Goal: Task Accomplishment & Management: Use online tool/utility

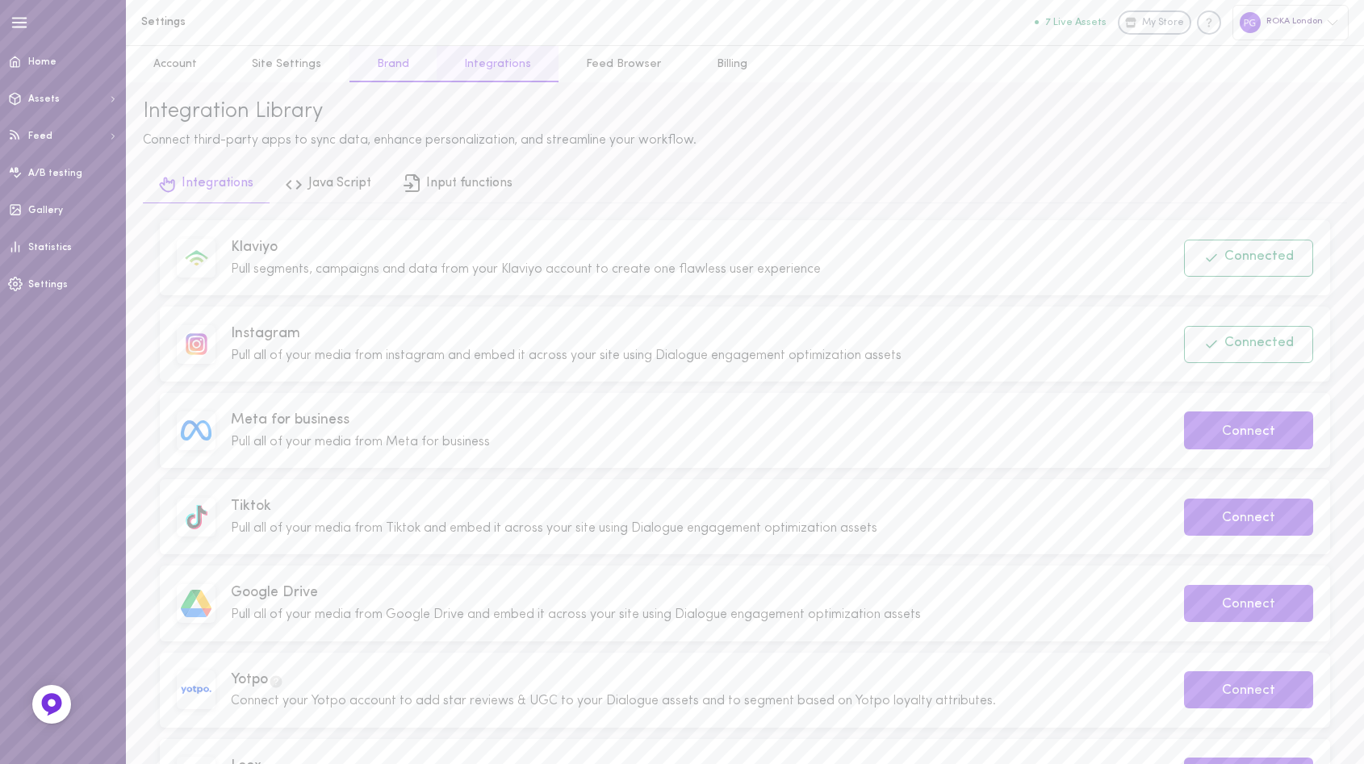
click at [374, 63] on link "Brand" at bounding box center [392, 64] width 87 height 36
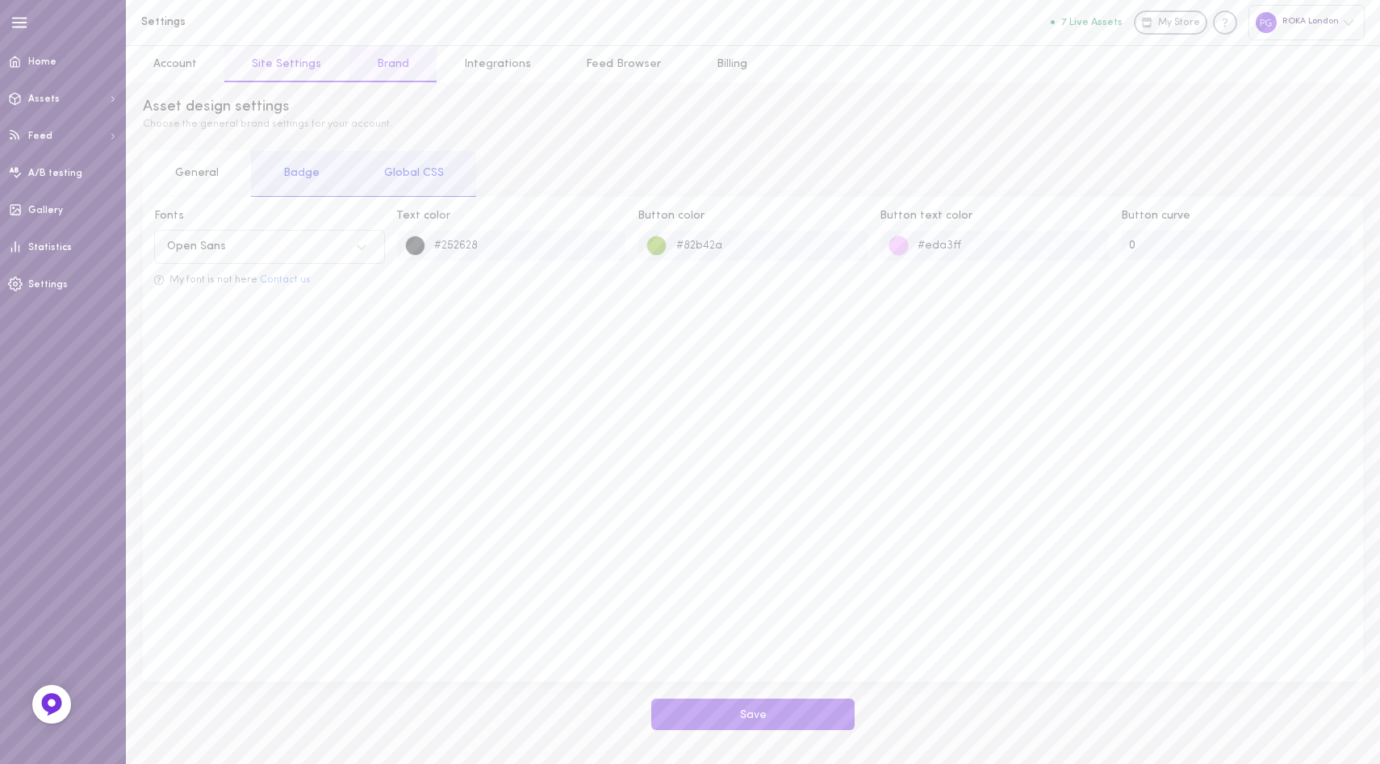
click at [274, 62] on link "Site Settings" at bounding box center [286, 64] width 124 height 36
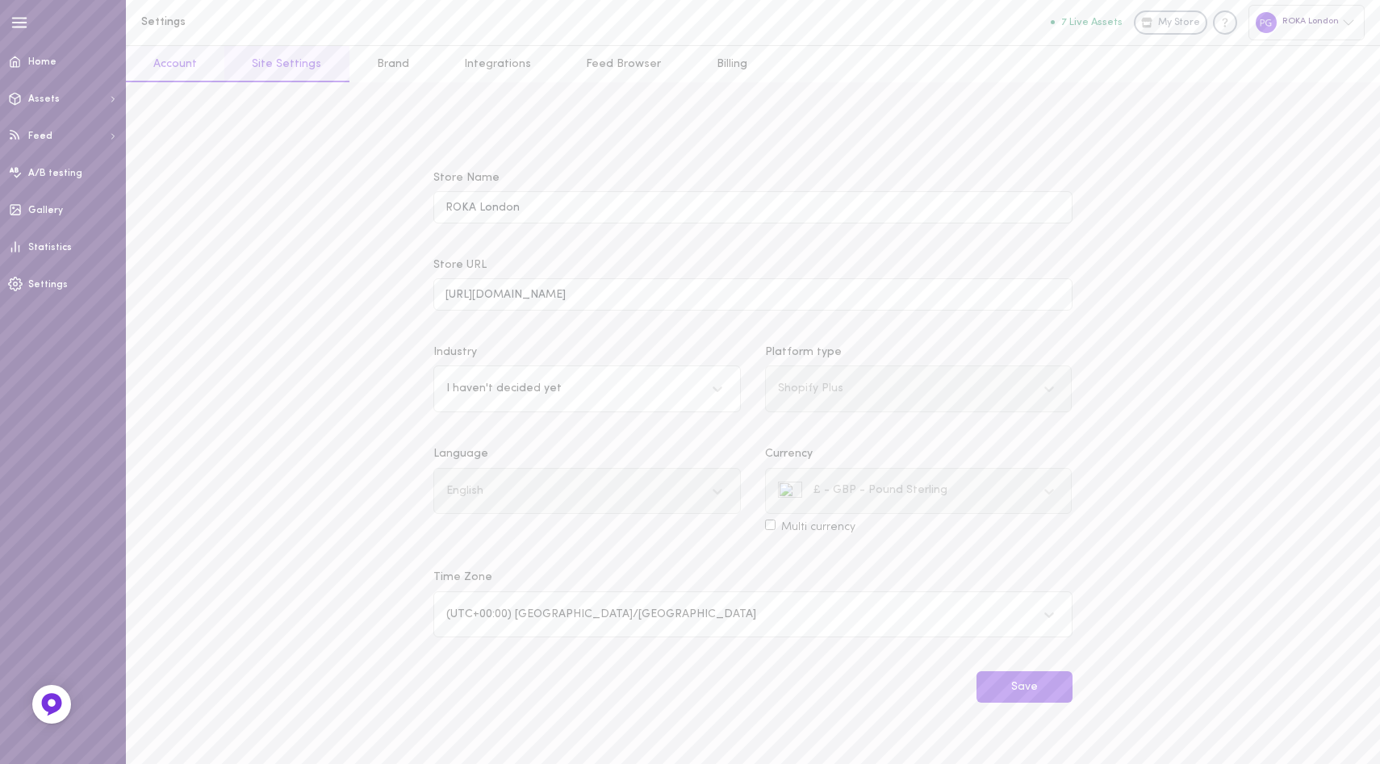
click at [172, 62] on link "Account" at bounding box center [175, 64] width 98 height 36
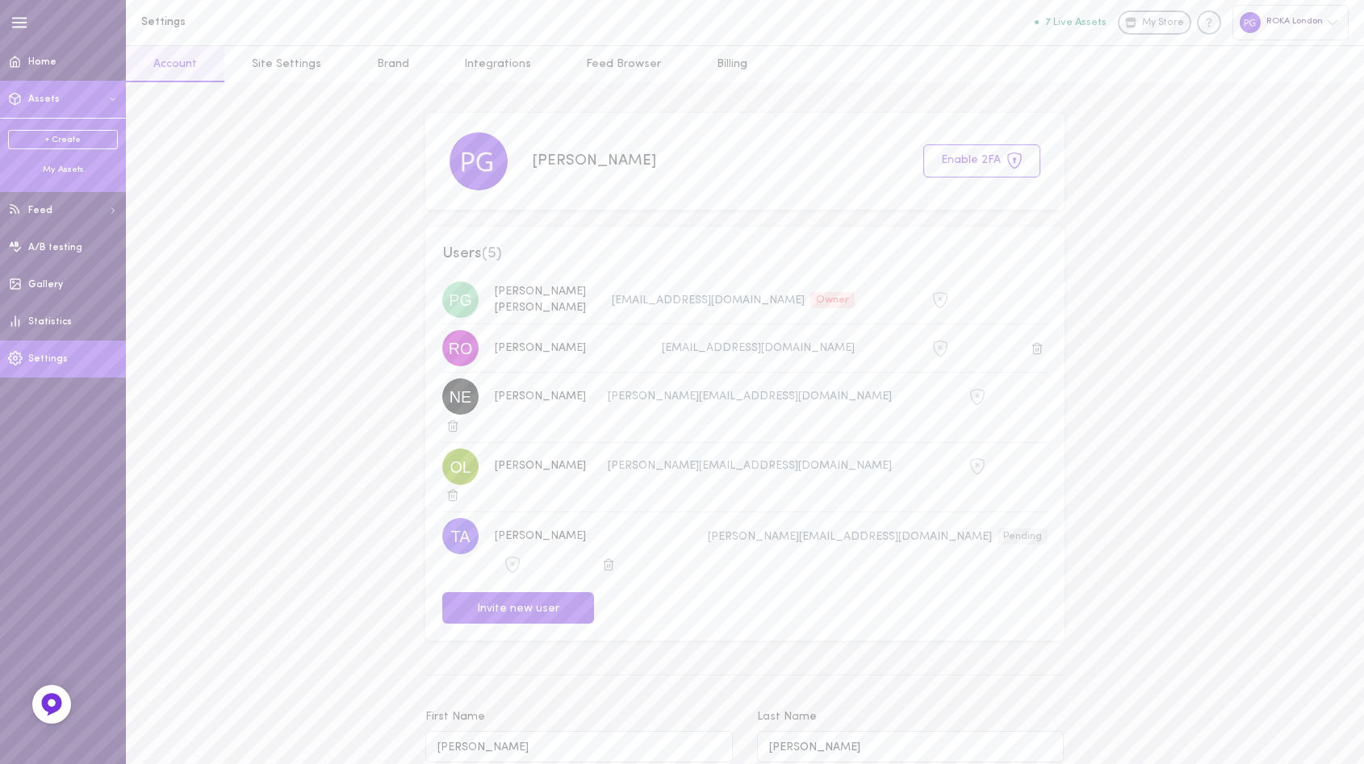
click at [57, 166] on div "My Assets" at bounding box center [63, 170] width 110 height 12
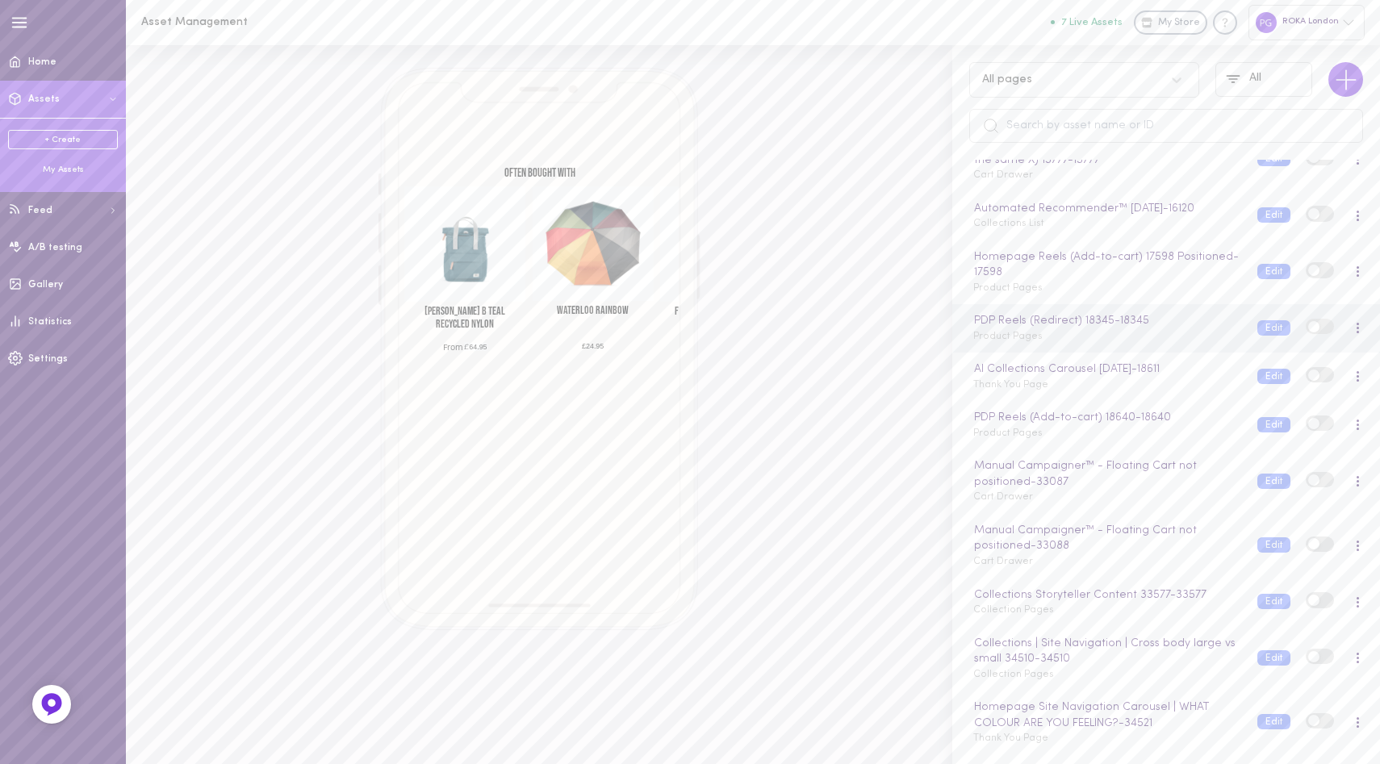
scroll to position [779, 0]
click at [1133, 378] on div "PDP Reels (Add-to-cart) 18640 - 18640 Product Pages" at bounding box center [1103, 369] width 284 height 31
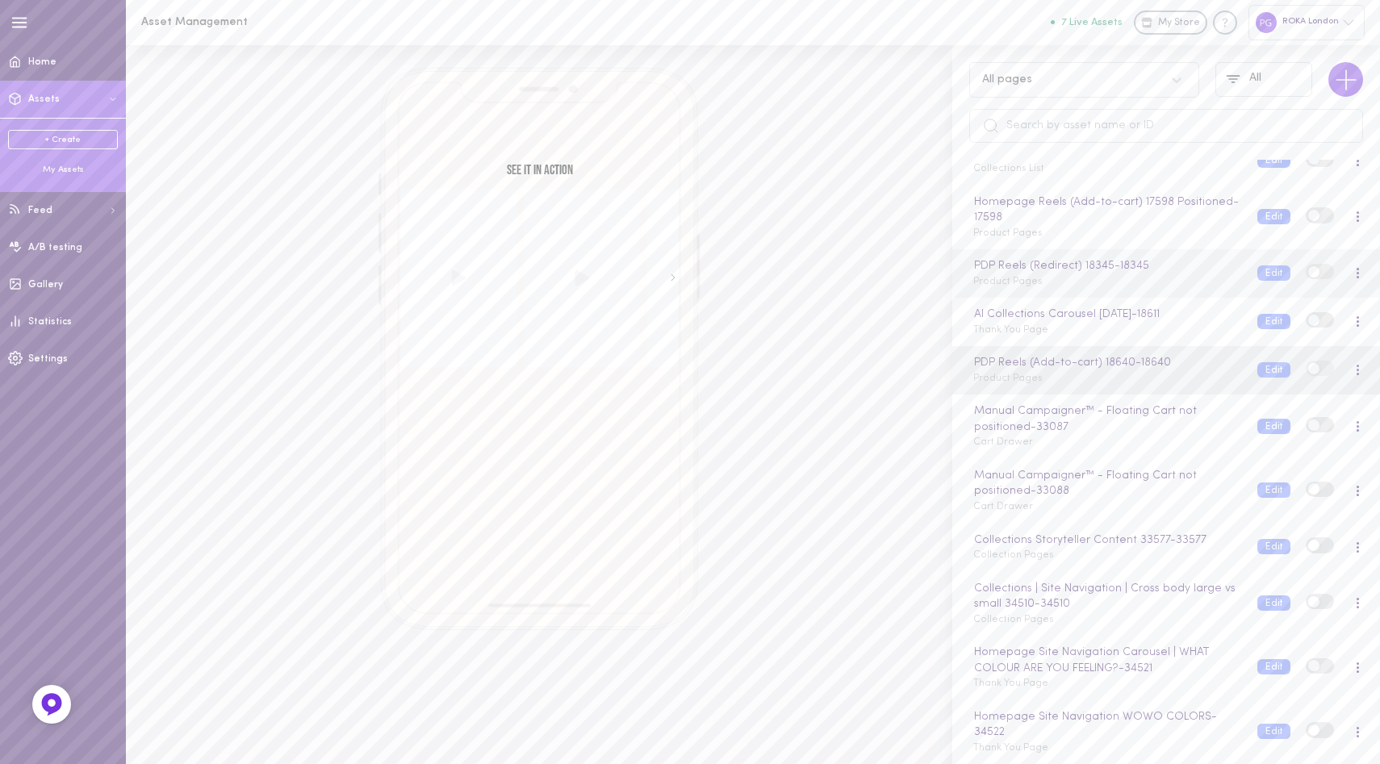
click at [1143, 285] on div "PDP Reels (Redirect) 18345 - 18345 Product Pages" at bounding box center [1103, 272] width 284 height 31
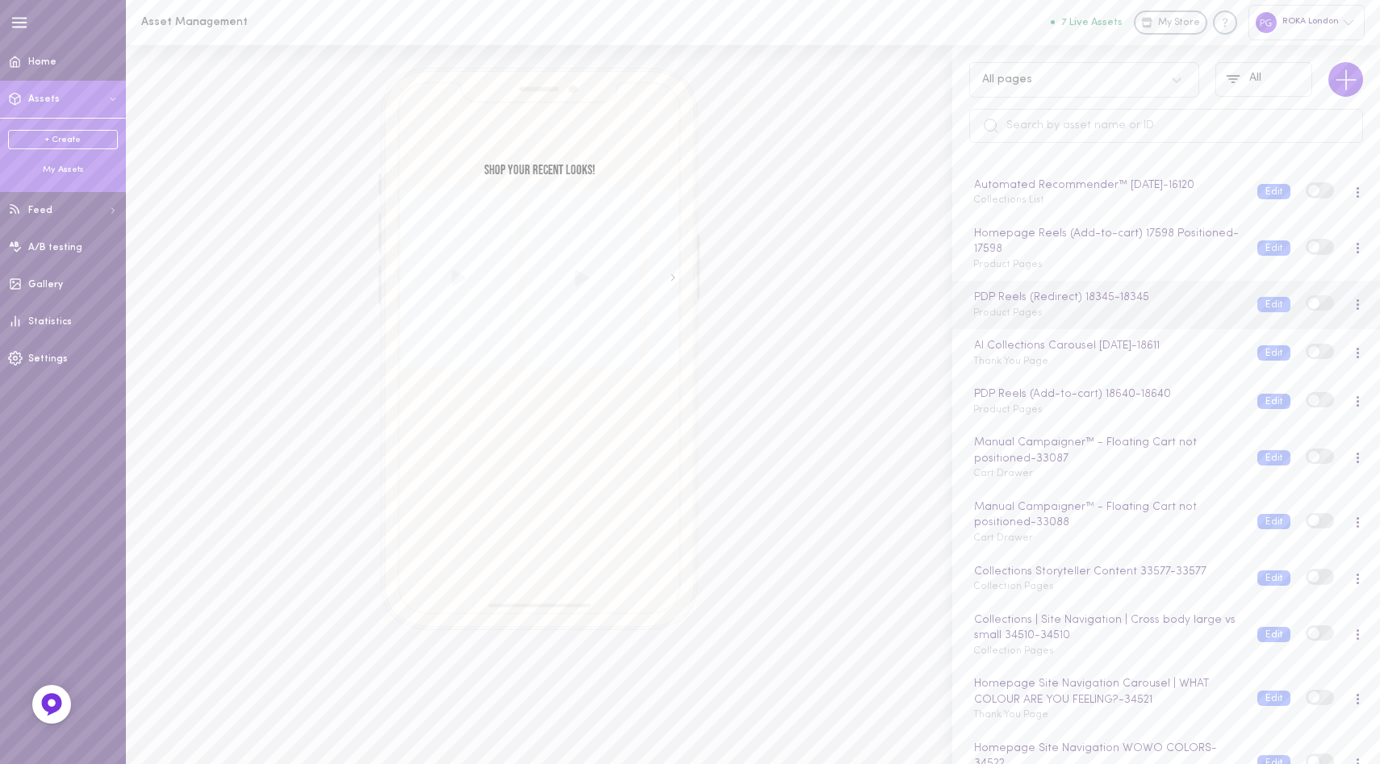
scroll to position [730, 0]
click at [1129, 274] on div "Homepage Reels (Add-to-cart) 17598 Positioned - 17598 Product Pages" at bounding box center [1103, 251] width 284 height 48
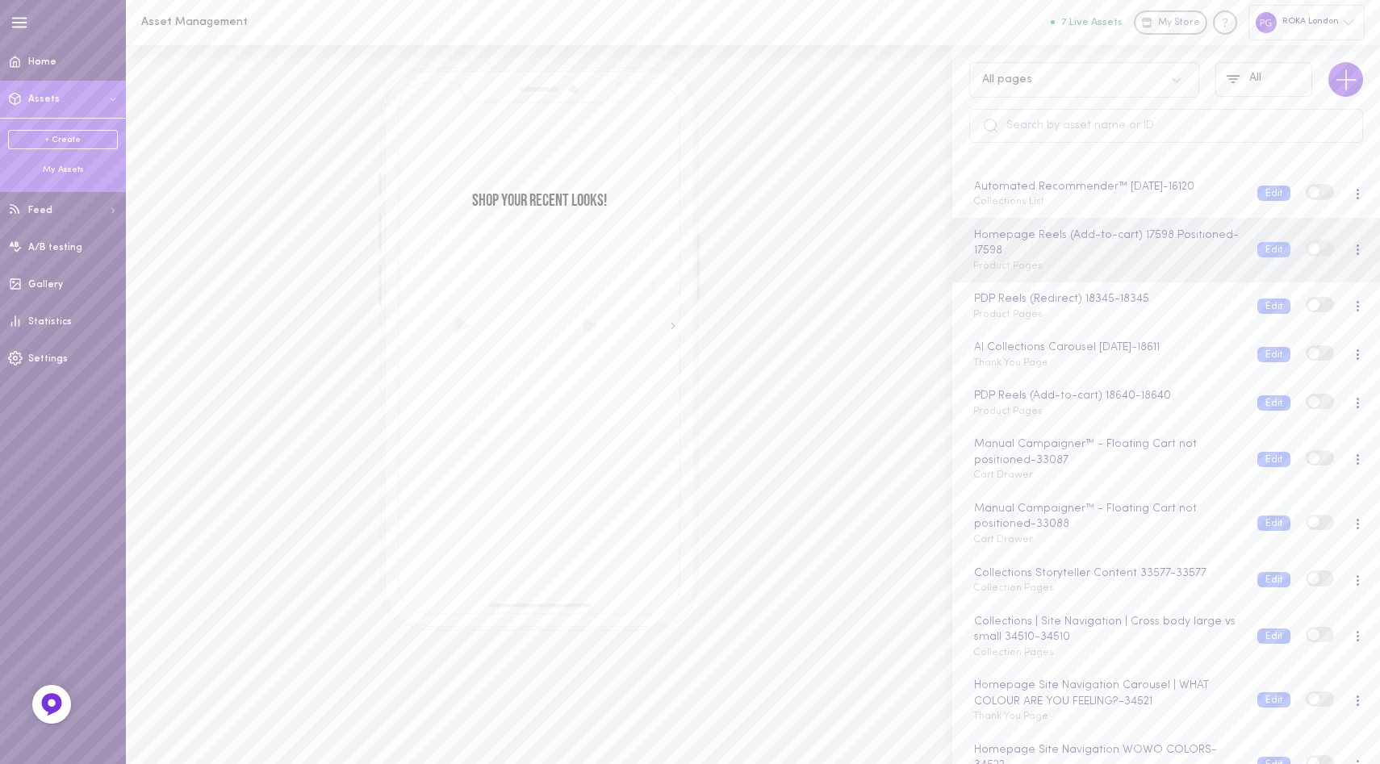
click at [672, 325] on icon at bounding box center [673, 326] width 8 height 8
click at [1257, 257] on button "Edit" at bounding box center [1273, 249] width 33 height 15
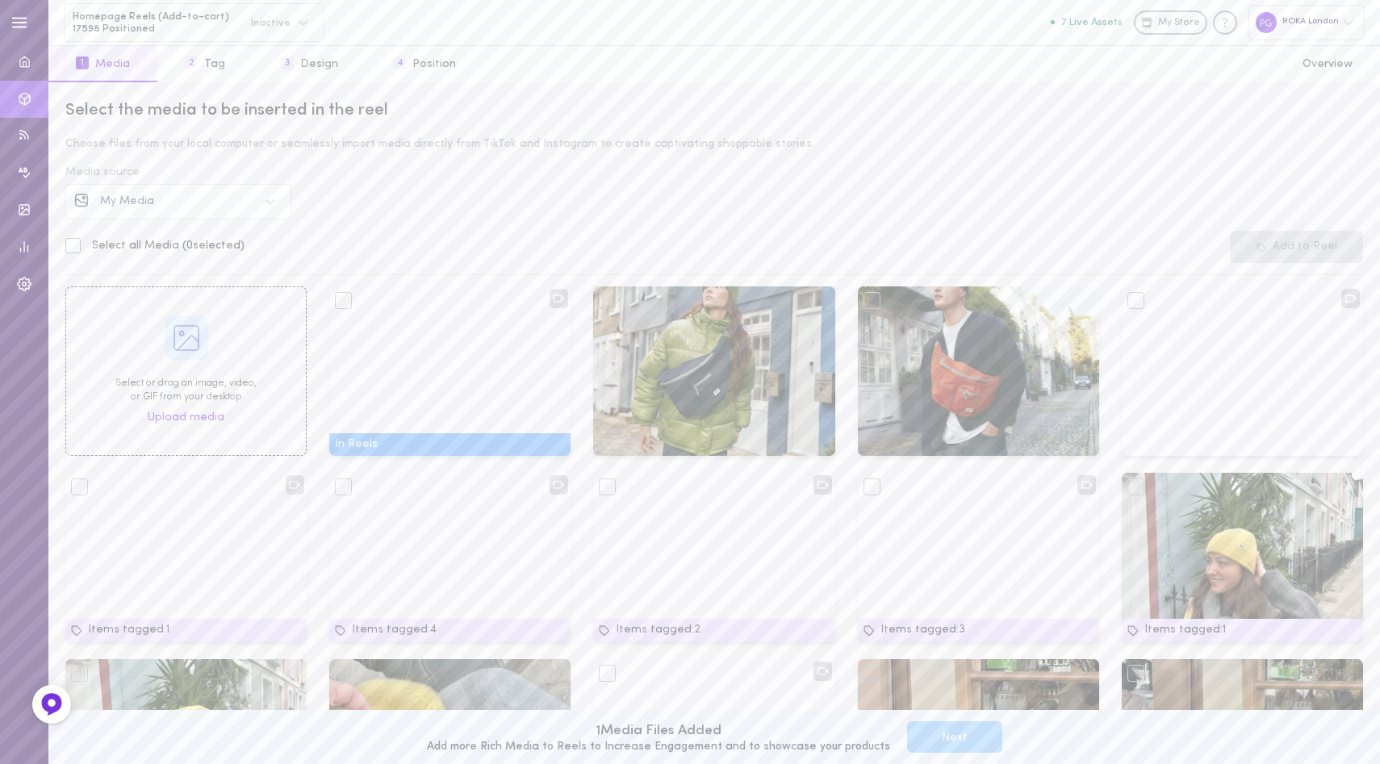
click at [203, 207] on div "My Media" at bounding box center [179, 201] width 158 height 11
click at [221, 253] on div "Instagram" at bounding box center [192, 247] width 182 height 11
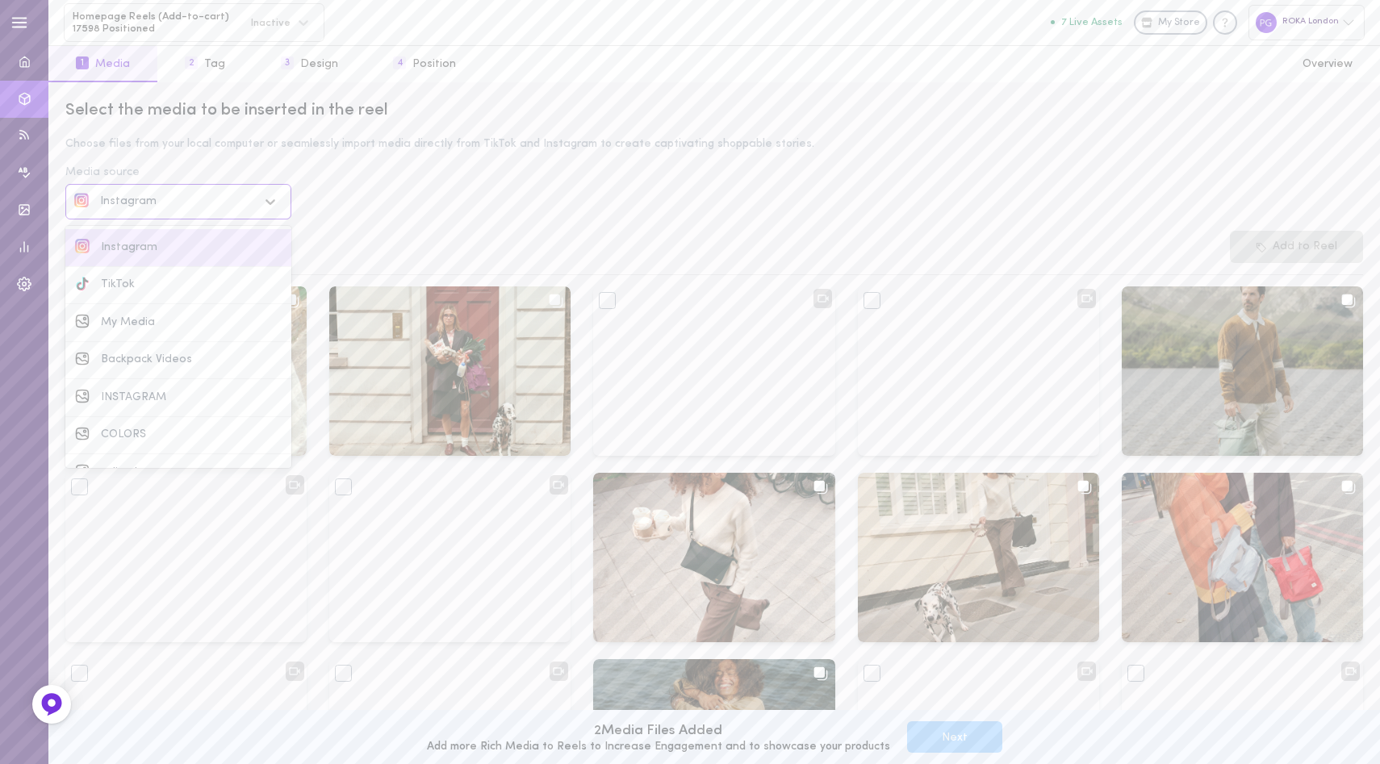
click at [194, 196] on div "Instagram" at bounding box center [179, 201] width 158 height 11
click at [166, 317] on div "My Media" at bounding box center [192, 322] width 182 height 11
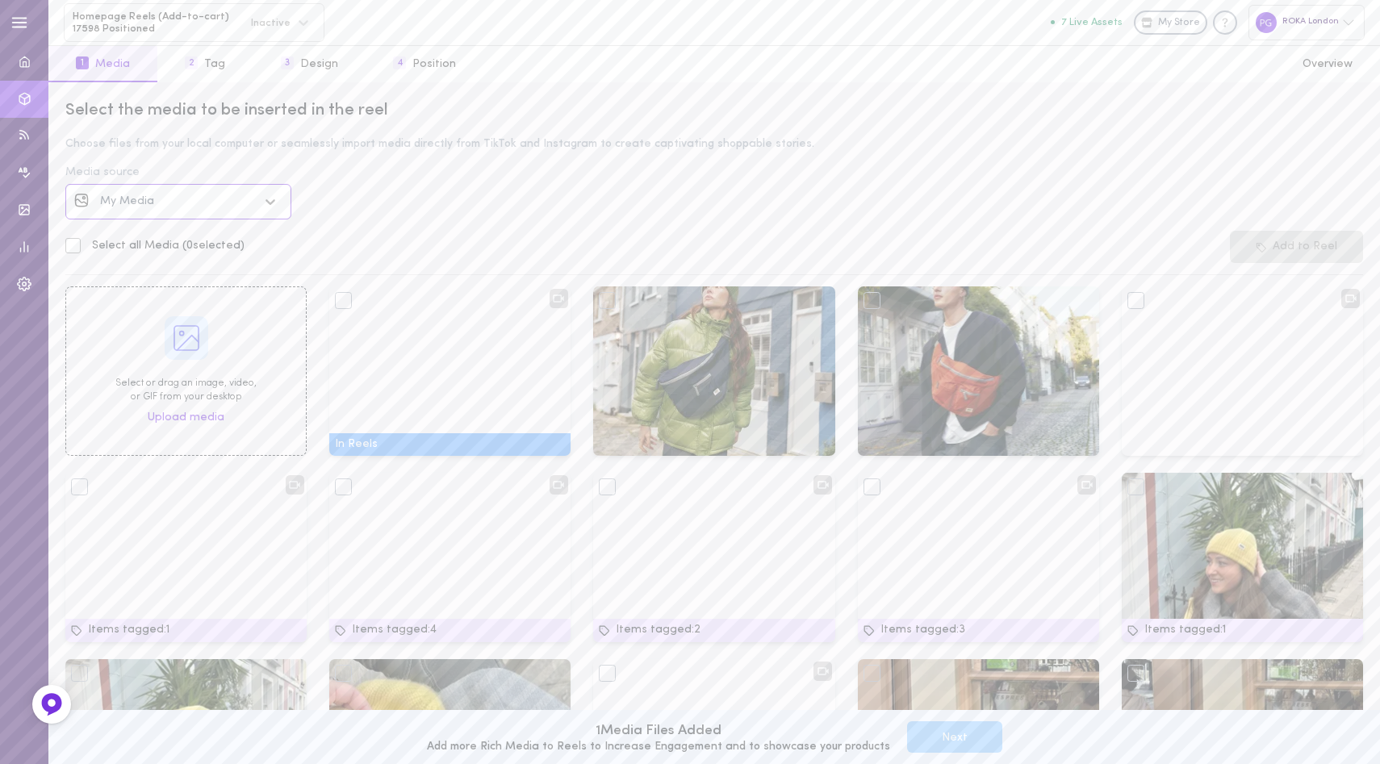
click at [174, 335] on rect at bounding box center [186, 338] width 24 height 24
click at [182, 363] on div "Select or drag an image, video, or GIF from your desktop Upload media" at bounding box center [185, 370] width 241 height 169
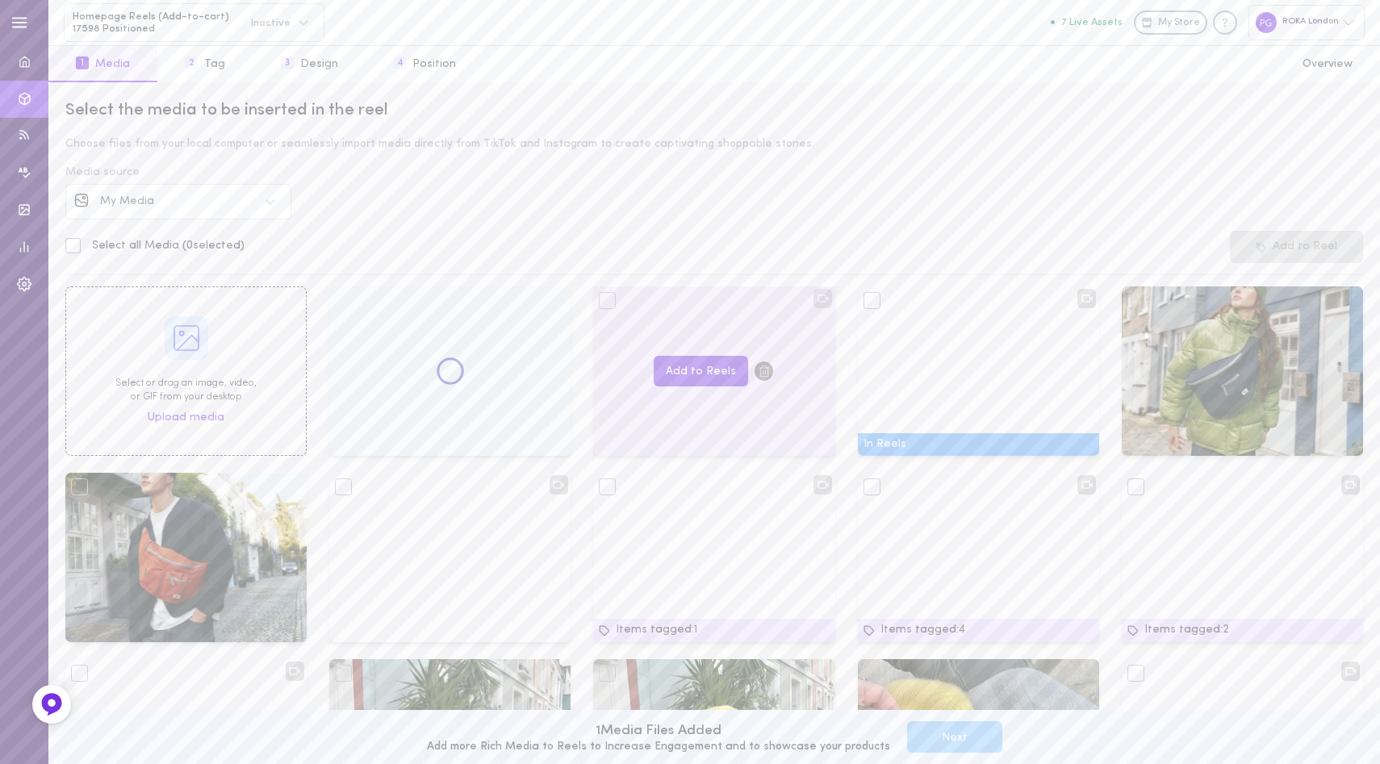
click at [604, 301] on div at bounding box center [607, 300] width 17 height 17
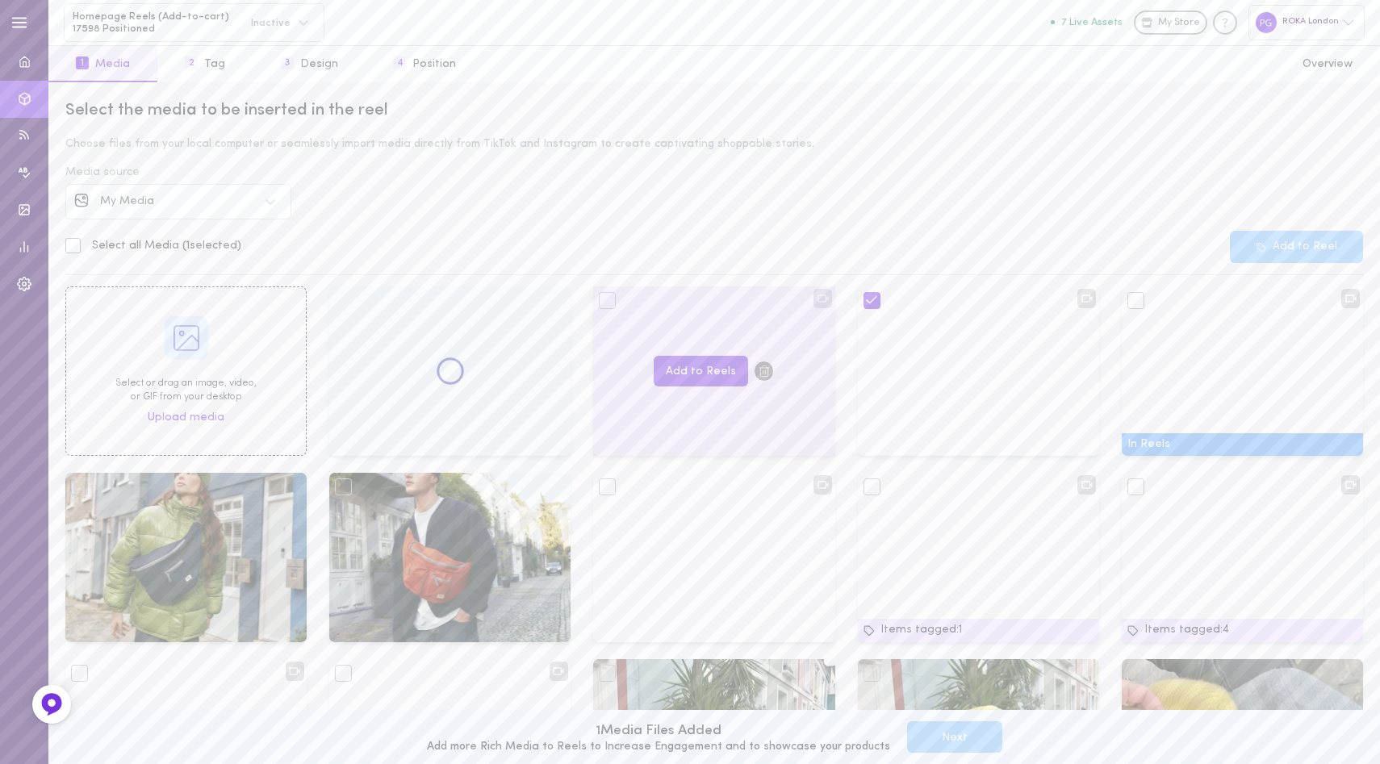
click at [607, 299] on div at bounding box center [607, 300] width 17 height 17
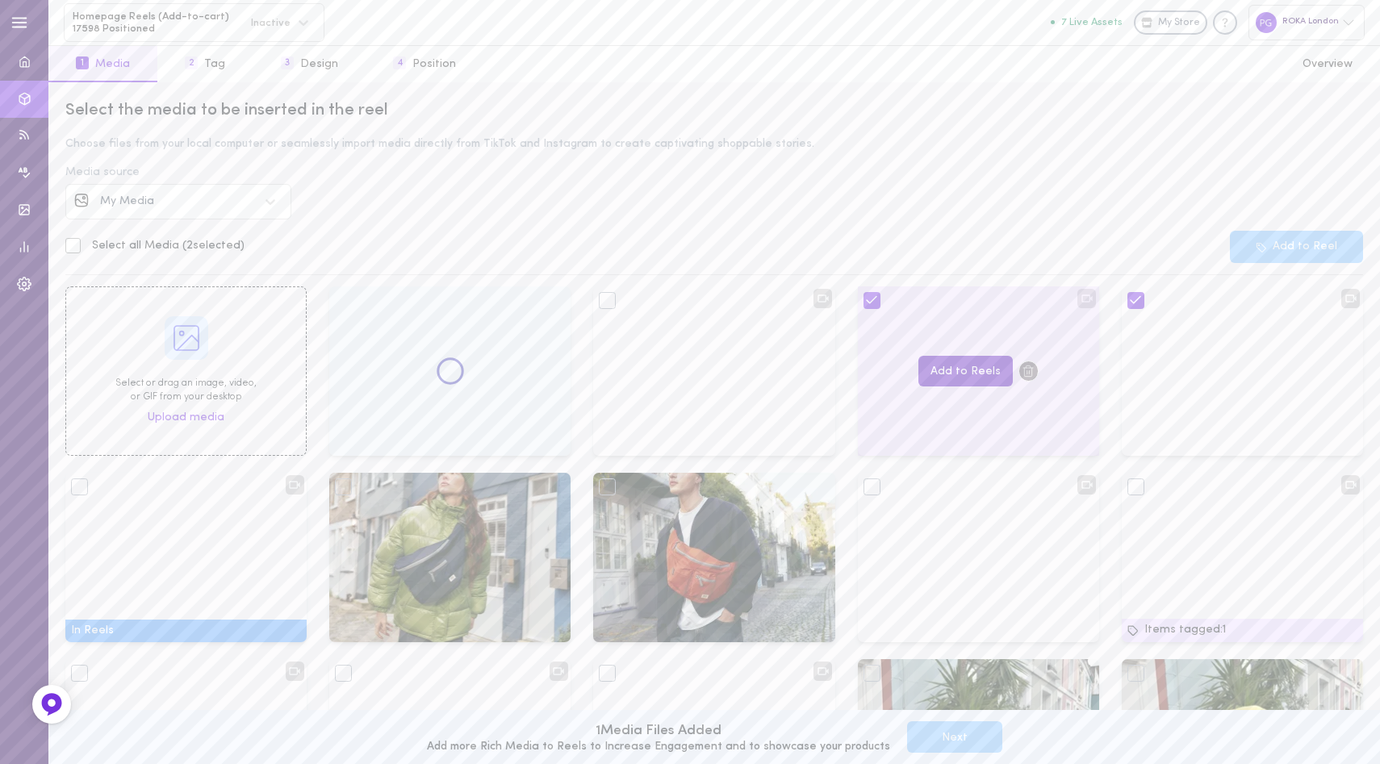
click at [0, 0] on button "Add to Reels" at bounding box center [0, 0] width 0 height 0
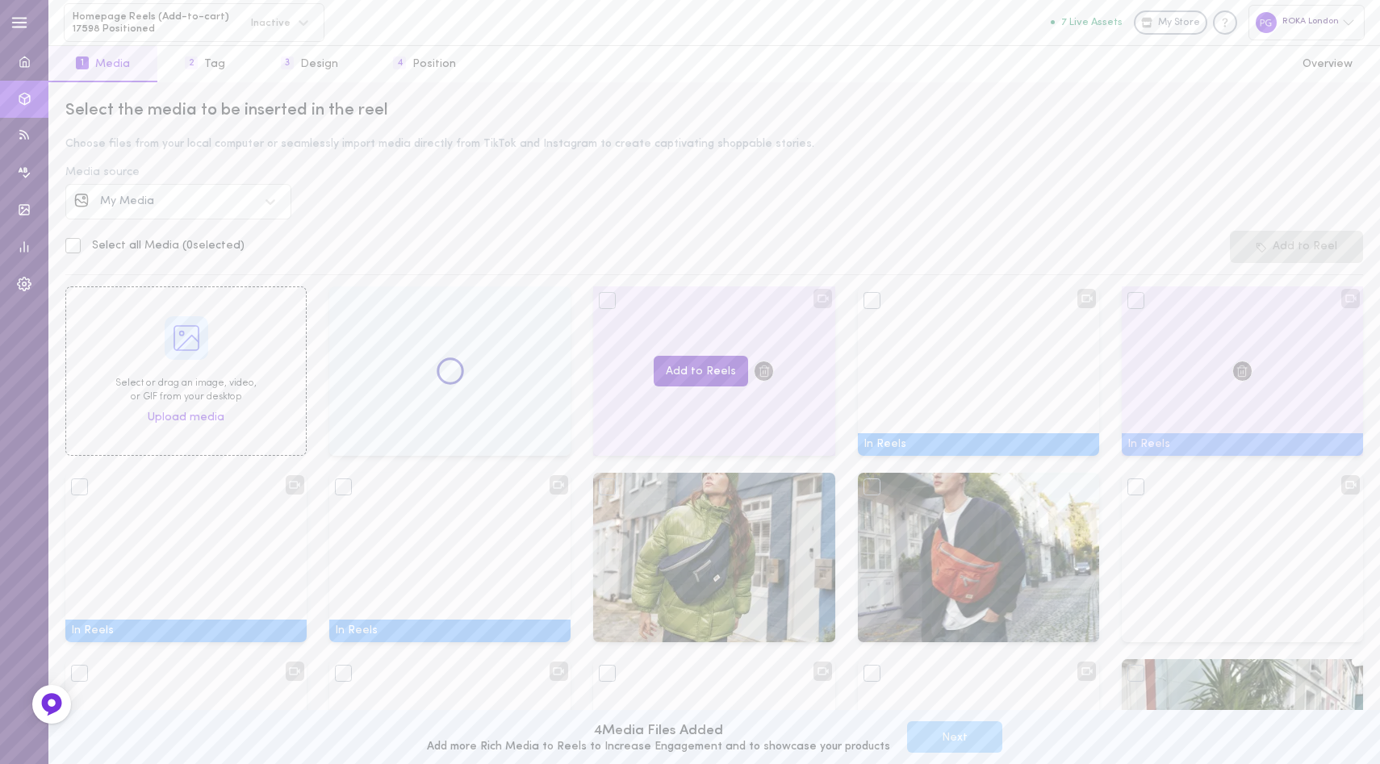
click at [683, 366] on button "Add to Reels" at bounding box center [701, 371] width 94 height 31
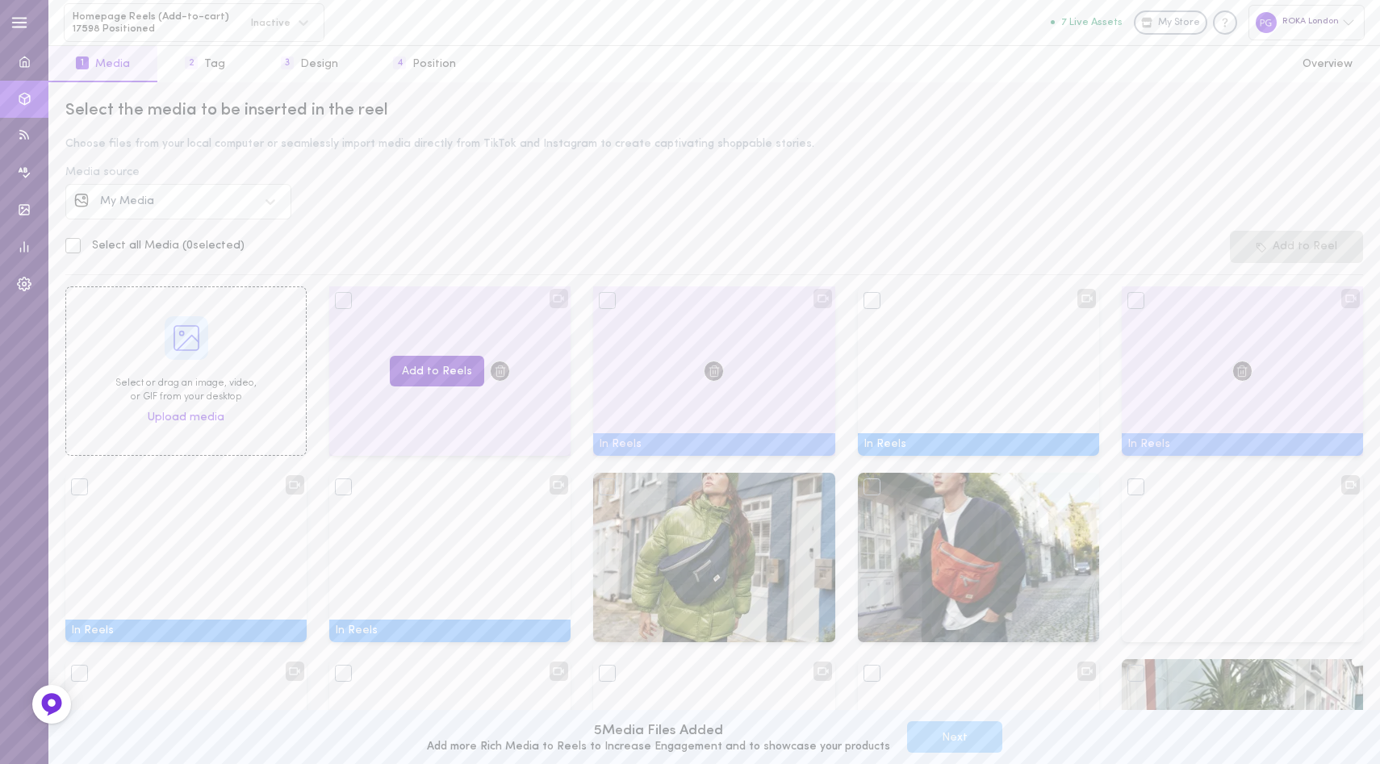
click at [433, 374] on button "Add to Reels" at bounding box center [437, 371] width 94 height 31
click at [166, 410] on span "Upload media" at bounding box center [186, 418] width 77 height 16
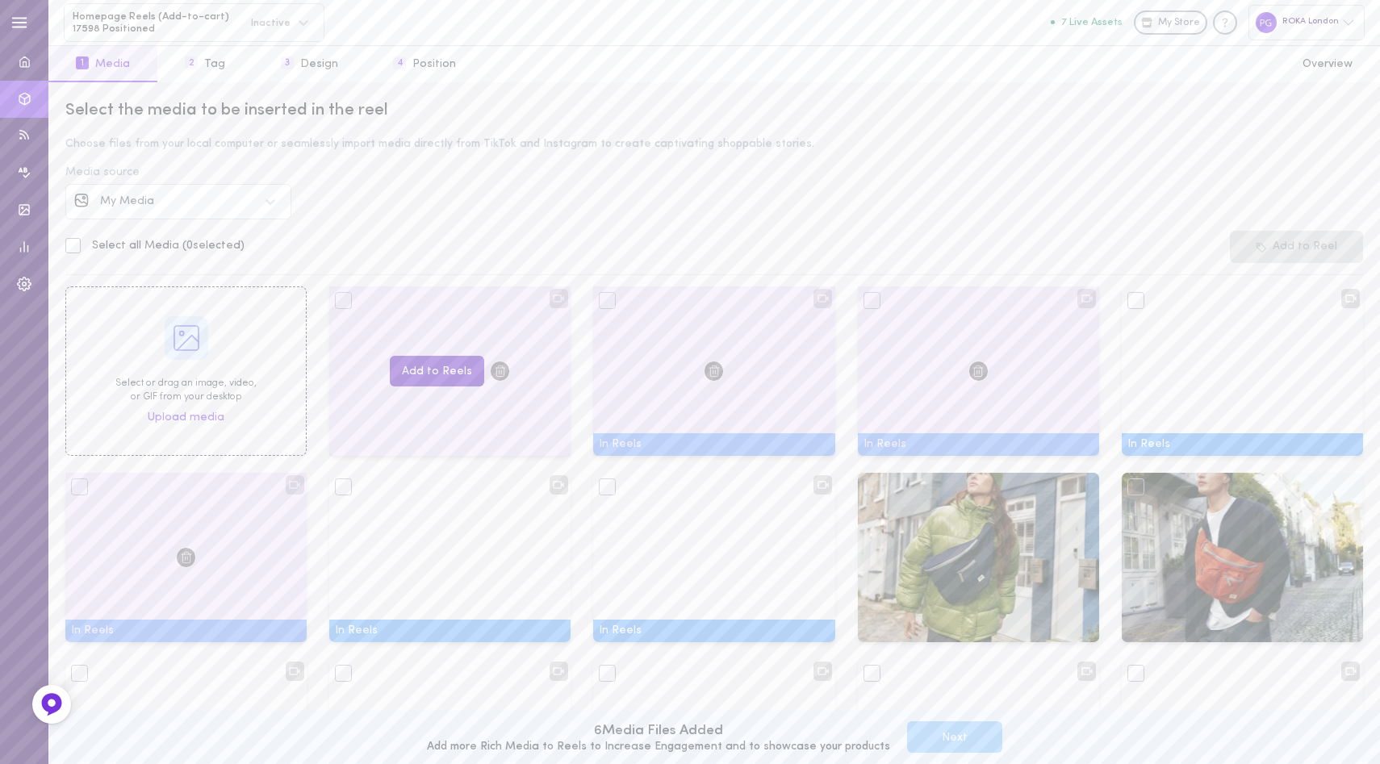
click at [443, 375] on button "Add to Reels" at bounding box center [437, 371] width 94 height 31
click at [181, 351] on icon at bounding box center [186, 338] width 32 height 32
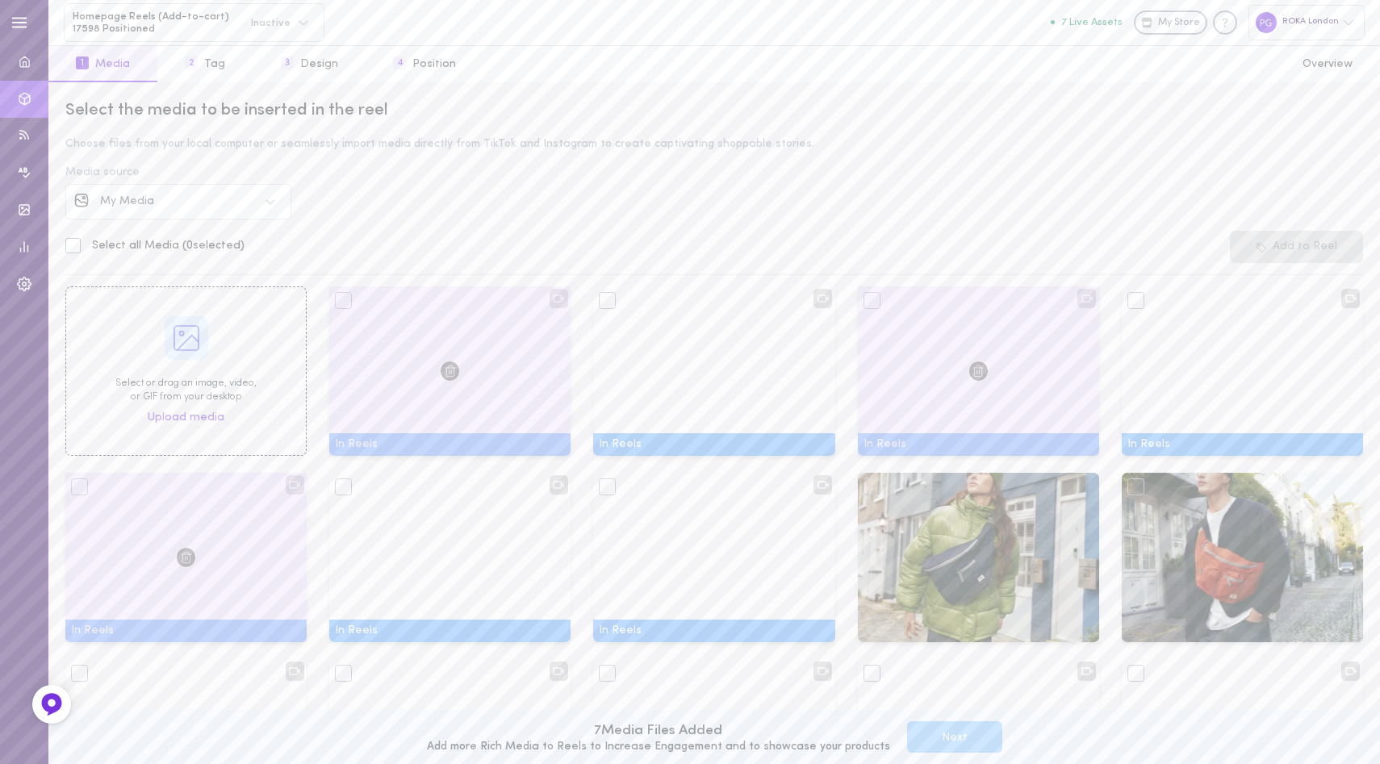
click at [157, 327] on div "Select or drag an image, video, or GIF from your desktop Upload media" at bounding box center [185, 370] width 241 height 169
click at [211, 57] on button "2 Tag" at bounding box center [204, 64] width 95 height 36
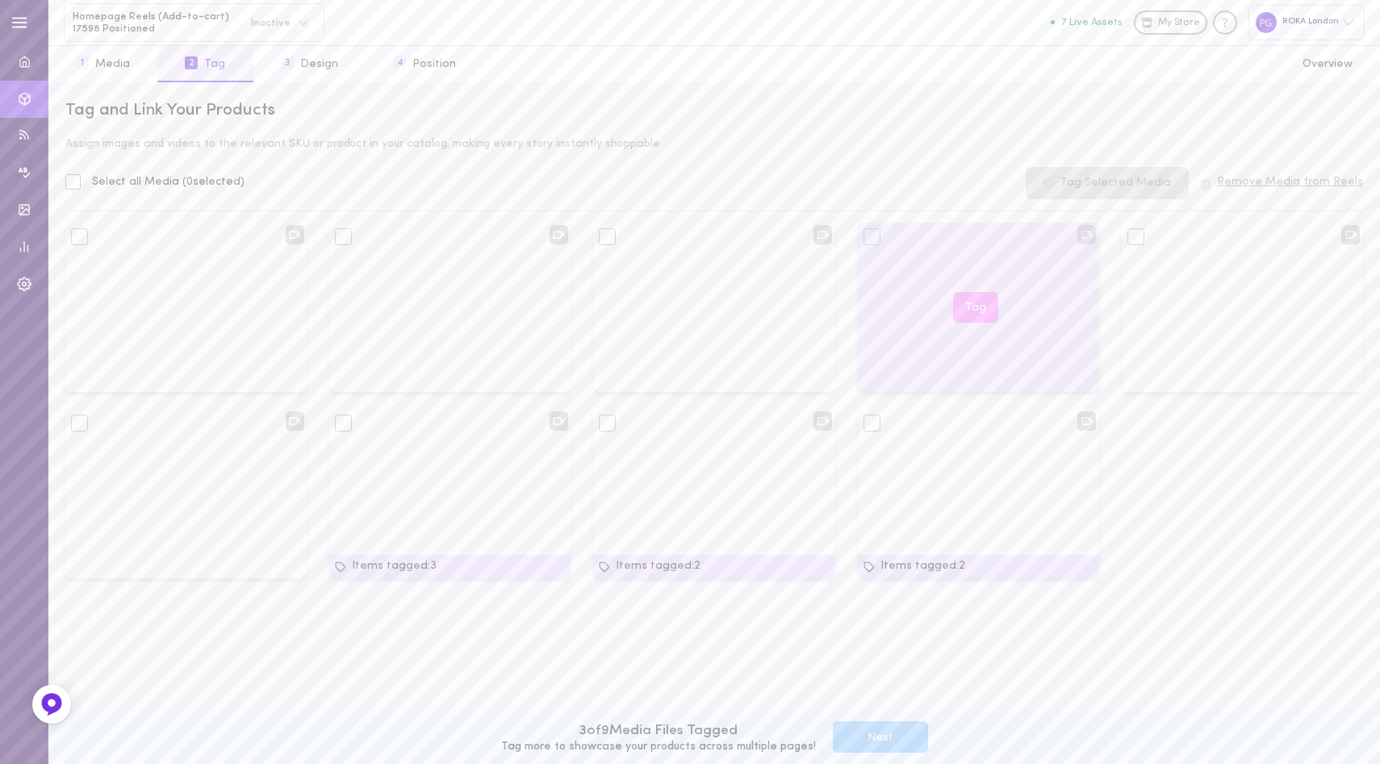
click at [978, 307] on button "Tag" at bounding box center [975, 307] width 45 height 31
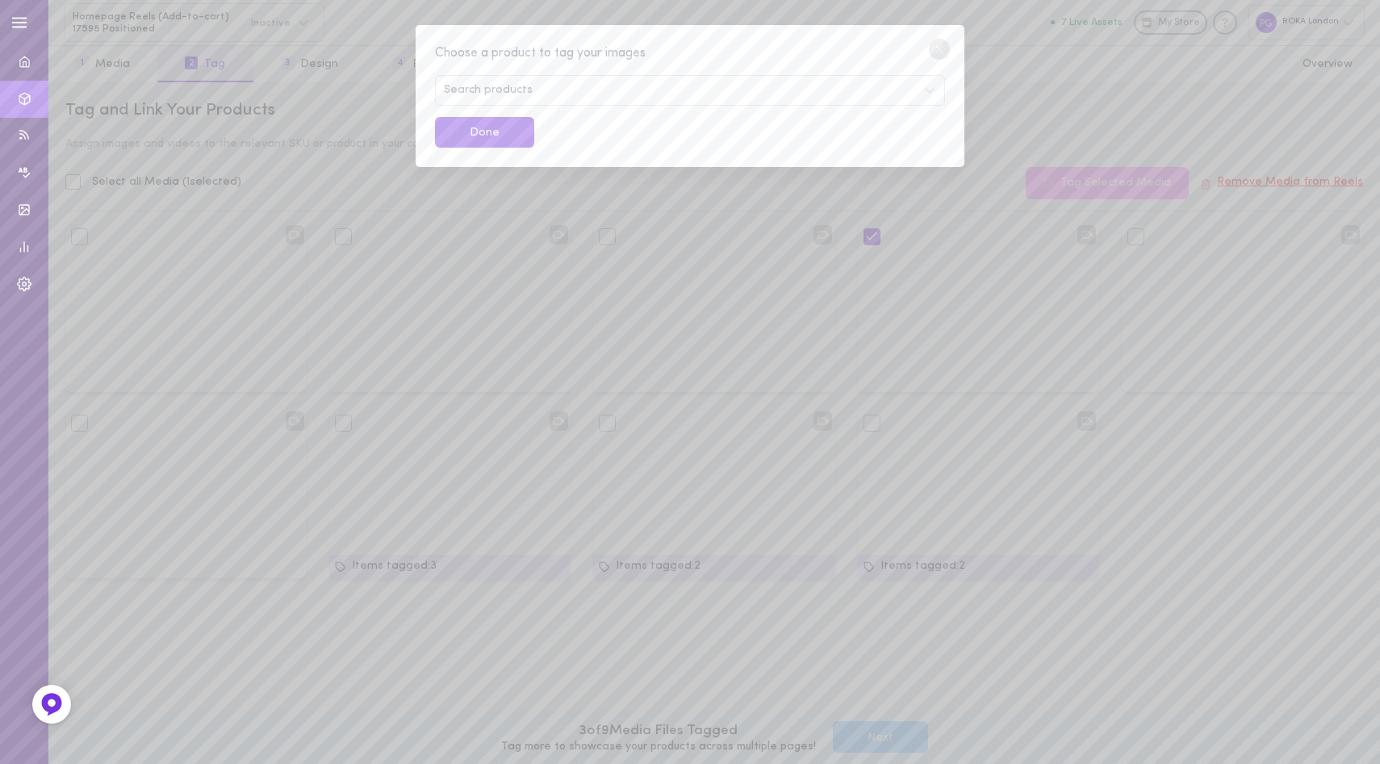
click at [617, 98] on div "Search products" at bounding box center [690, 90] width 510 height 31
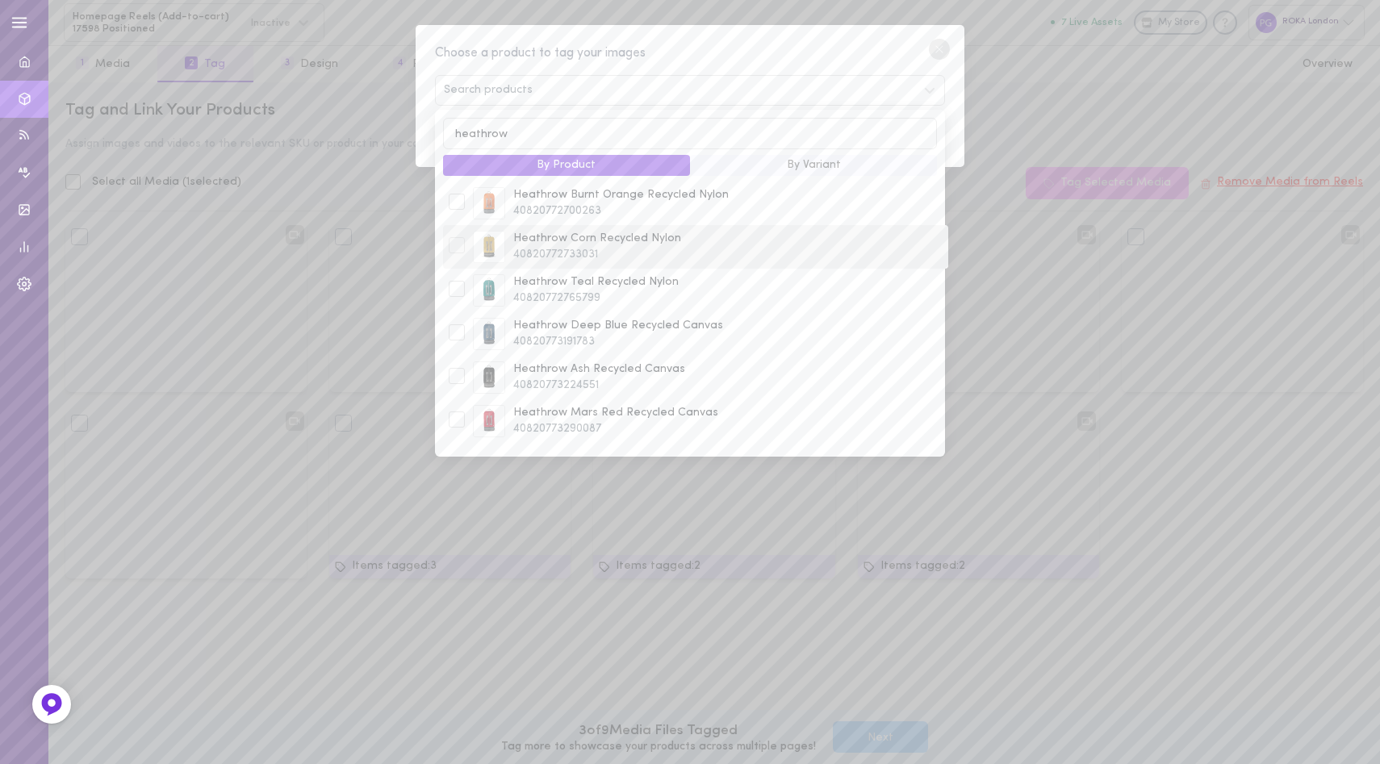
type input "heathrow"
click at [692, 244] on span "Heathrow Corn Recycled Nylon" at bounding box center [727, 239] width 429 height 16
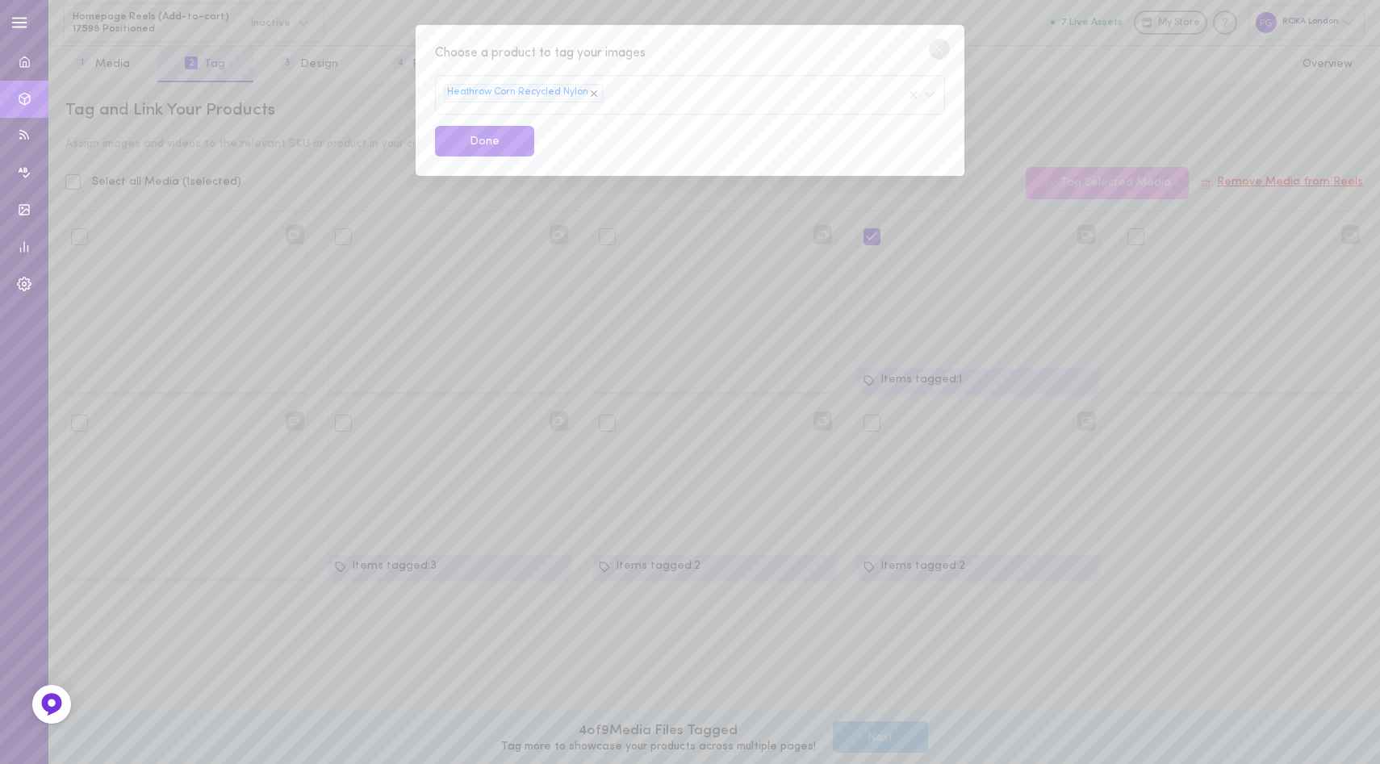
click at [863, 65] on div "Choose a product to tag your images Heathrow Corn Recycled Nylon Done" at bounding box center [690, 101] width 549 height 152
click at [508, 134] on button "Done" at bounding box center [484, 141] width 99 height 31
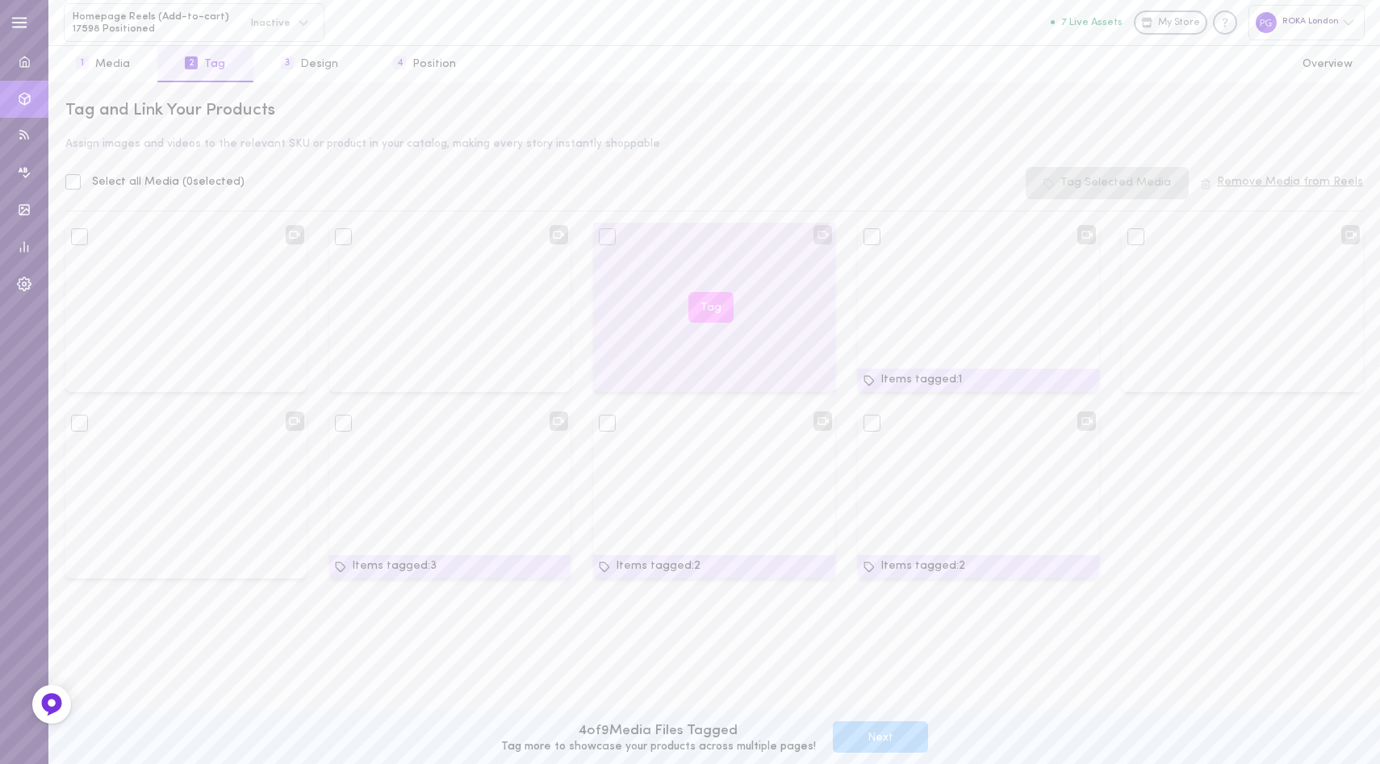
click at [713, 309] on button "Tag" at bounding box center [710, 307] width 45 height 31
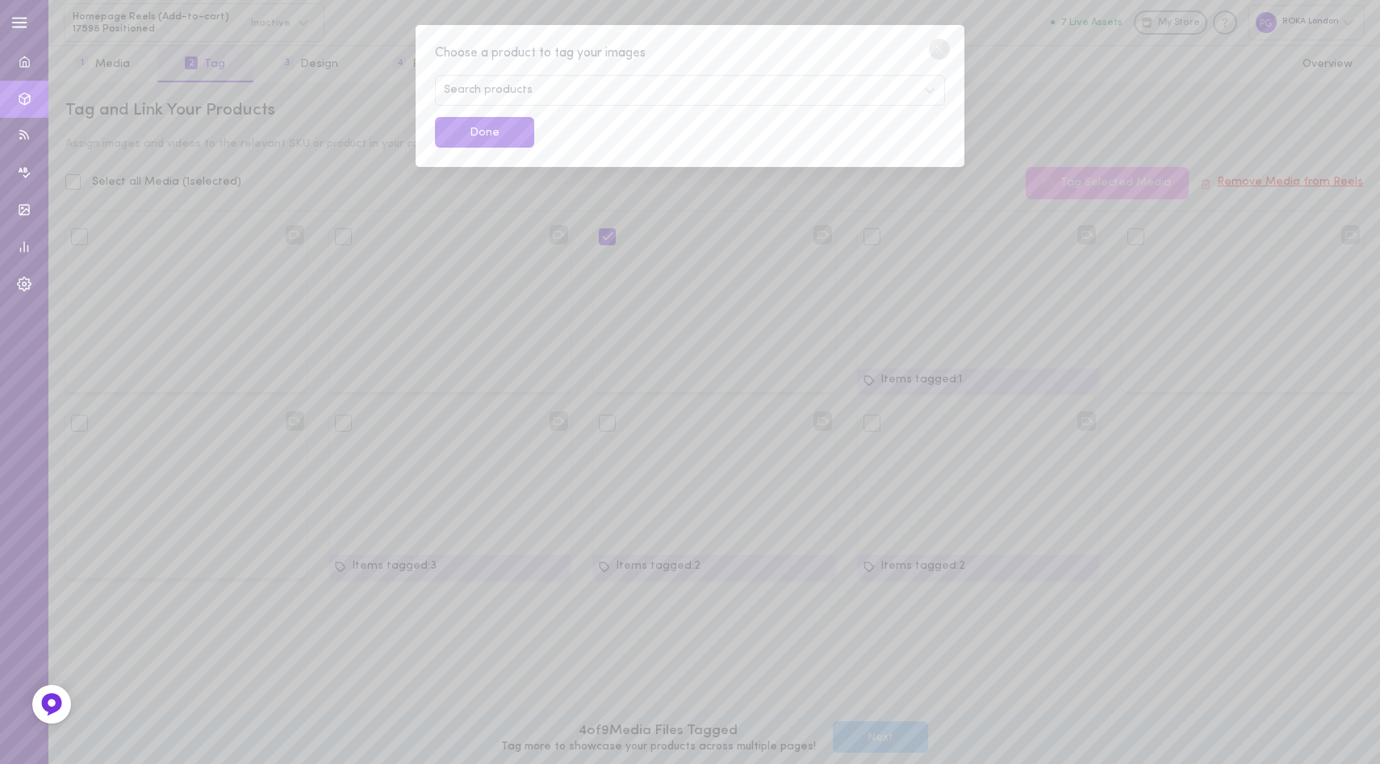
click at [612, 93] on div "Search products" at bounding box center [690, 90] width 510 height 31
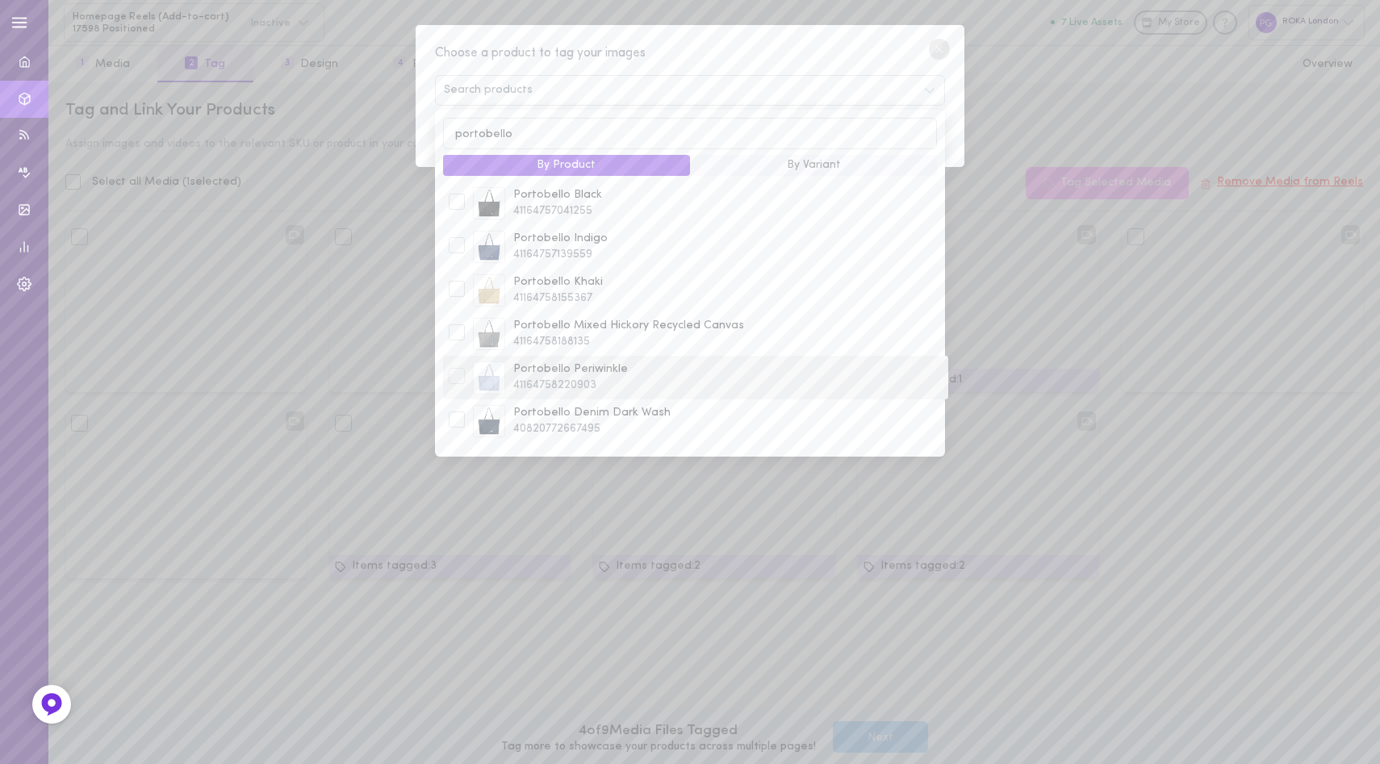
type input "portobello"
click at [643, 372] on span "Portobello Periwinkle" at bounding box center [727, 369] width 429 height 16
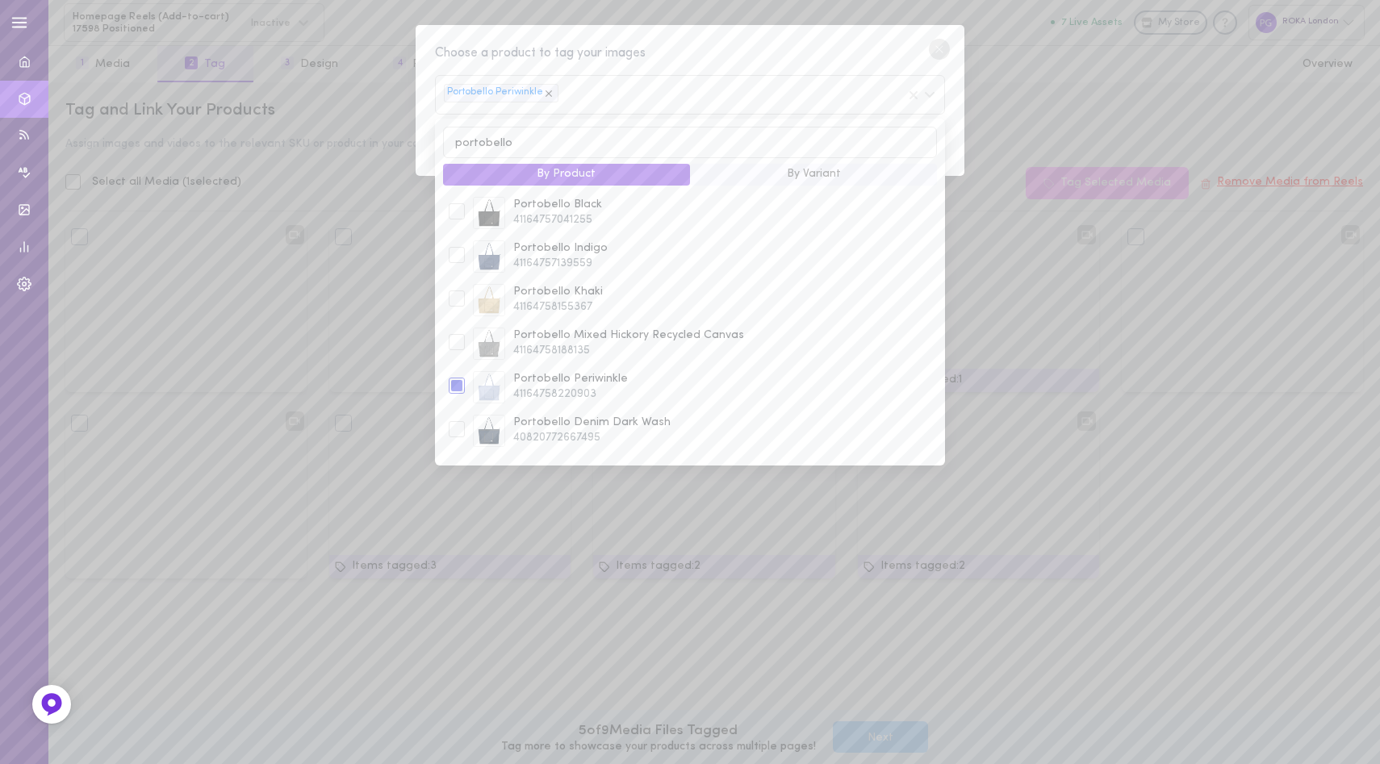
click at [773, 86] on div "Portobello Periwinkle" at bounding box center [690, 95] width 510 height 40
click at [781, 43] on div "Choose a product to tag your images Portobello Periwinkle portobello By Product…" at bounding box center [690, 101] width 549 height 152
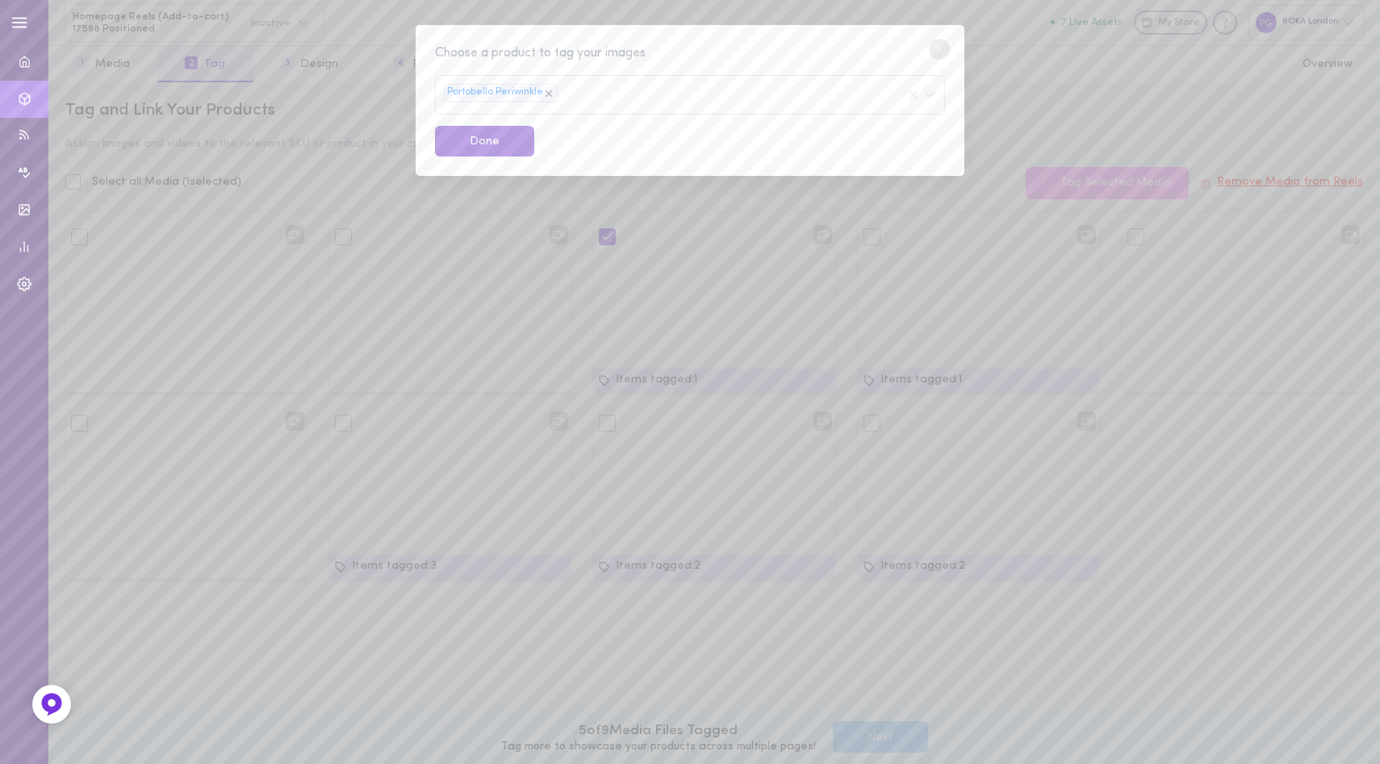
click at [469, 143] on button "Done" at bounding box center [484, 141] width 99 height 31
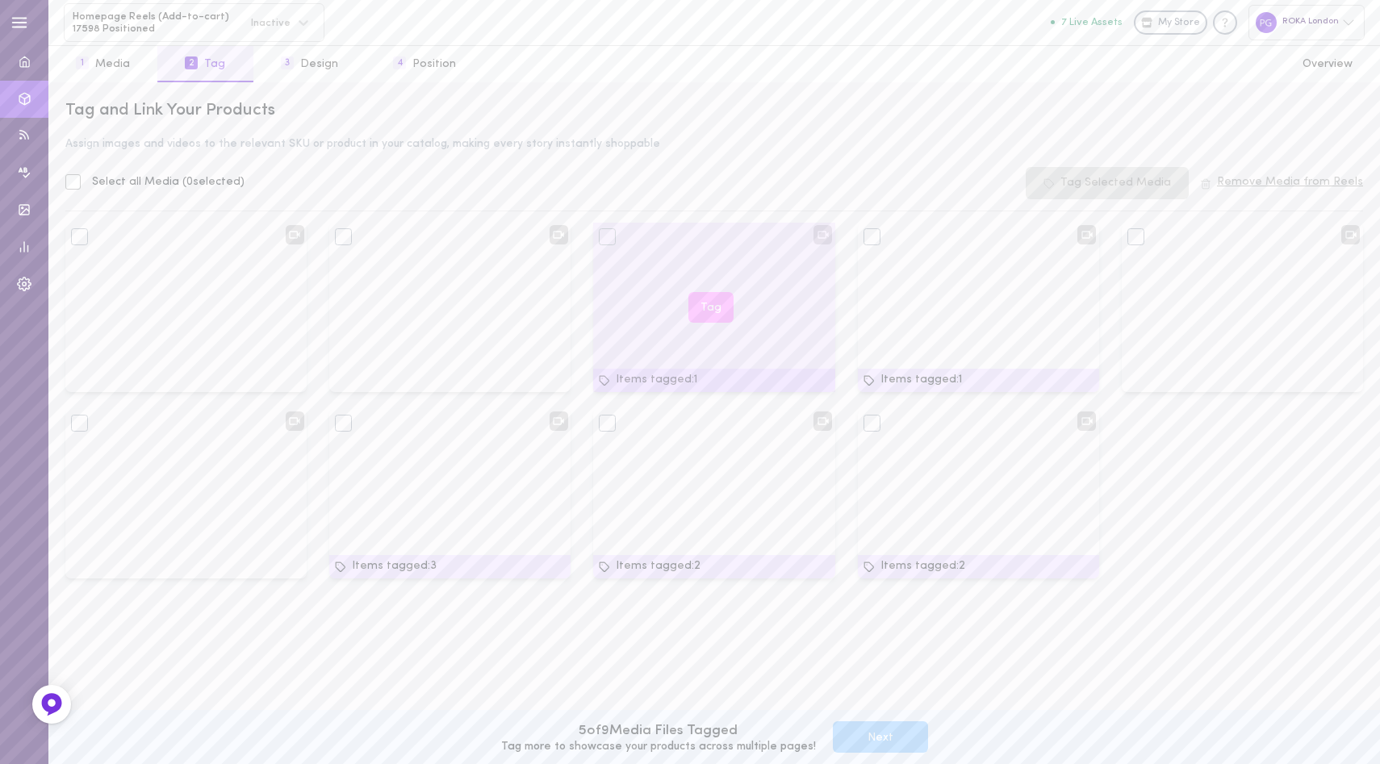
click at [696, 304] on button "Tag" at bounding box center [710, 307] width 45 height 31
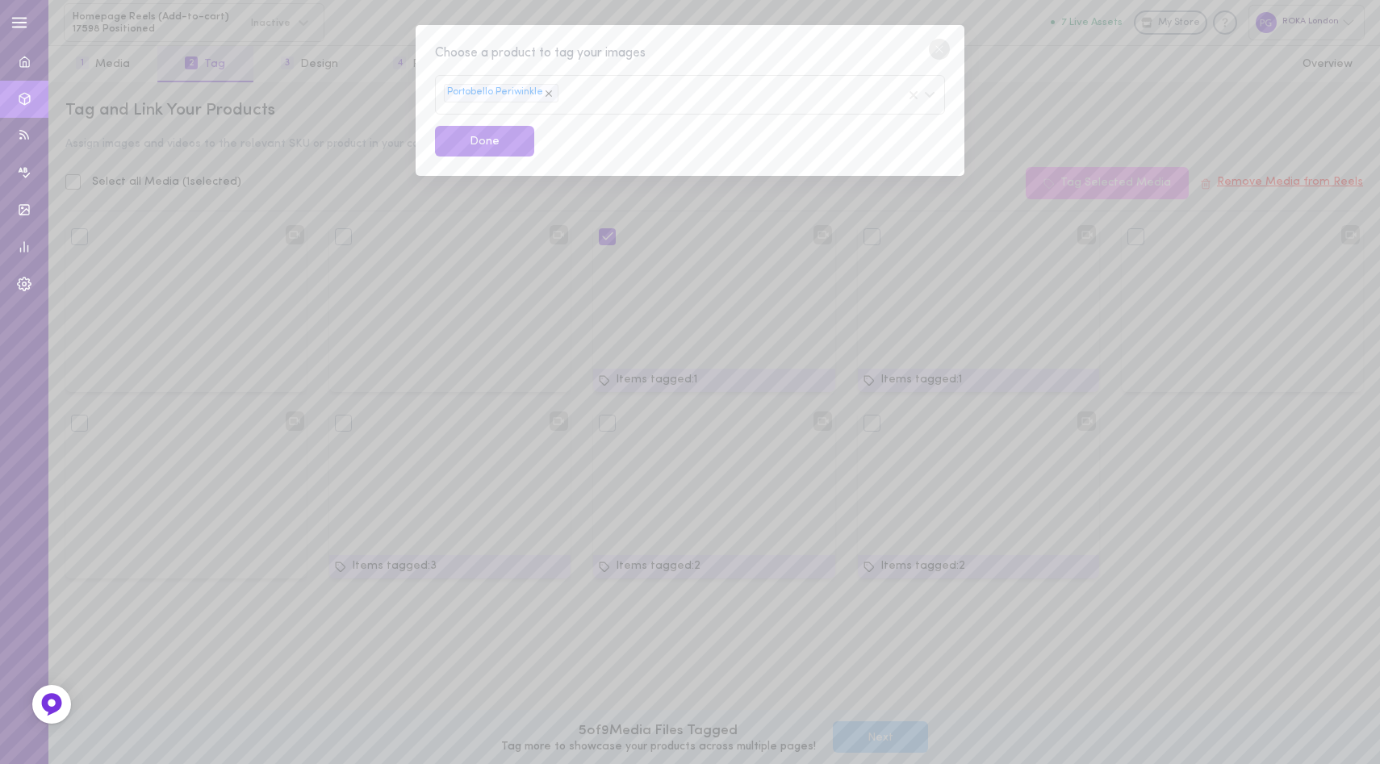
click at [545, 91] on icon at bounding box center [548, 93] width 11 height 11
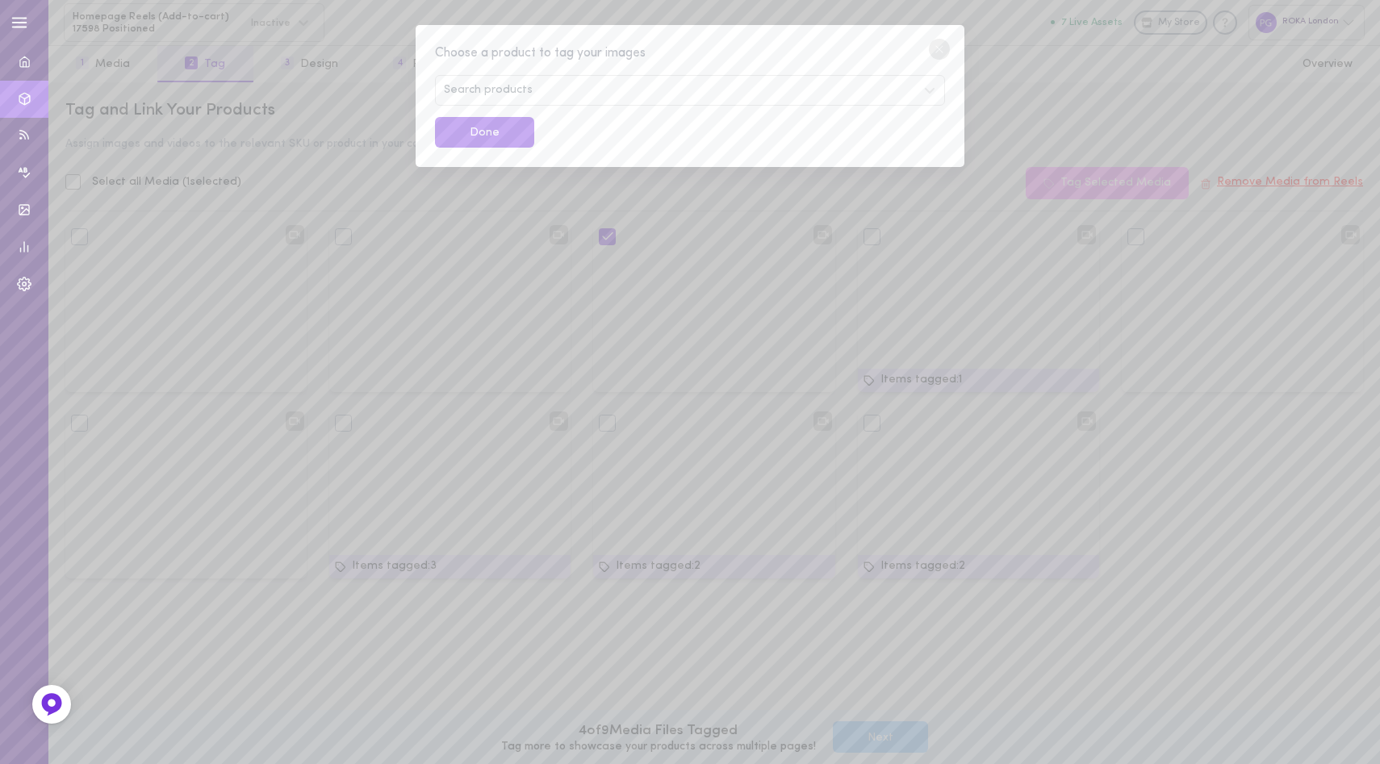
click at [548, 90] on div "Search products" at bounding box center [690, 90] width 510 height 31
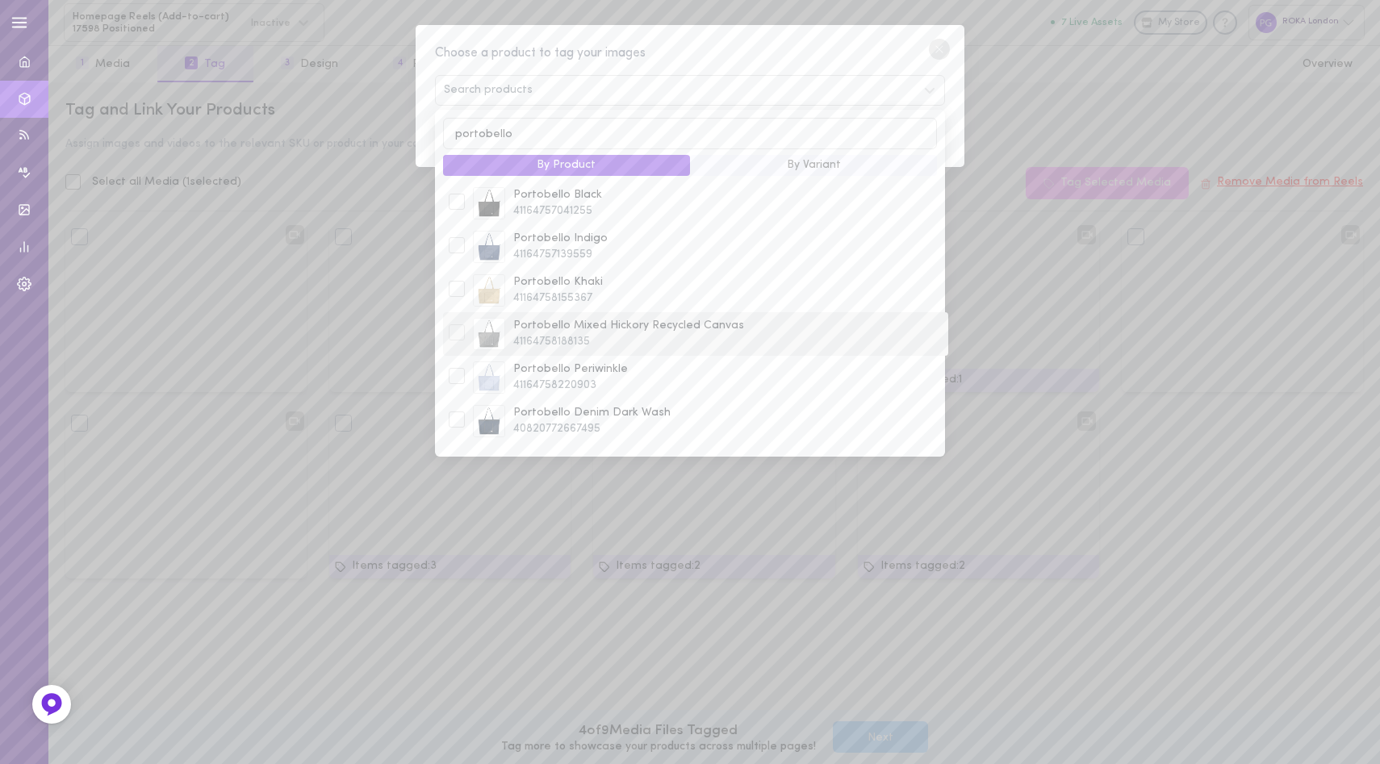
type input "portobello"
click at [626, 318] on span "Portobello Mixed Hickory Recycled Canvas" at bounding box center [727, 326] width 429 height 16
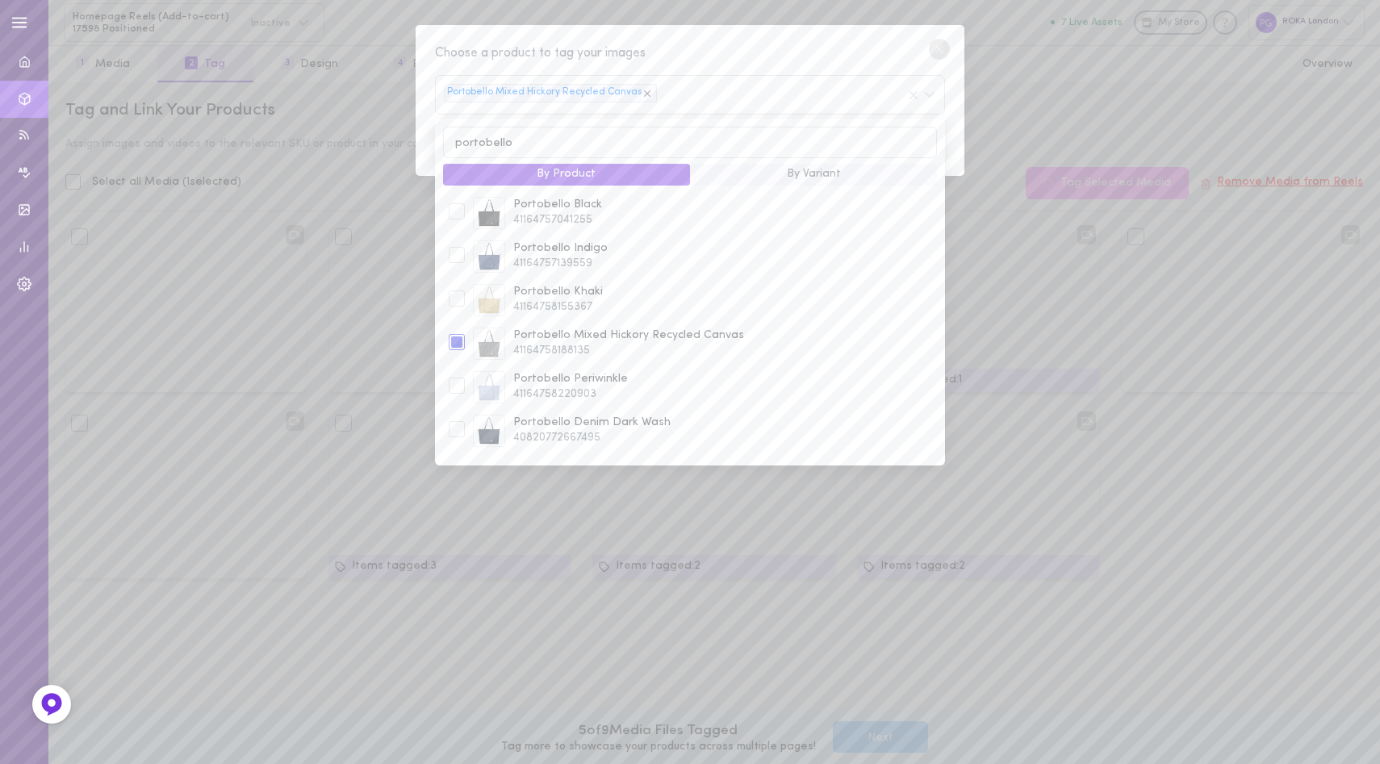
click at [760, 95] on div "Portobello Mixed Hickory Recycled Canvas" at bounding box center [690, 95] width 510 height 40
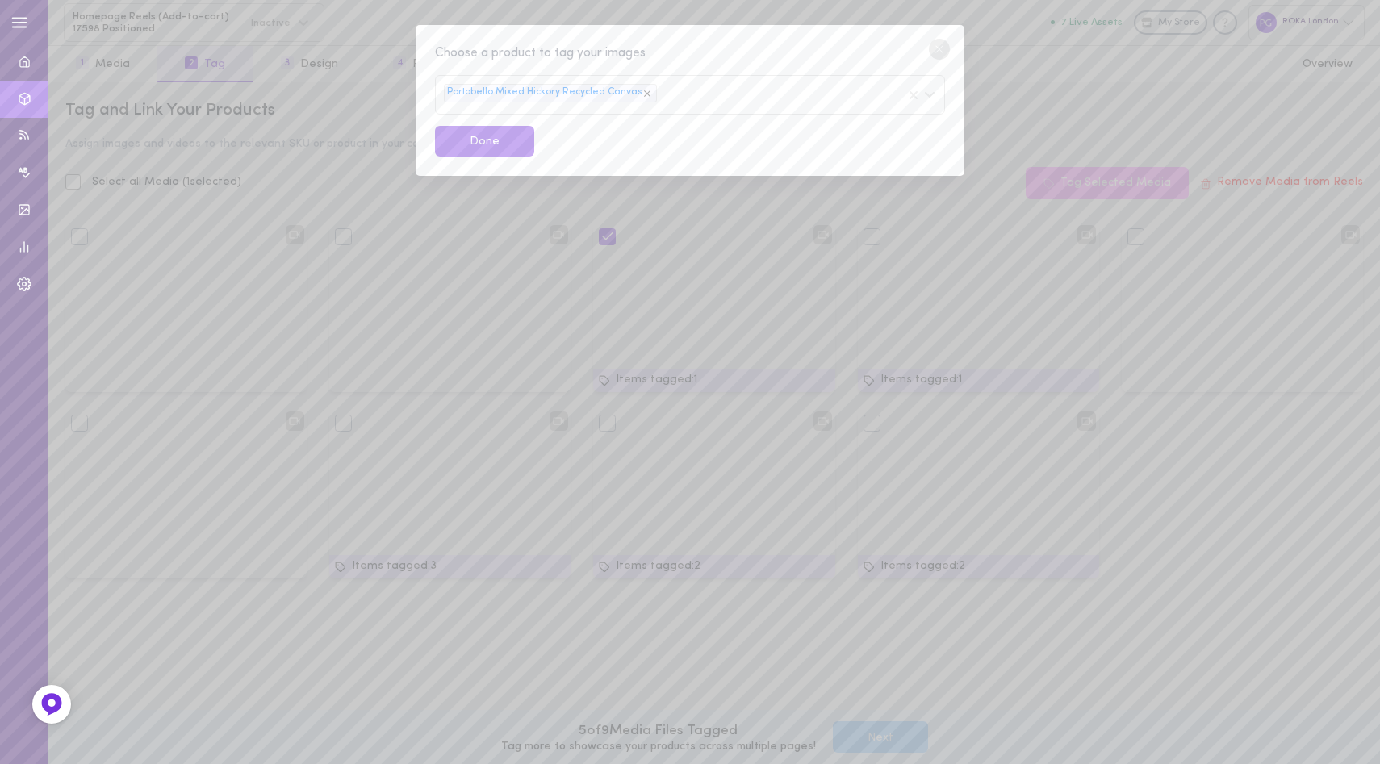
click at [748, 64] on div "Choose a product to tag your images Portobello Mixed Hickory Recycled Canvas Do…" at bounding box center [690, 101] width 549 height 152
click at [487, 144] on button "Done" at bounding box center [484, 141] width 99 height 31
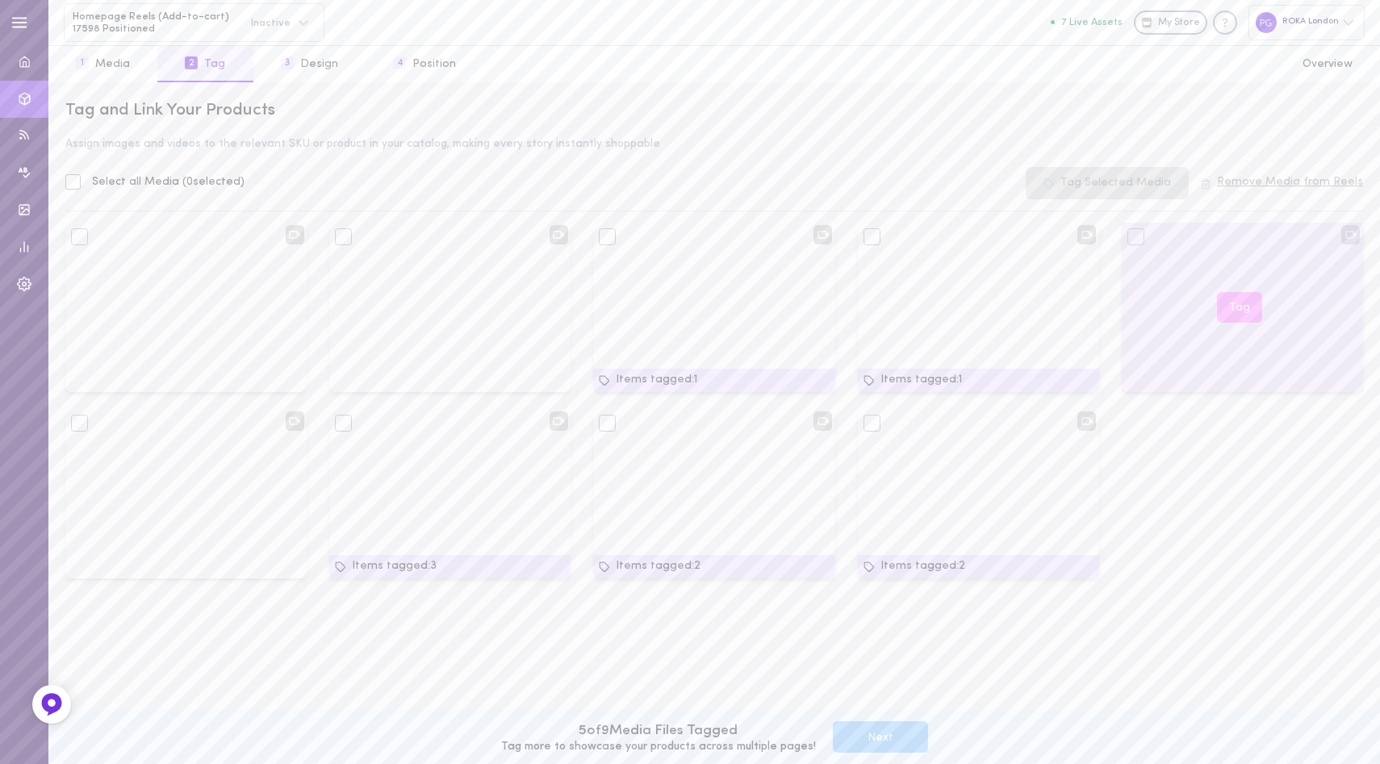
click at [1232, 303] on button "Tag" at bounding box center [1239, 307] width 45 height 31
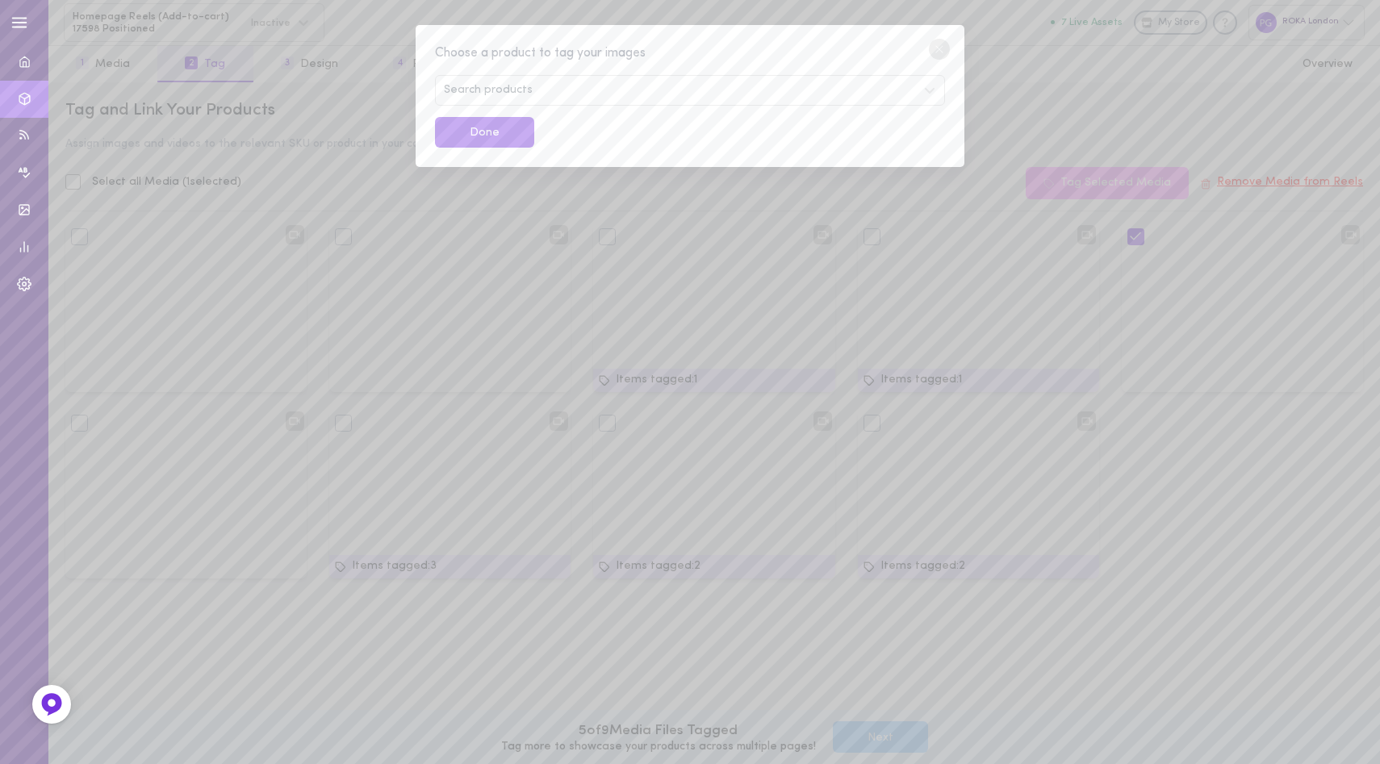
click at [591, 82] on div "Search products" at bounding box center [690, 90] width 510 height 31
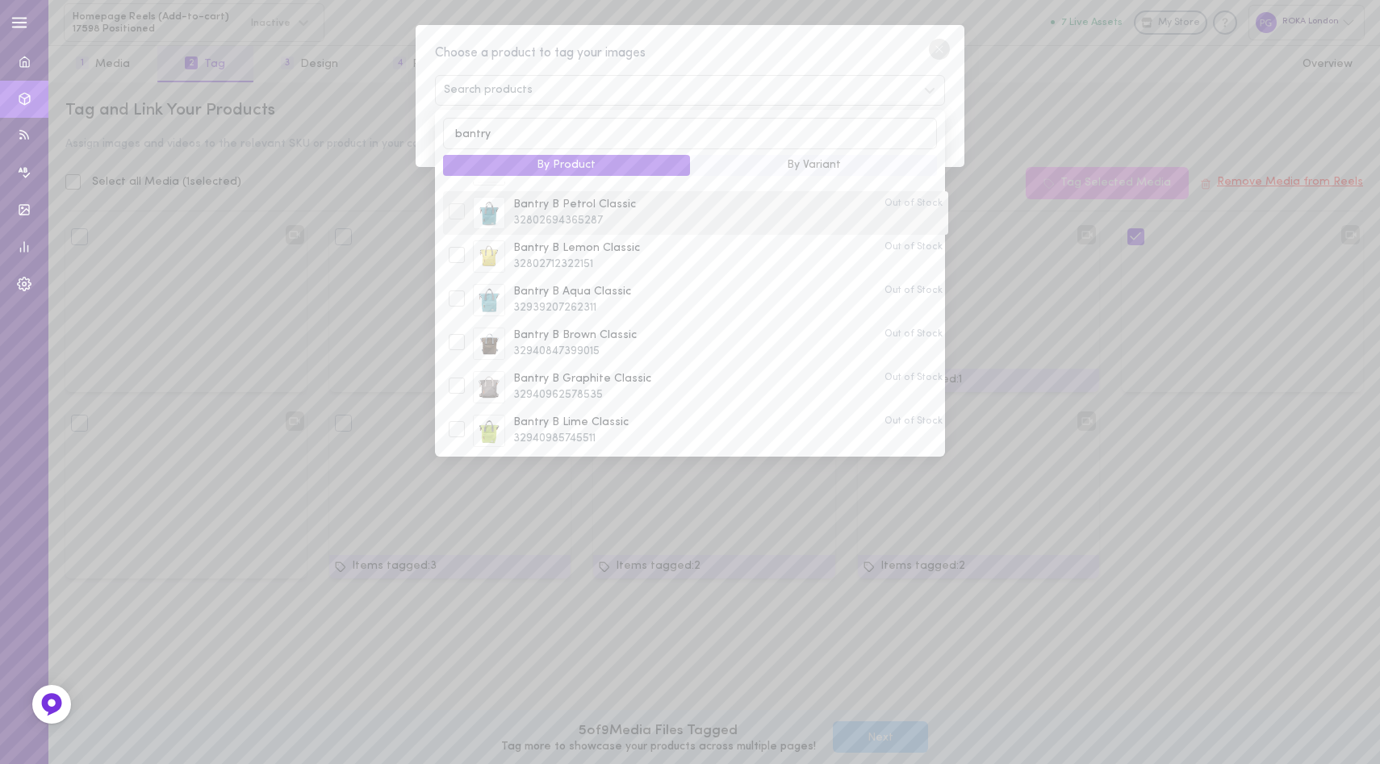
scroll to position [35, 0]
type input "bantry"
click at [670, 256] on span "32802712322151" at bounding box center [694, 264] width 363 height 16
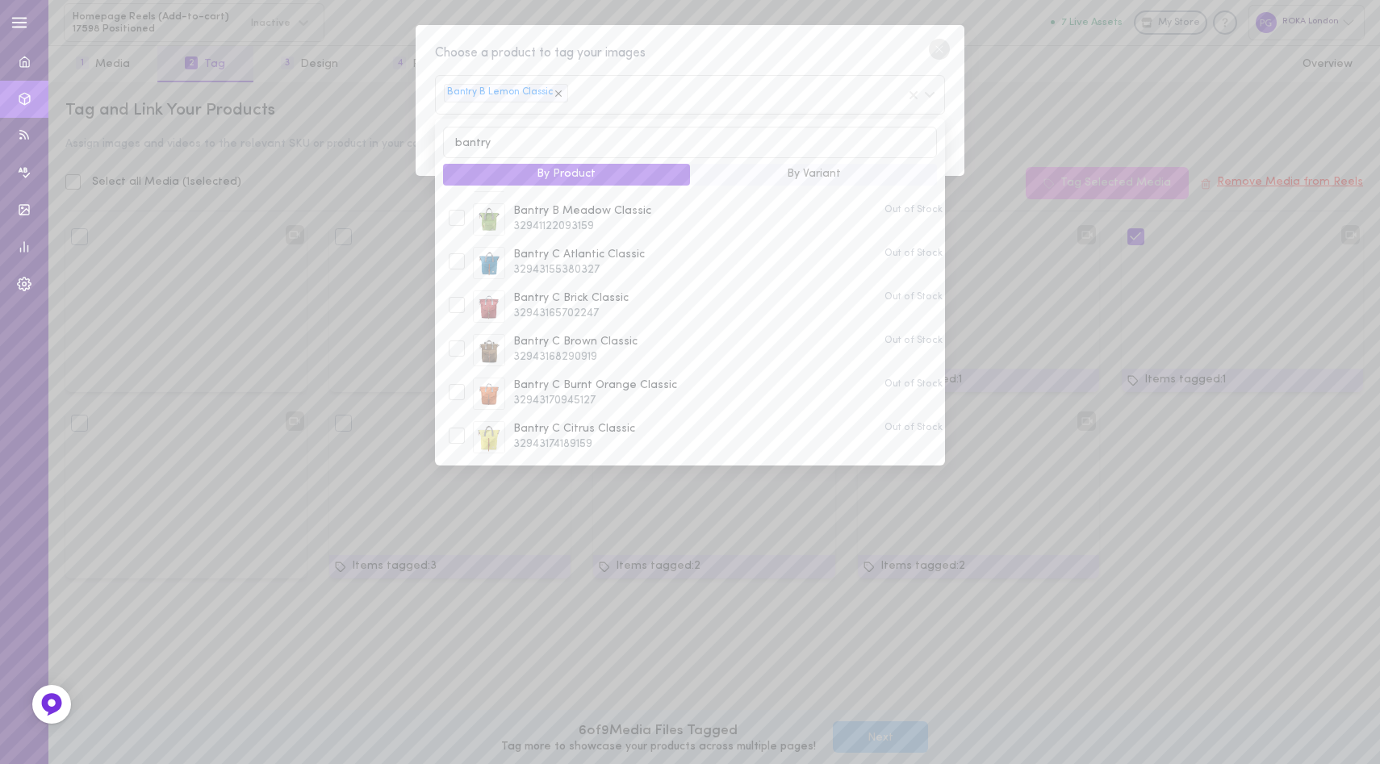
scroll to position [0, 0]
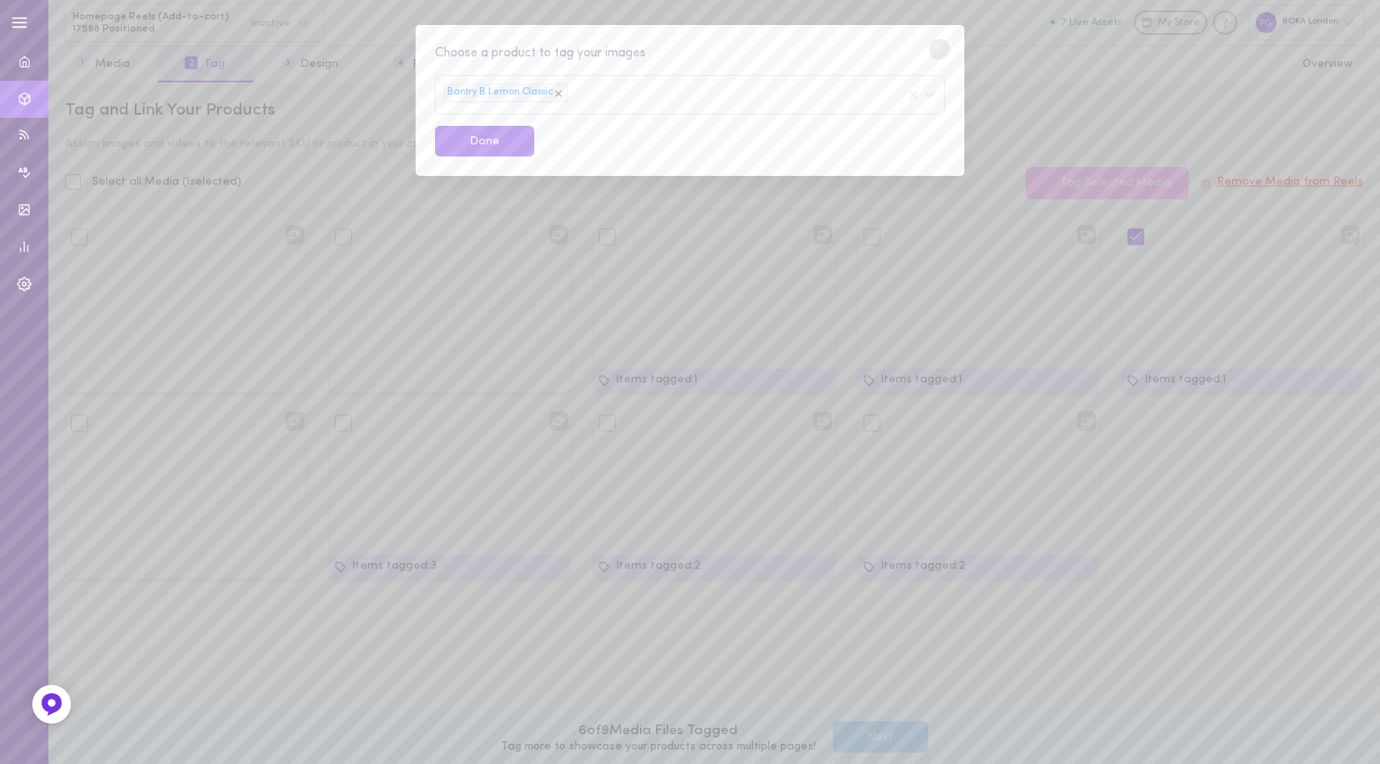
click at [828, 63] on div "Choose a product to tag your images" at bounding box center [690, 54] width 510 height 20
click at [474, 136] on button "Done" at bounding box center [484, 141] width 99 height 31
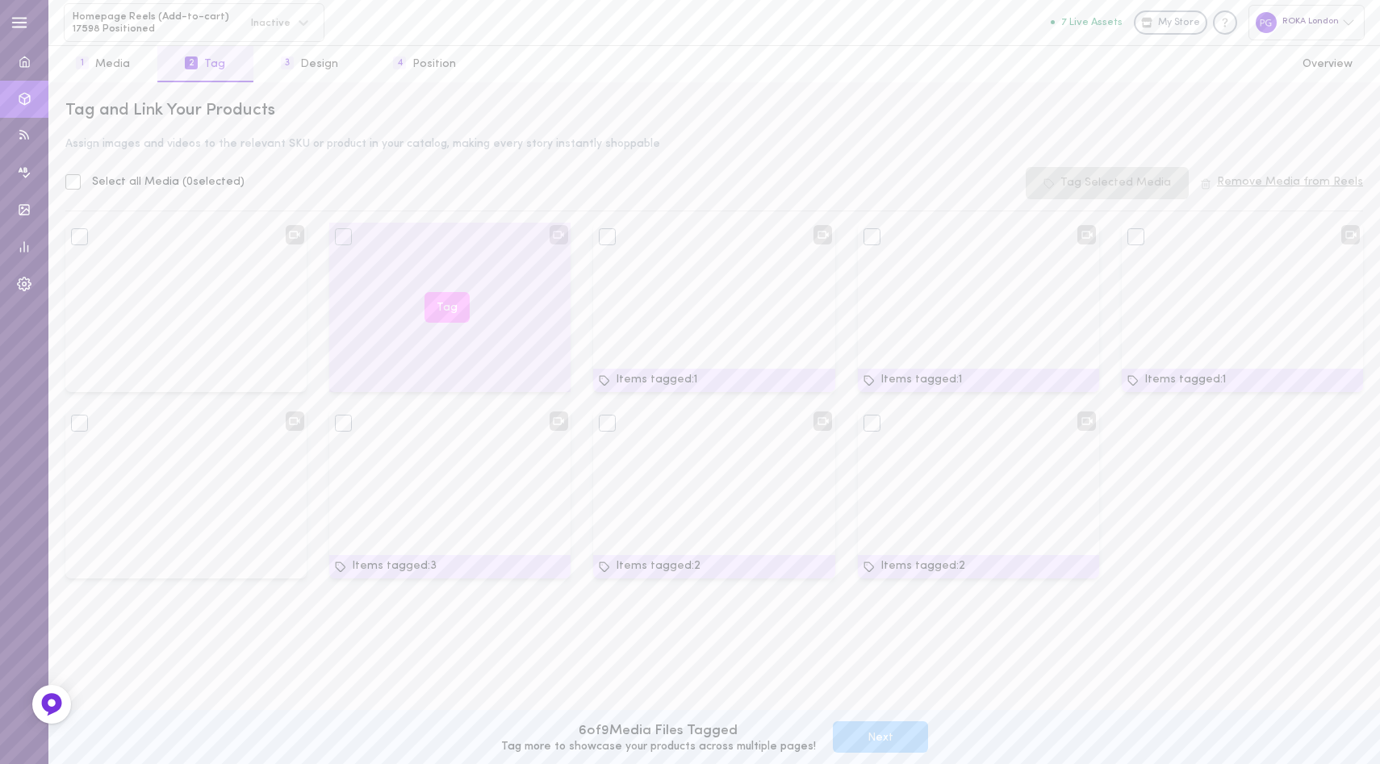
click at [452, 305] on button "Tag" at bounding box center [446, 307] width 45 height 31
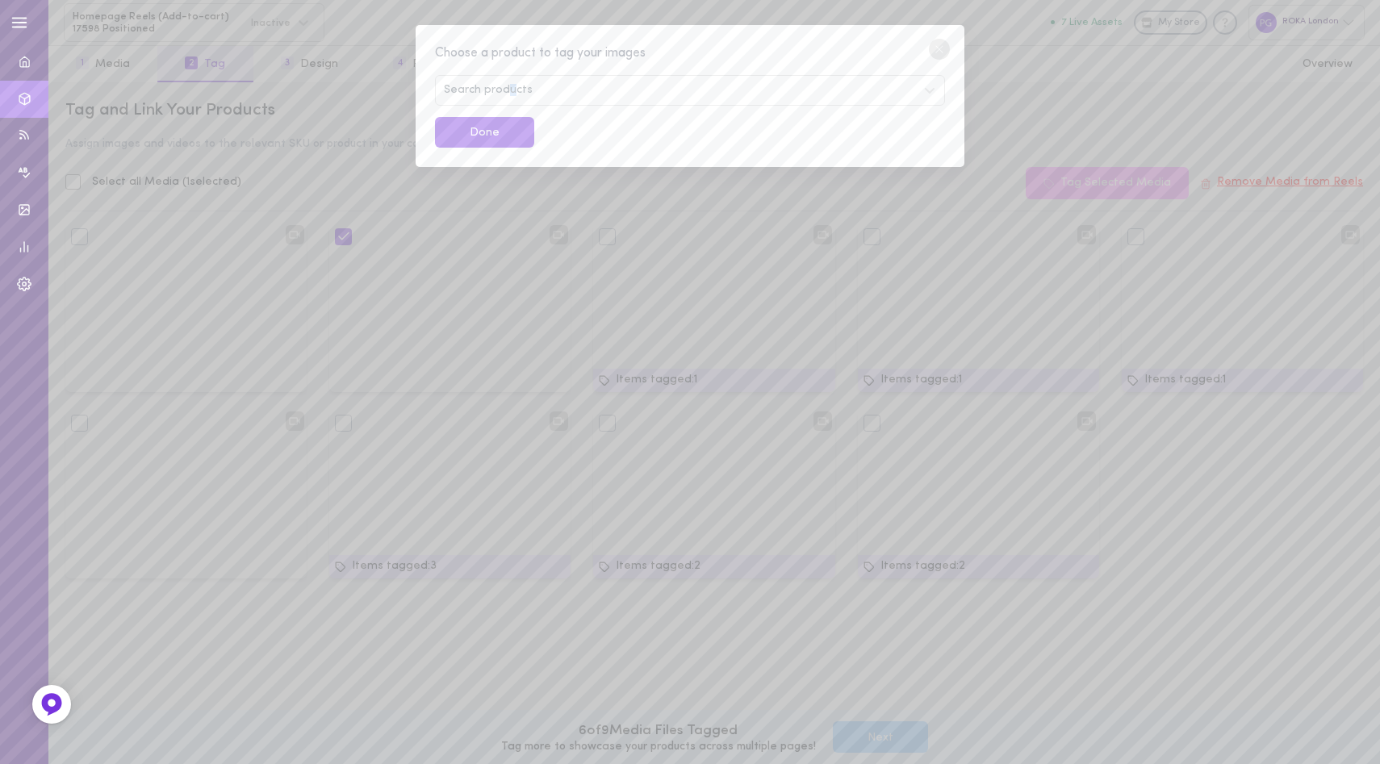
click at [511, 88] on span "Search products" at bounding box center [488, 90] width 89 height 11
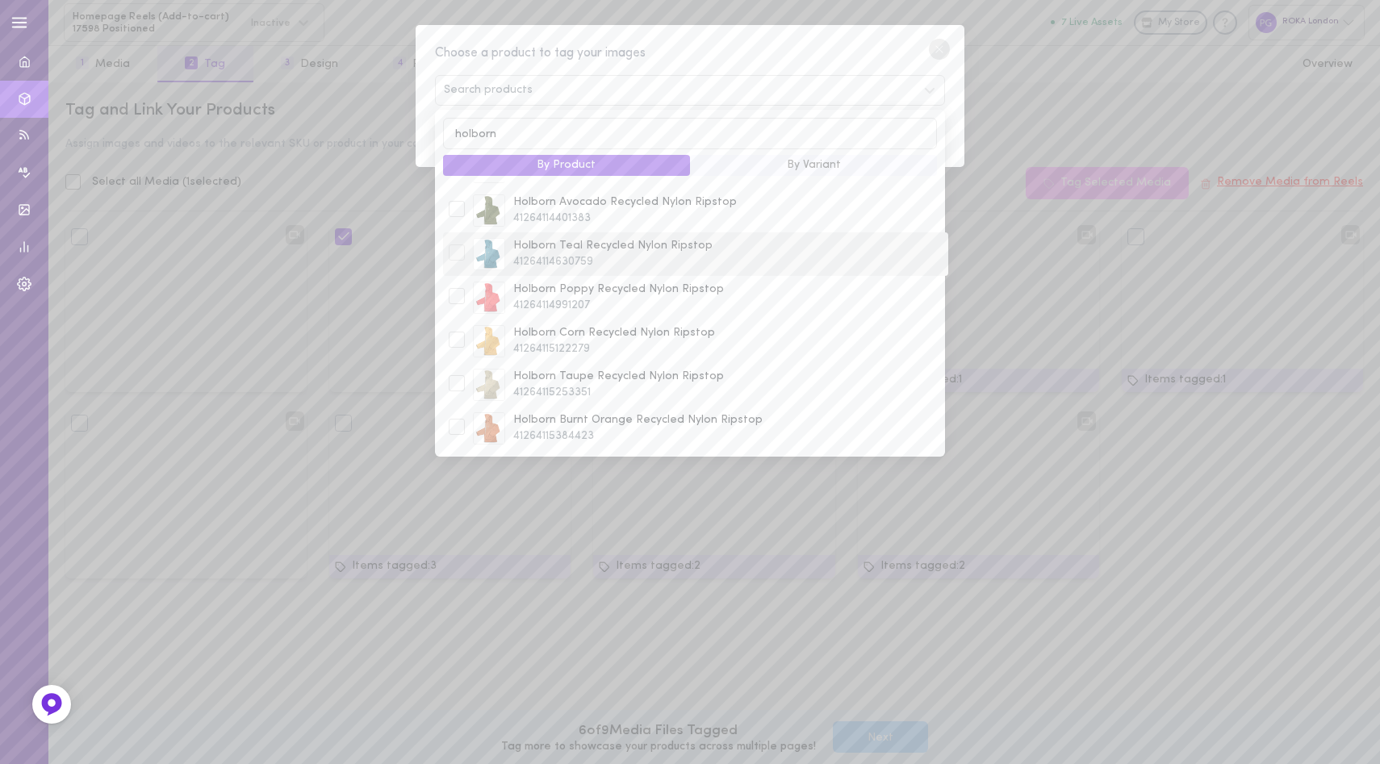
scroll to position [81, 0]
type input "holborn"
click at [554, 416] on span "Holborn Burnt Orange Recycled Nylon Ripstop" at bounding box center [727, 420] width 429 height 16
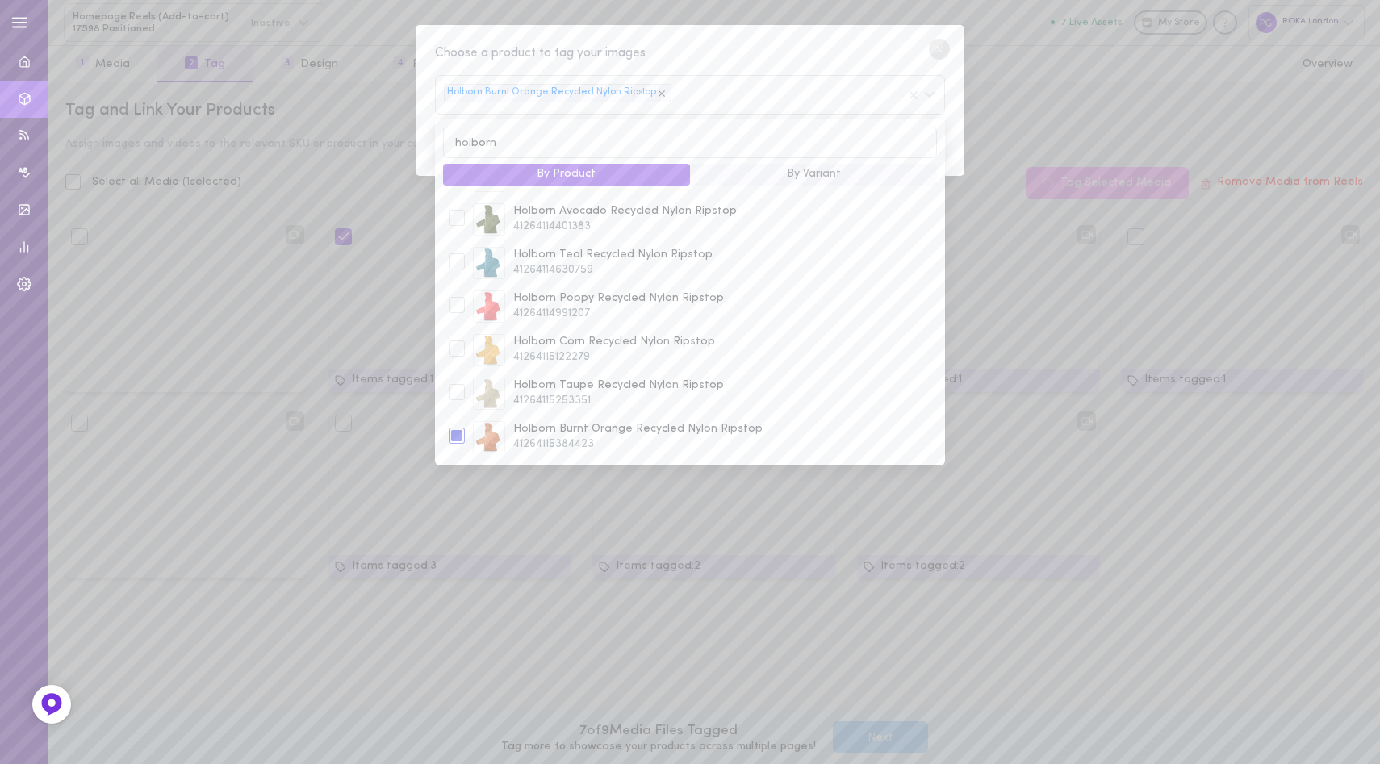
click at [696, 64] on div "Choose a product to tag your images Holborn Burnt Orange Recycled Nylon Ripstop…" at bounding box center [690, 101] width 549 height 152
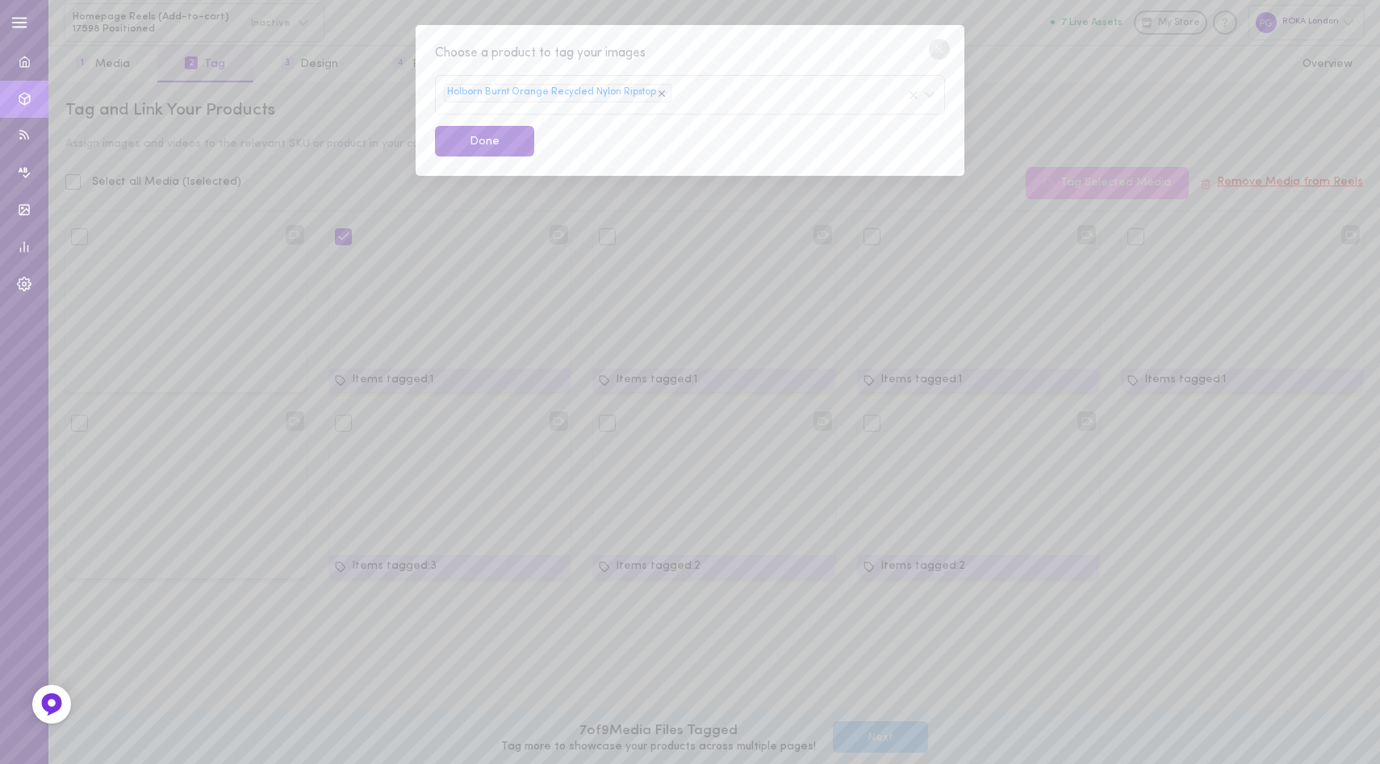
click at [481, 137] on button "Done" at bounding box center [484, 141] width 99 height 31
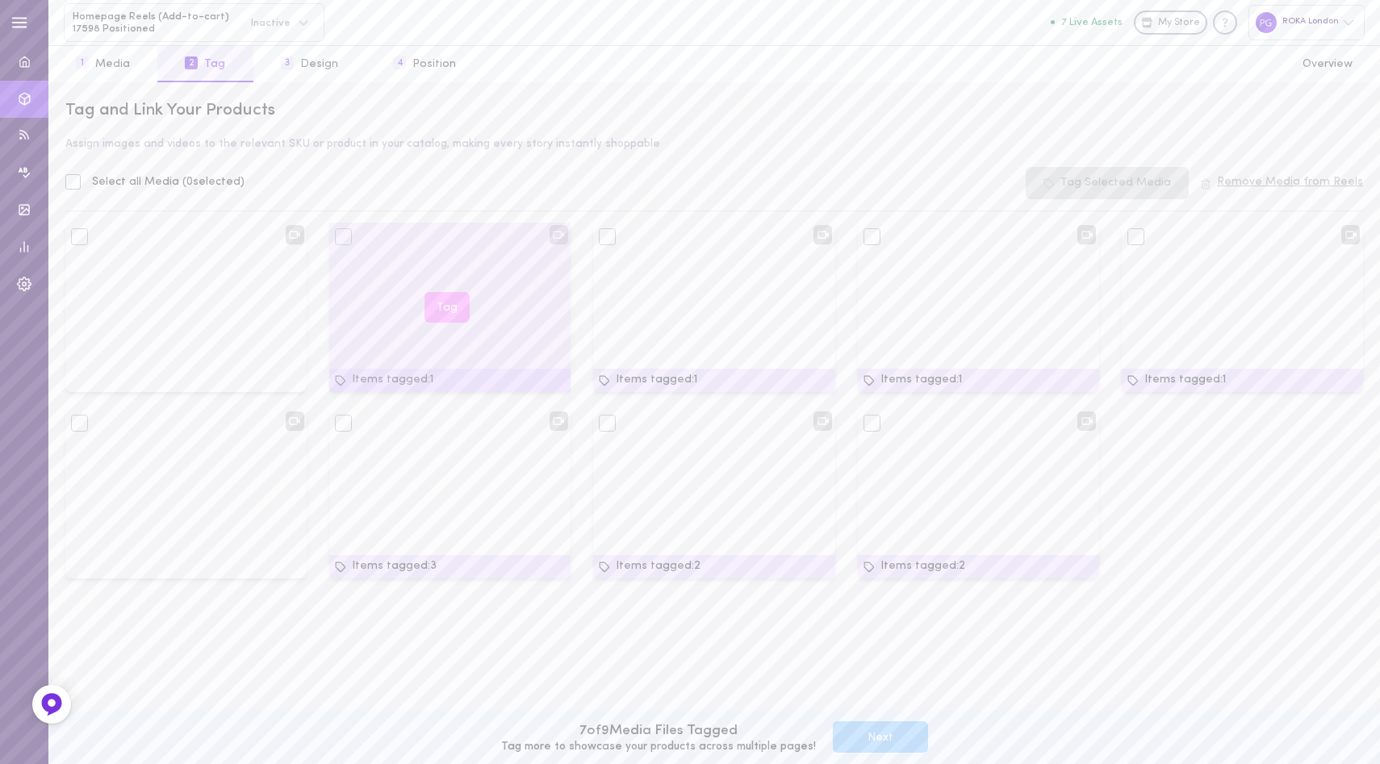
click at [449, 304] on button "Tag" at bounding box center [446, 307] width 45 height 31
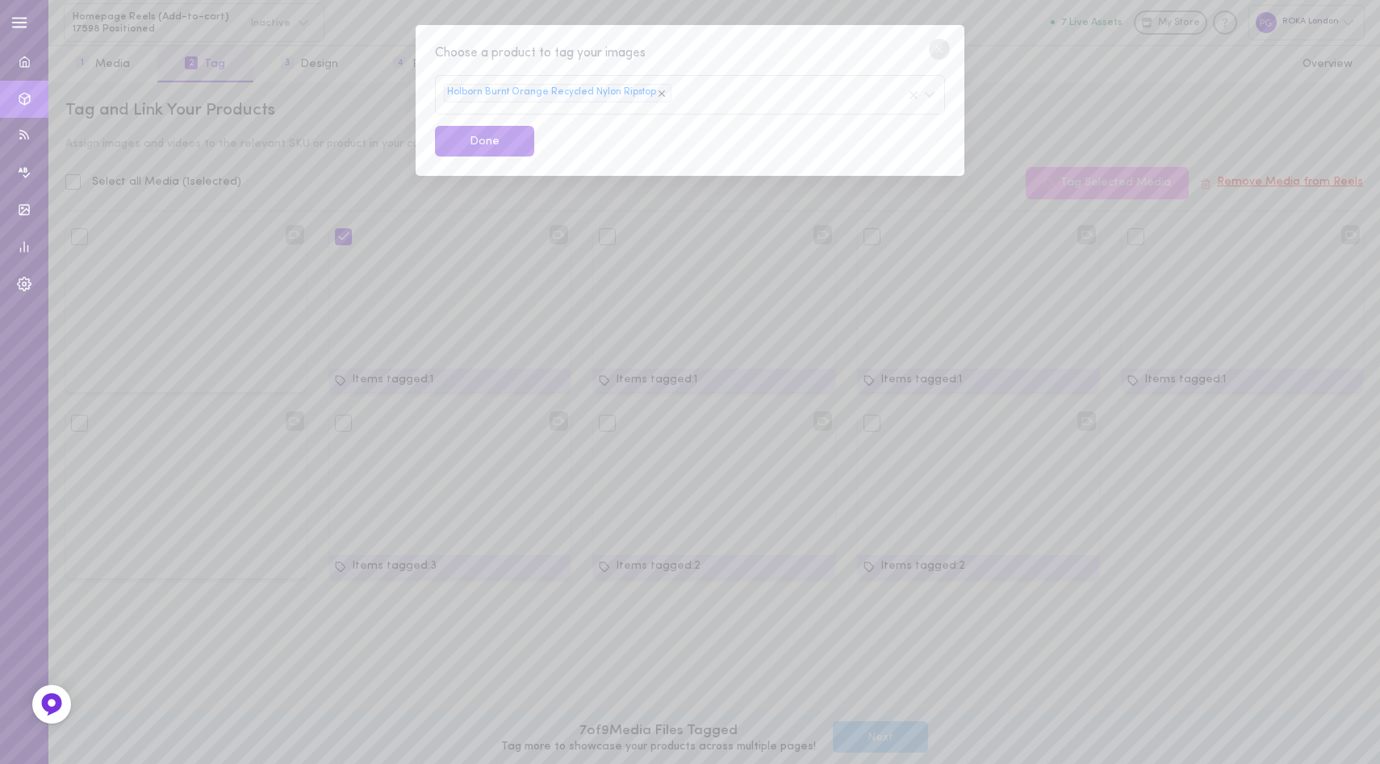
click at [729, 100] on div "Holborn Burnt Orange Recycled Nylon Ripstop" at bounding box center [690, 95] width 510 height 40
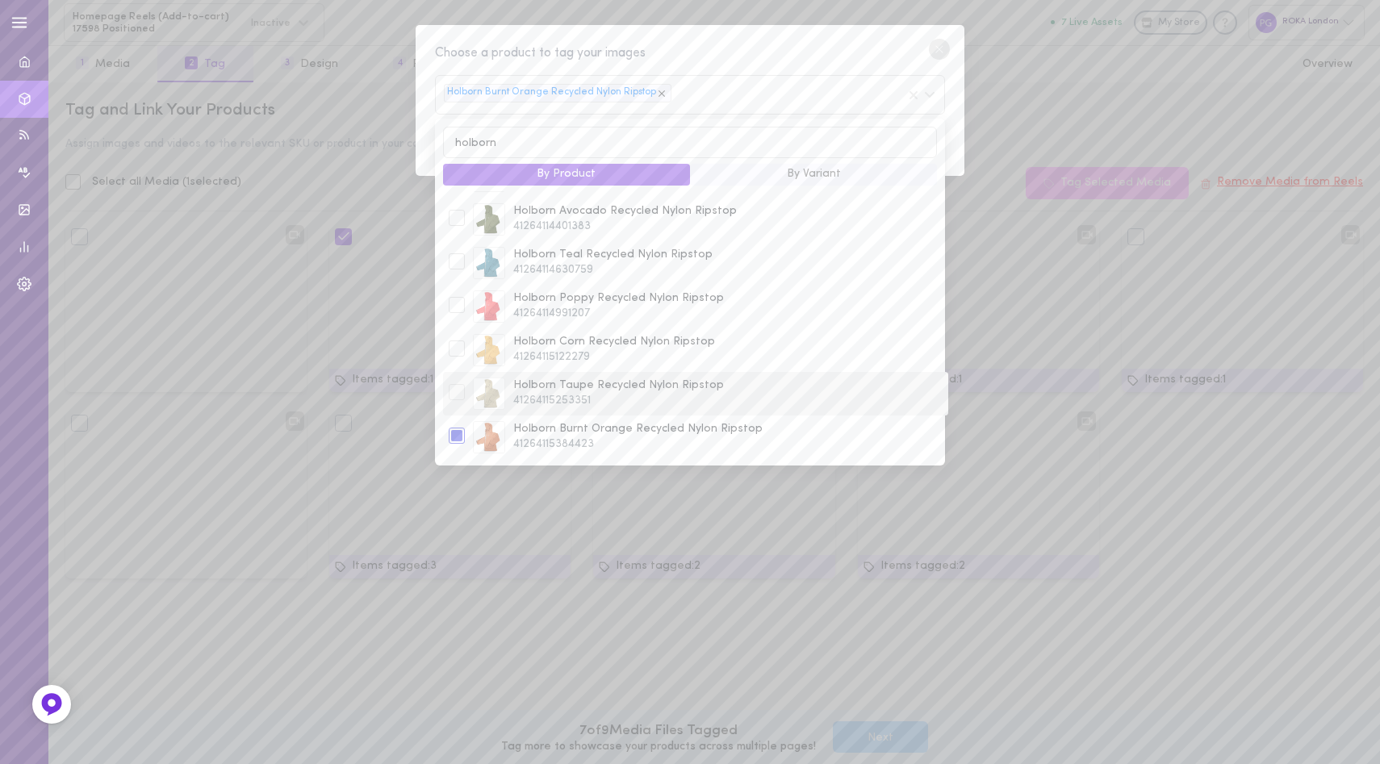
type input "holborn"
click at [699, 390] on span "Holborn Taupe Recycled Nylon Ripstop" at bounding box center [727, 386] width 429 height 16
click at [879, 47] on div "Choose a product to tag your images" at bounding box center [690, 54] width 510 height 20
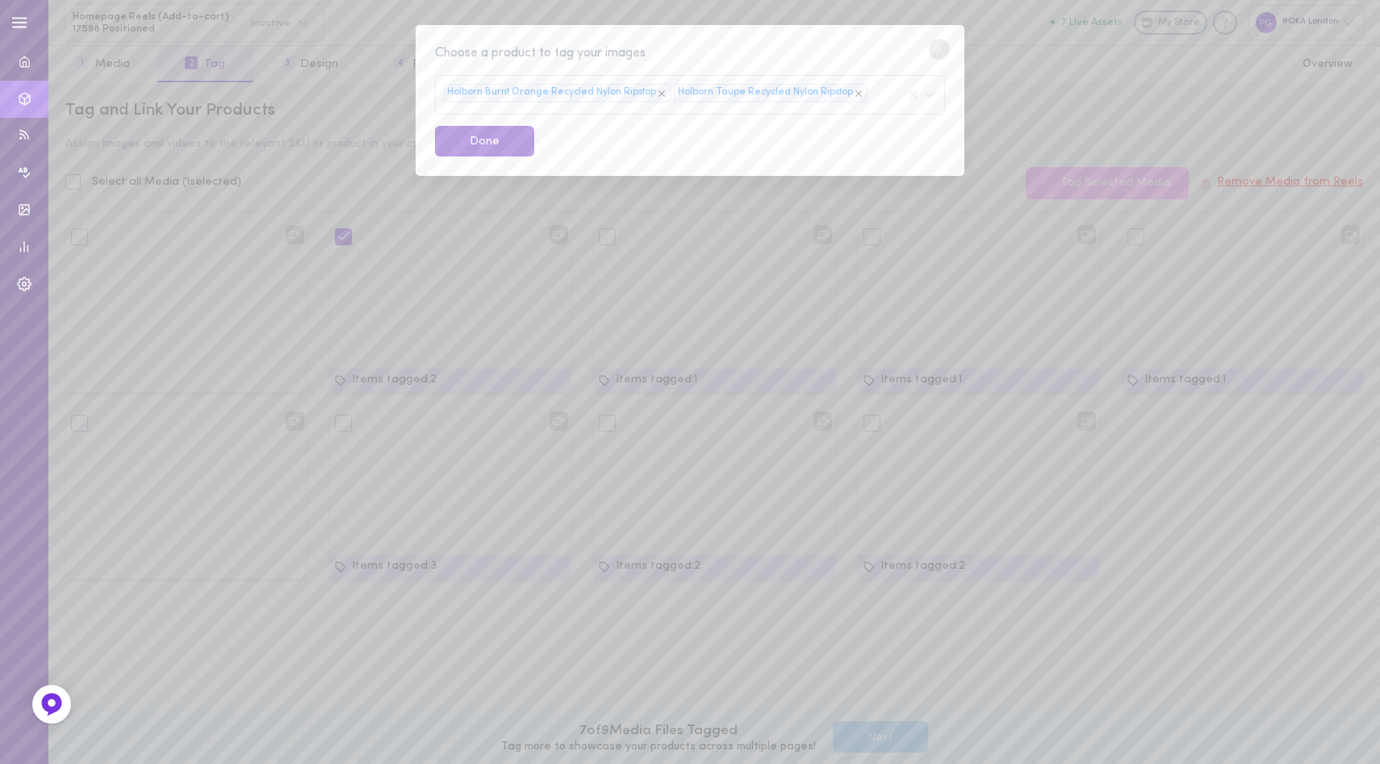
click at [479, 149] on button "Done" at bounding box center [484, 141] width 99 height 31
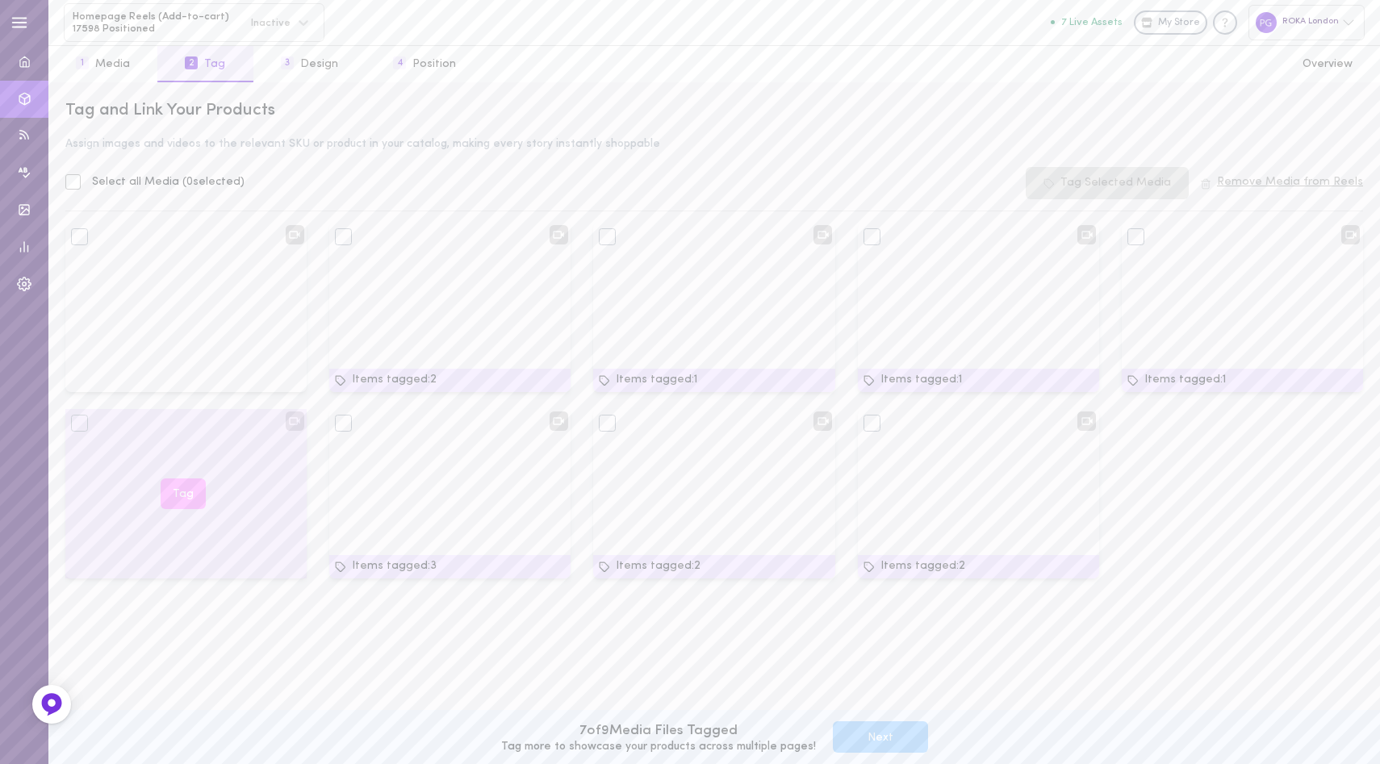
click at [185, 497] on button "Tag" at bounding box center [183, 493] width 45 height 31
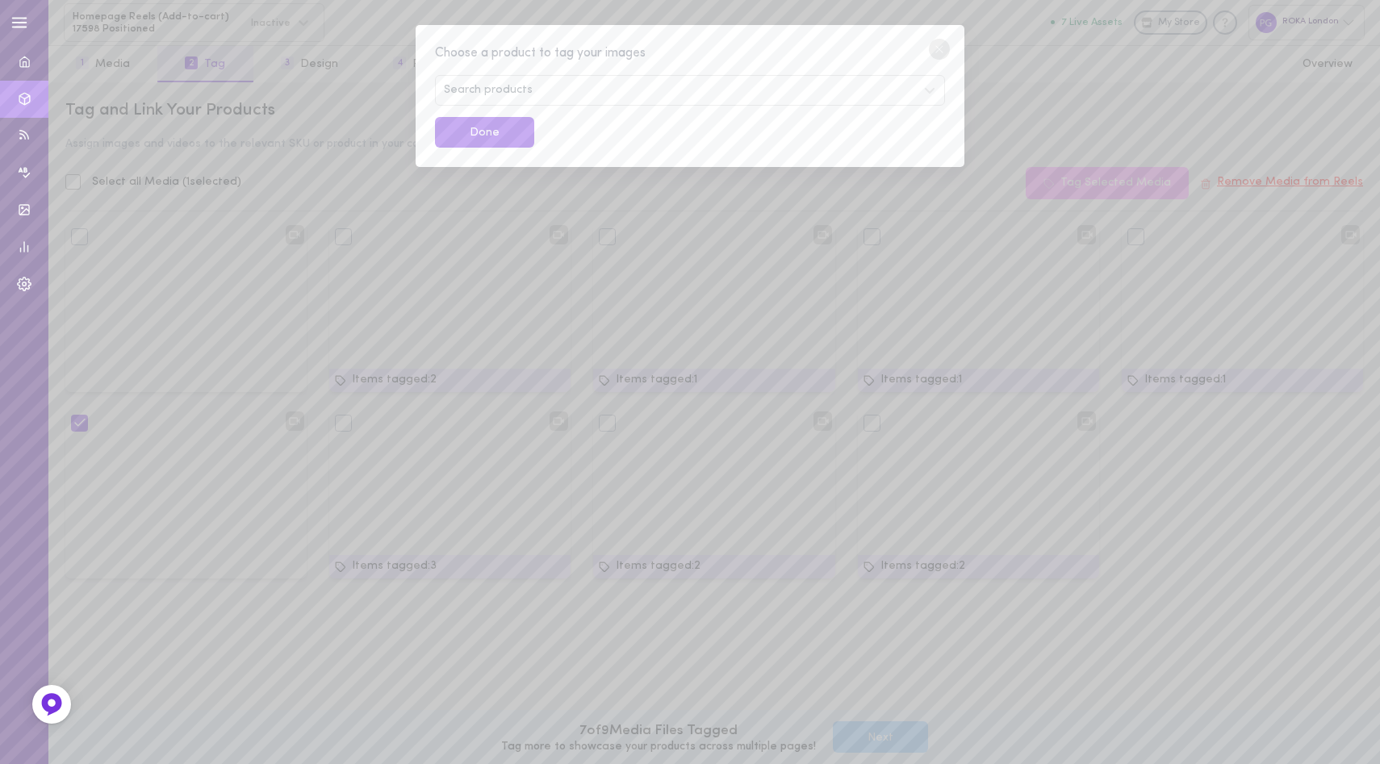
click at [542, 76] on div "Search products" at bounding box center [690, 90] width 510 height 31
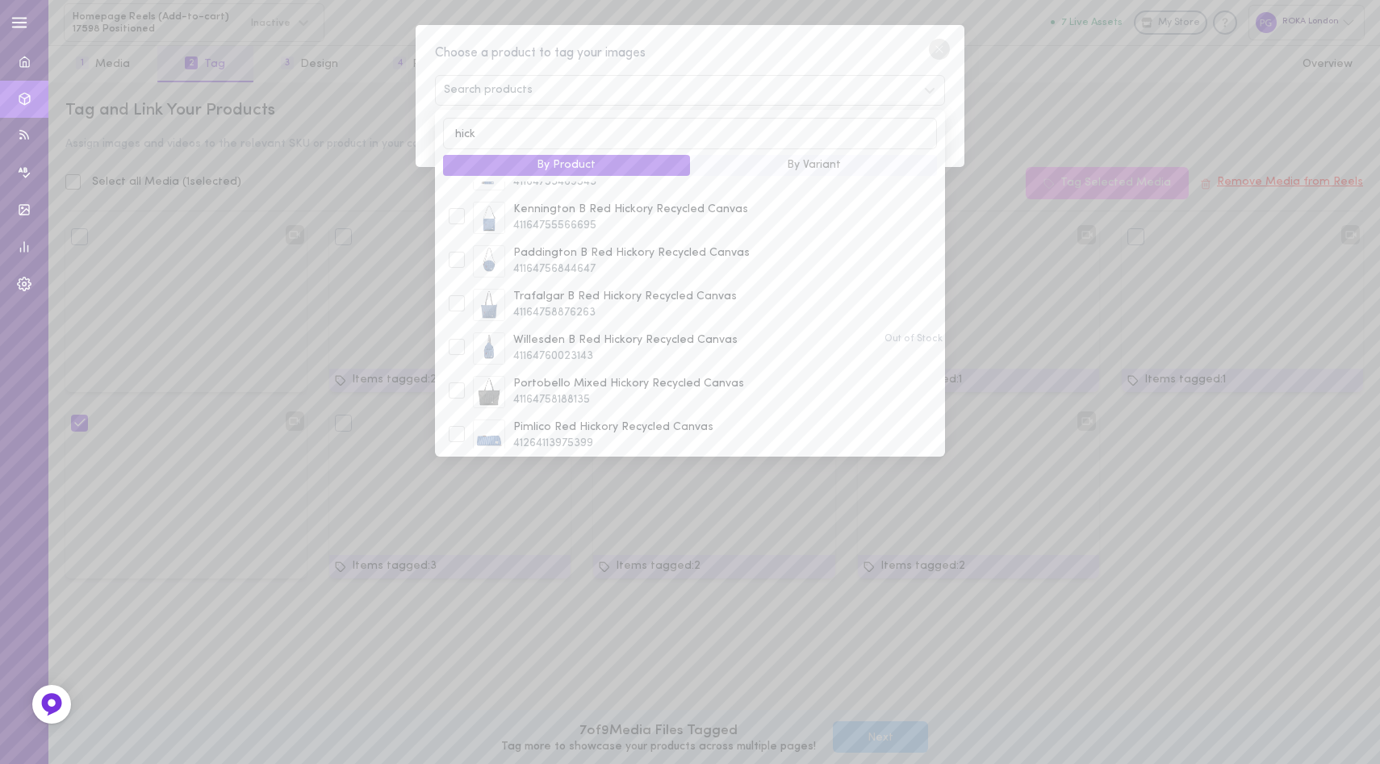
scroll to position [429, 0]
type input "hick"
click at [625, 376] on span "Portobello Mixed Hickory Recycled Canvas" at bounding box center [727, 376] width 429 height 16
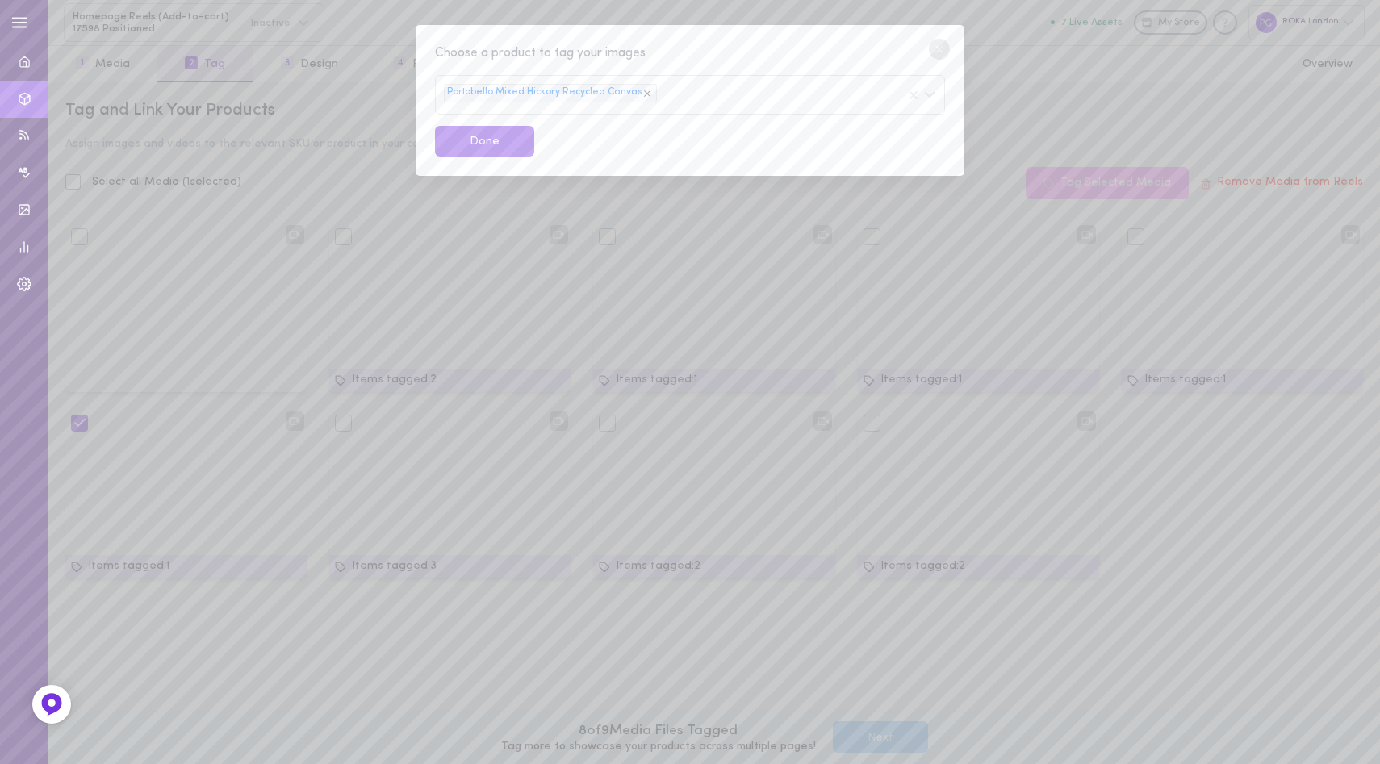
click at [712, 47] on div "Choose a product to tag your images" at bounding box center [690, 54] width 510 height 20
click at [477, 137] on button "Done" at bounding box center [484, 141] width 99 height 31
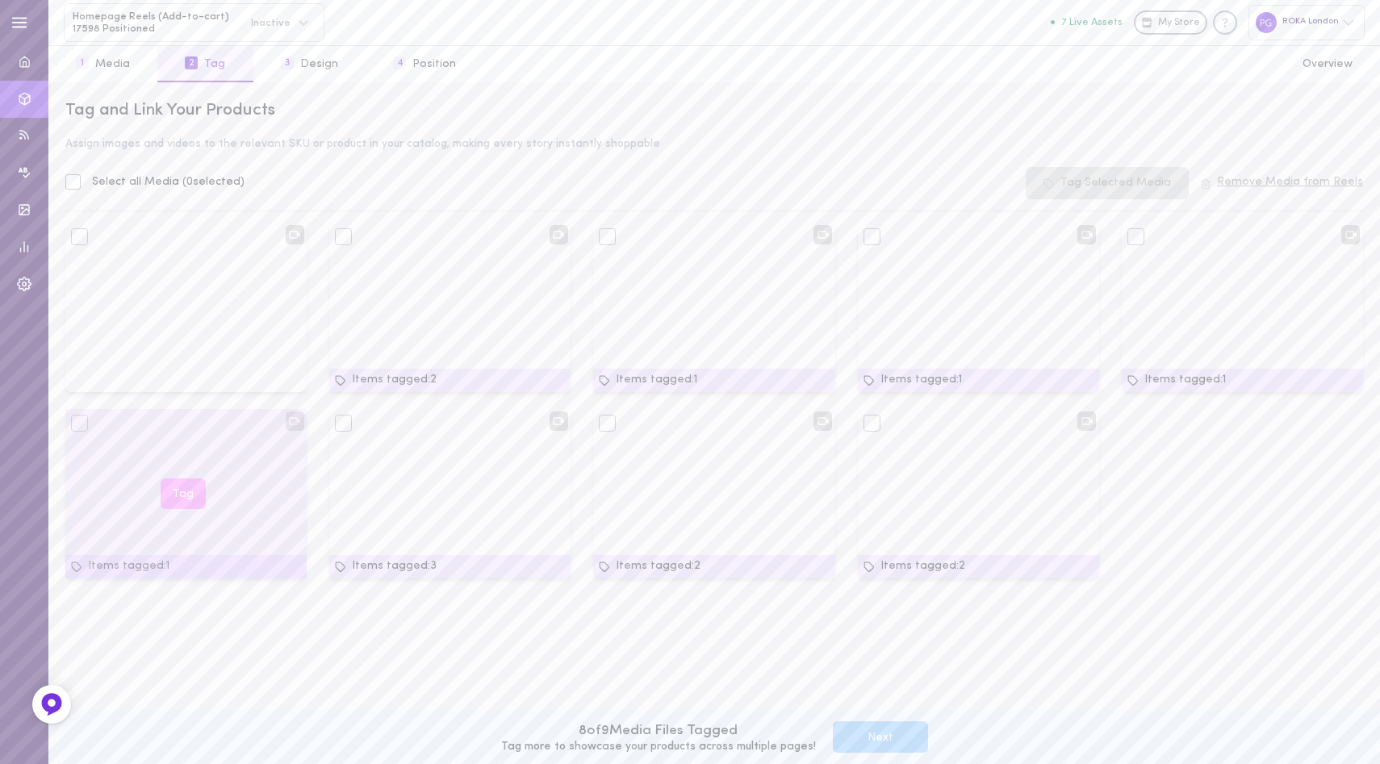
click at [182, 493] on button "Tag" at bounding box center [183, 493] width 45 height 31
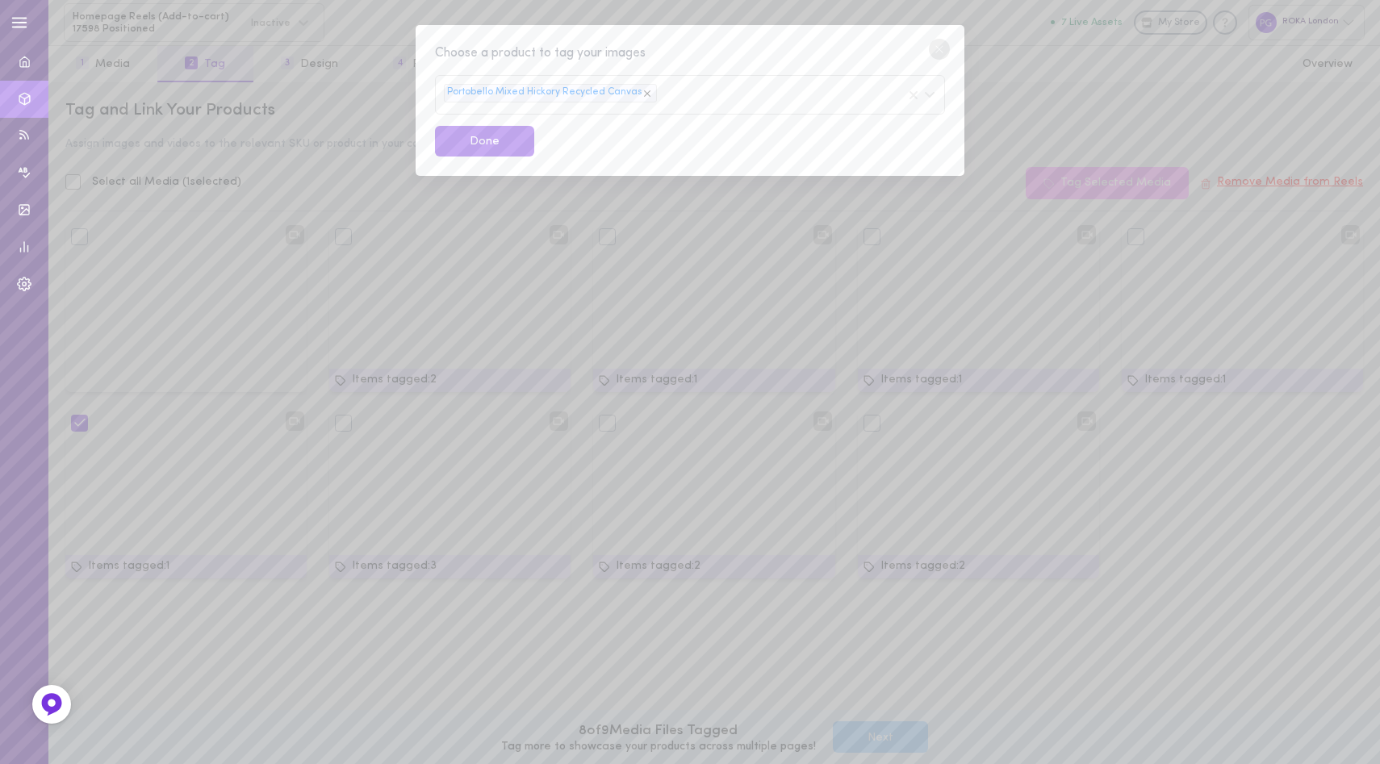
click at [706, 84] on div "Portobello Mixed Hickory Recycled Canvas" at bounding box center [690, 95] width 510 height 40
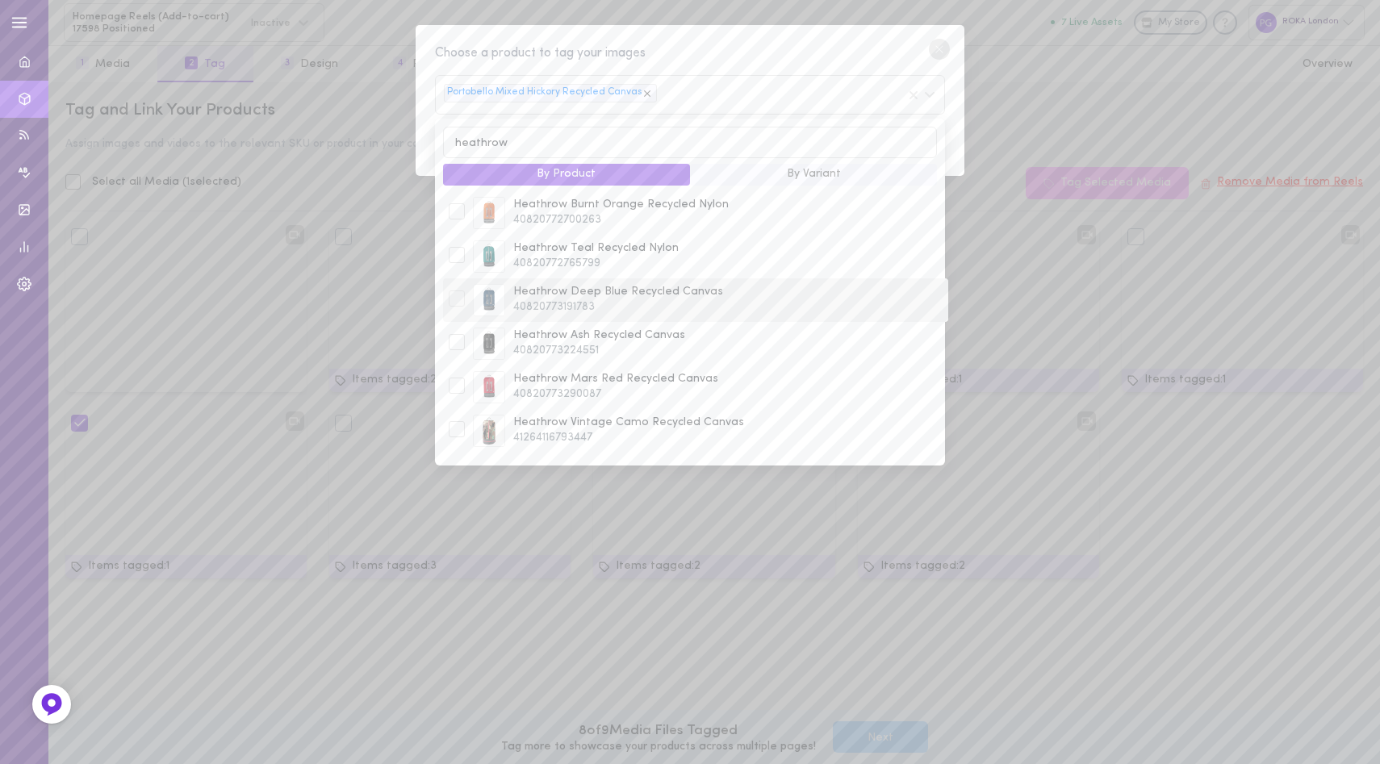
scroll to position [37, 0]
click at [684, 431] on span "Heathrow Corn Recycled Nylon" at bounding box center [727, 429] width 429 height 16
click at [846, 97] on div "Portobello Mixed Hickory Recycled Canvas Heathrow Corn Recycled Nylon" at bounding box center [690, 95] width 510 height 40
click at [727, 144] on input "heathrow" at bounding box center [690, 142] width 494 height 31
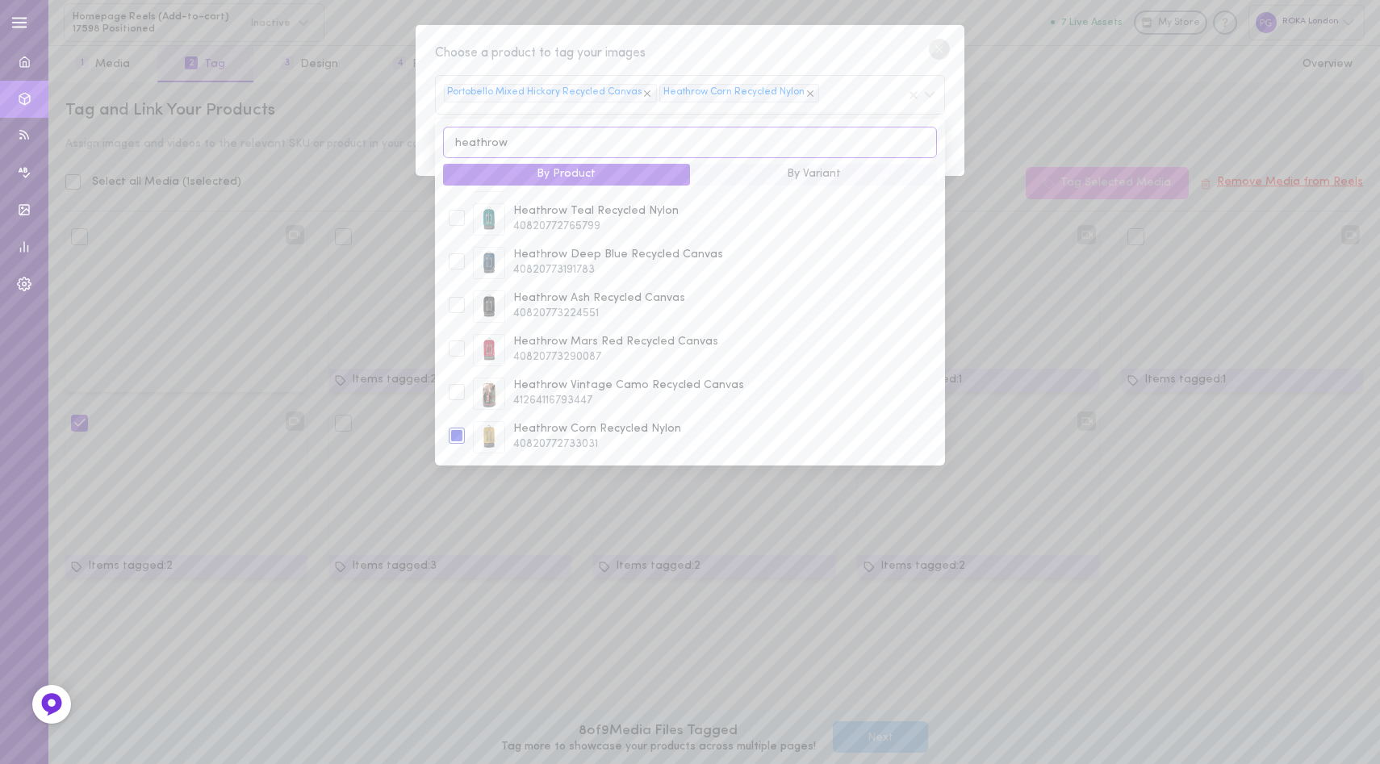
click at [727, 144] on input "heathrow" at bounding box center [690, 142] width 494 height 31
type input "canfield"
click at [695, 302] on span "[PERSON_NAME] B Slate Classic" at bounding box center [694, 299] width 363 height 16
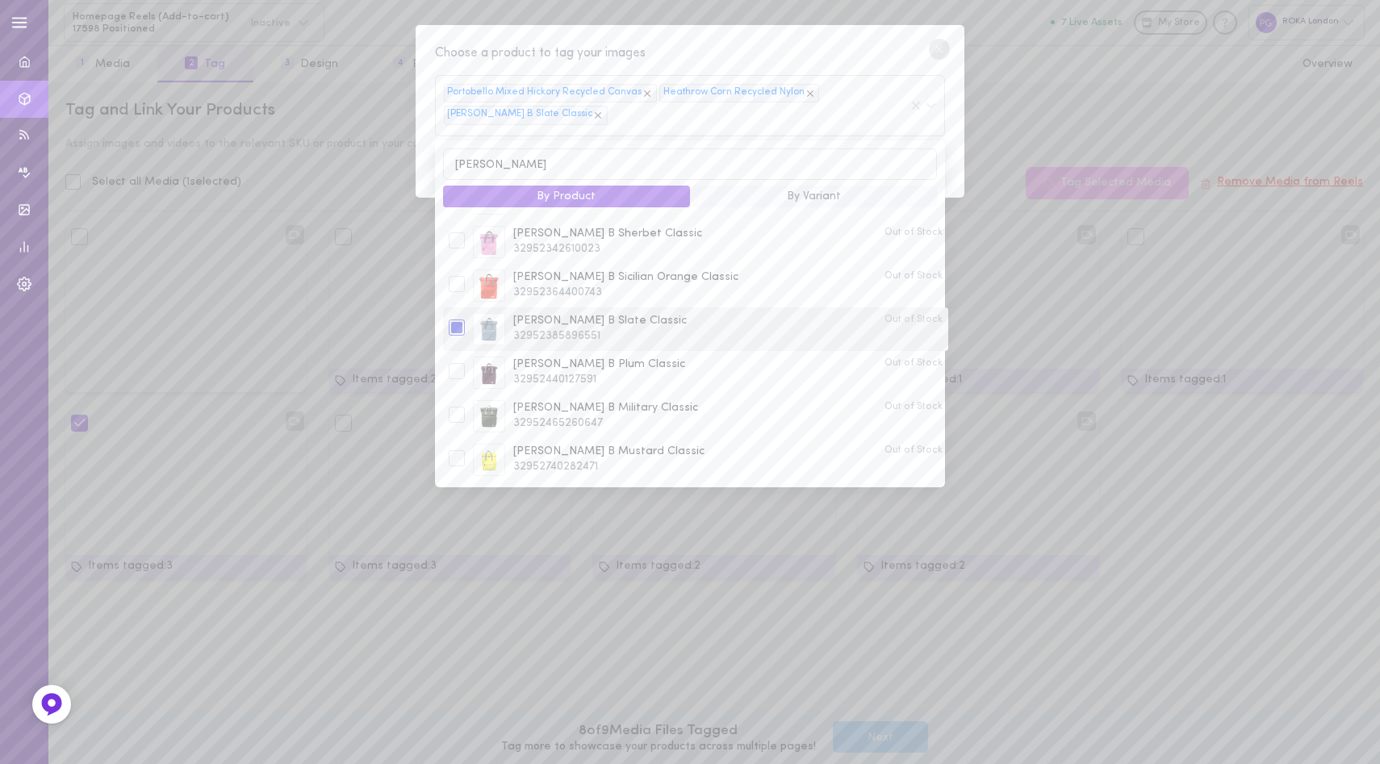
scroll to position [604, 0]
click at [850, 47] on div "Choose a product to tag your images" at bounding box center [690, 54] width 510 height 20
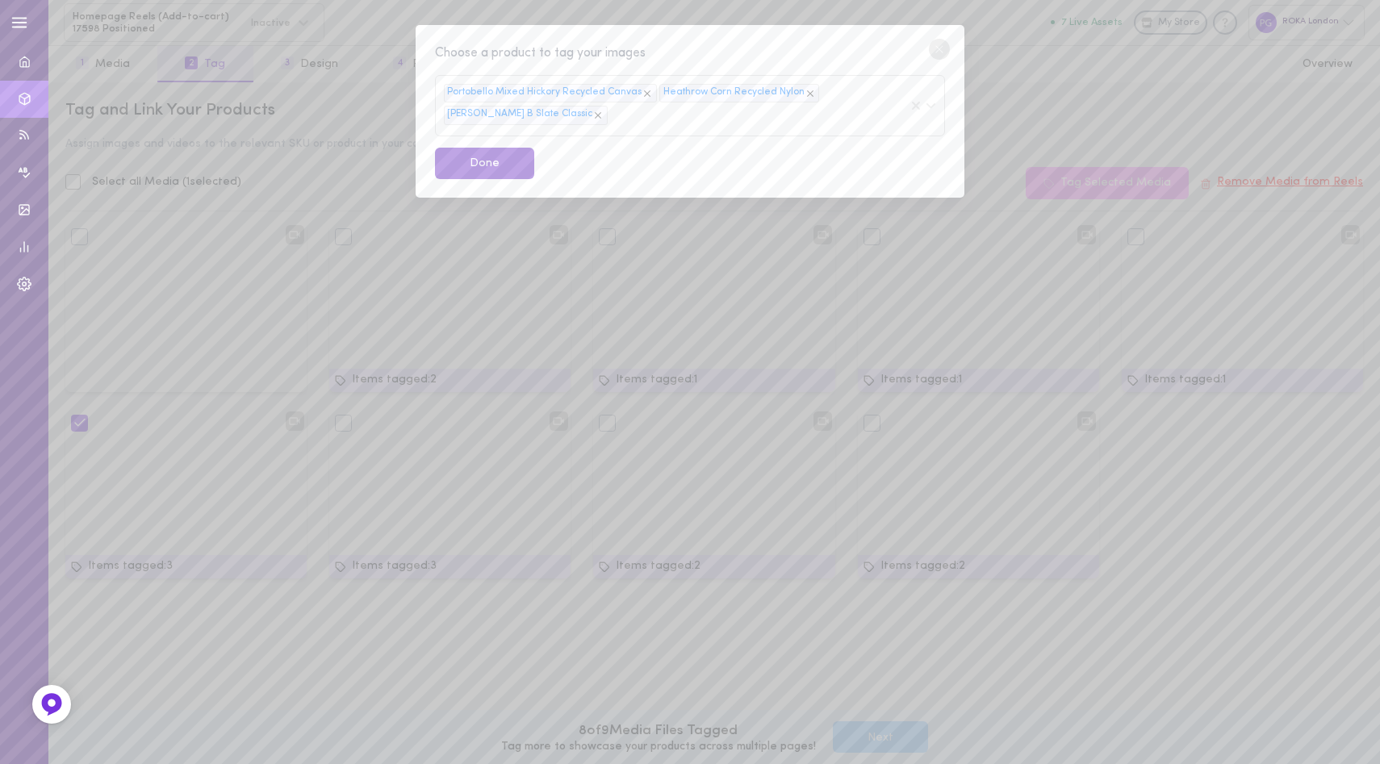
click at [483, 162] on button "Done" at bounding box center [484, 163] width 99 height 31
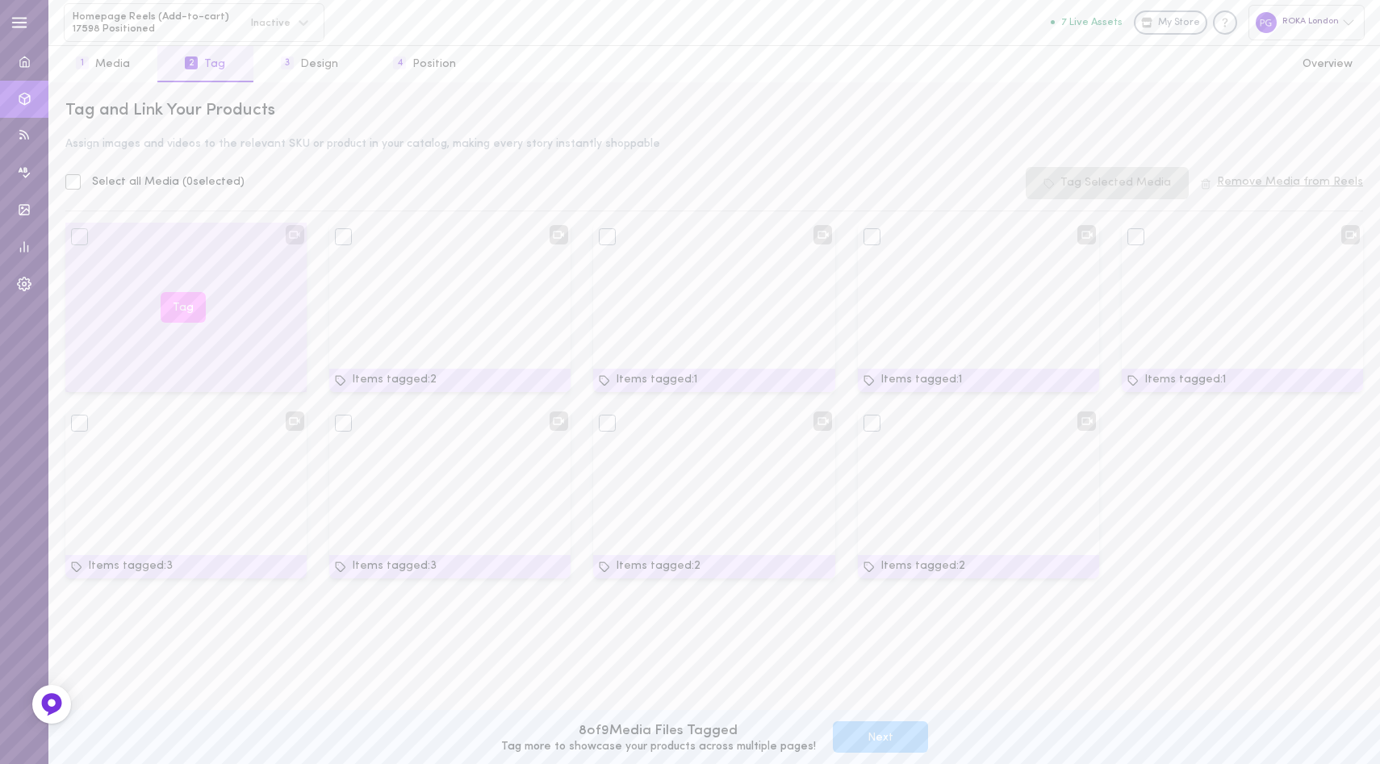
click at [183, 306] on button "Tag" at bounding box center [183, 307] width 45 height 31
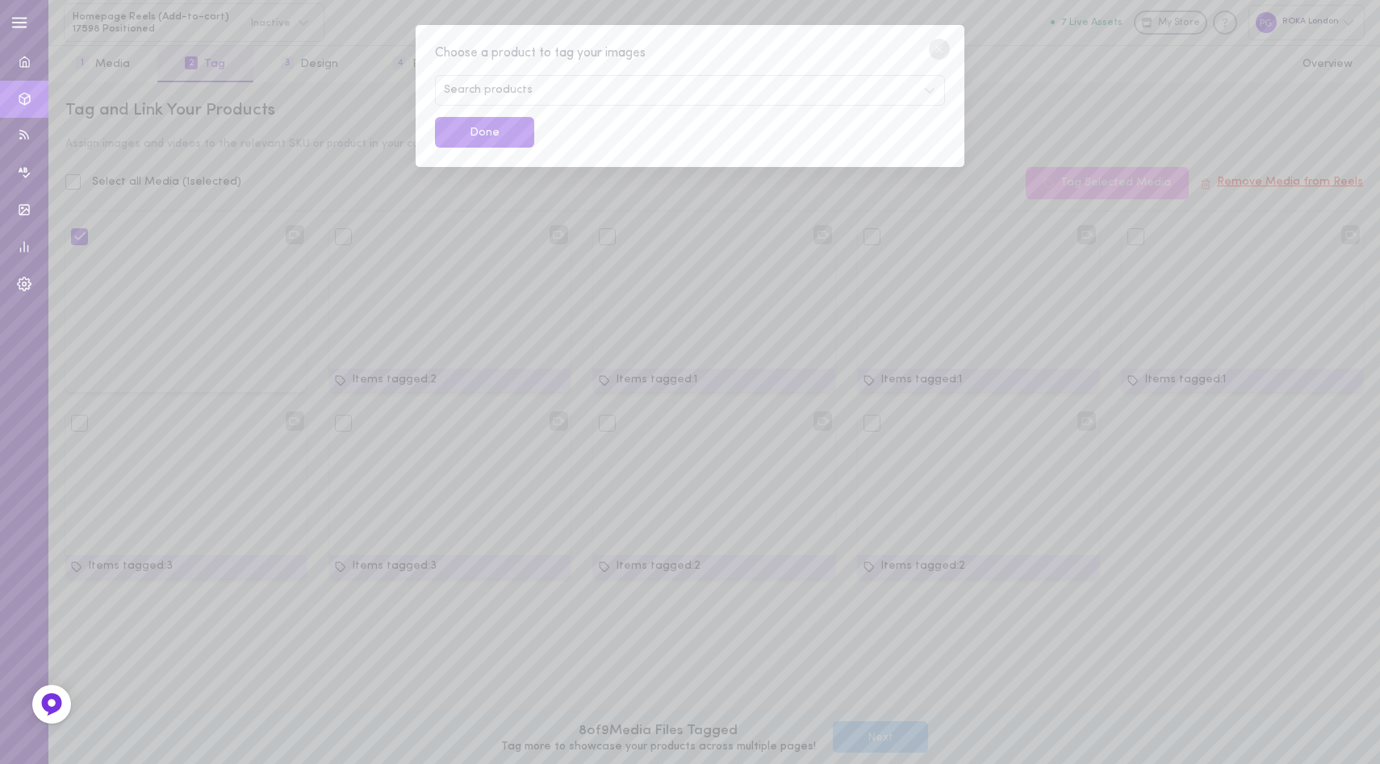
click at [538, 89] on div "Search products" at bounding box center [690, 90] width 510 height 31
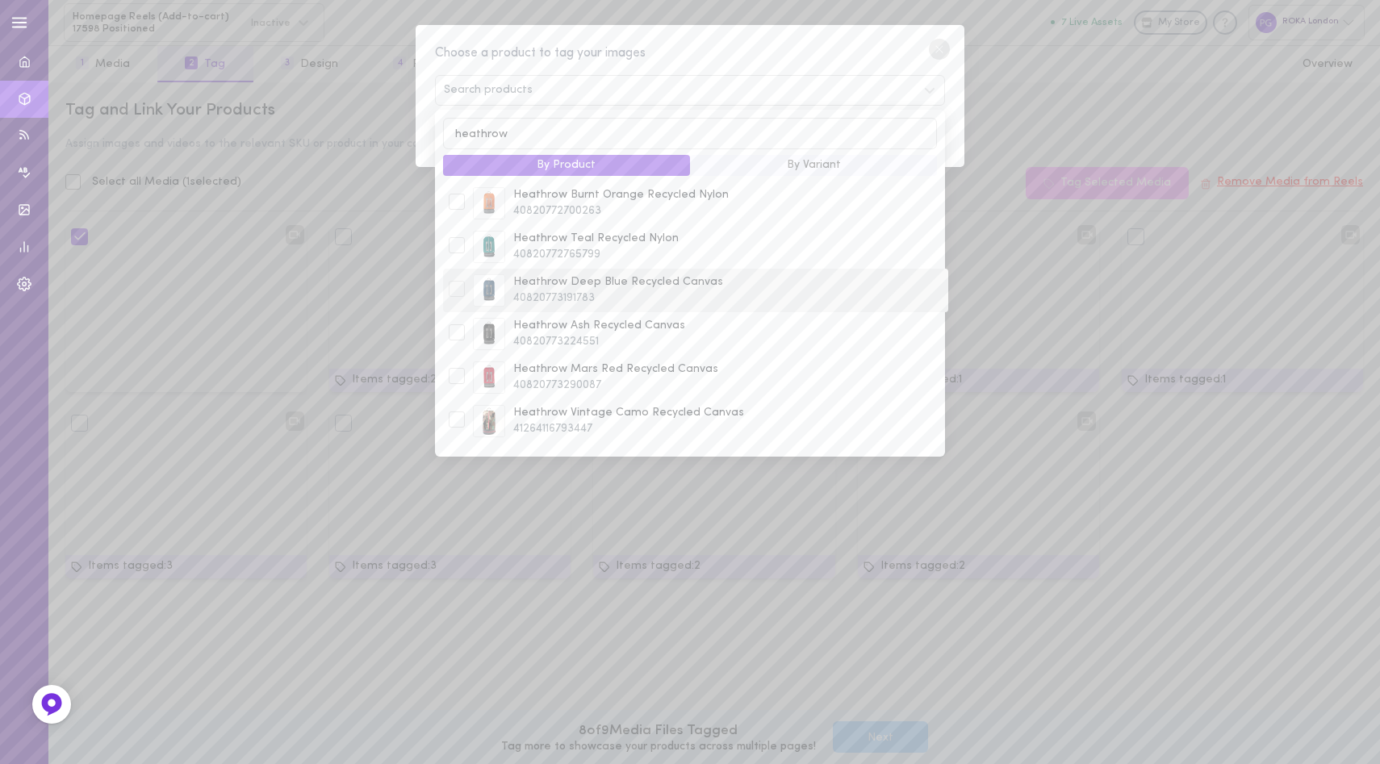
scroll to position [37, 0]
click at [679, 418] on span "Heathrow Corn Recycled Nylon" at bounding box center [727, 420] width 429 height 16
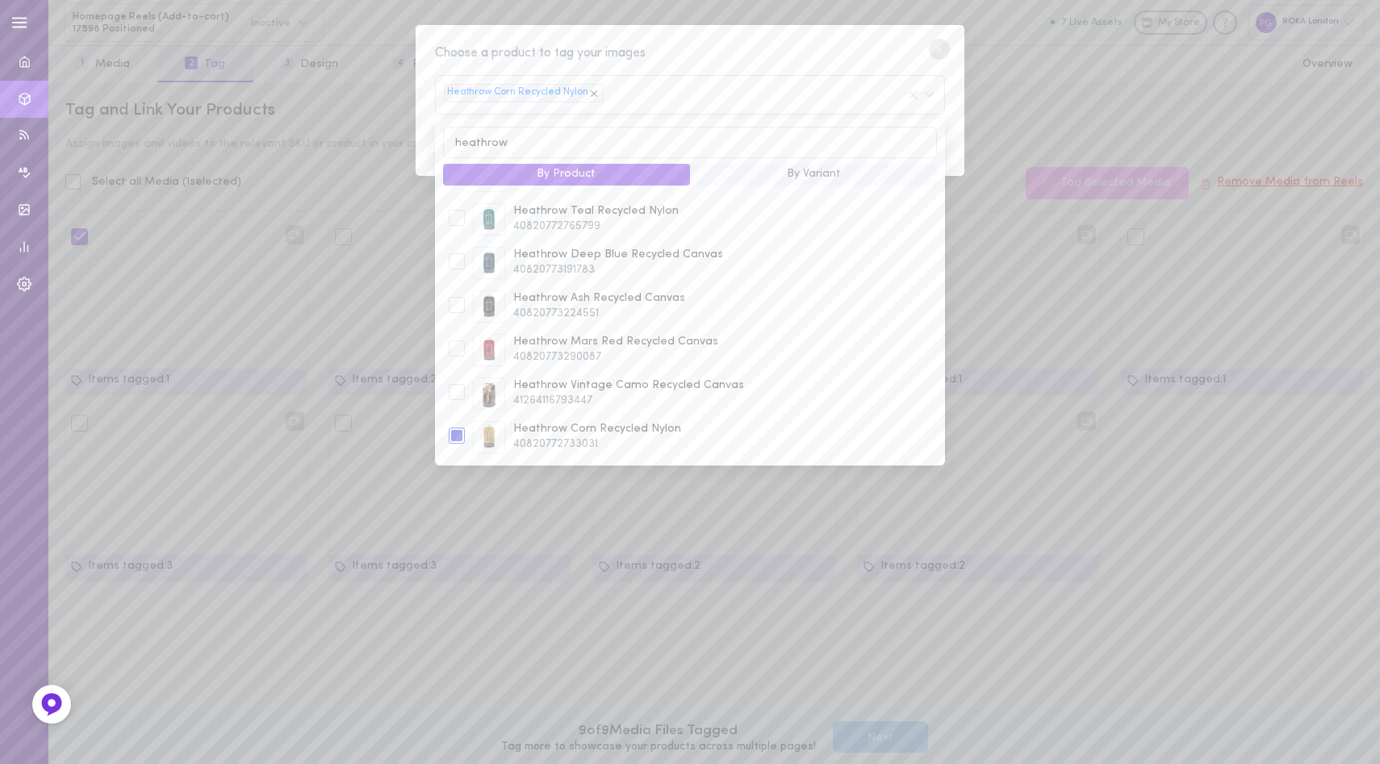
click at [624, 92] on div "Heathrow Corn Recycled Nylon" at bounding box center [690, 95] width 510 height 40
click at [587, 140] on input "heathrow" at bounding box center [690, 142] width 494 height 31
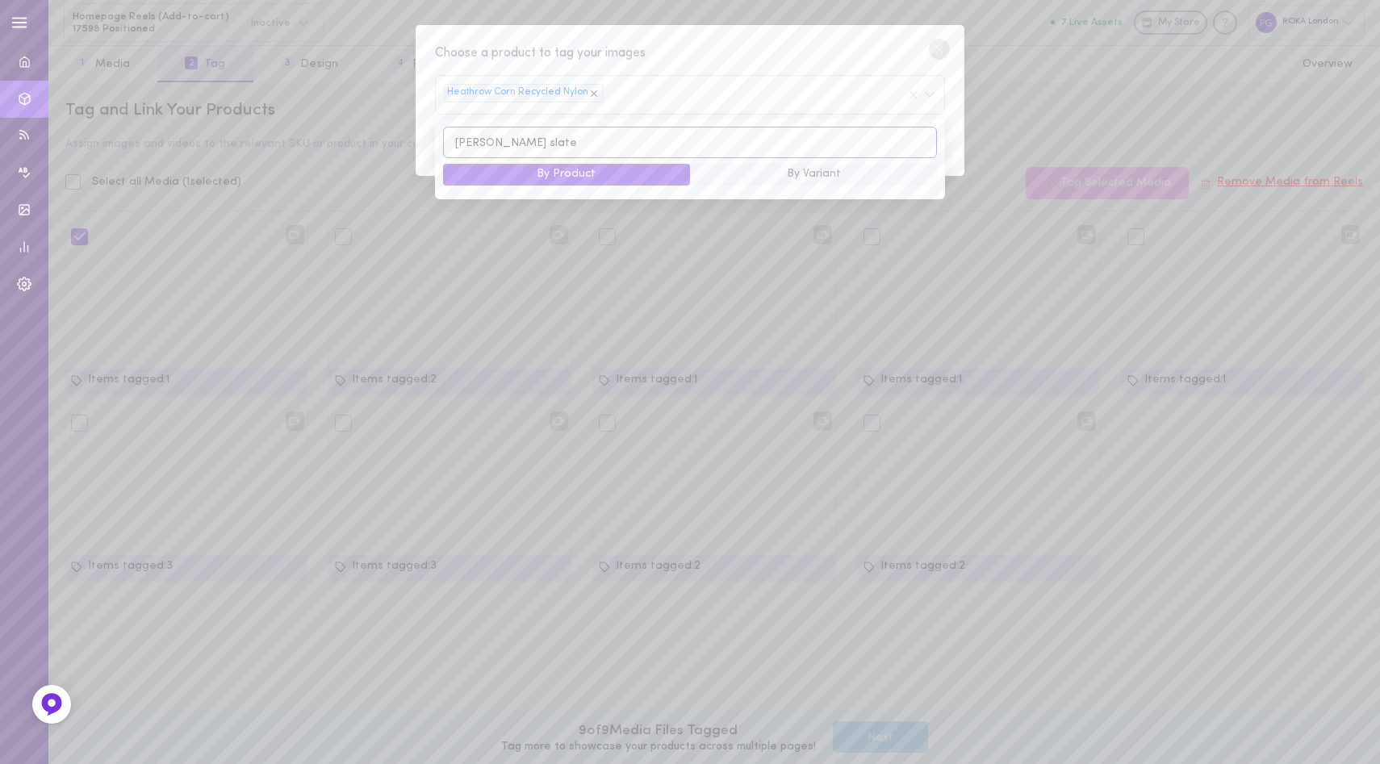
scroll to position [0, 0]
drag, startPoint x: 502, startPoint y: 139, endPoint x: 586, endPoint y: 140, distance: 83.9
click at [586, 140] on input "canfield slate" at bounding box center [690, 142] width 494 height 31
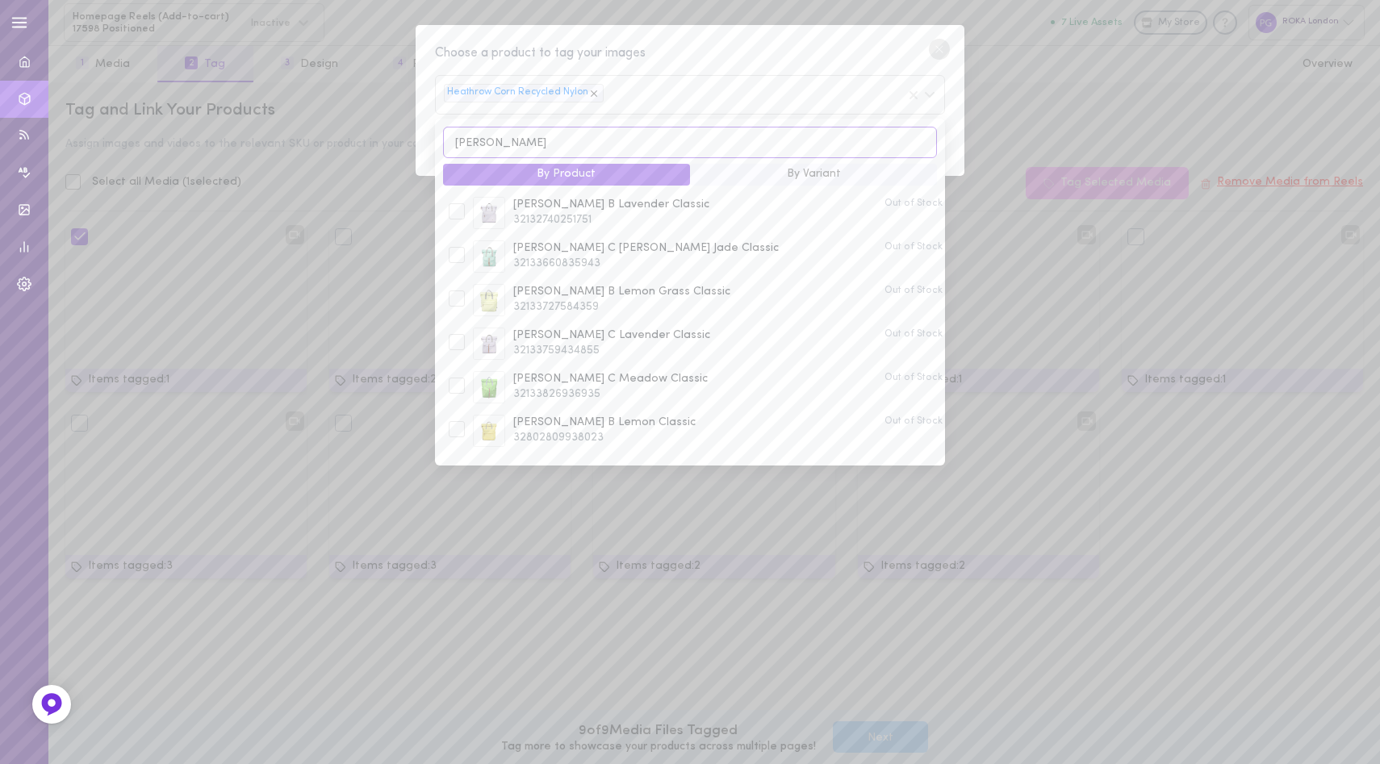
click at [516, 137] on input "canfield" at bounding box center [690, 142] width 494 height 31
type input "canfiel"
click at [516, 137] on input "canfiel" at bounding box center [690, 142] width 494 height 31
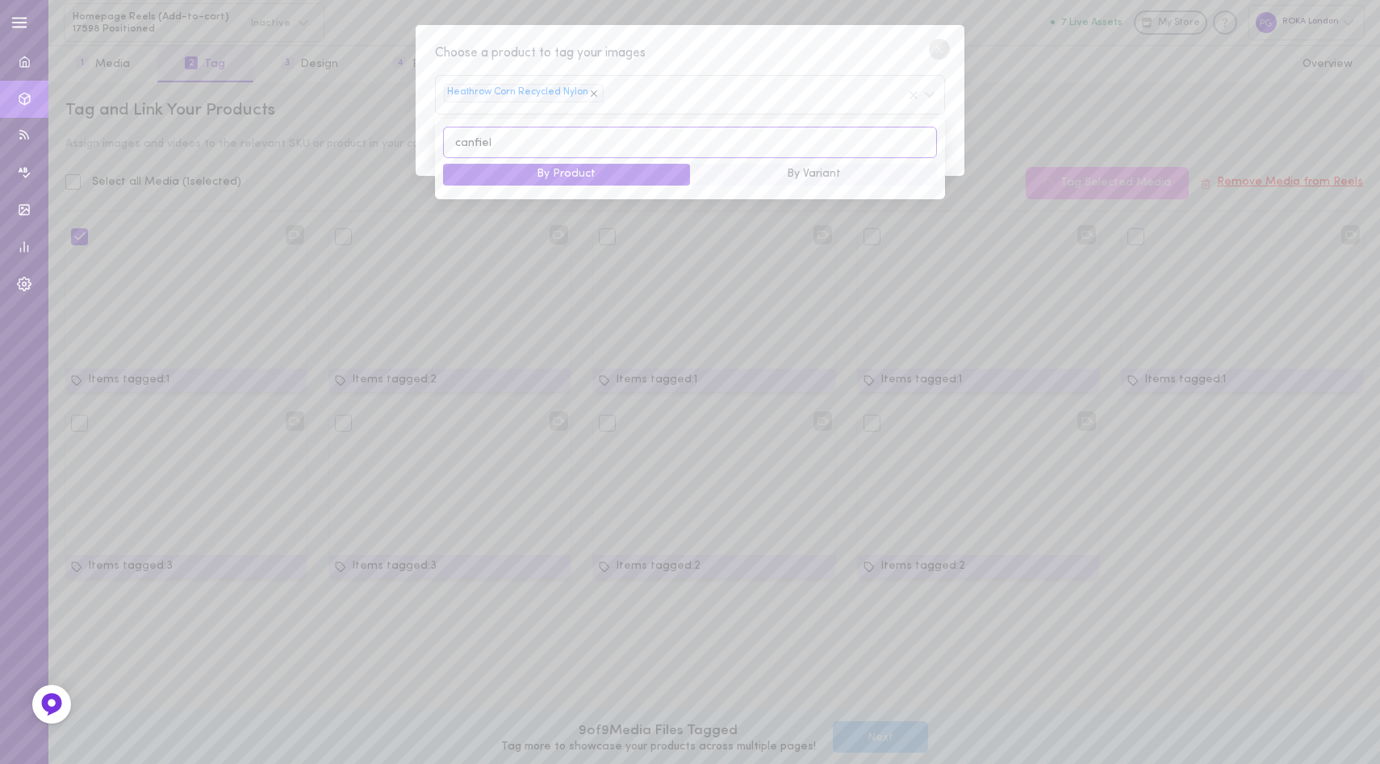
type input "canfield"
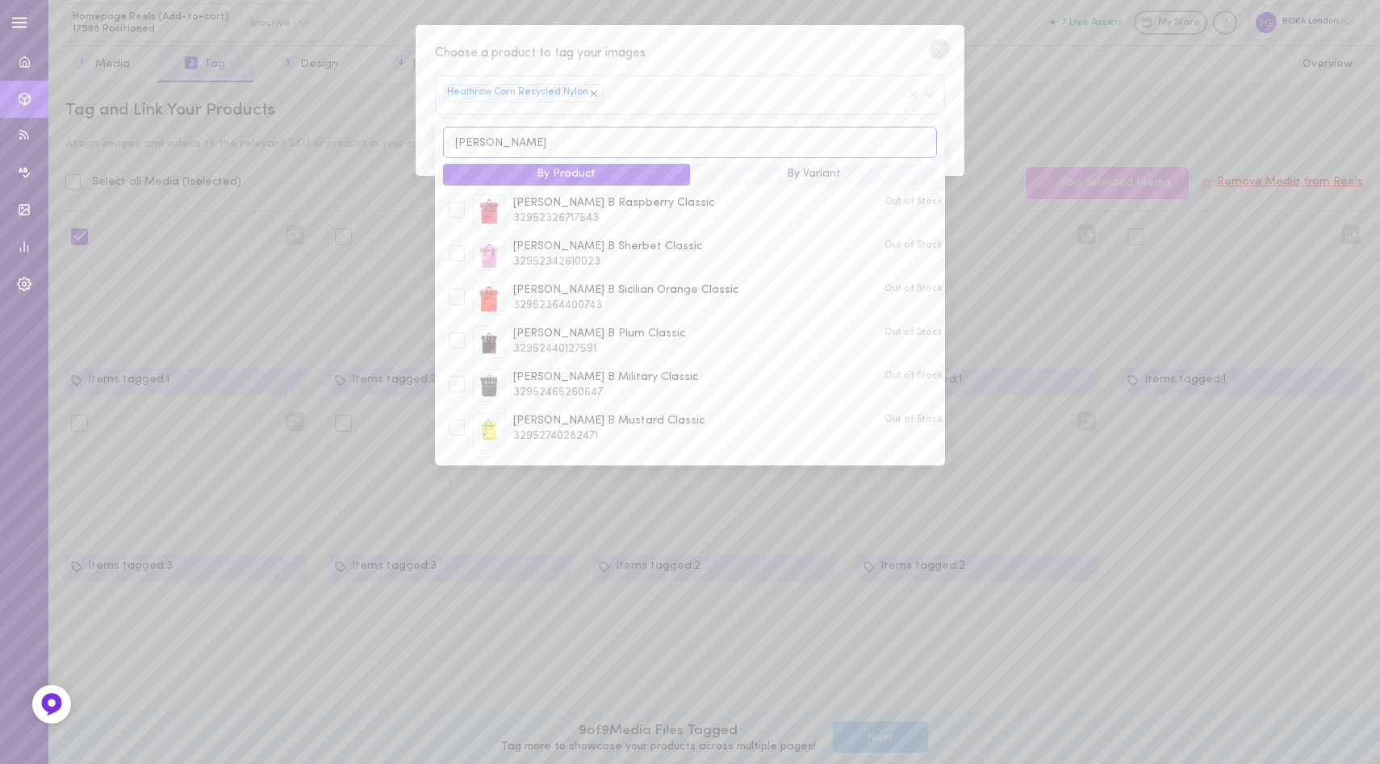
scroll to position [604, 0]
click at [520, 140] on input "canfield" at bounding box center [690, 142] width 494 height 31
click at [743, 38] on div "Choose a product to tag your images Heathrow Corn Recycled Nylon By Product By …" at bounding box center [690, 101] width 549 height 152
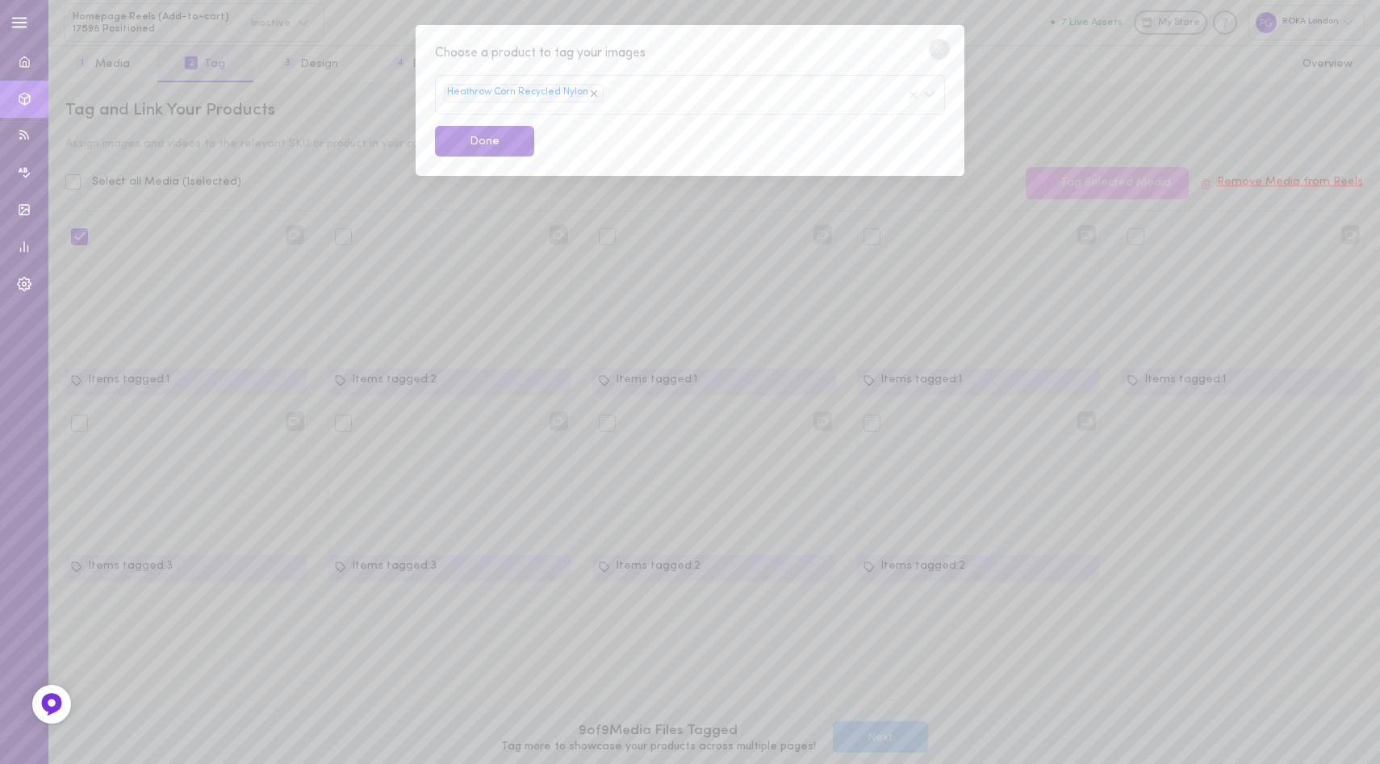
click at [457, 139] on button "Done" at bounding box center [484, 141] width 99 height 31
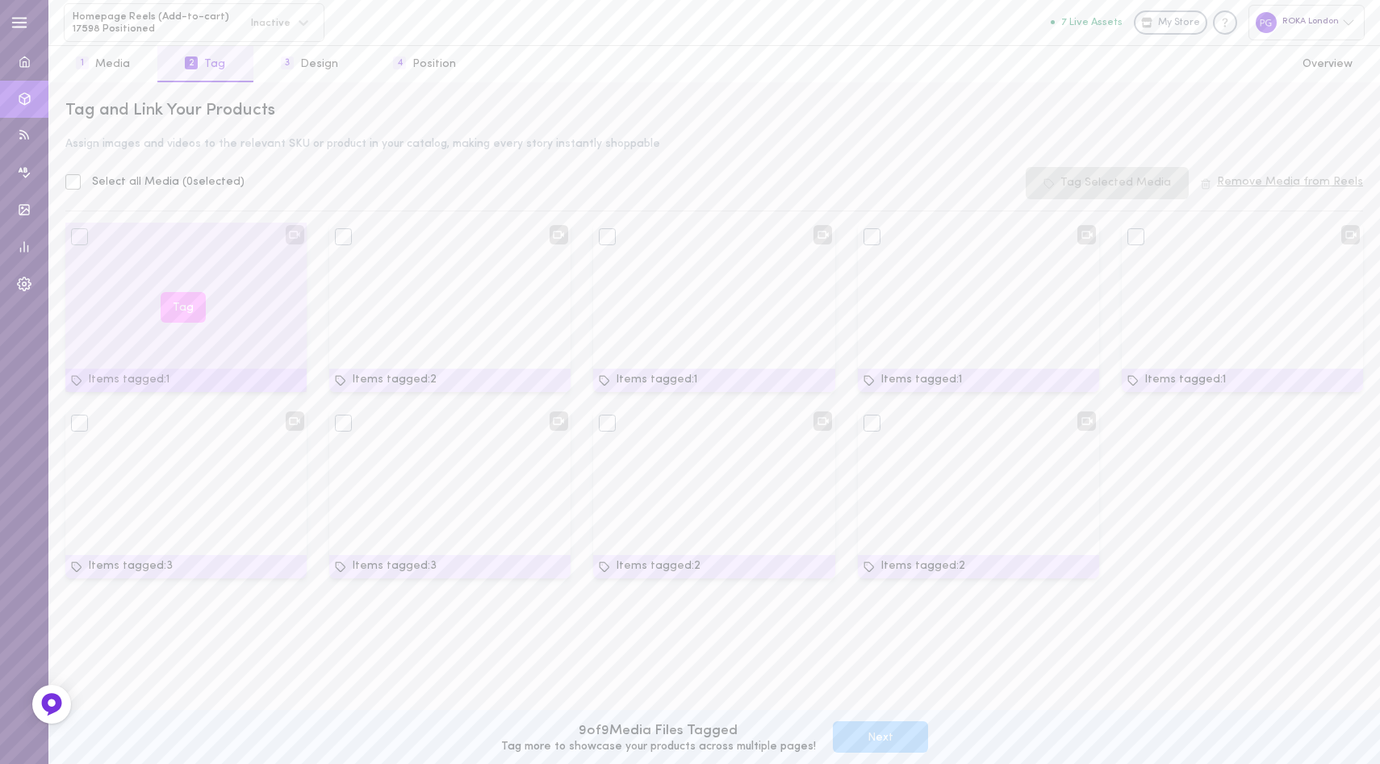
click at [140, 334] on div "Tag" at bounding box center [185, 307] width 241 height 169
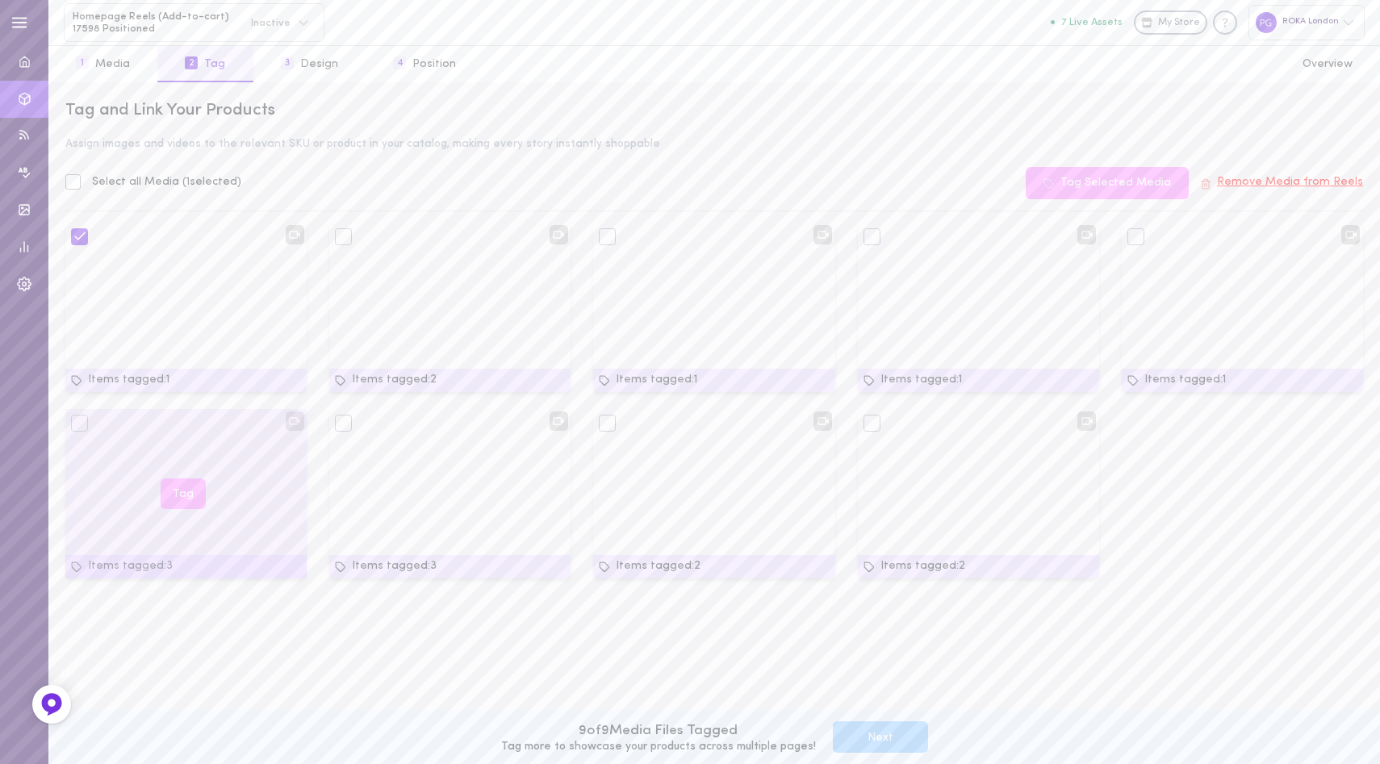
click at [178, 499] on button "Tag" at bounding box center [183, 493] width 45 height 31
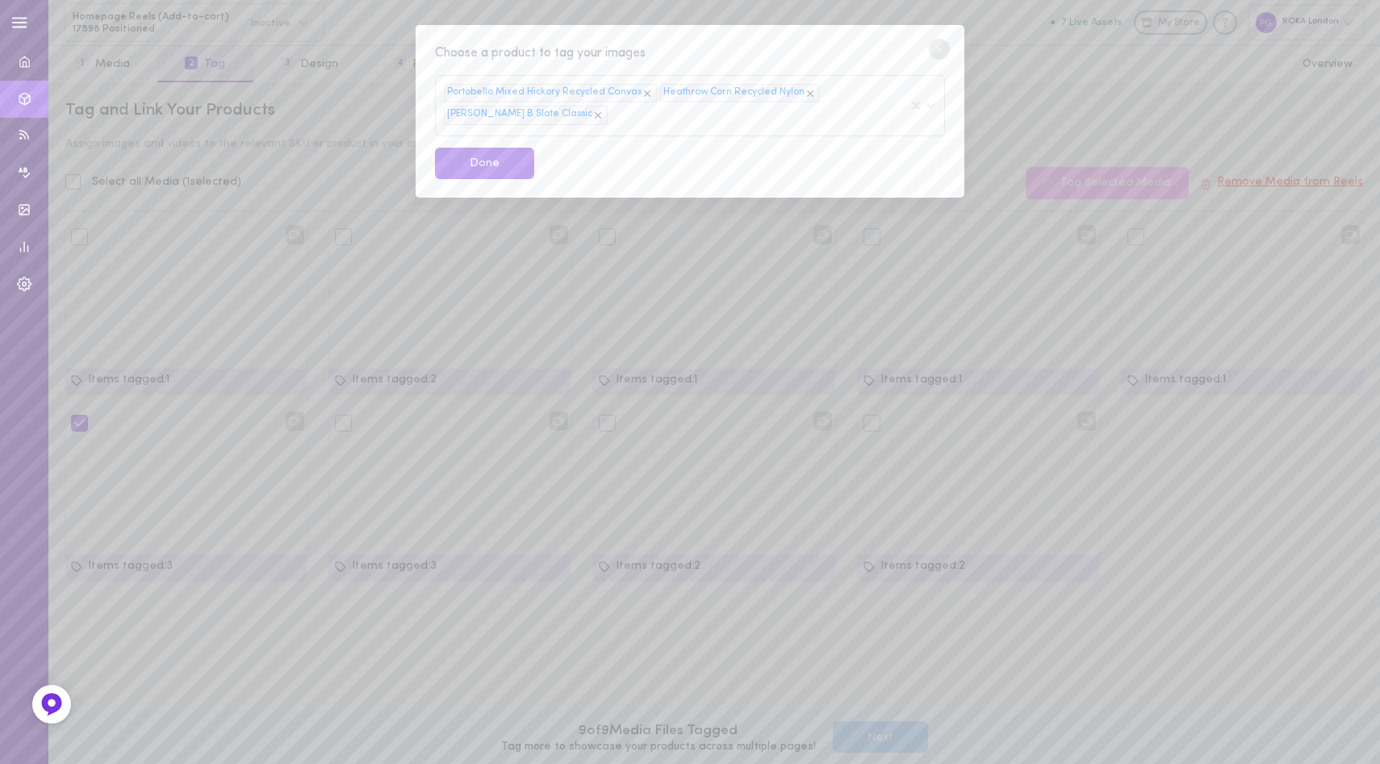
click at [353, 109] on div "Choose a product to tag your images Portobello Mixed Hickory Recycled Canvas He…" at bounding box center [690, 382] width 1380 height 764
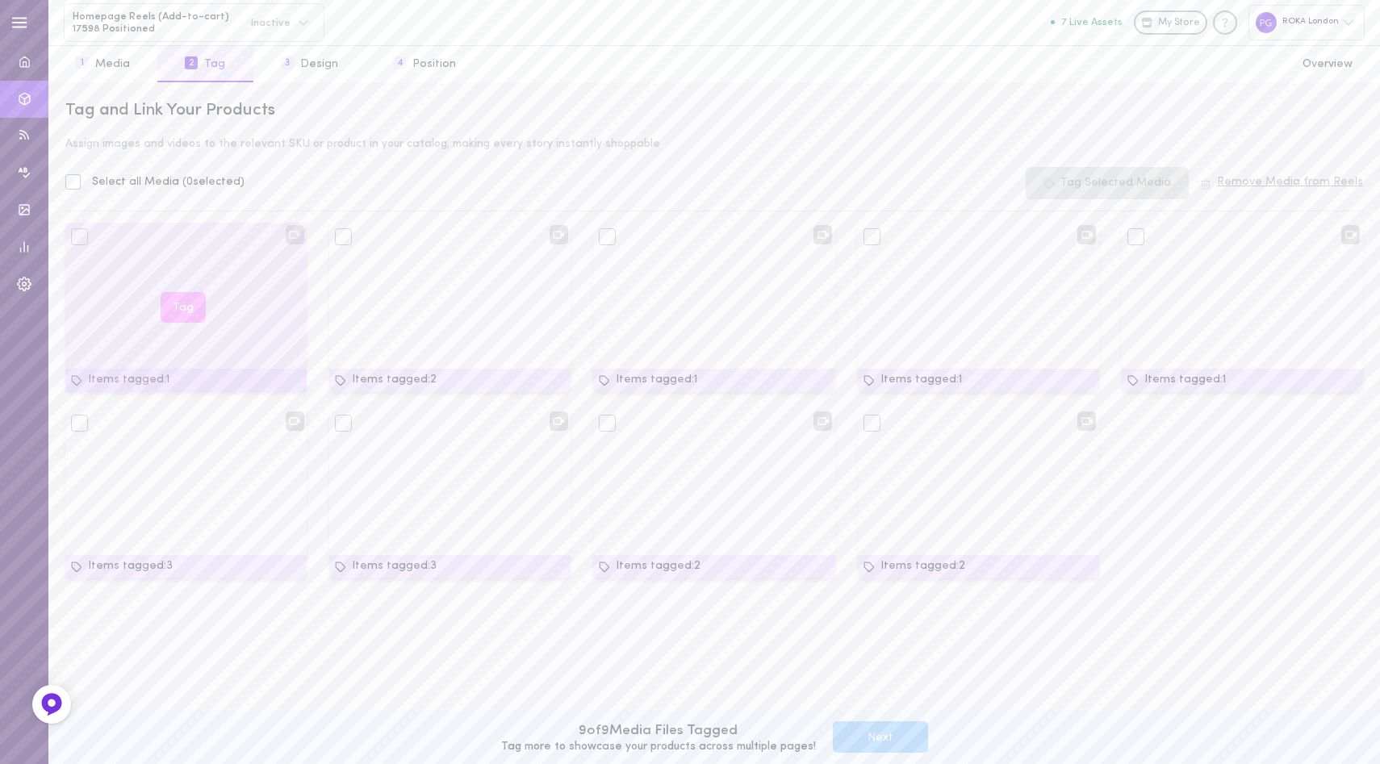
click at [177, 302] on button "Tag" at bounding box center [183, 307] width 45 height 31
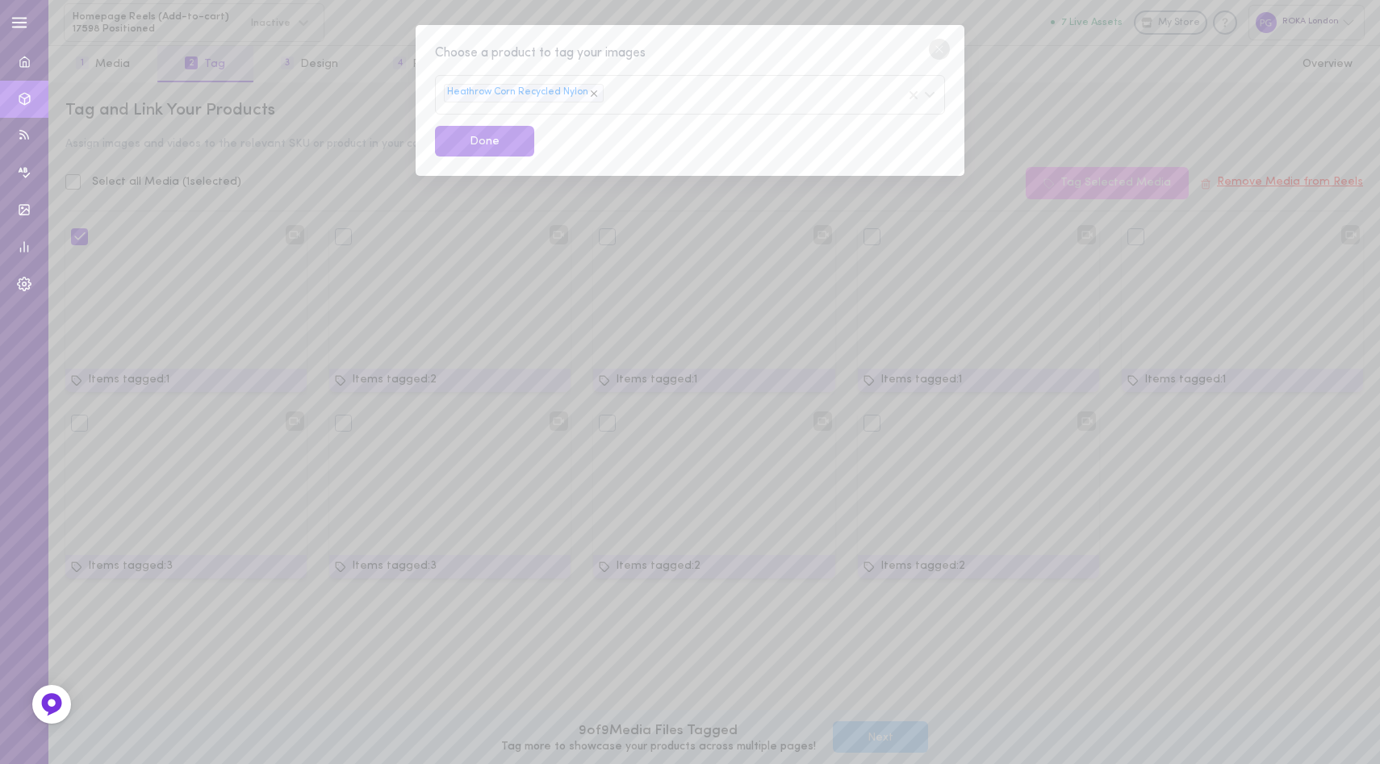
click at [626, 96] on div "Heathrow Corn Recycled Nylon" at bounding box center [690, 95] width 510 height 40
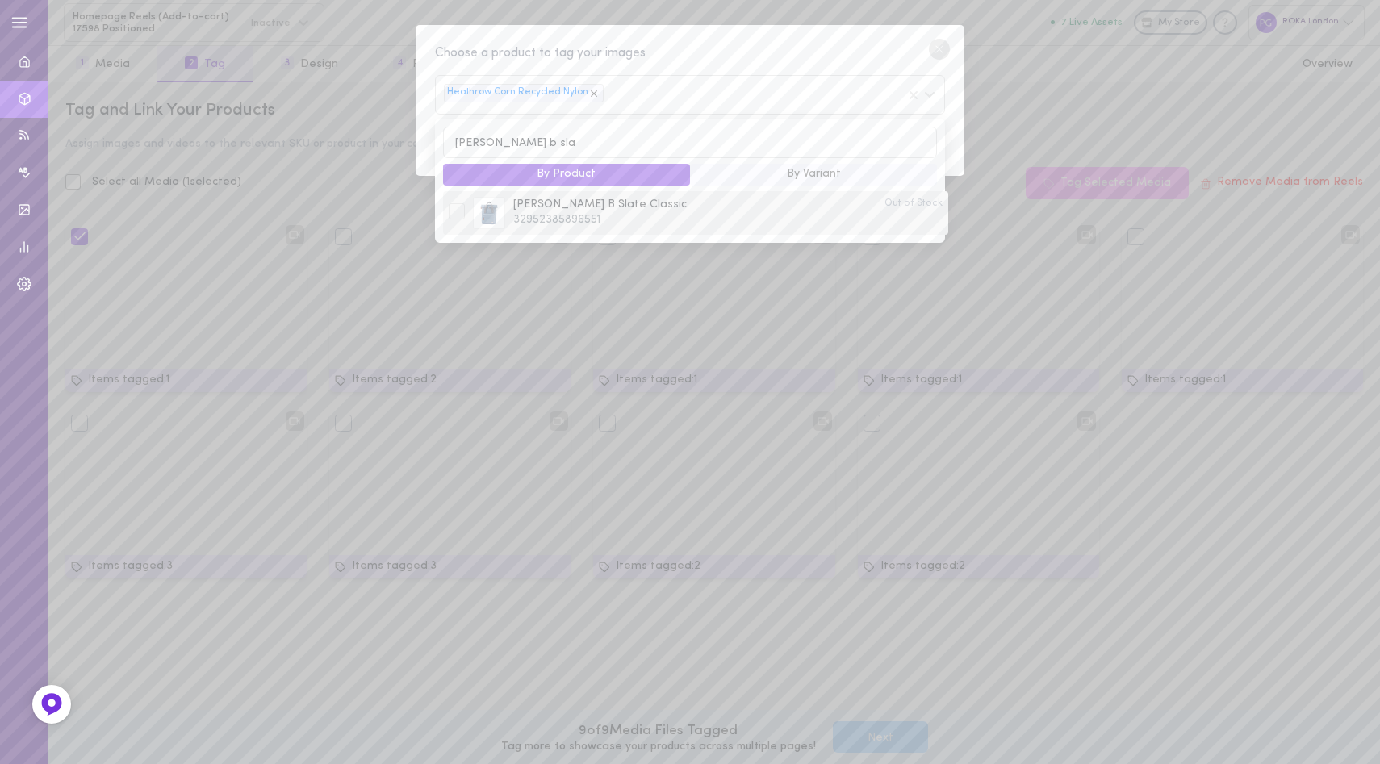
type input "canfield b sla"
click at [640, 208] on span "[PERSON_NAME] B Slate Classic" at bounding box center [694, 205] width 363 height 16
click at [775, 52] on div "Choose a product to tag your images" at bounding box center [690, 54] width 510 height 20
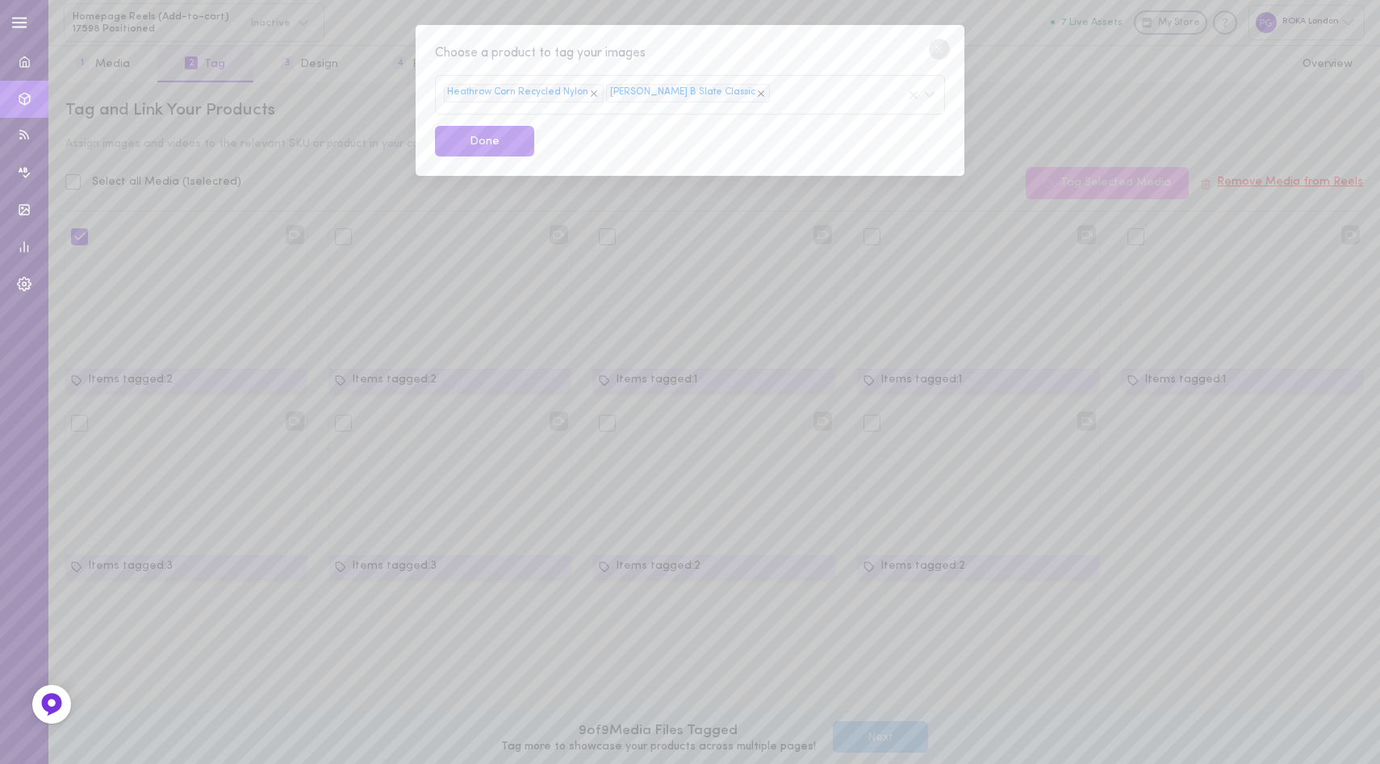
click at [776, 88] on div "Heathrow Corn Recycled Nylon Canfield B Slate Classic" at bounding box center [690, 95] width 510 height 40
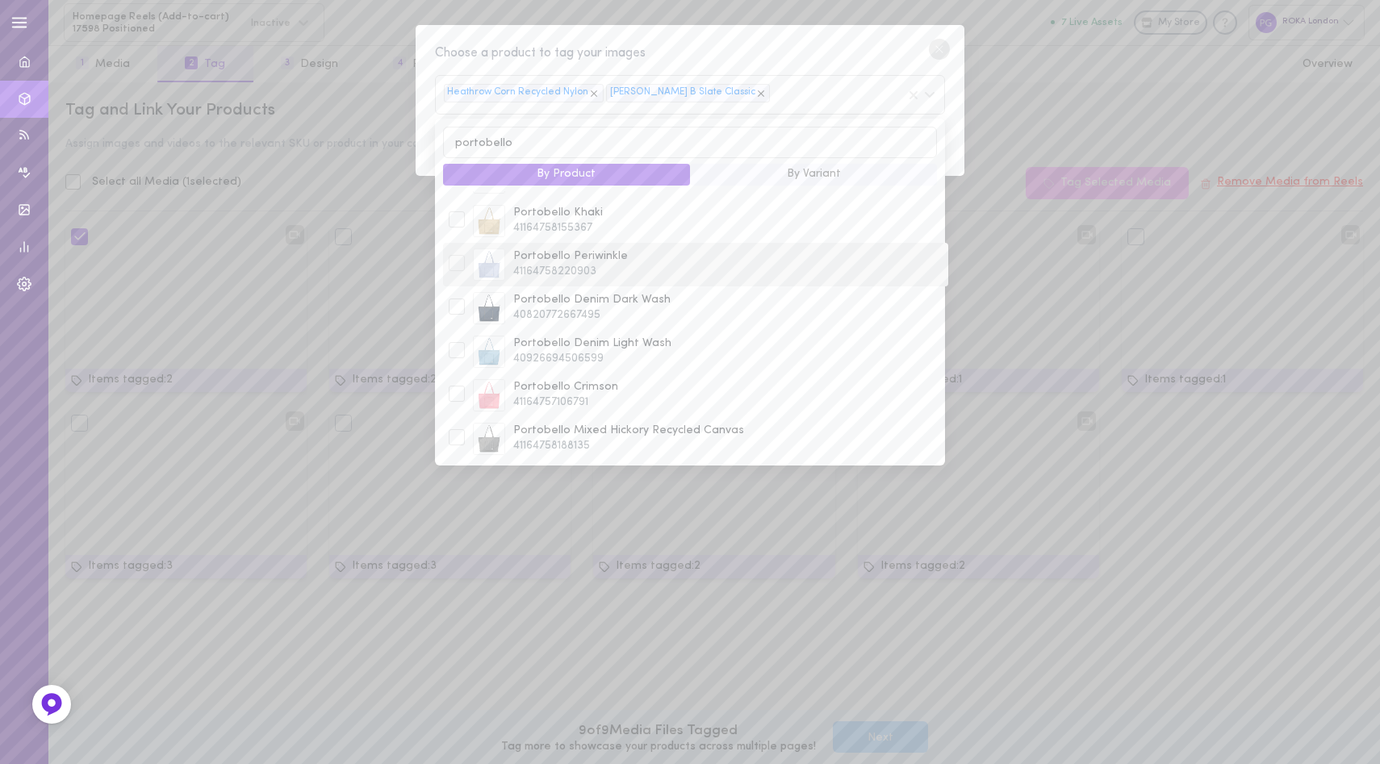
scroll to position [81, 0]
type input "portobello"
click at [625, 440] on span "41164758188135" at bounding box center [727, 445] width 429 height 16
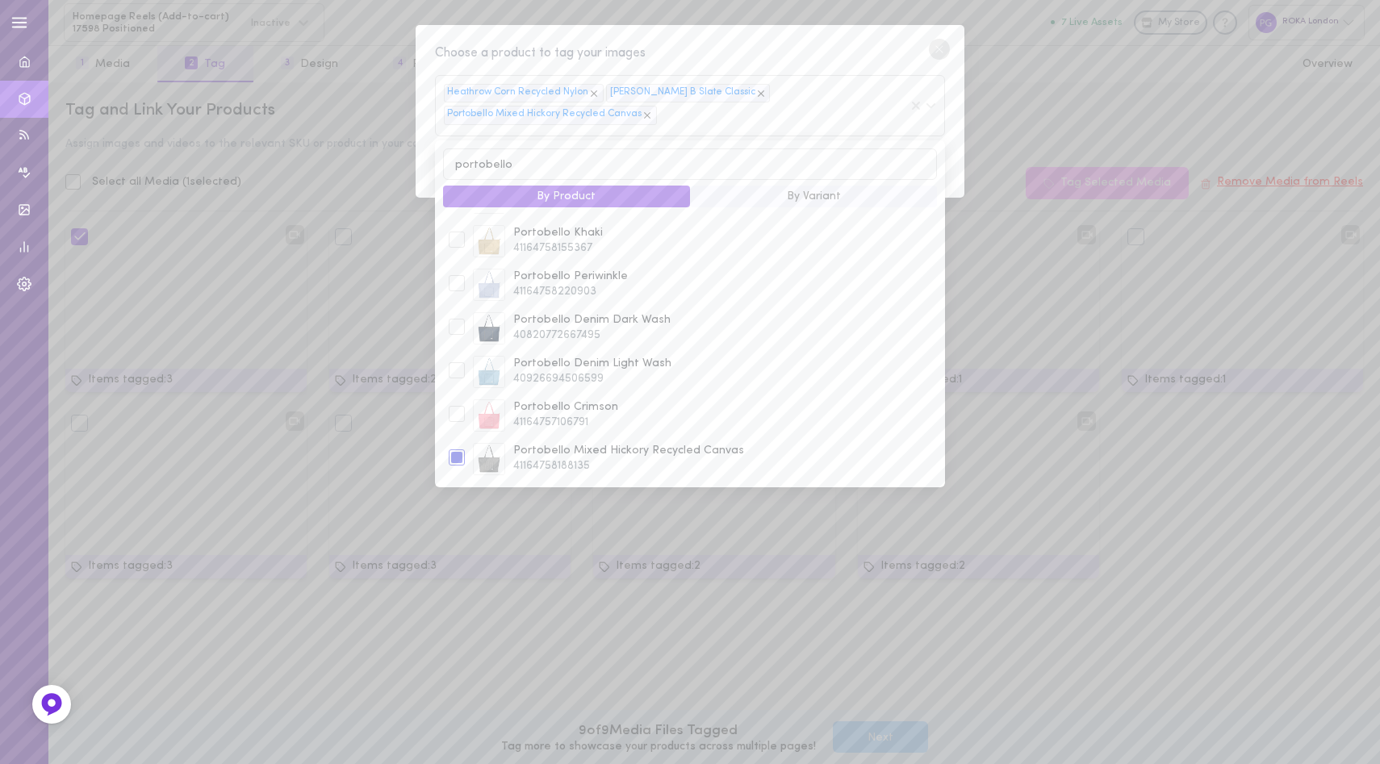
click at [860, 45] on div "Choose a product to tag your images" at bounding box center [690, 54] width 510 height 20
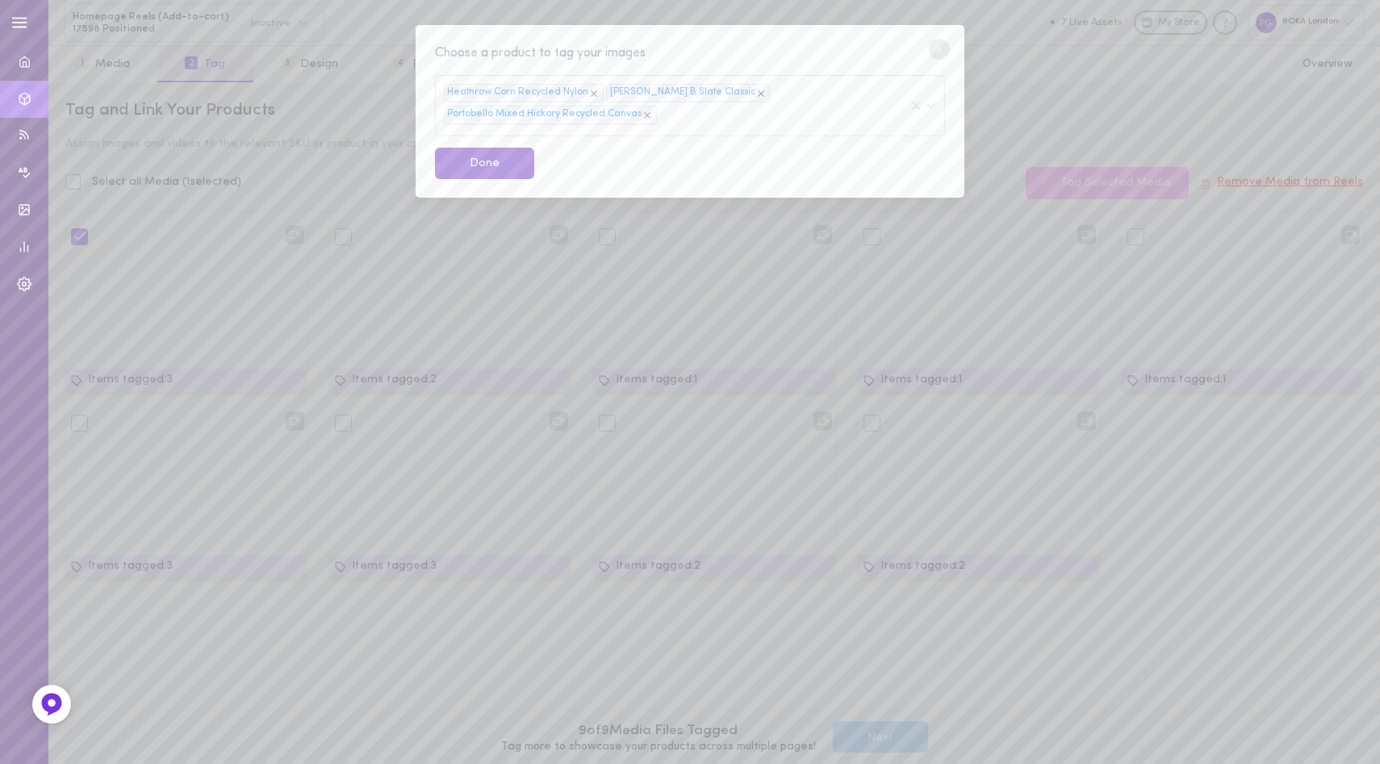
click at [481, 161] on button "Done" at bounding box center [484, 163] width 99 height 31
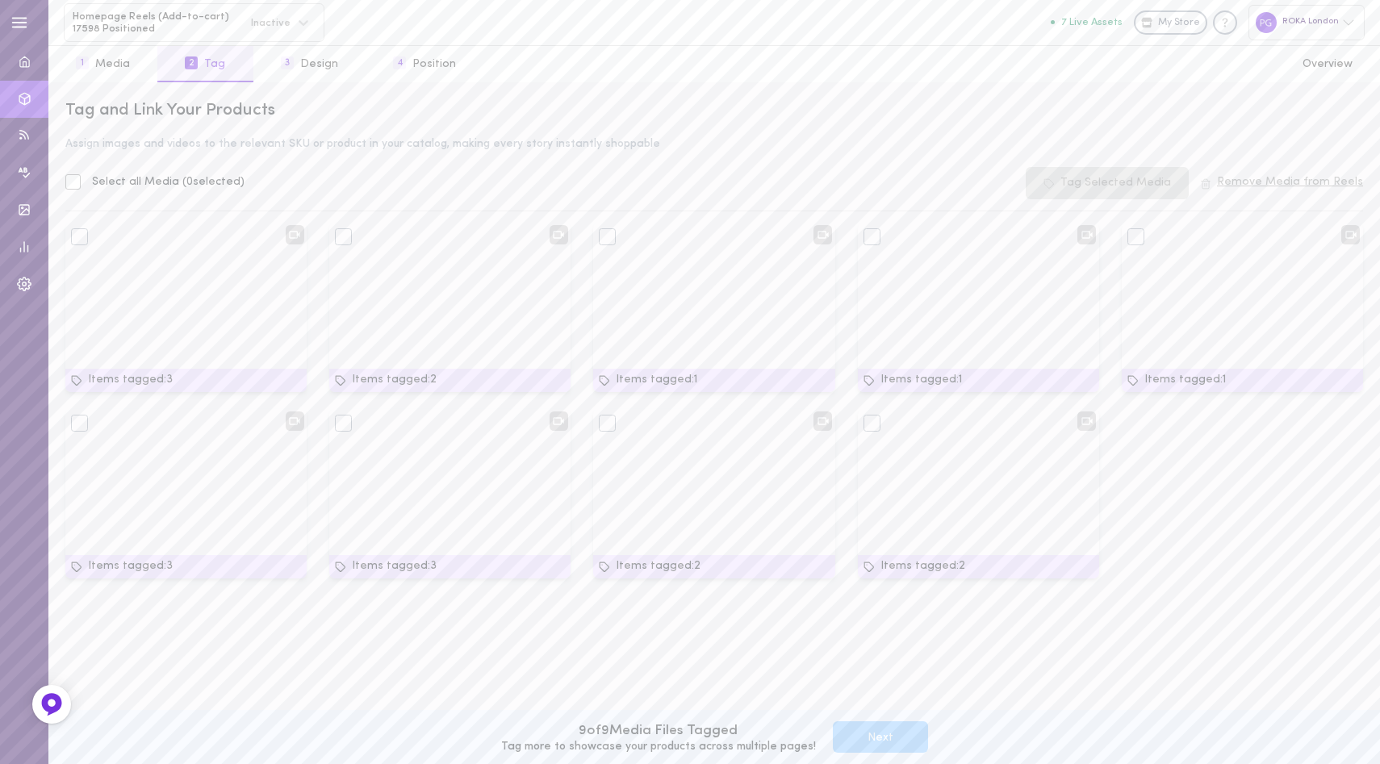
click at [349, 159] on div "Tag and Link Your Products Assign images and videos to the relevant SKU or prod…" at bounding box center [713, 423] width 1331 height 682
click at [120, 73] on button "1 Media" at bounding box center [102, 64] width 109 height 36
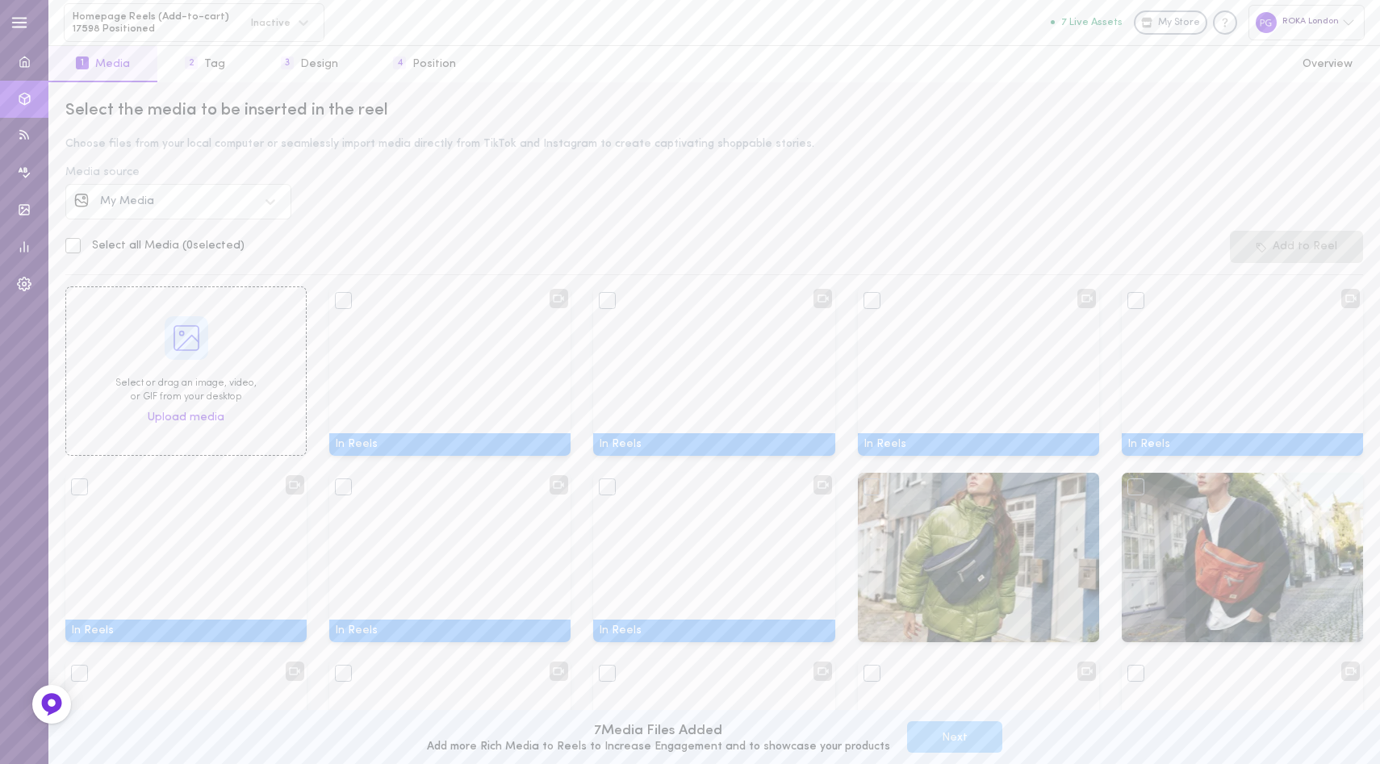
click at [186, 362] on div "Select or drag an image, video, or GIF from your desktop Upload media" at bounding box center [185, 370] width 241 height 169
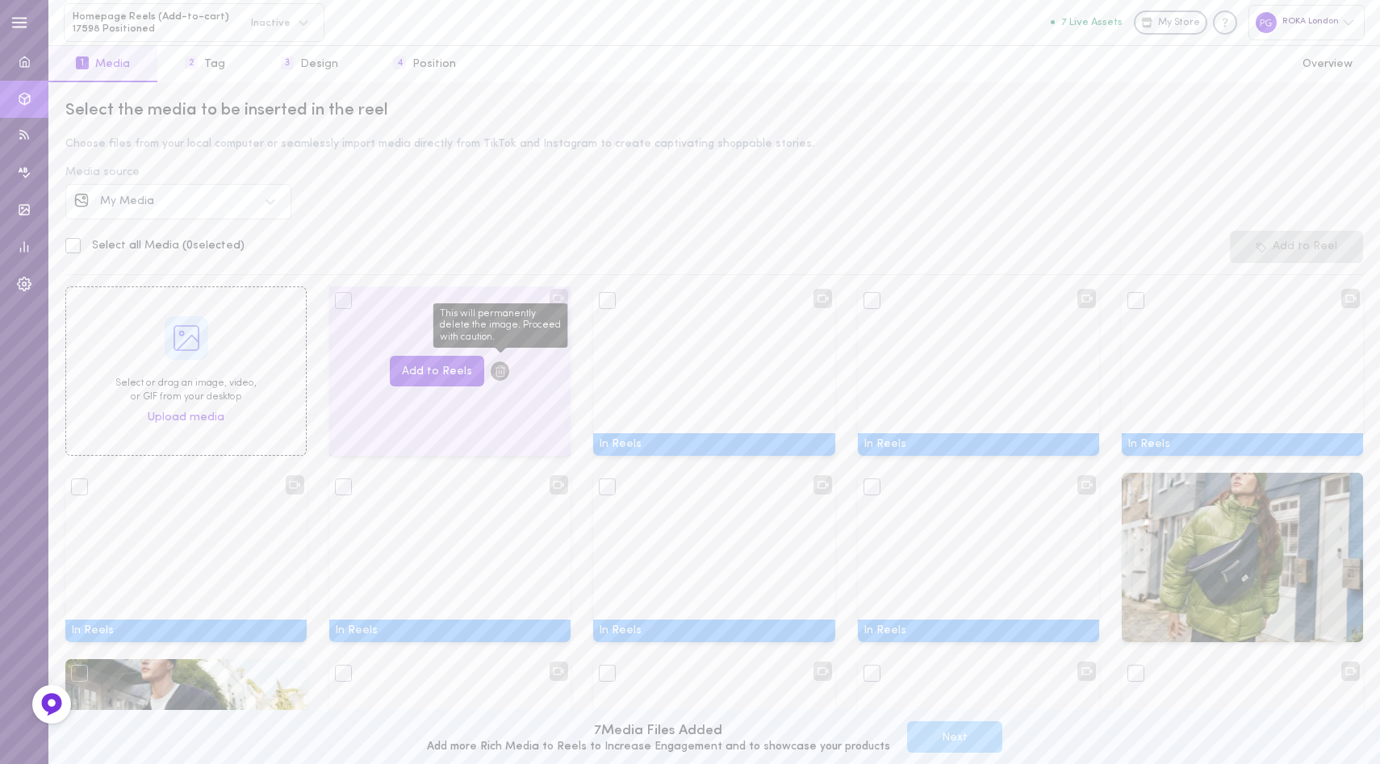
click at [494, 372] on icon "This will permanently delete the image. Proceed with caution." at bounding box center [500, 371] width 13 height 13
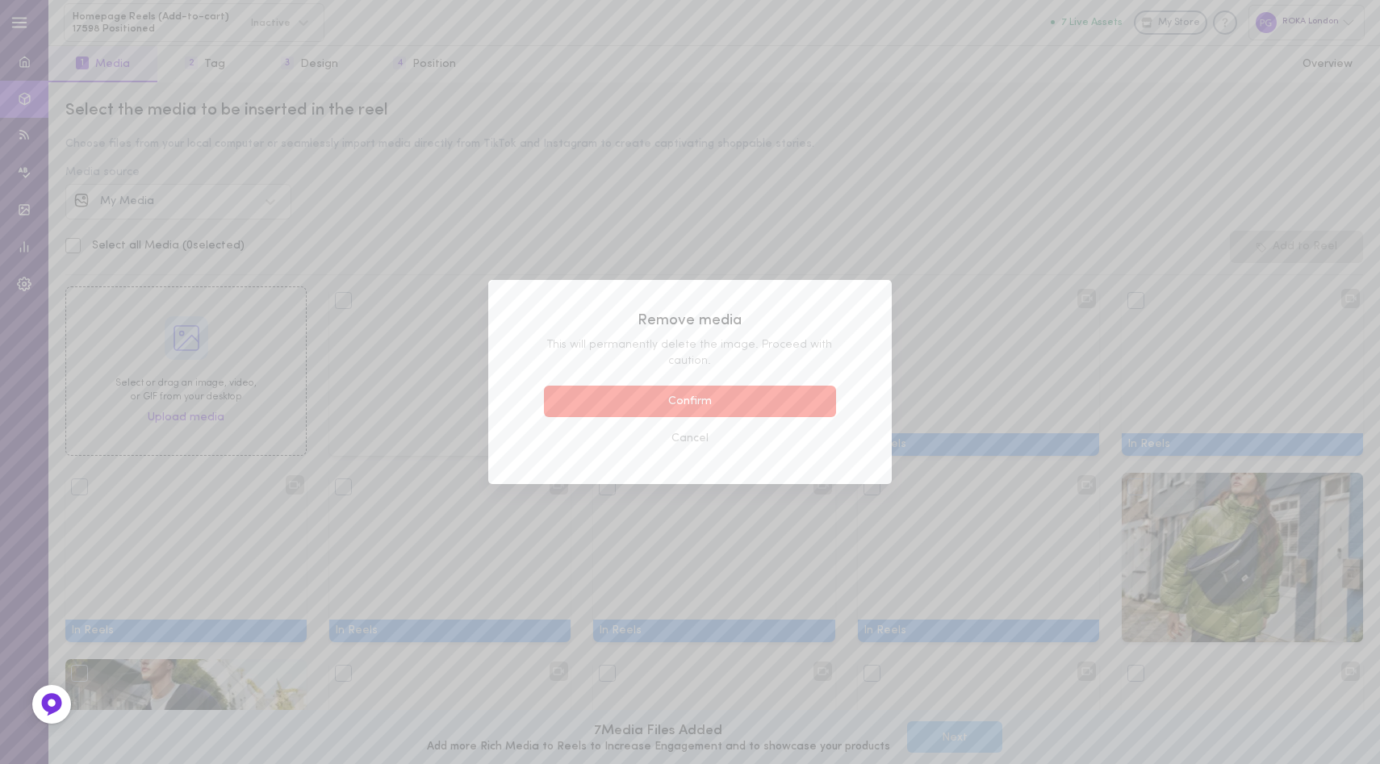
click at [683, 398] on button "Confirm" at bounding box center [690, 401] width 292 height 31
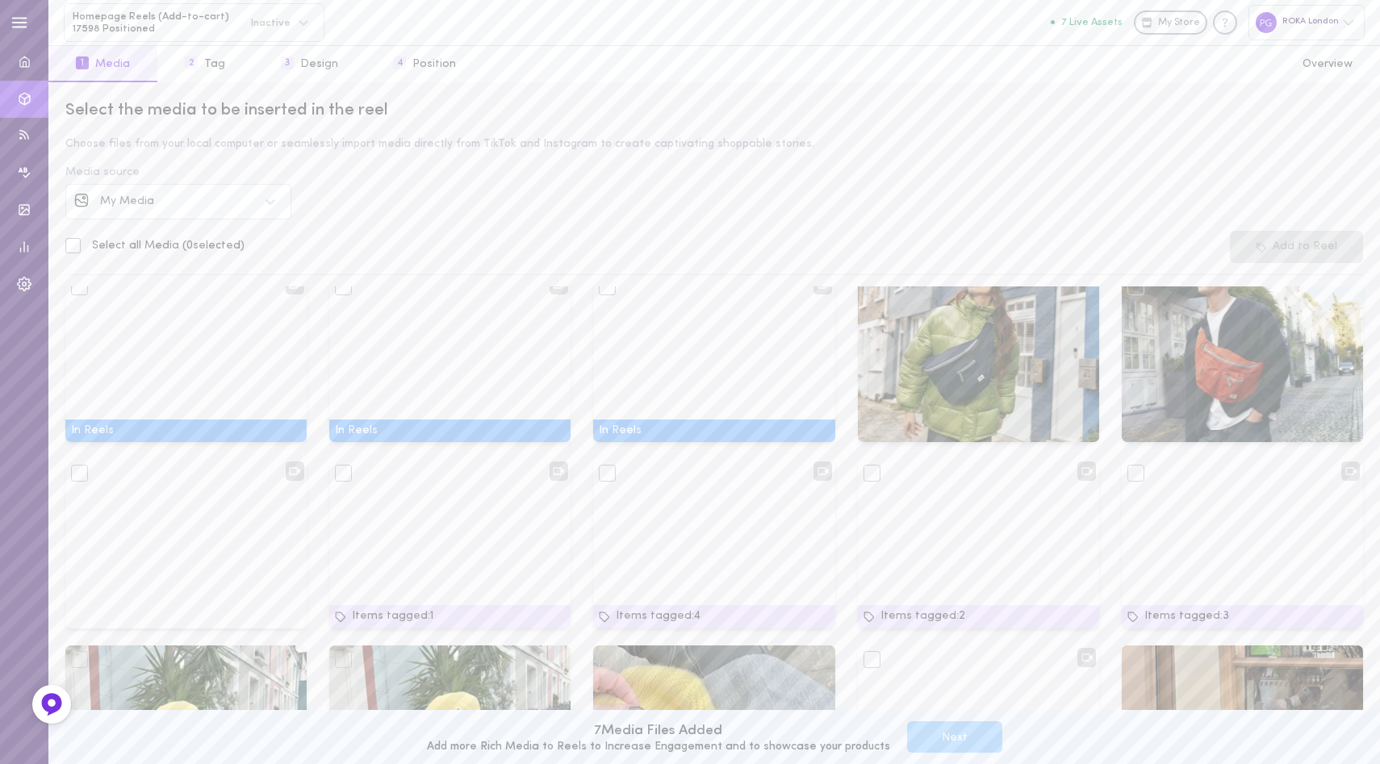
scroll to position [0, 0]
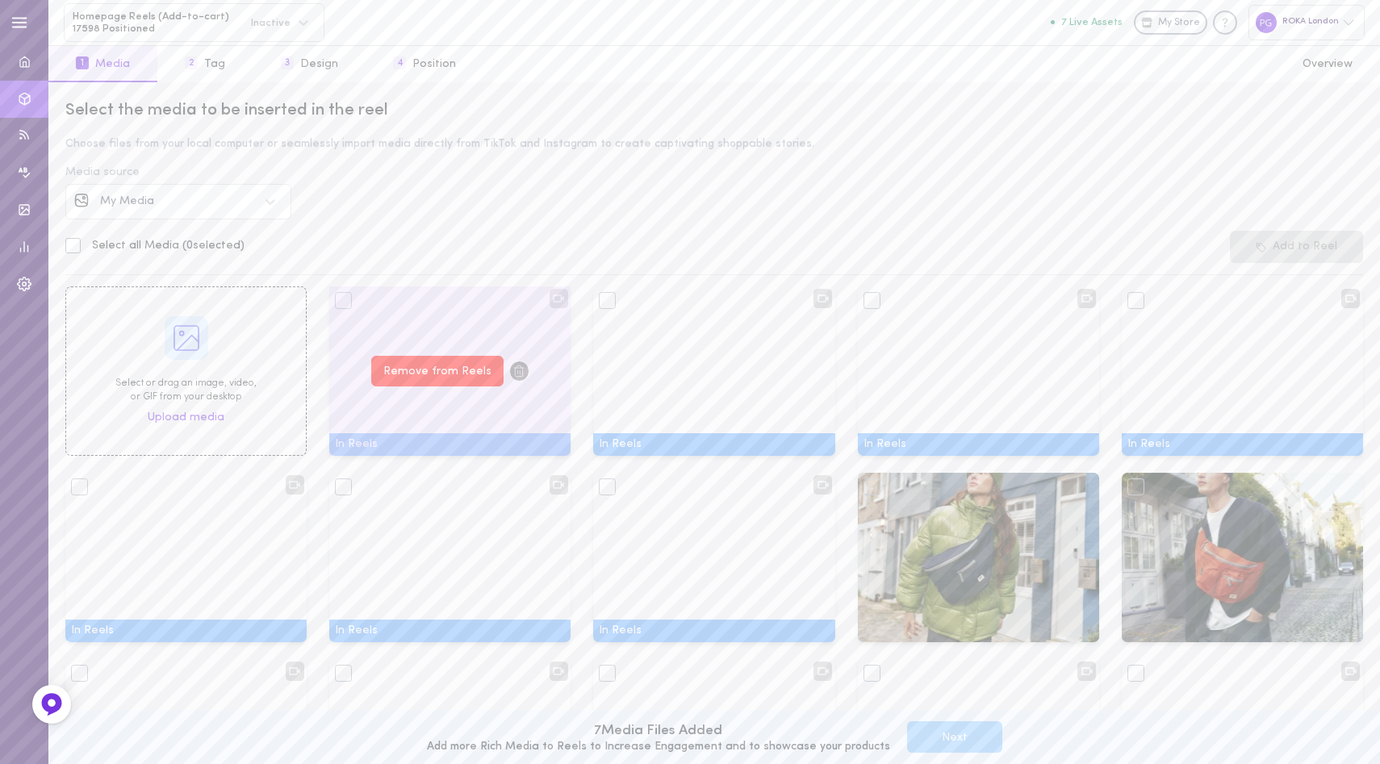
click at [420, 374] on button "Remove from Reels" at bounding box center [437, 371] width 132 height 31
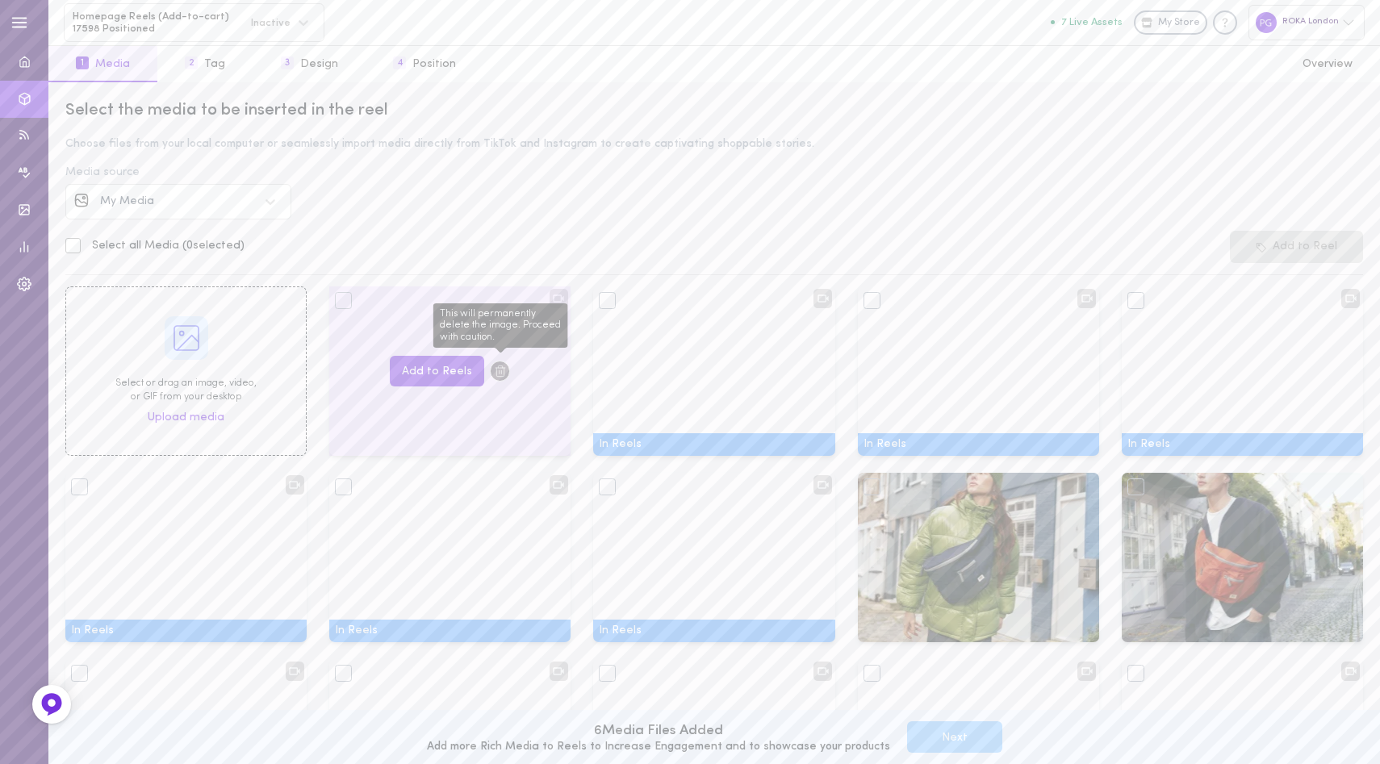
click at [494, 369] on icon "This will permanently delete the image. Proceed with caution." at bounding box center [500, 371] width 13 height 13
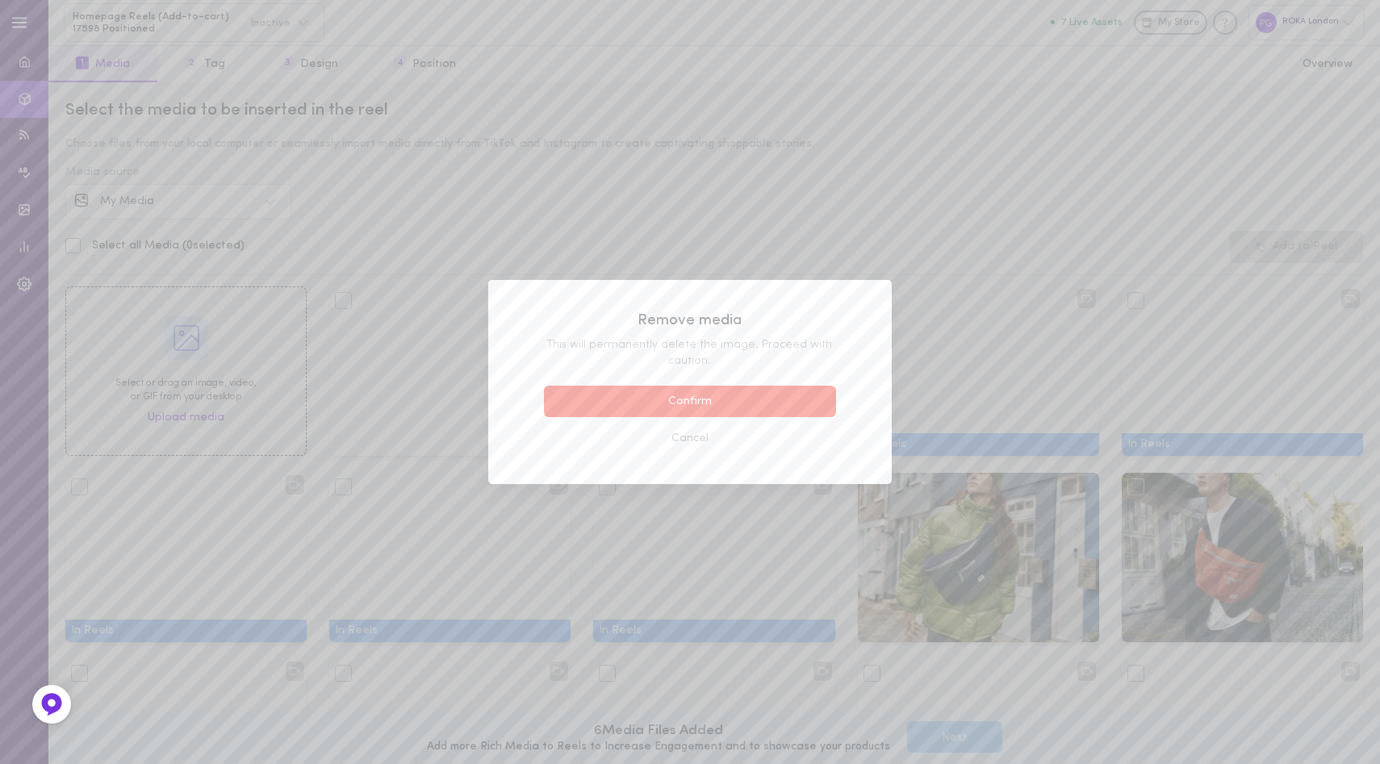
click at [642, 395] on button "Confirm" at bounding box center [690, 401] width 292 height 31
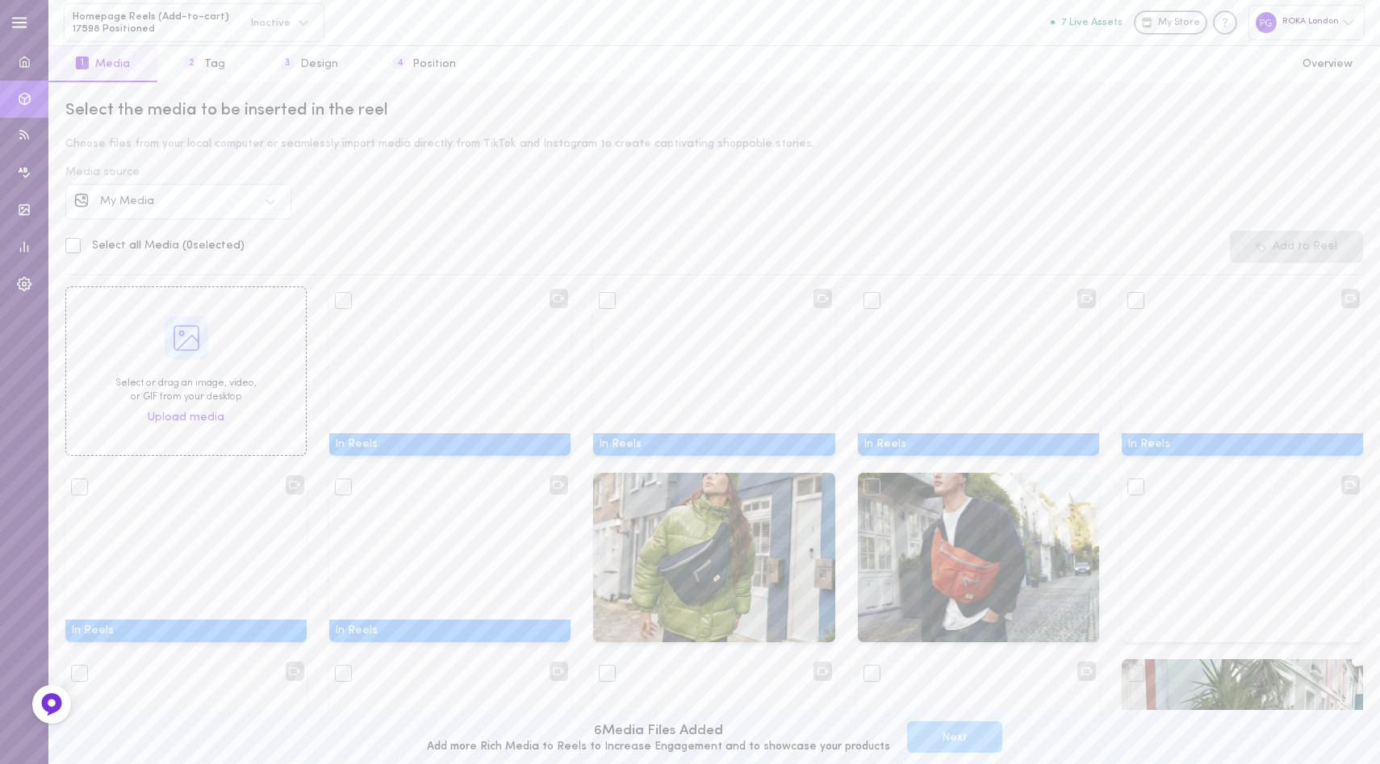
click at [178, 336] on icon at bounding box center [186, 338] width 32 height 32
click at [576, 187] on div "Select the media to be inserted in the reel Choose files from your local comput…" at bounding box center [713, 423] width 1331 height 682
click at [189, 407] on div "Select or drag an image, video, or GIF from your desktop Upload media" at bounding box center [185, 370] width 241 height 169
click at [579, 178] on div "Media source" at bounding box center [713, 172] width 1297 height 11
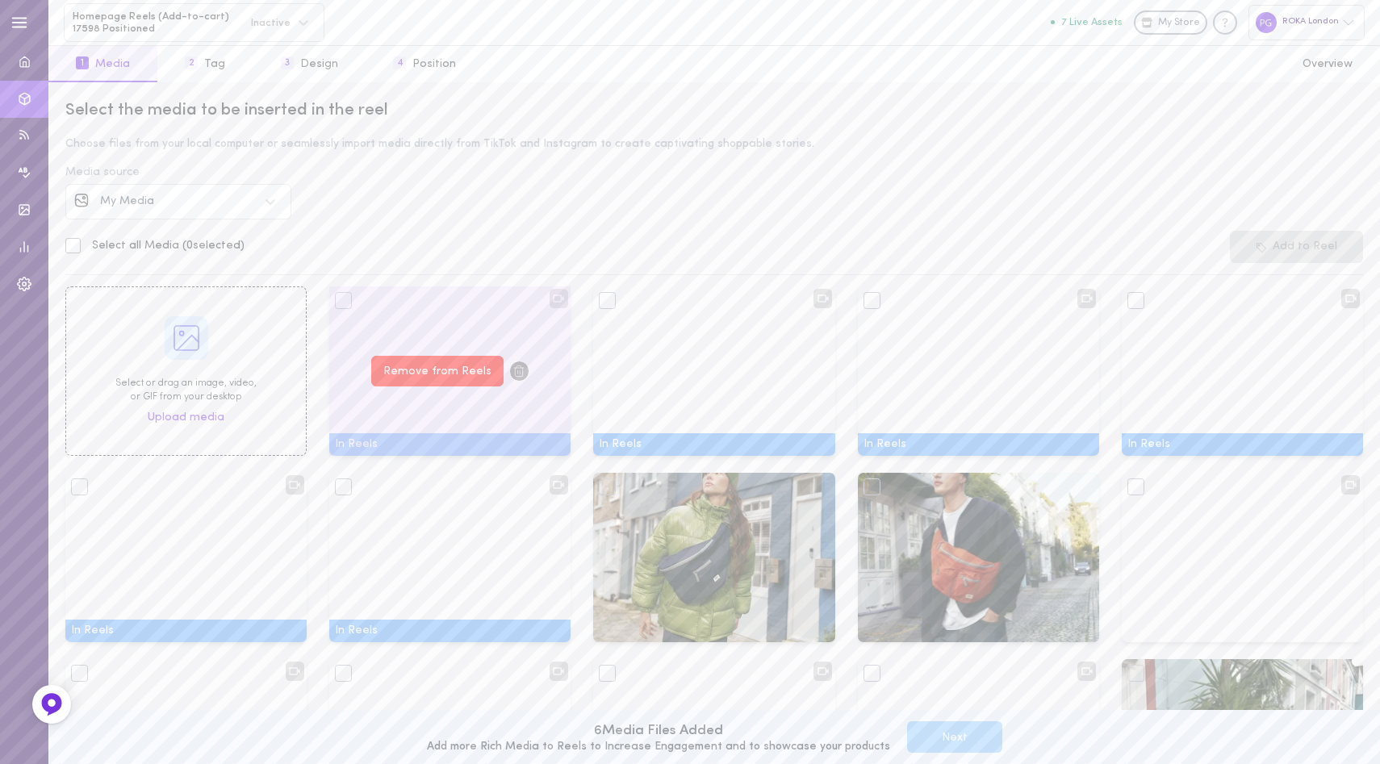
click at [434, 369] on button "Remove from Reels" at bounding box center [437, 371] width 132 height 31
click at [434, 187] on div "Select the media to be inserted in the reel Choose files from your local comput…" at bounding box center [713, 423] width 1331 height 682
click at [184, 416] on span "Upload media" at bounding box center [186, 418] width 77 height 16
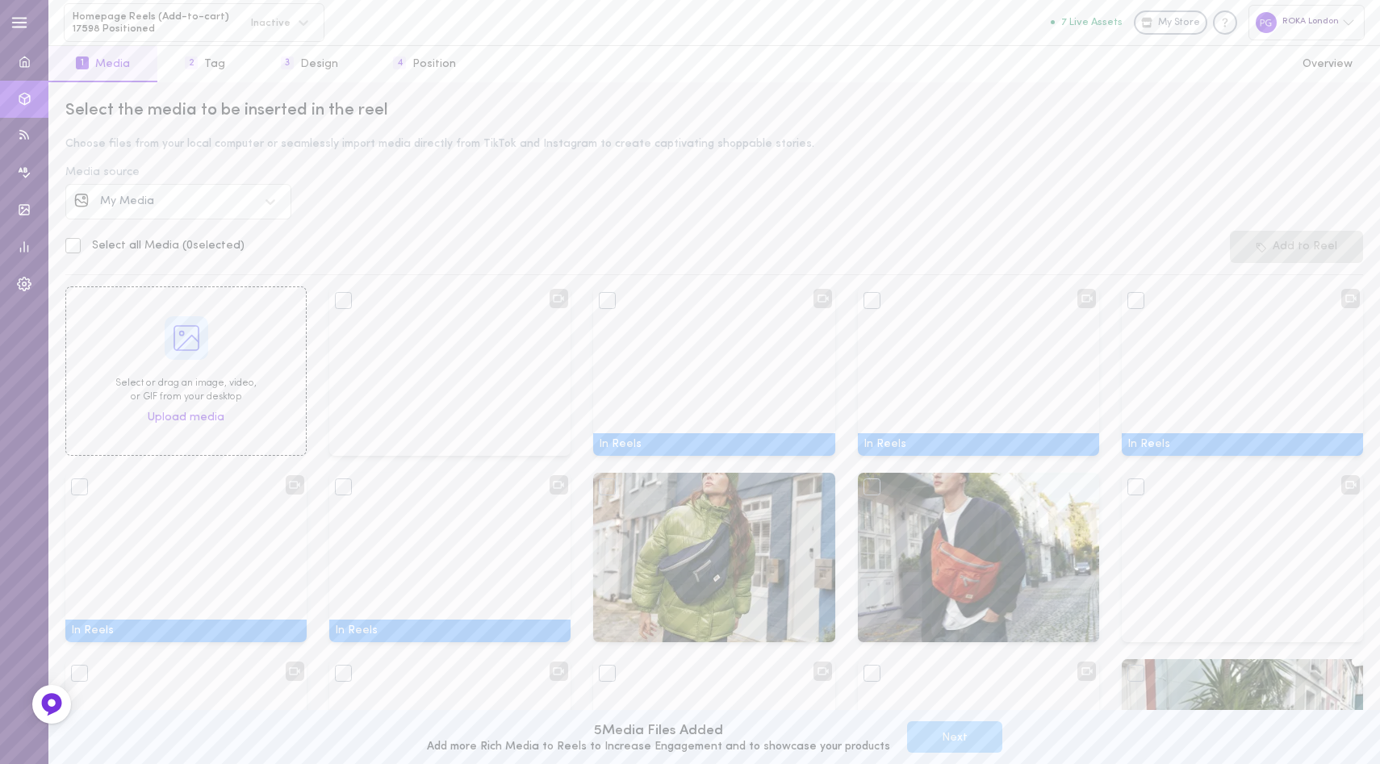
click at [389, 229] on div "Select the media to be inserted in the reel Choose files from your local comput…" at bounding box center [713, 423] width 1331 height 682
click at [115, 66] on button "1 Media" at bounding box center [102, 64] width 109 height 36
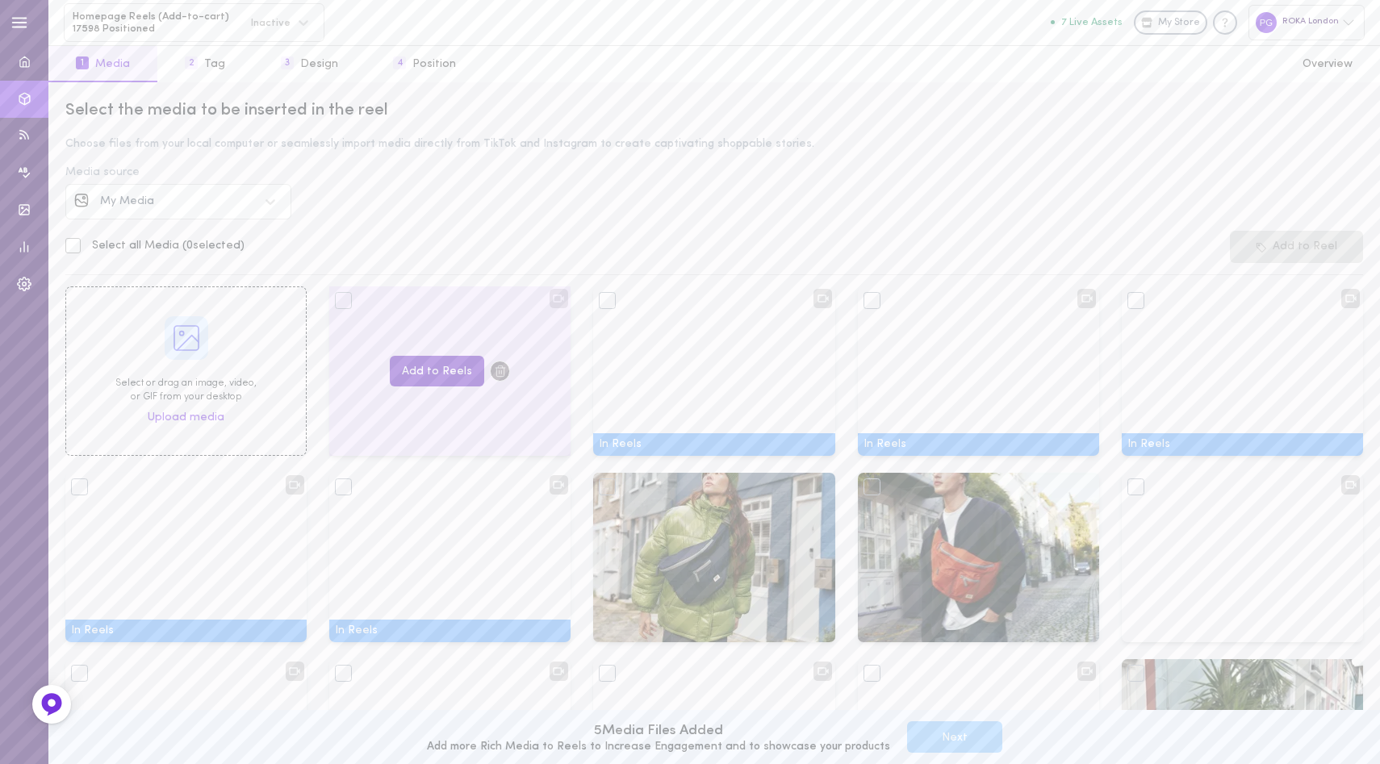
click at [449, 366] on button "Add to Reels" at bounding box center [437, 371] width 94 height 31
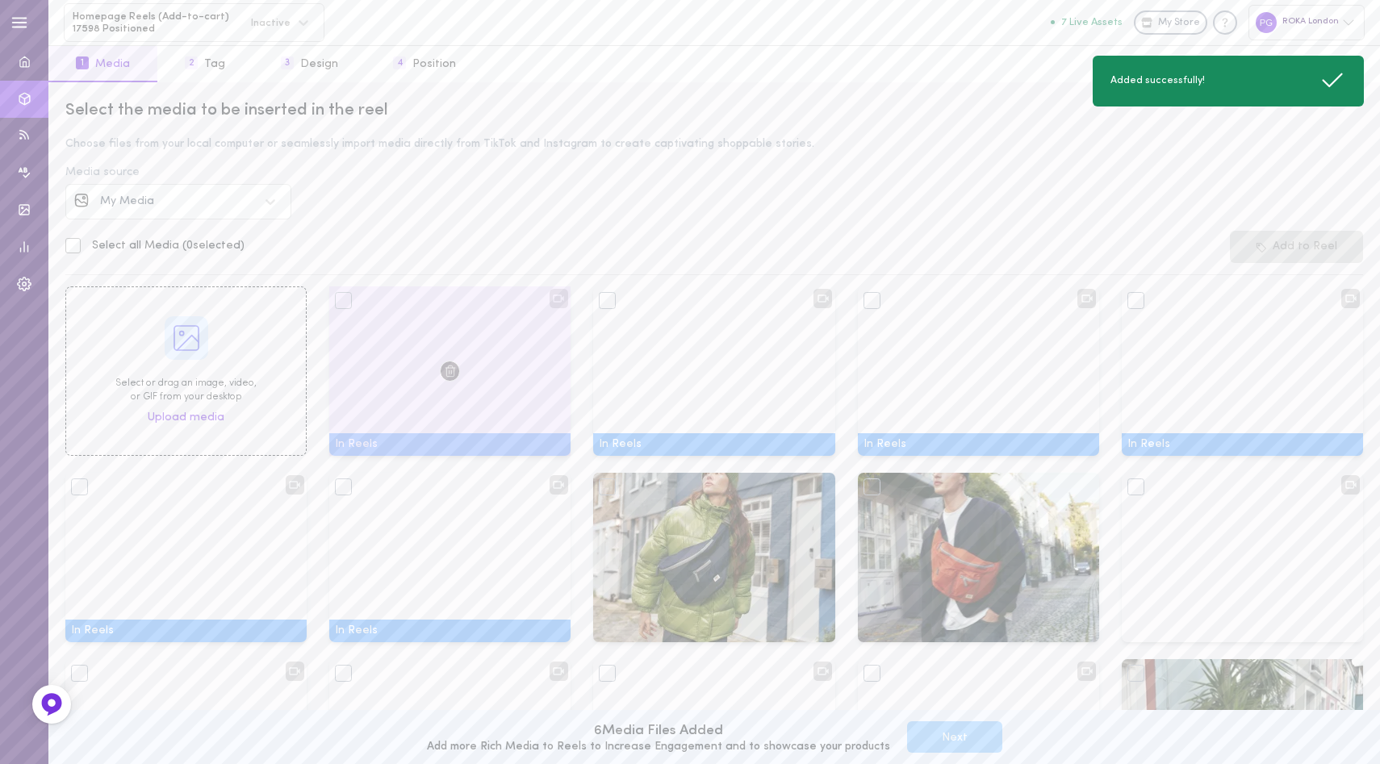
click at [390, 387] on div at bounding box center [449, 370] width 241 height 169
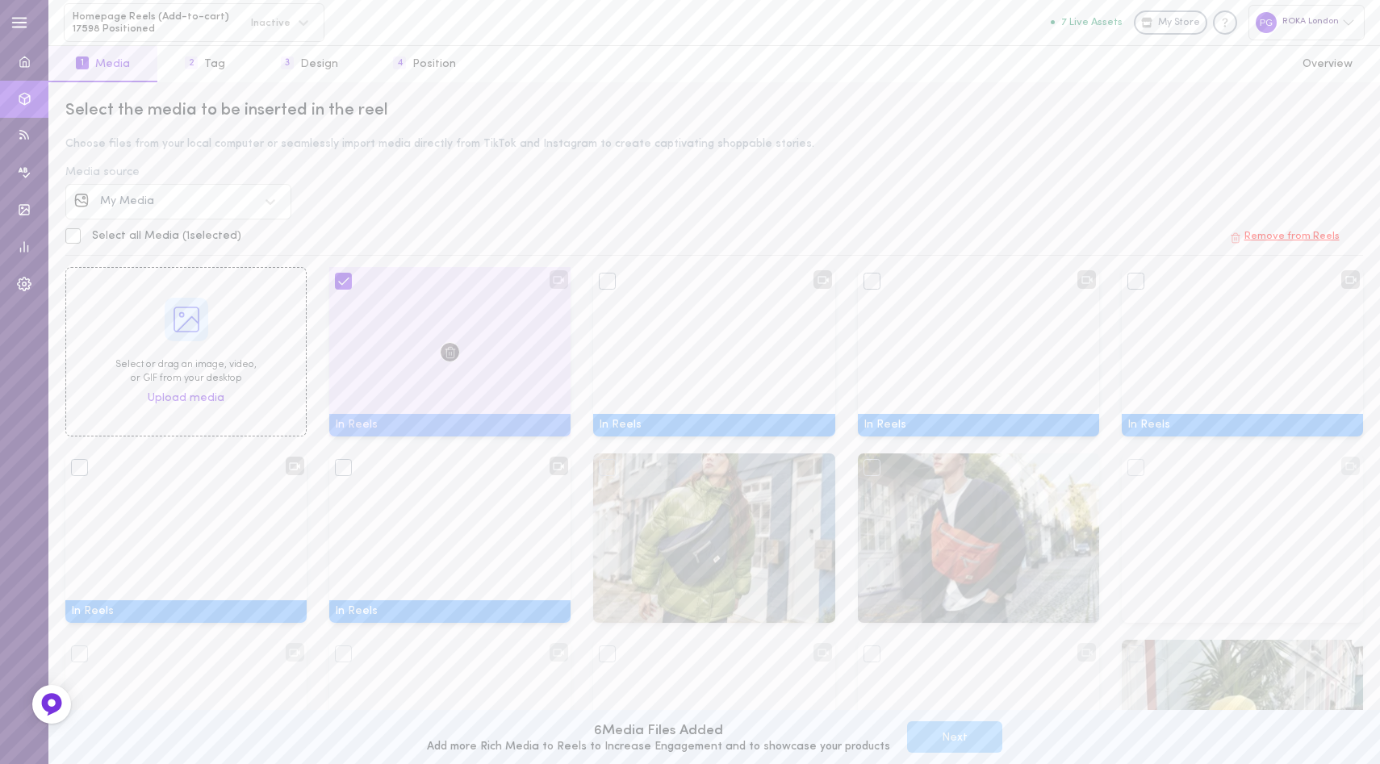
click at [390, 387] on div at bounding box center [449, 351] width 241 height 169
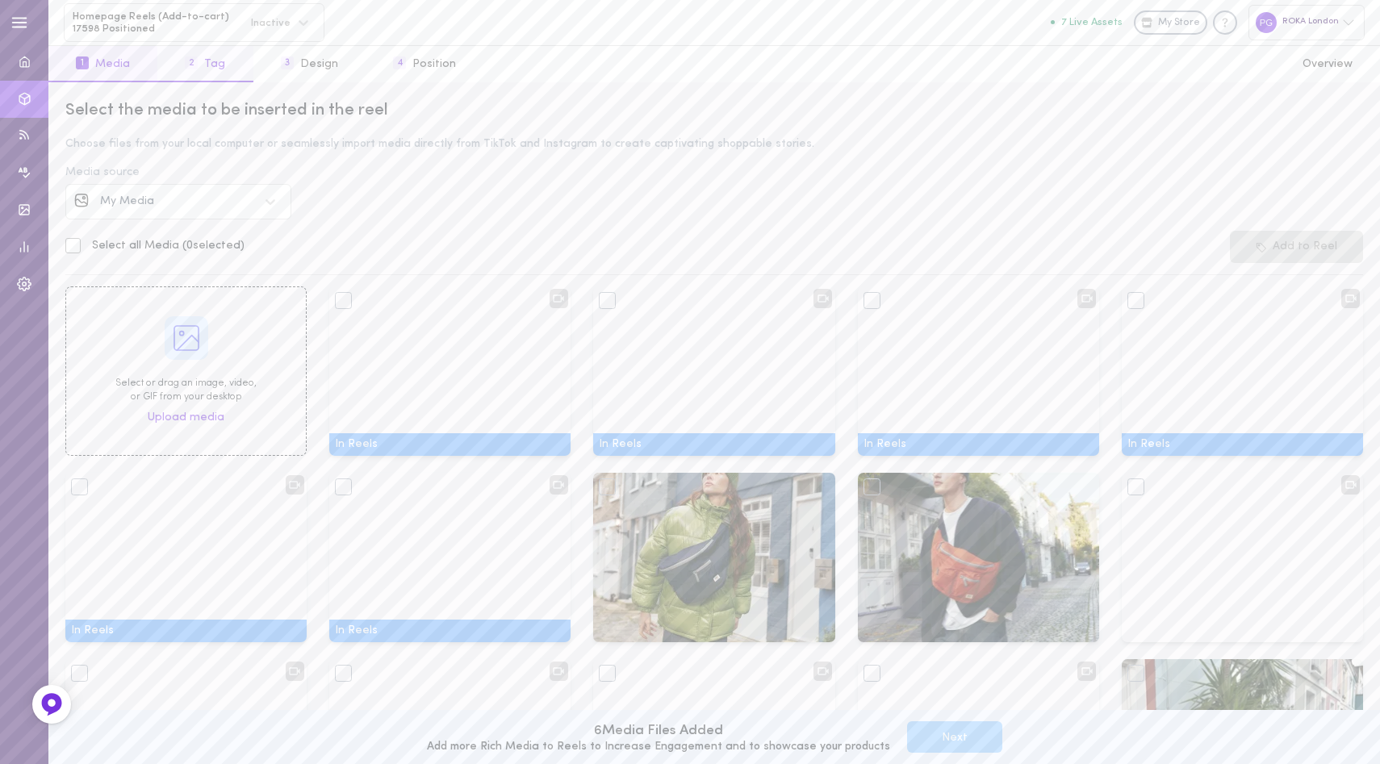
click at [215, 65] on button "2 Tag" at bounding box center [204, 64] width 95 height 36
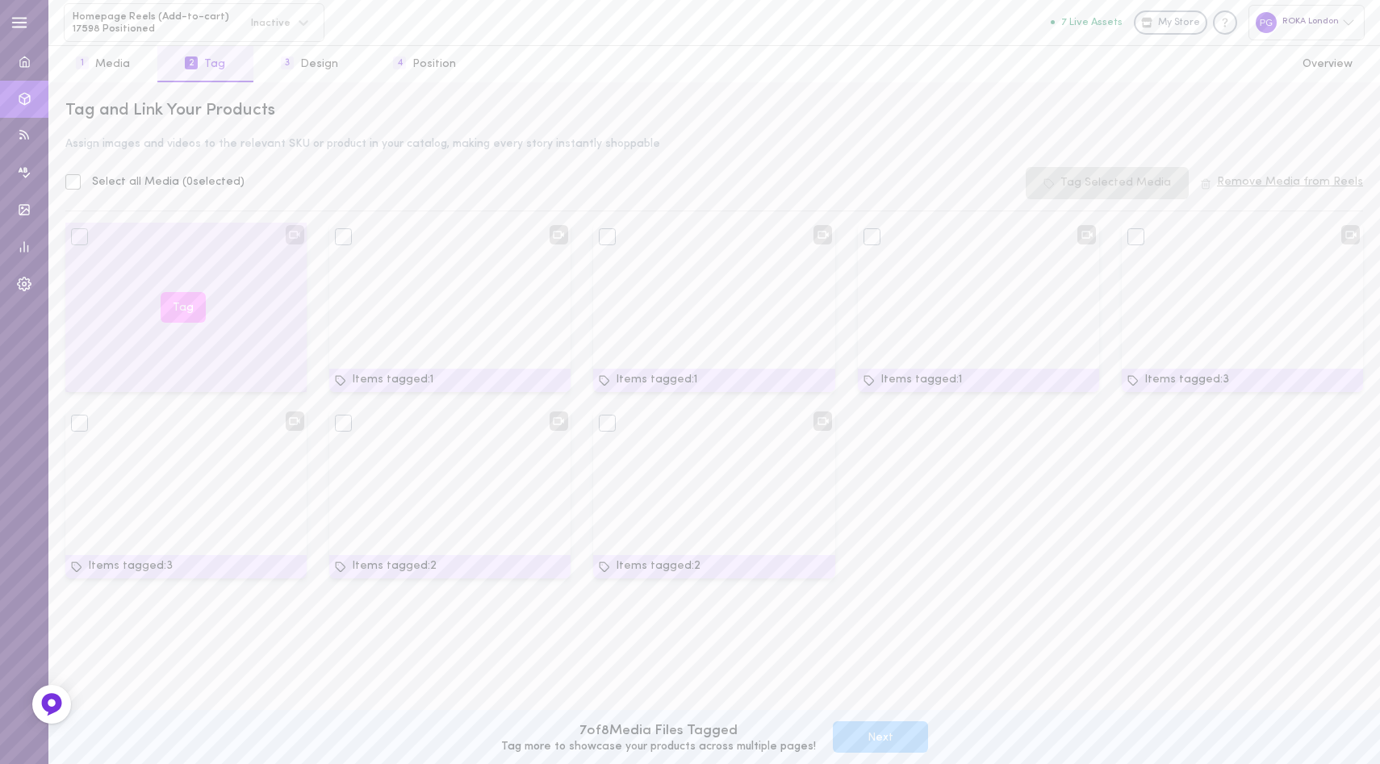
click at [180, 302] on button "Tag" at bounding box center [183, 307] width 45 height 31
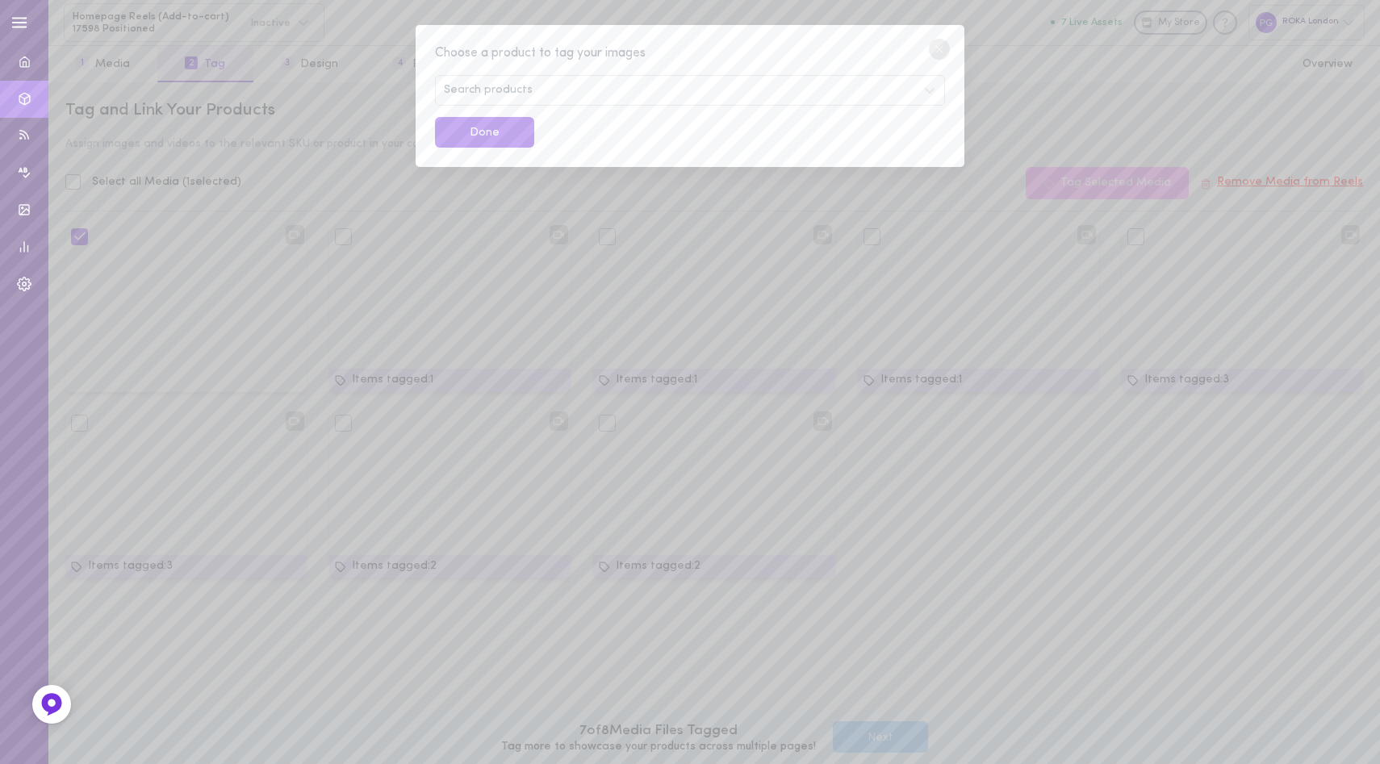
click at [485, 93] on span "Search products" at bounding box center [488, 90] width 89 height 11
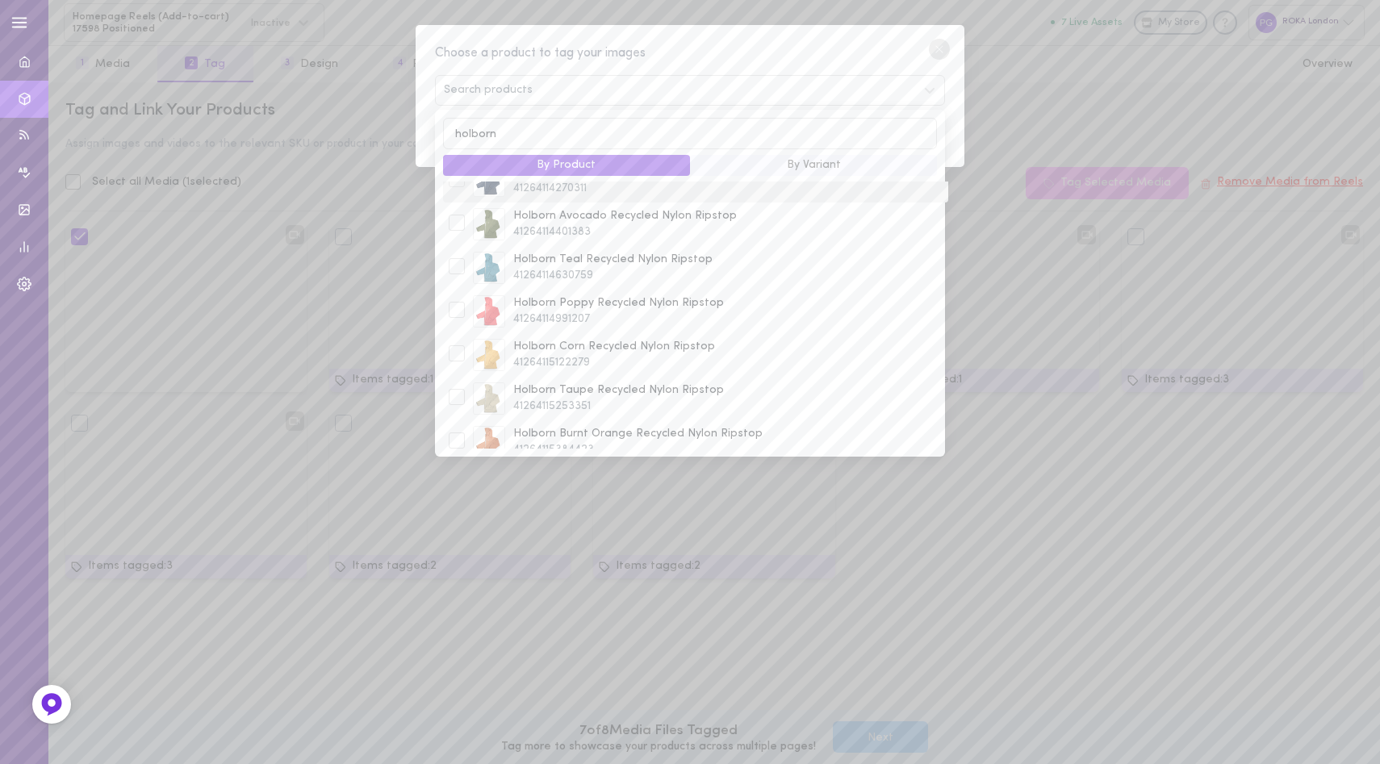
scroll to position [81, 0]
type input "holborn"
click at [584, 435] on span "41264115384423" at bounding box center [727, 436] width 429 height 16
click at [601, 377] on span "Holborn Taupe Recycled Nylon Ripstop" at bounding box center [727, 376] width 429 height 16
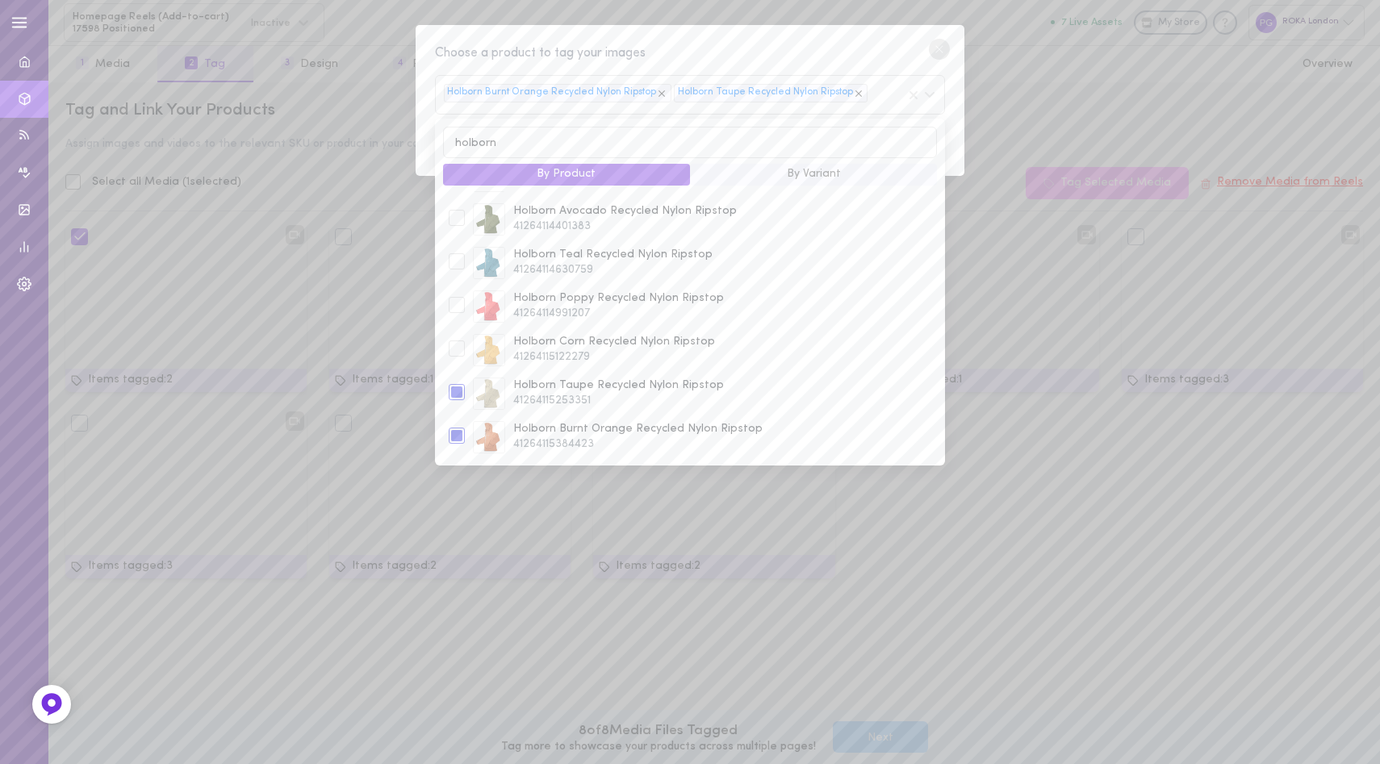
click at [802, 56] on div "Choose a product to tag your images" at bounding box center [690, 54] width 510 height 20
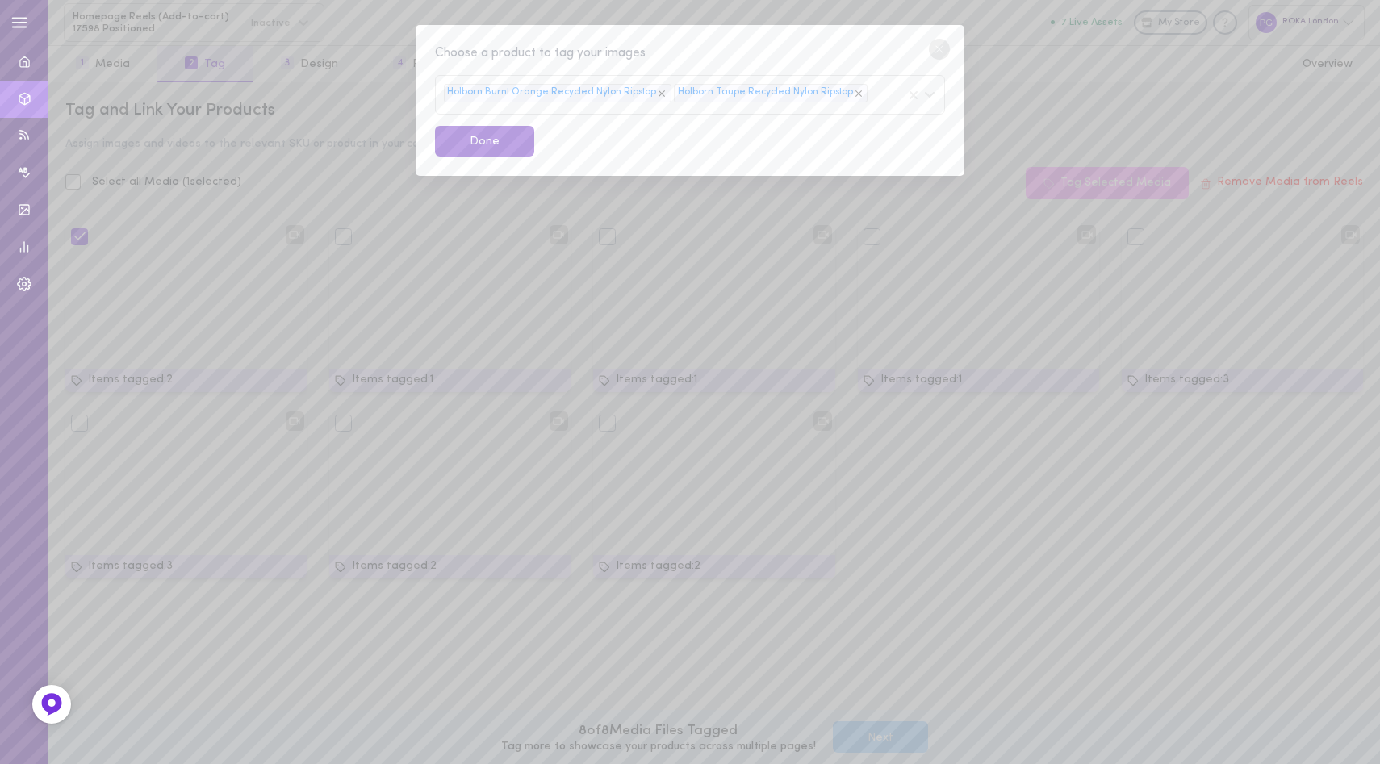
click at [464, 140] on button "Done" at bounding box center [484, 141] width 99 height 31
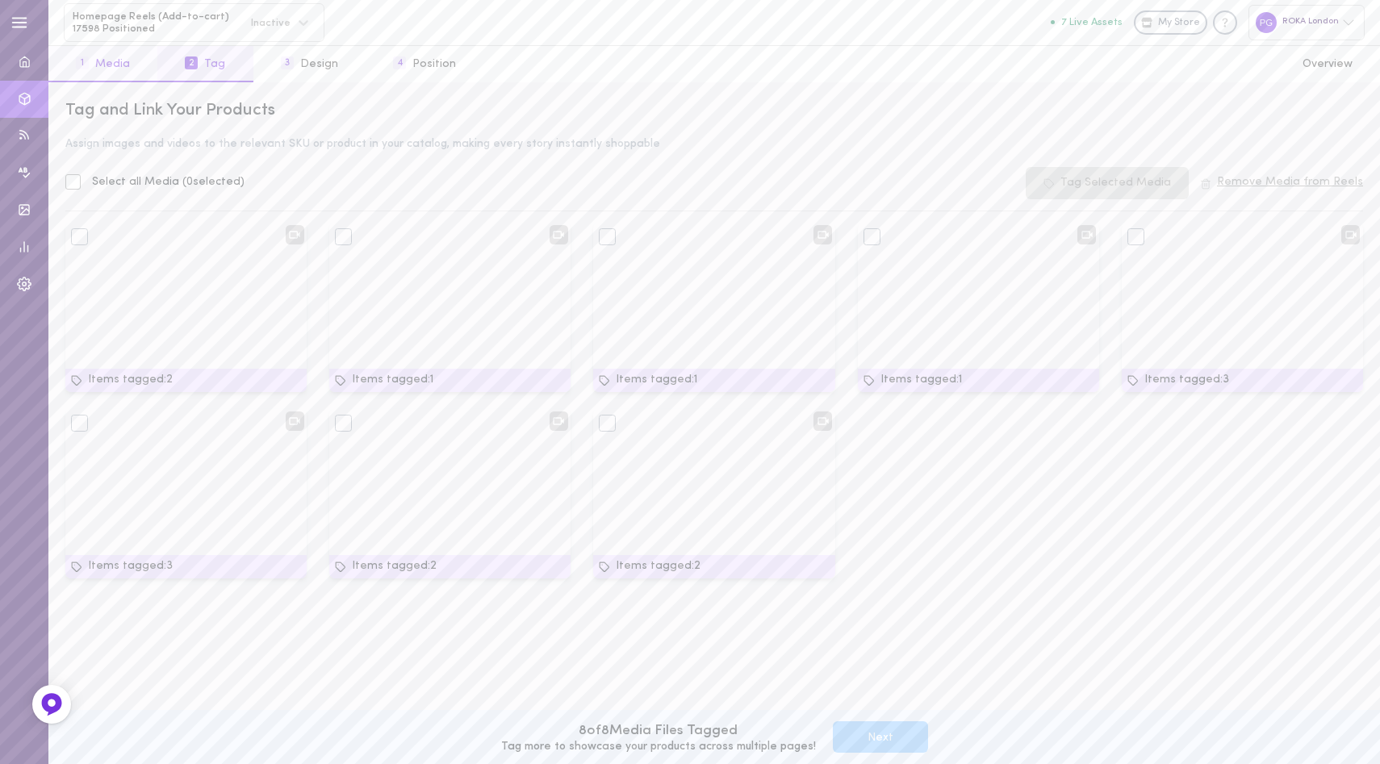
click at [121, 52] on button "1 Media" at bounding box center [102, 64] width 109 height 36
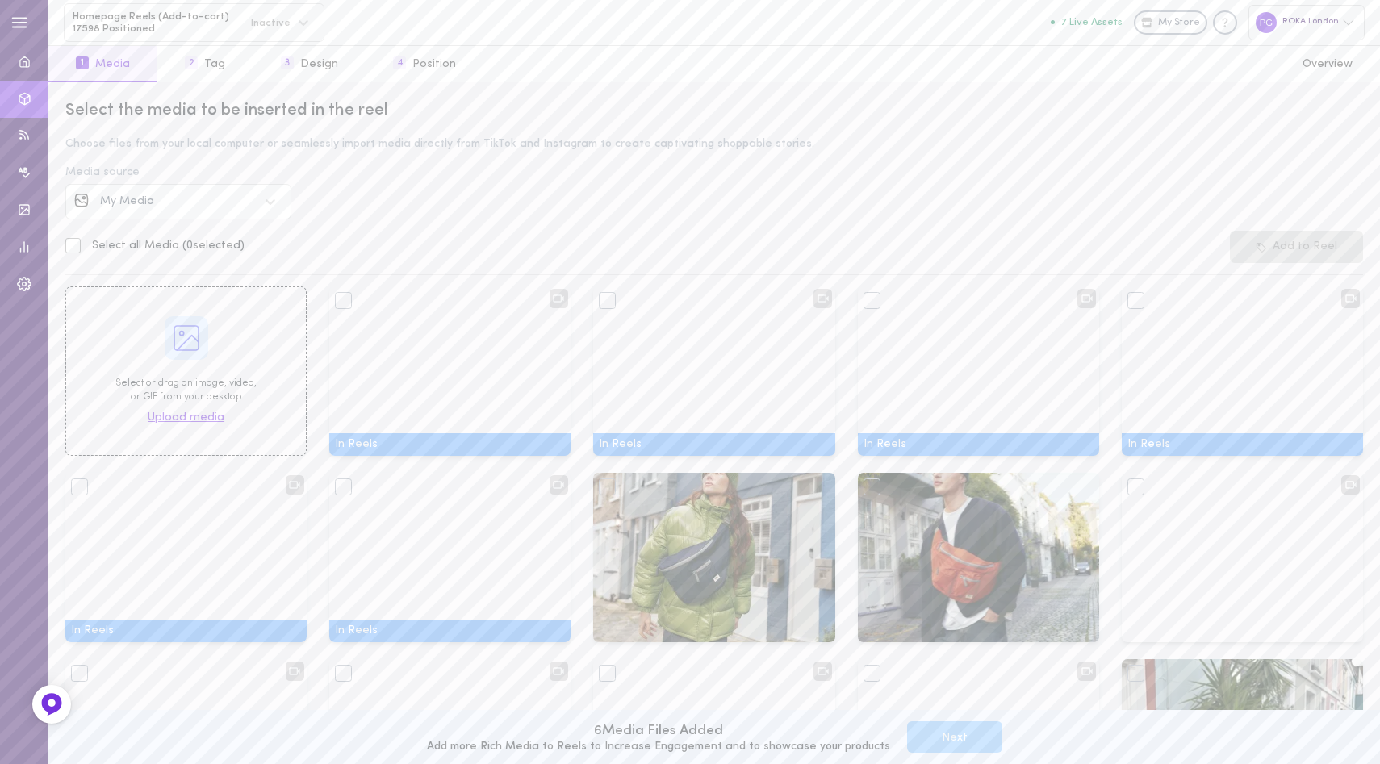
click at [173, 414] on span "Upload media" at bounding box center [186, 418] width 77 height 16
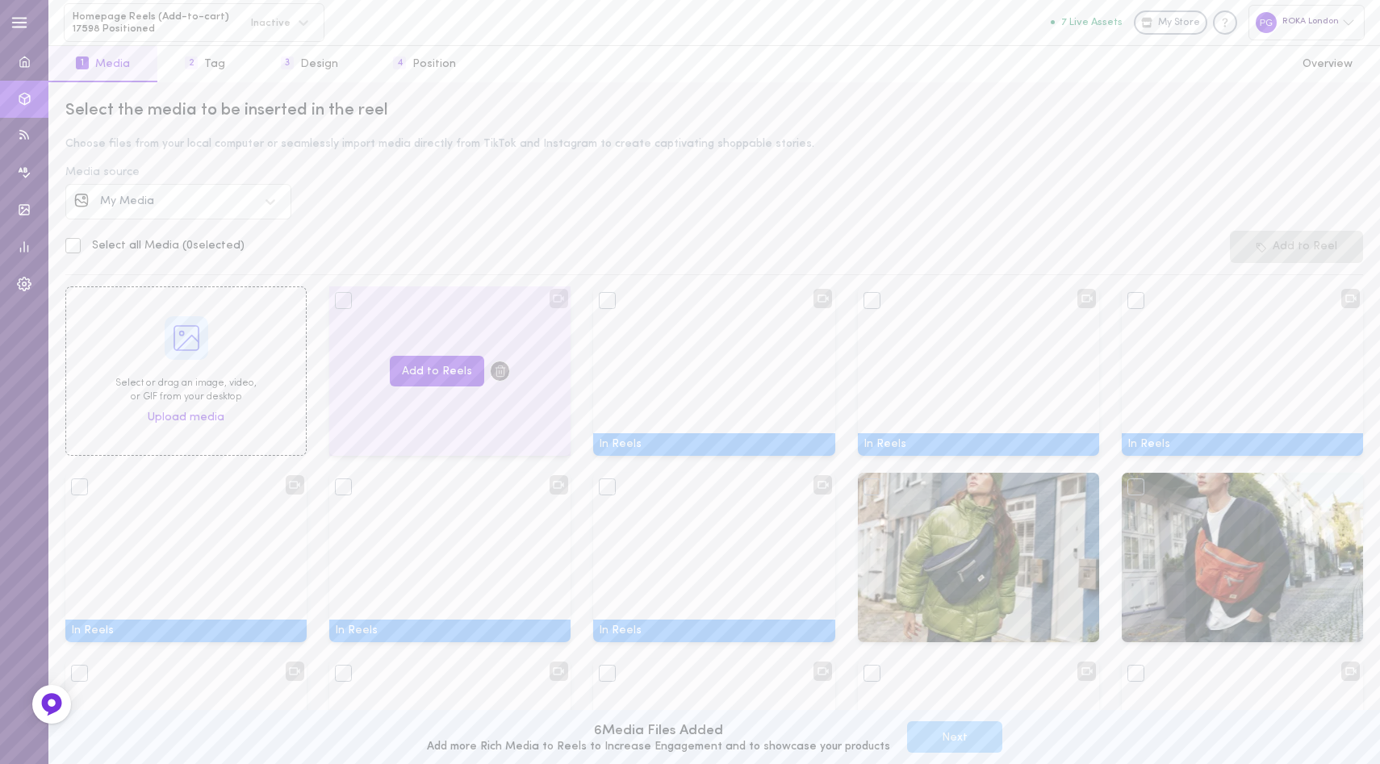
click at [401, 410] on div "Add to Reels" at bounding box center [449, 370] width 241 height 169
click at [428, 367] on button "Add to Reels" at bounding box center [437, 371] width 94 height 31
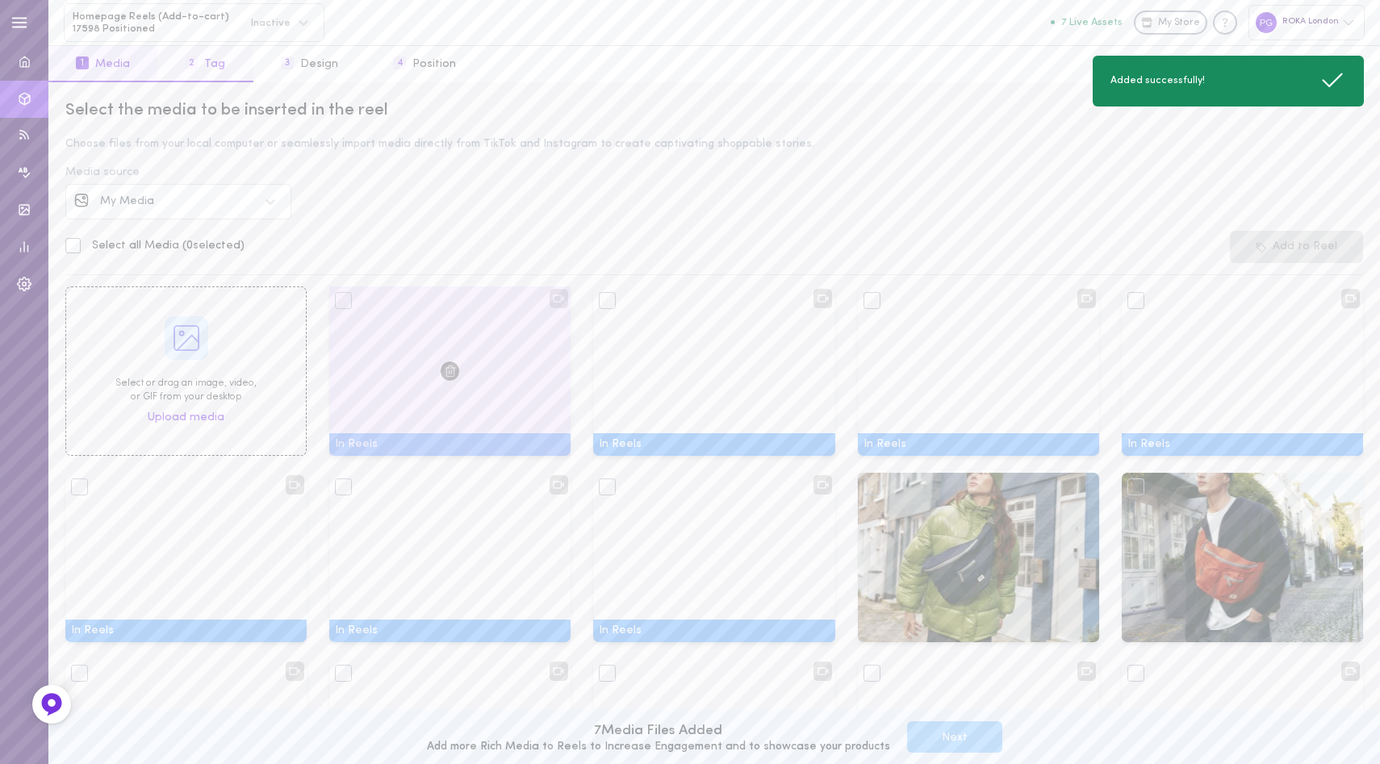
click at [222, 56] on button "2 Tag" at bounding box center [204, 64] width 95 height 36
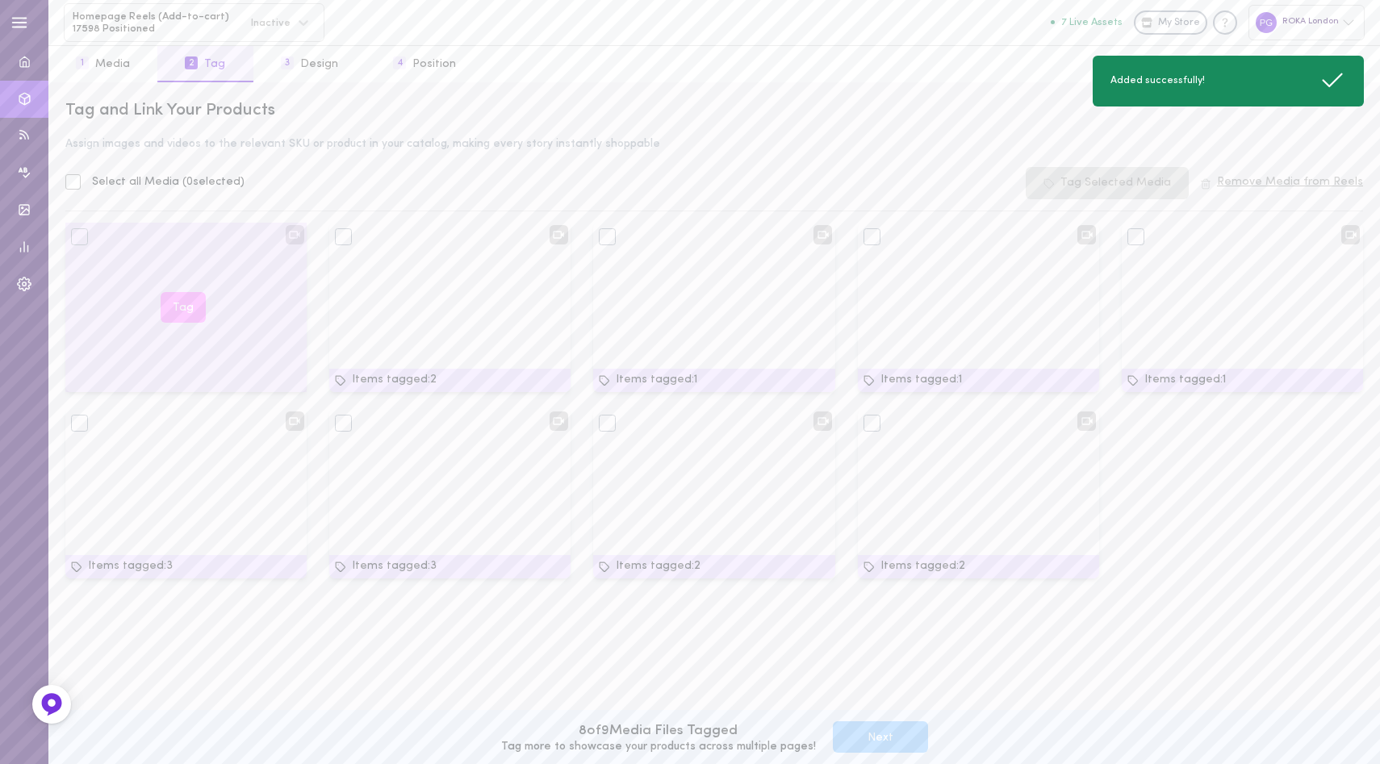
click at [178, 310] on button "Tag" at bounding box center [183, 307] width 45 height 31
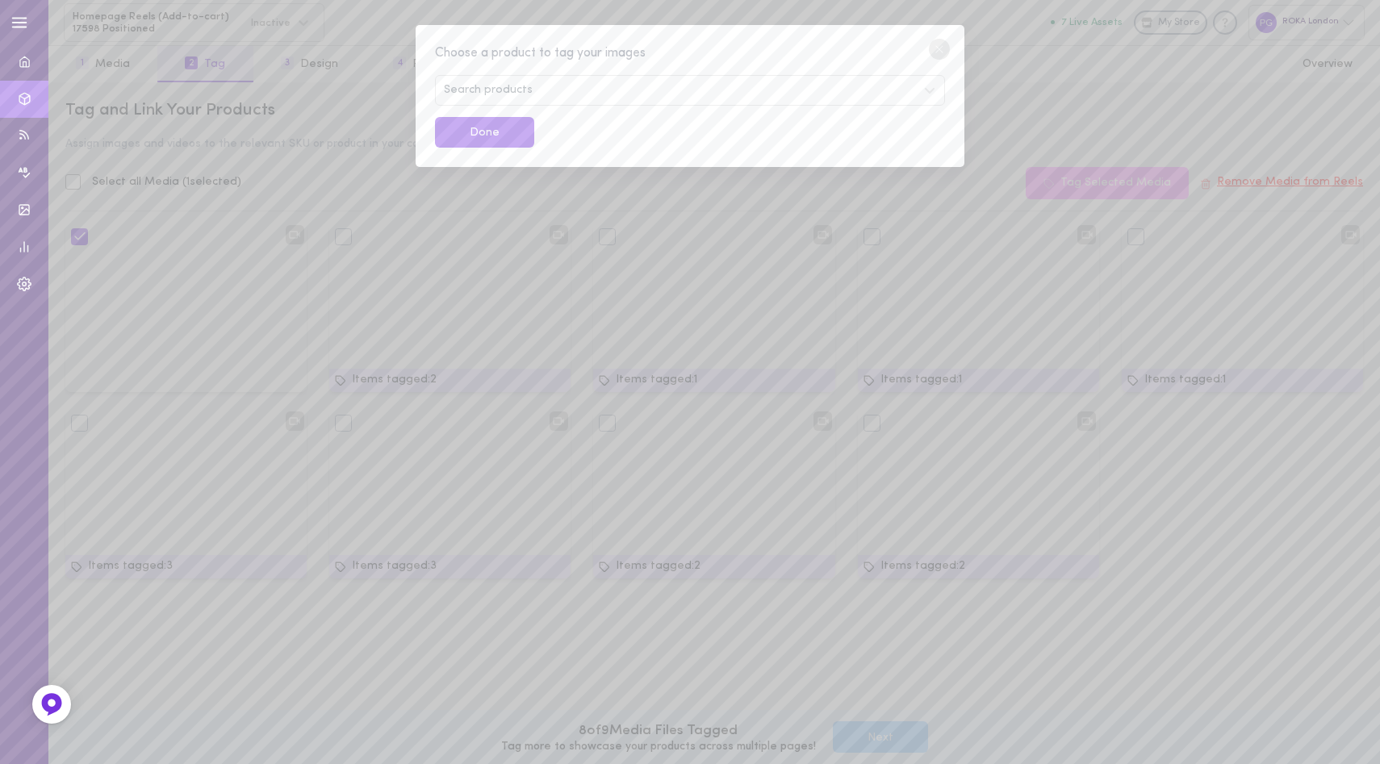
click at [533, 90] on div "Search products" at bounding box center [690, 90] width 510 height 31
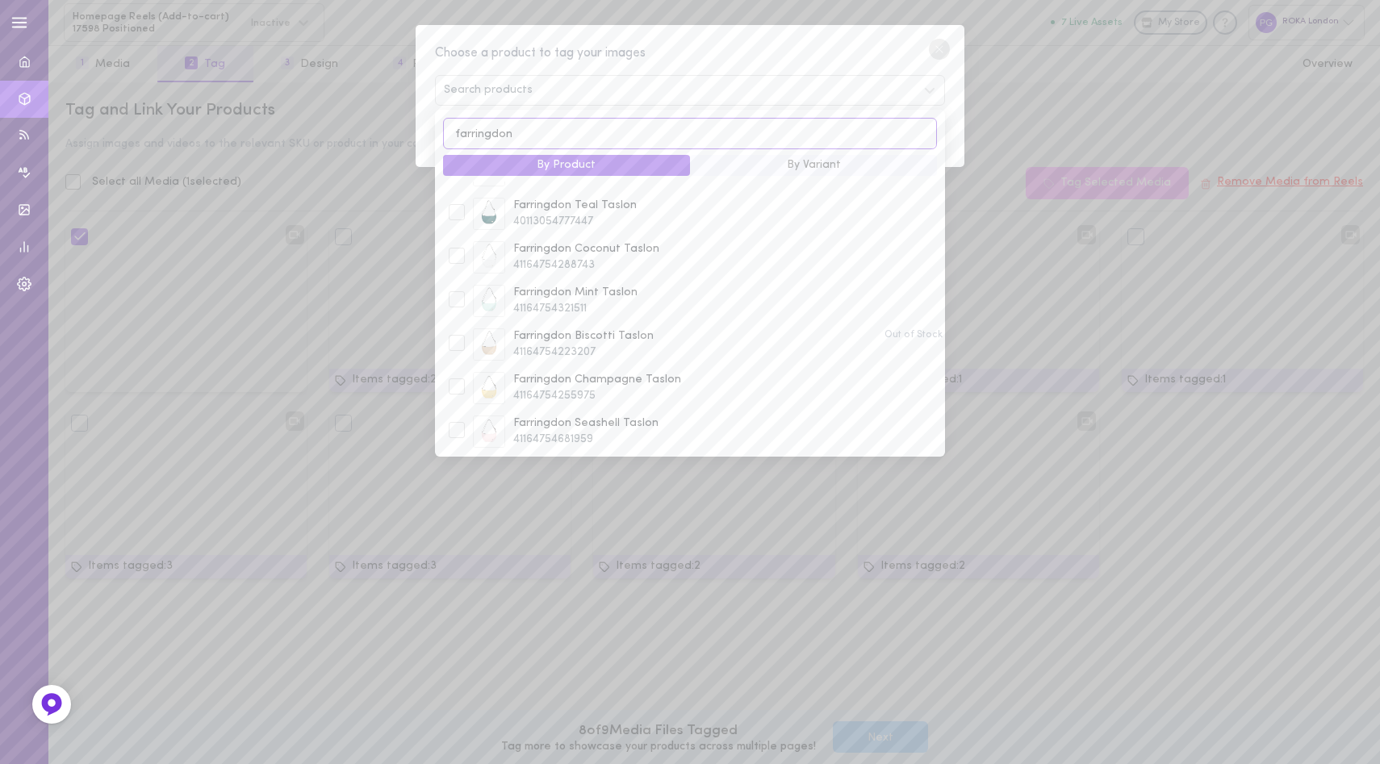
scroll to position [382, 0]
type input "farringdon"
click at [654, 300] on span "41164754321511" at bounding box center [727, 308] width 429 height 16
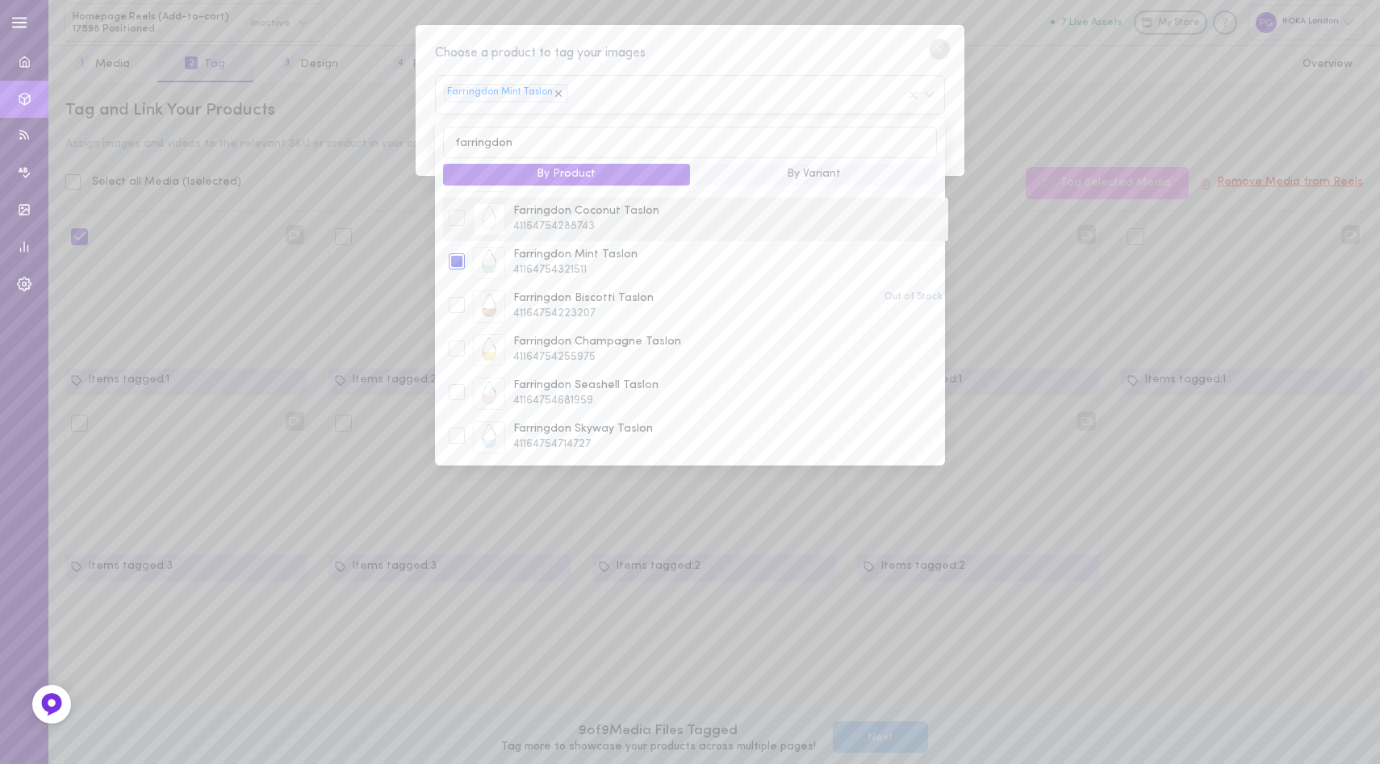
scroll to position [428, 0]
click at [650, 380] on span "Farringdon Seashell Taslon" at bounding box center [727, 386] width 429 height 16
click at [629, 437] on span "41164754714727" at bounding box center [727, 445] width 429 height 16
click at [708, 44] on div "Choose a product to tag your images" at bounding box center [690, 54] width 510 height 20
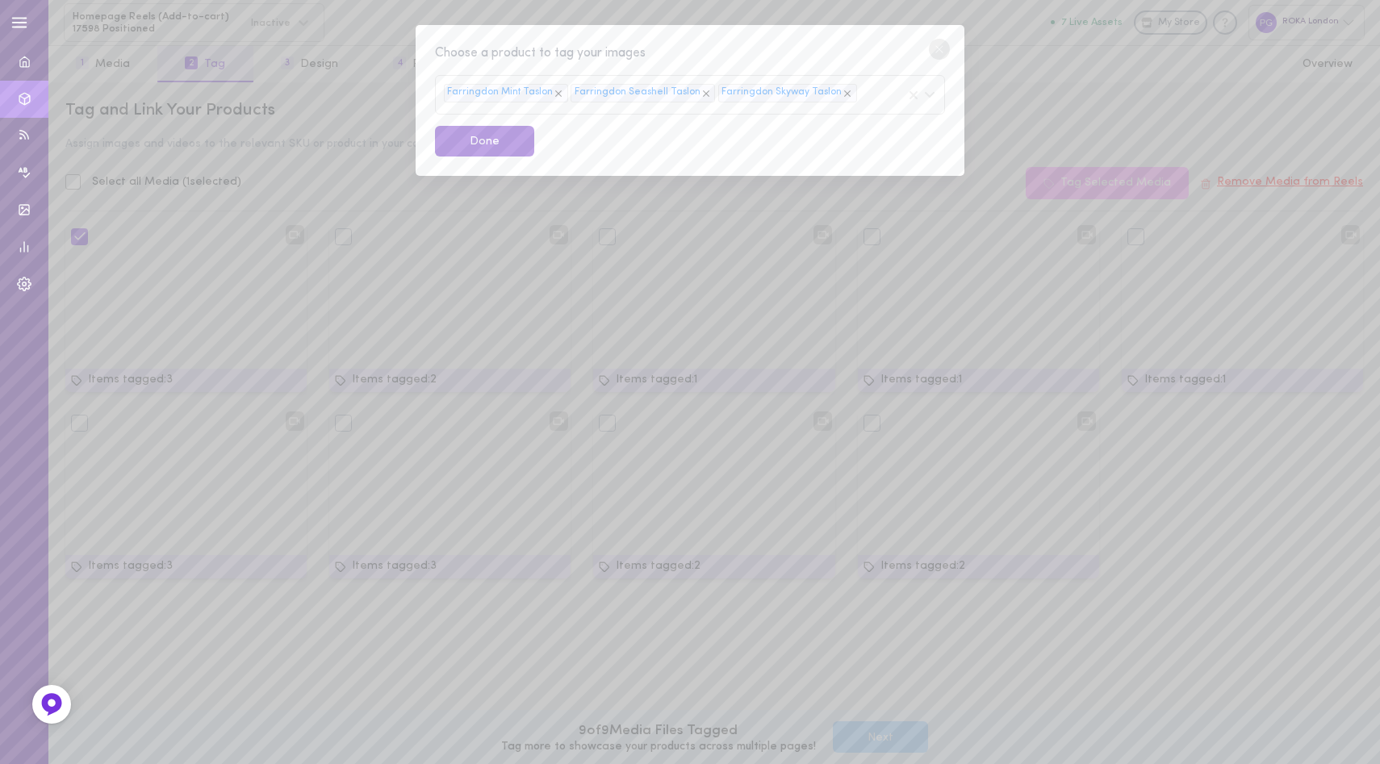
click at [485, 142] on button "Done" at bounding box center [484, 141] width 99 height 31
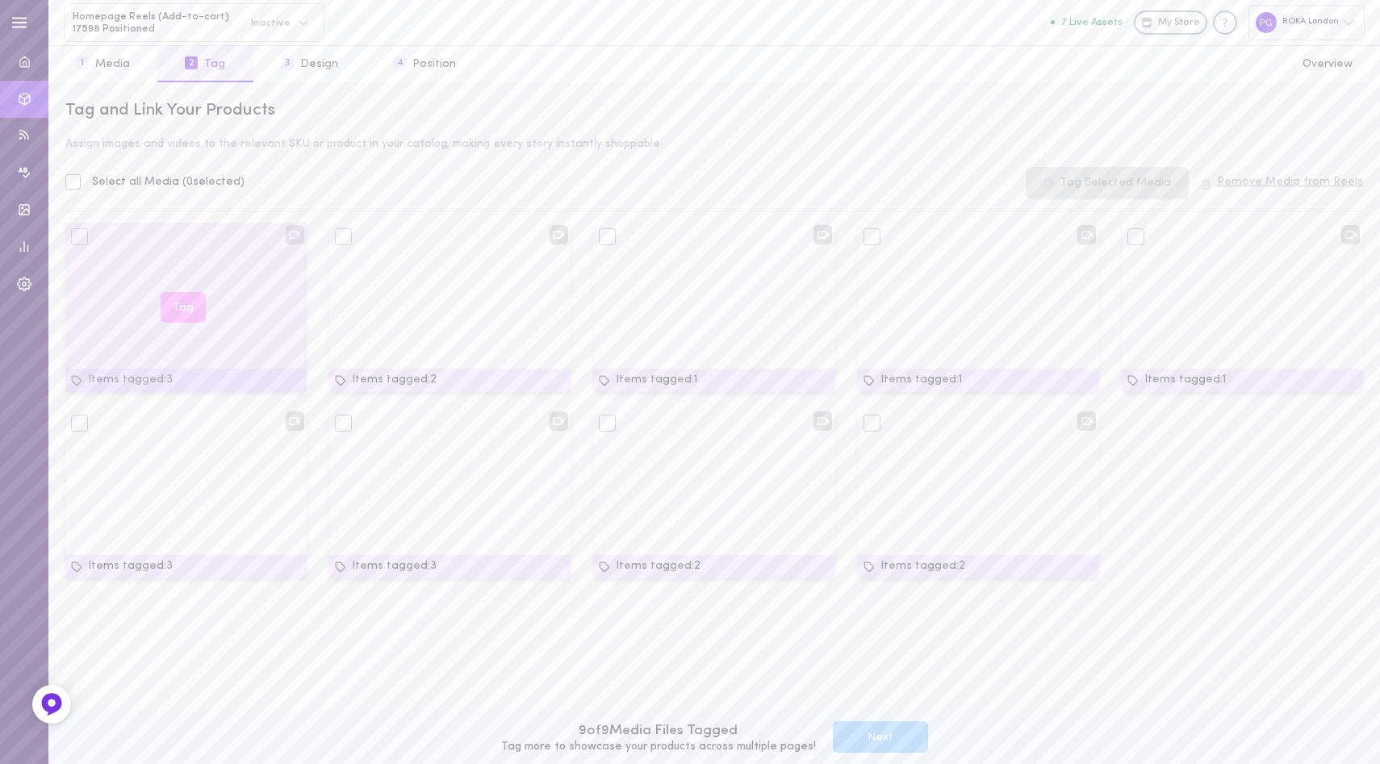
click at [80, 233] on div at bounding box center [79, 236] width 17 height 17
click at [192, 308] on button "Tag" at bounding box center [183, 307] width 45 height 31
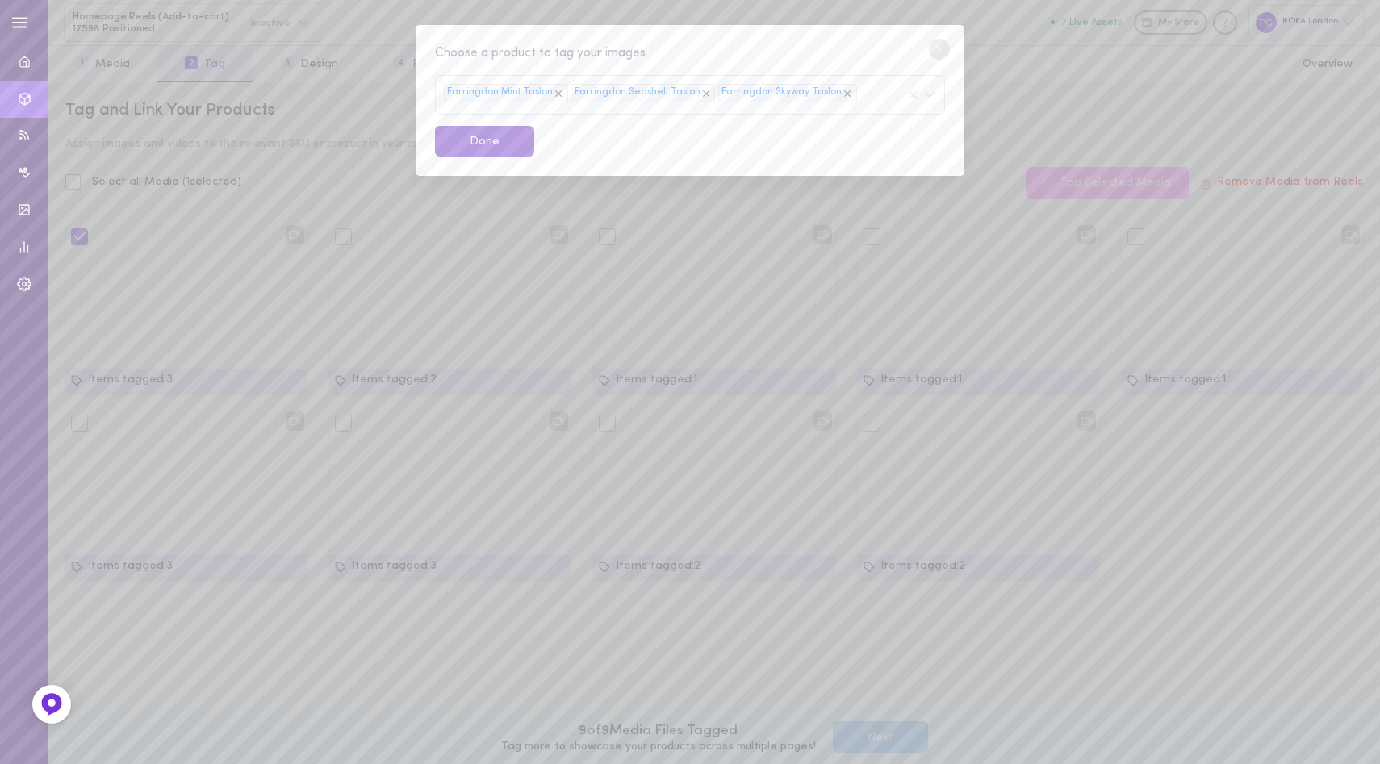
click at [493, 135] on button "Done" at bounding box center [484, 141] width 99 height 31
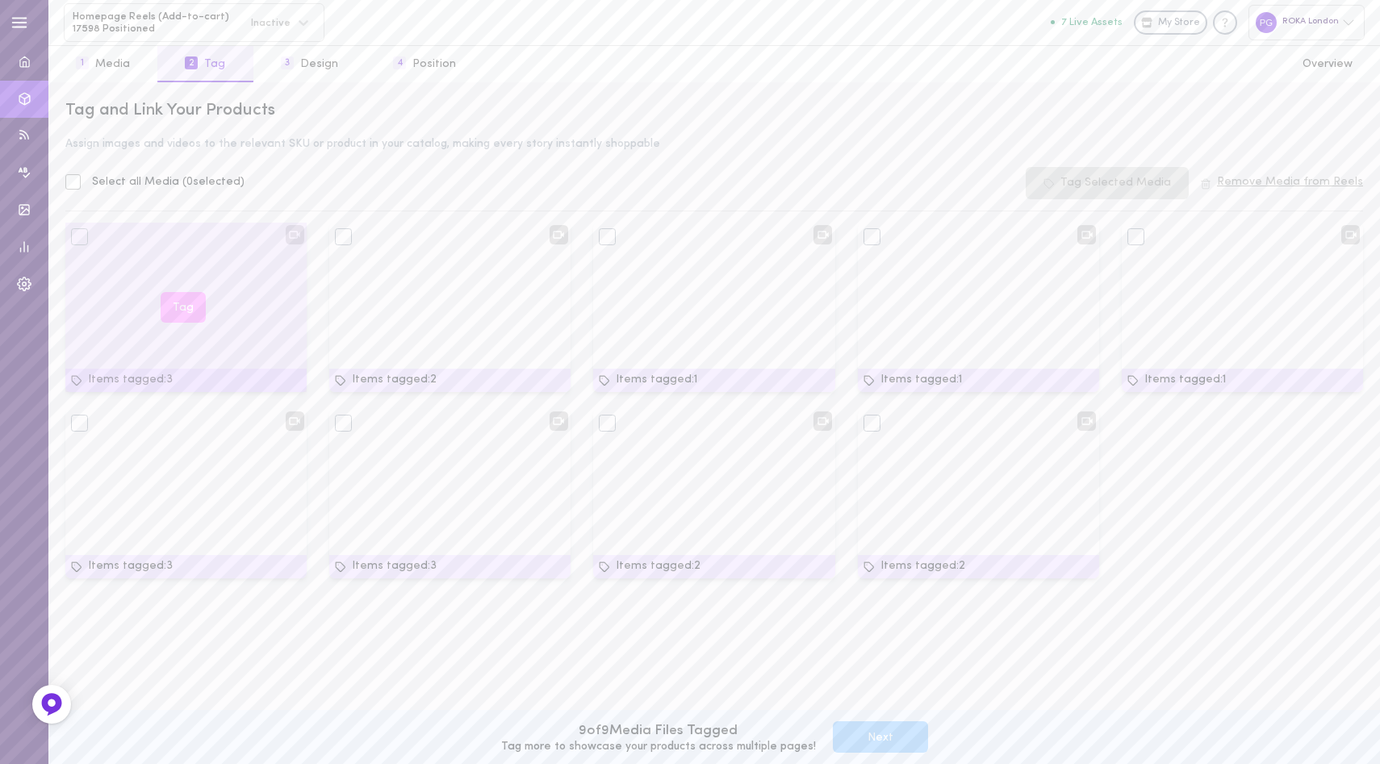
click at [97, 268] on div "Tag" at bounding box center [185, 307] width 241 height 169
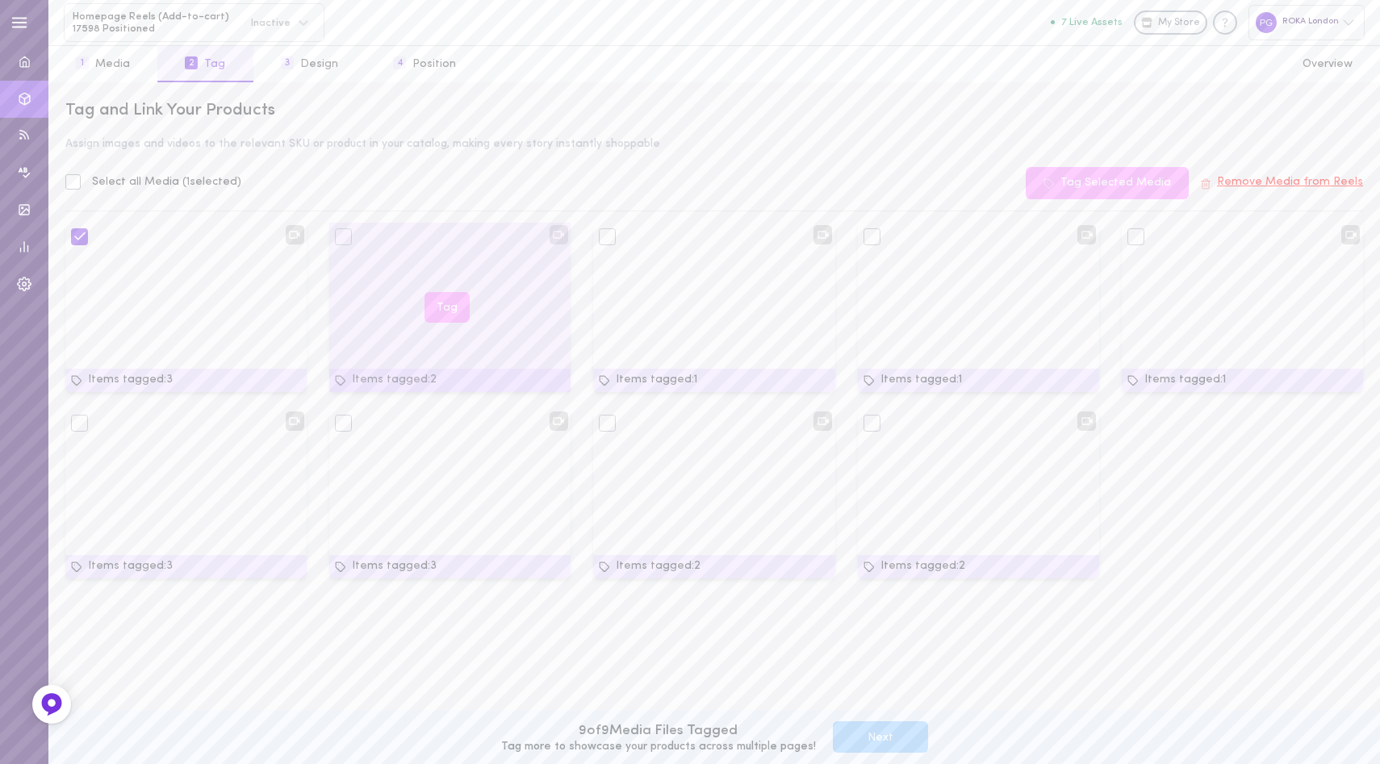
click at [383, 282] on div "Tag" at bounding box center [449, 307] width 241 height 169
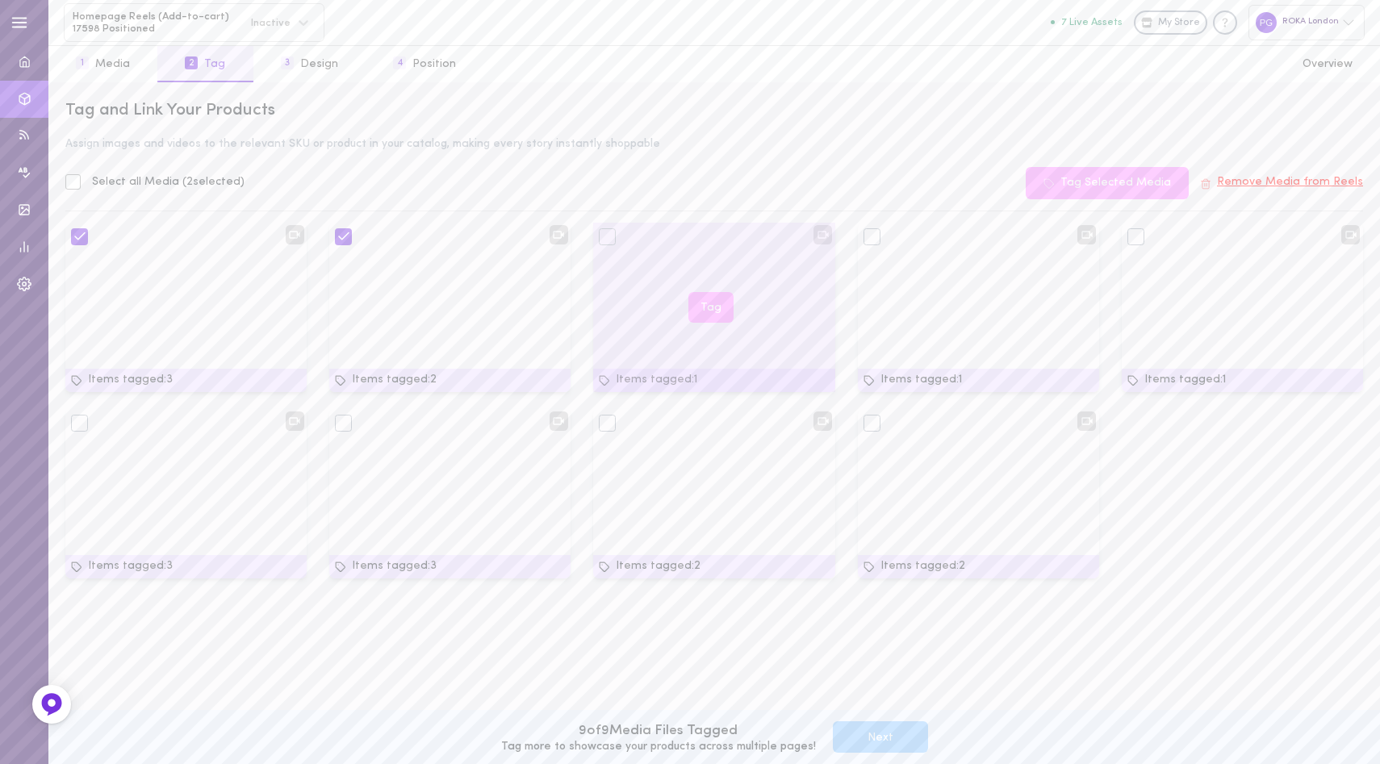
click at [661, 293] on div "Tag" at bounding box center [713, 307] width 241 height 169
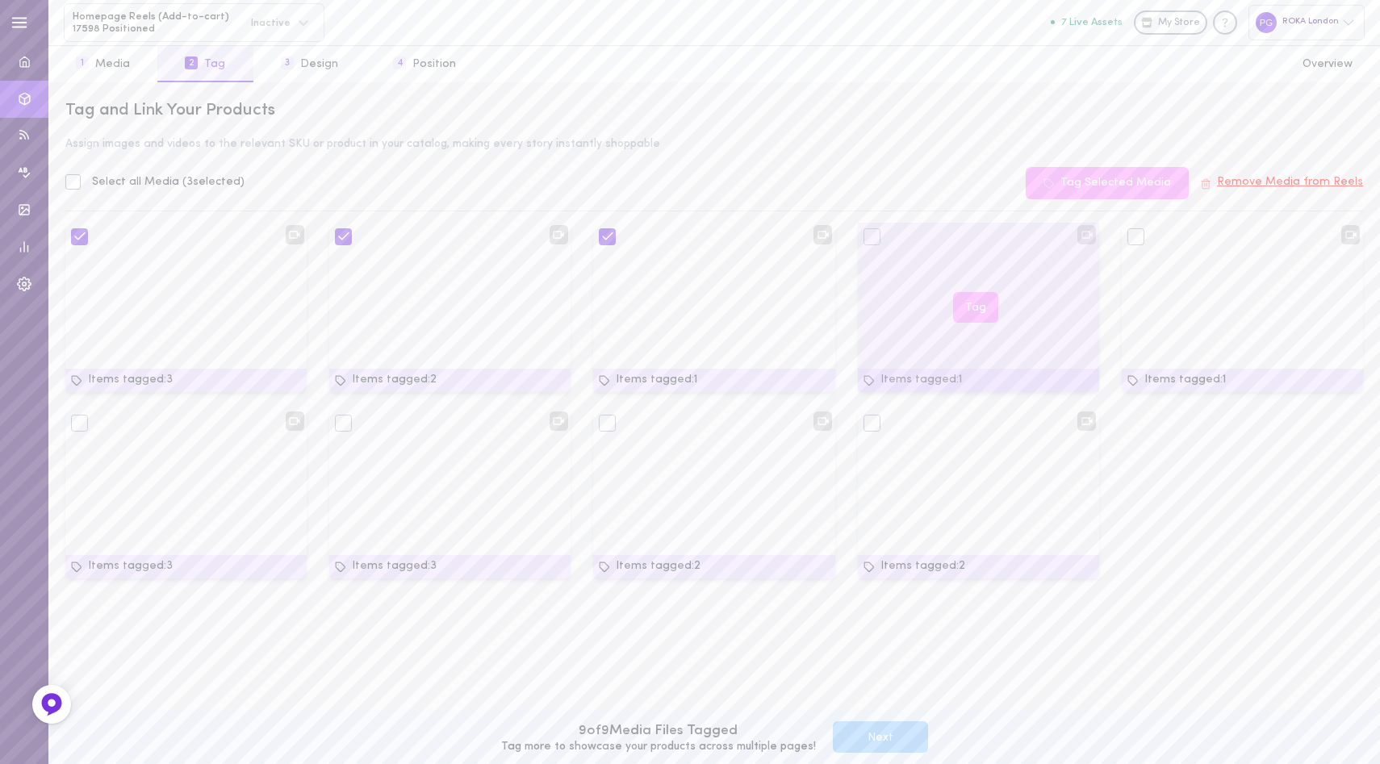
click at [891, 290] on div "Tag" at bounding box center [978, 307] width 241 height 169
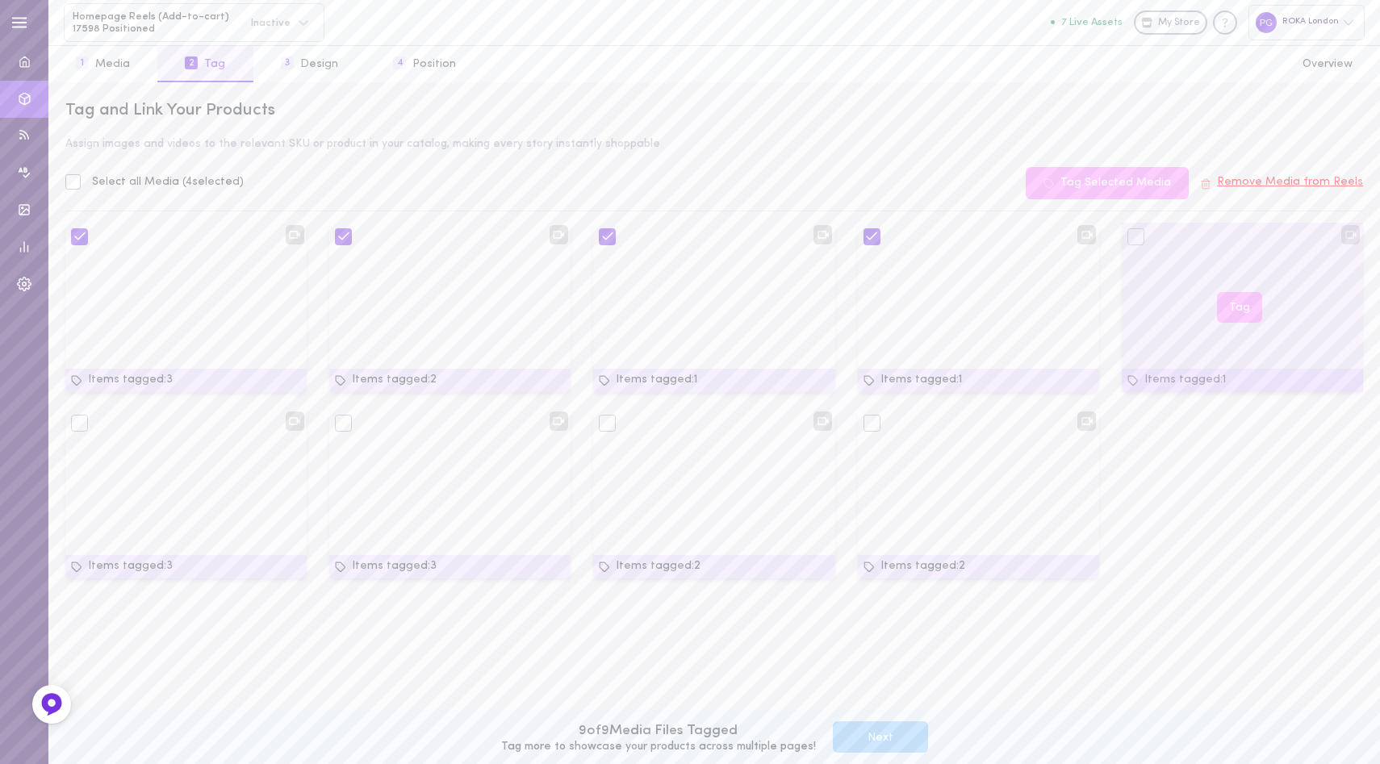
click at [1168, 302] on div "Tag" at bounding box center [1242, 307] width 241 height 169
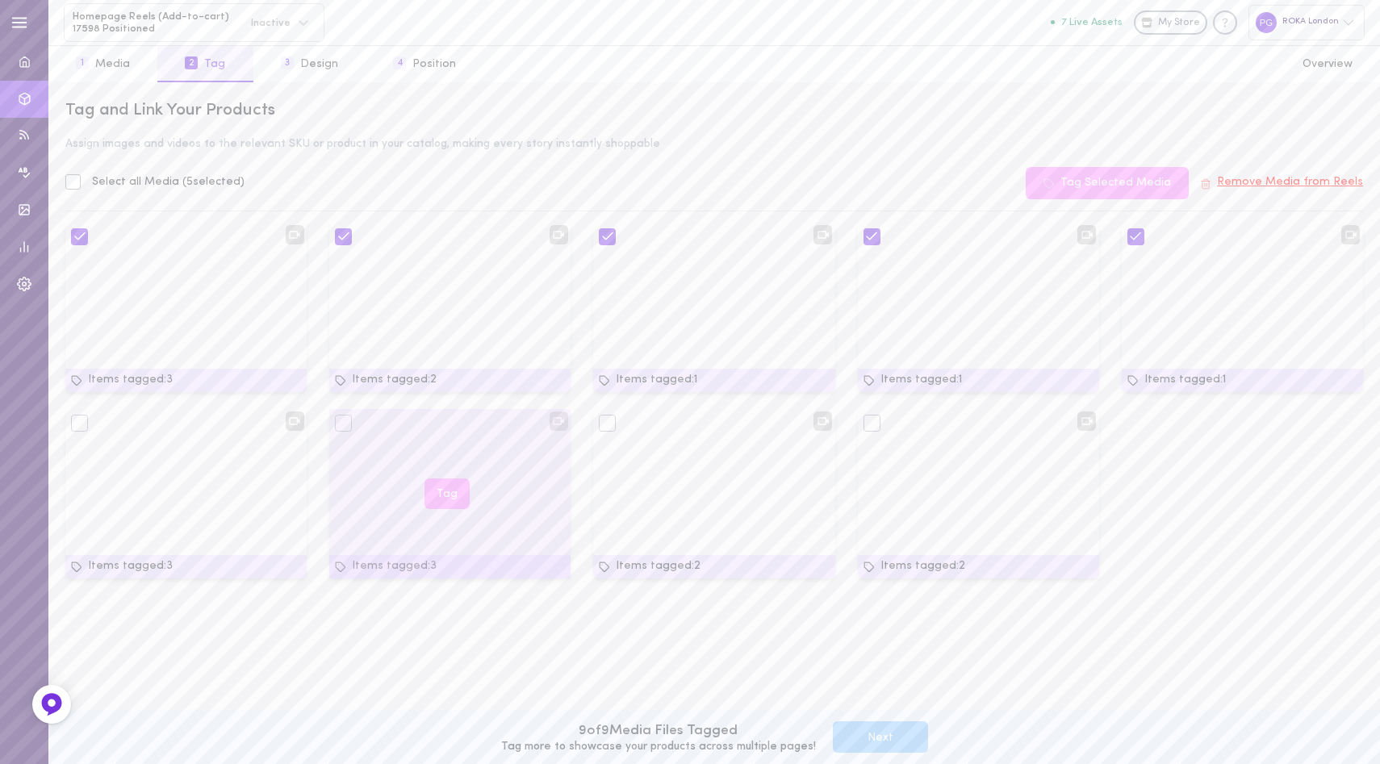
click at [379, 472] on div "Tag" at bounding box center [449, 493] width 241 height 169
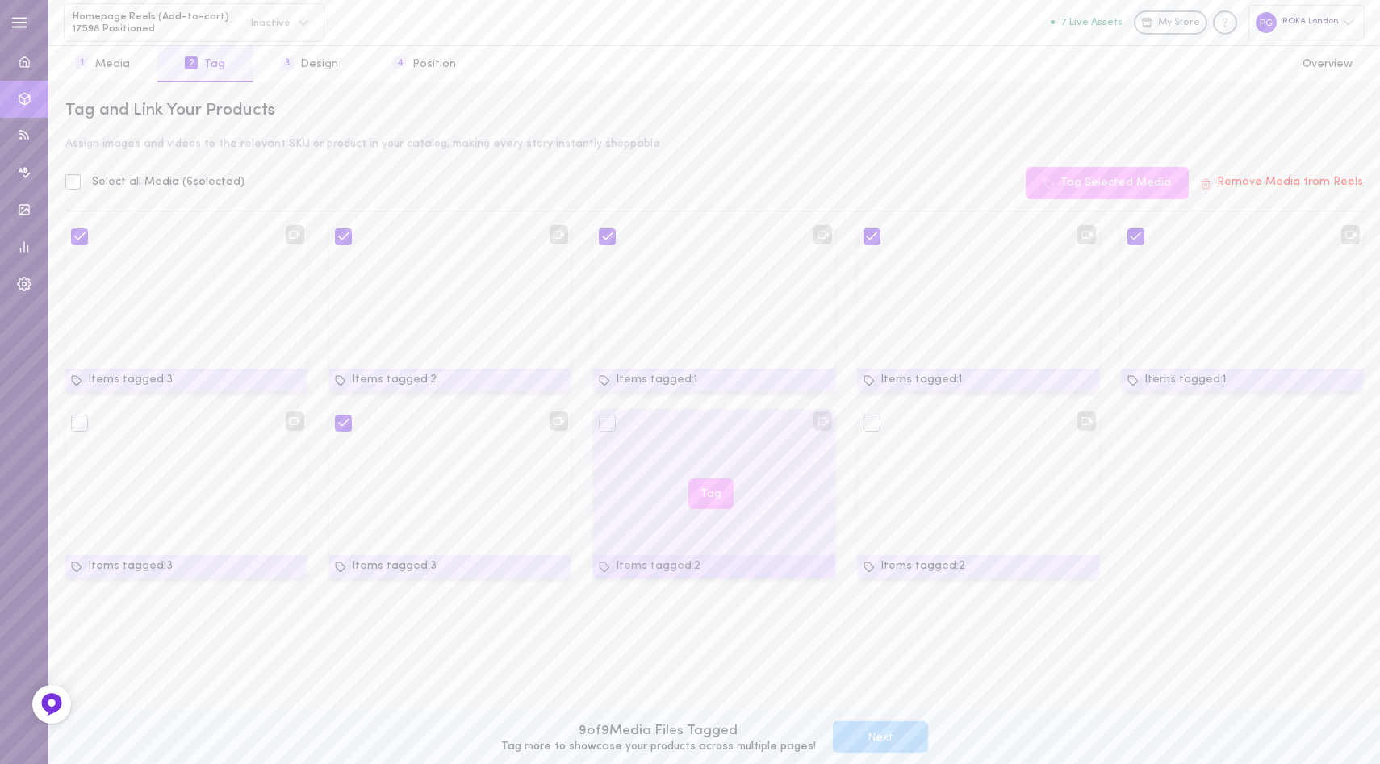
click at [668, 479] on div "Tag" at bounding box center [713, 493] width 241 height 169
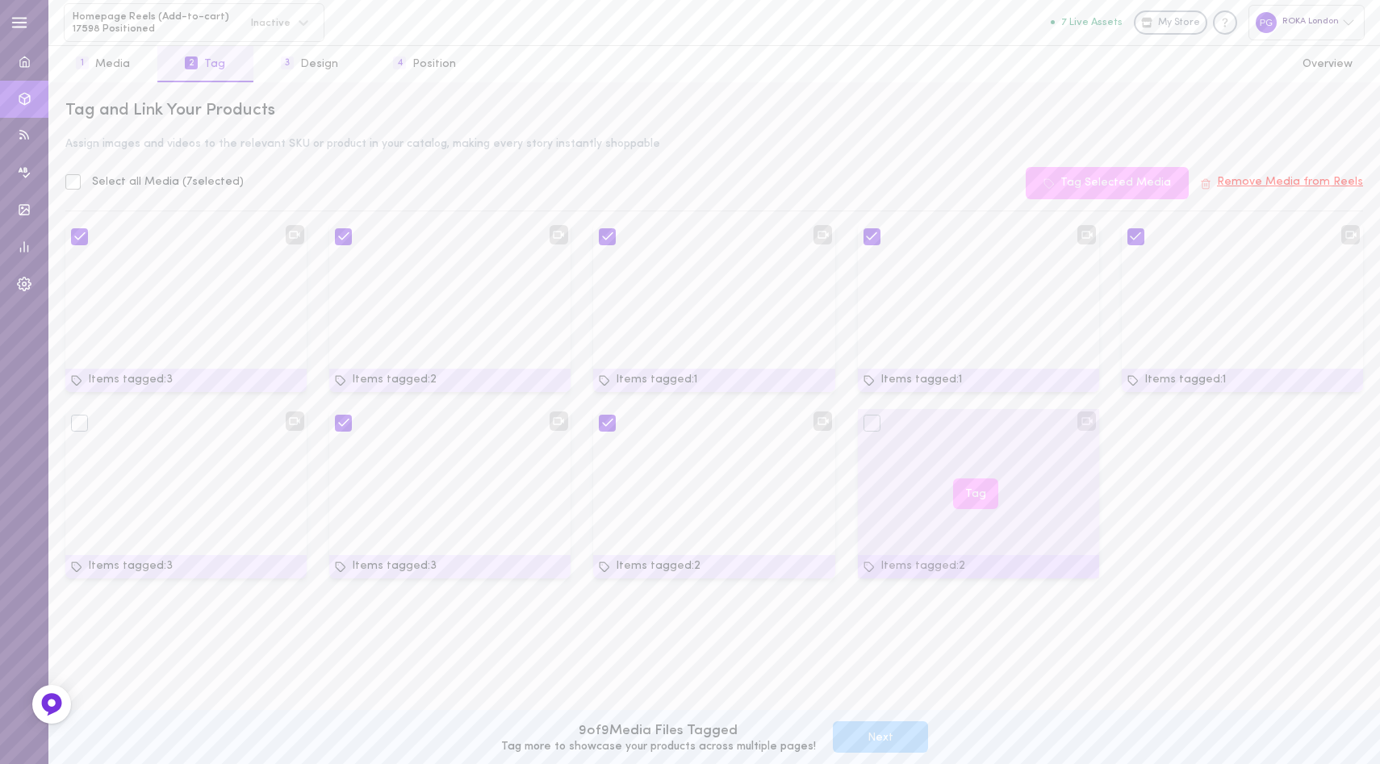
click at [910, 463] on div "Tag" at bounding box center [978, 493] width 241 height 169
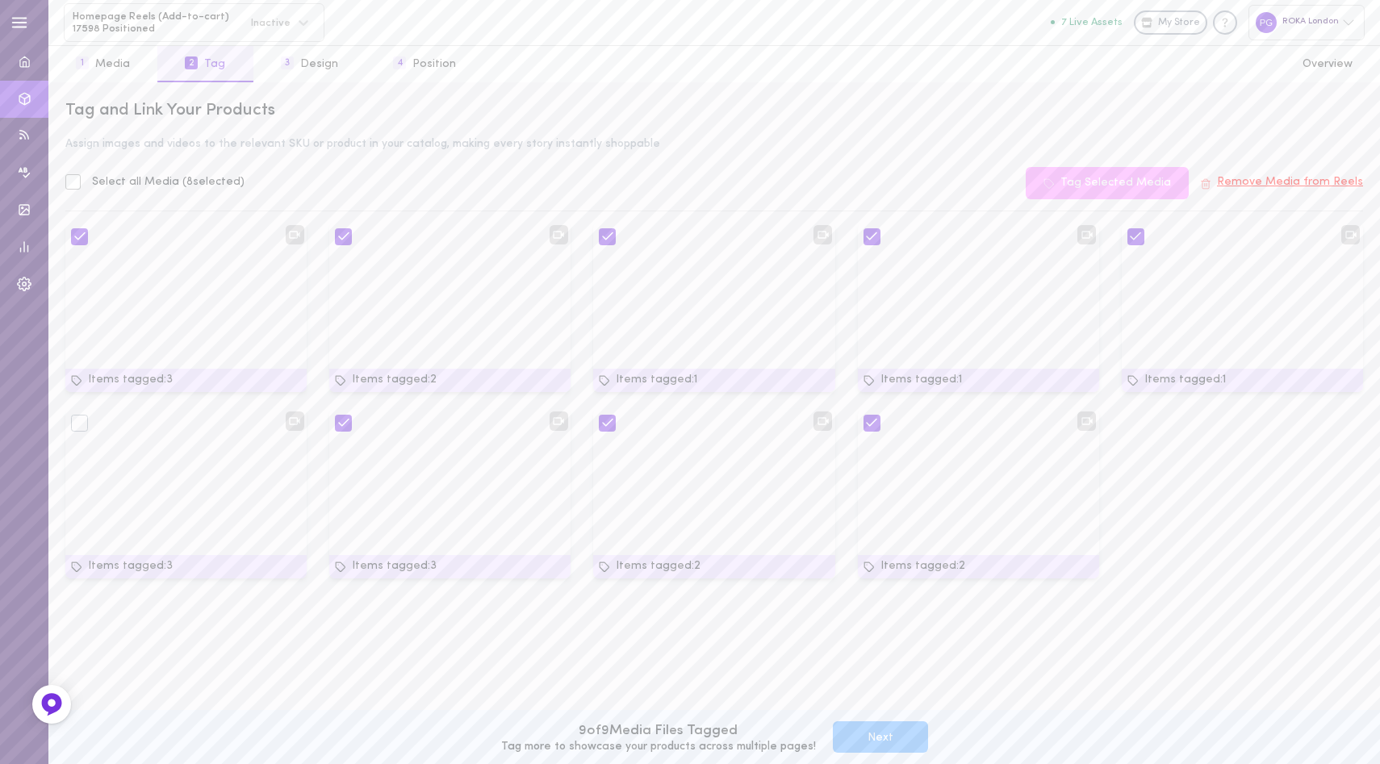
click at [869, 733] on button "Next" at bounding box center [880, 736] width 95 height 31
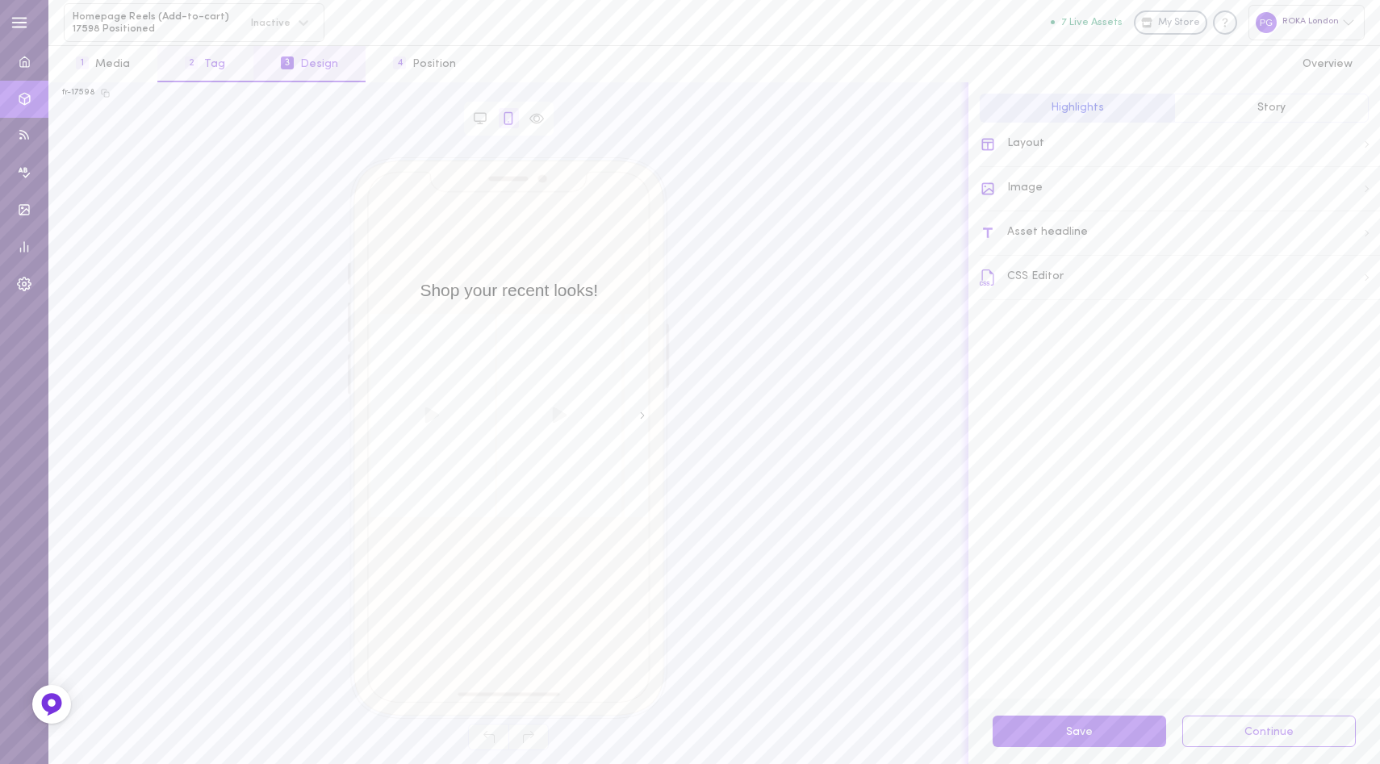
click at [199, 67] on button "2 Tag" at bounding box center [204, 64] width 95 height 36
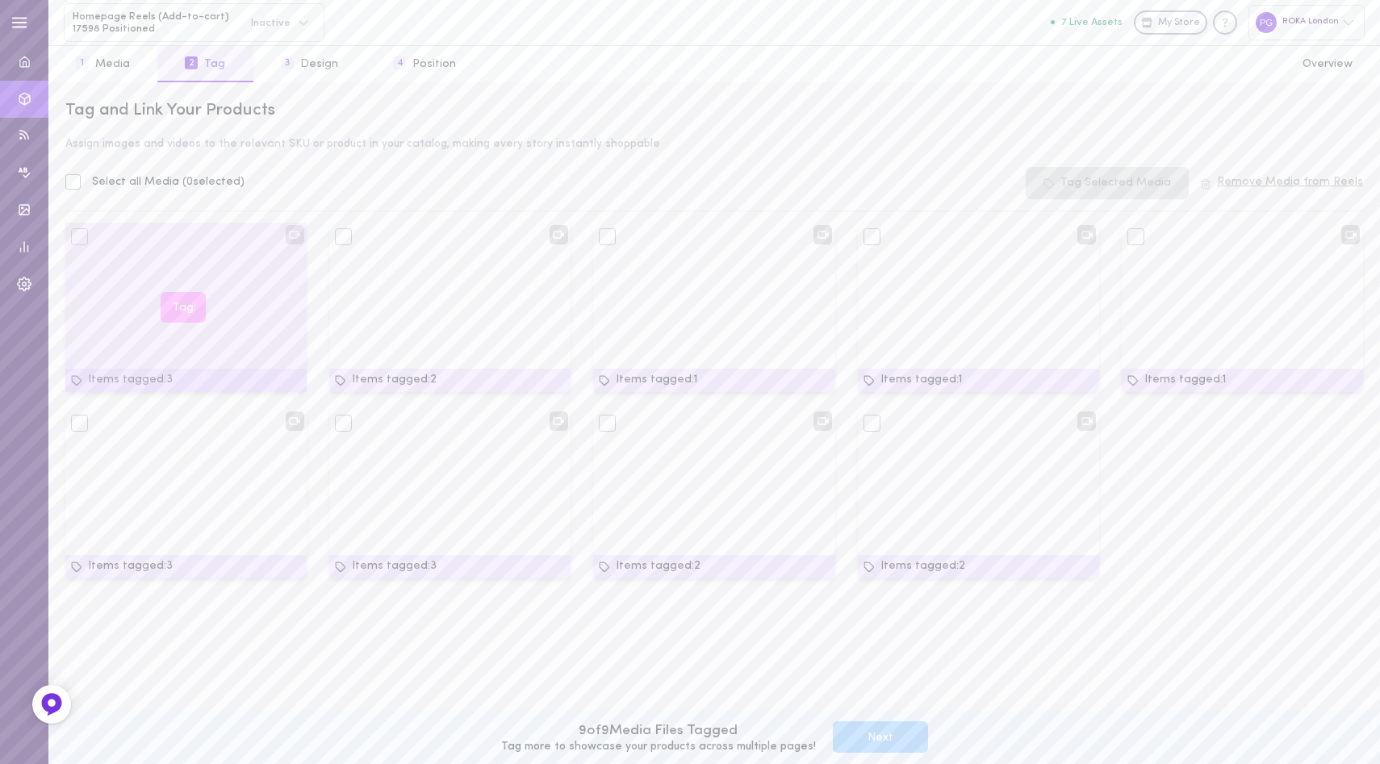
click at [77, 239] on div at bounding box center [79, 236] width 17 height 17
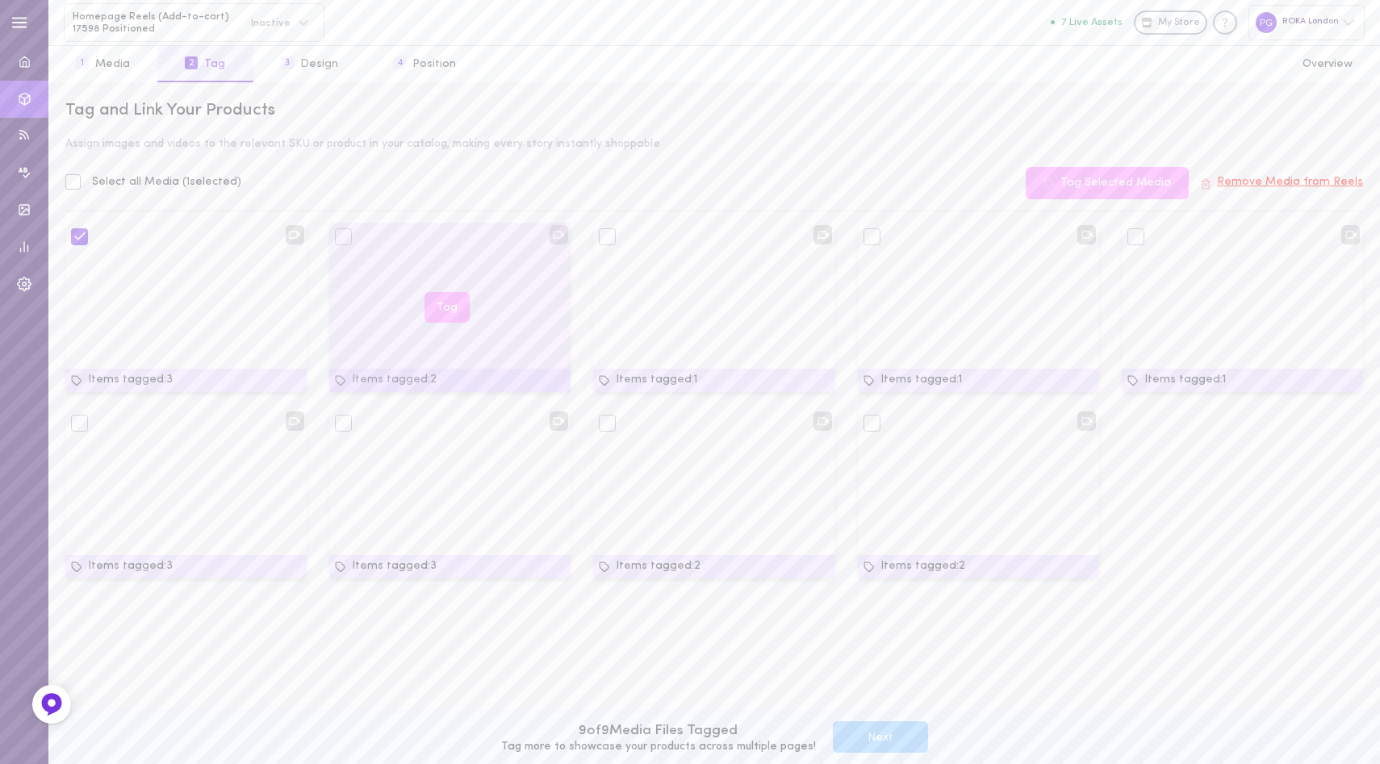
click at [345, 242] on div at bounding box center [343, 236] width 17 height 17
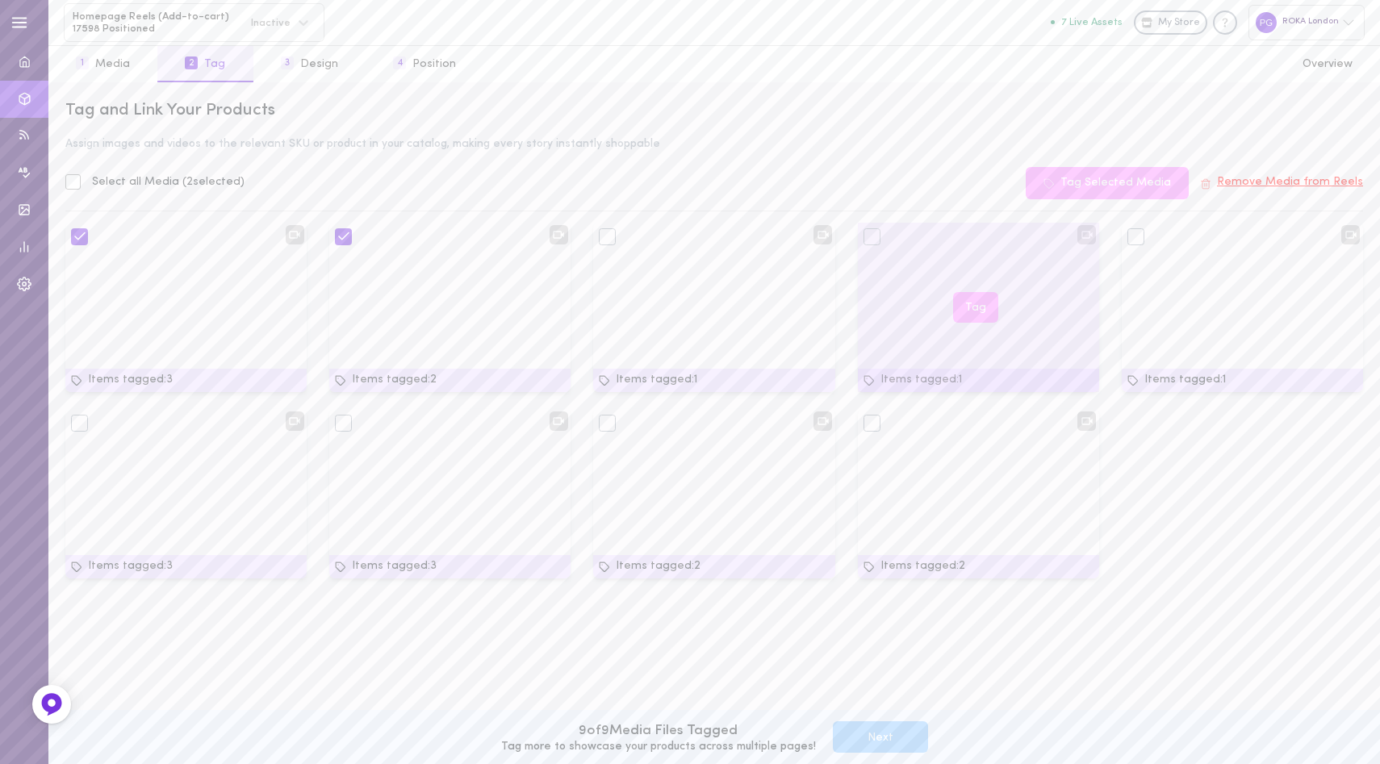
click at [872, 247] on div "Tag" at bounding box center [978, 307] width 241 height 169
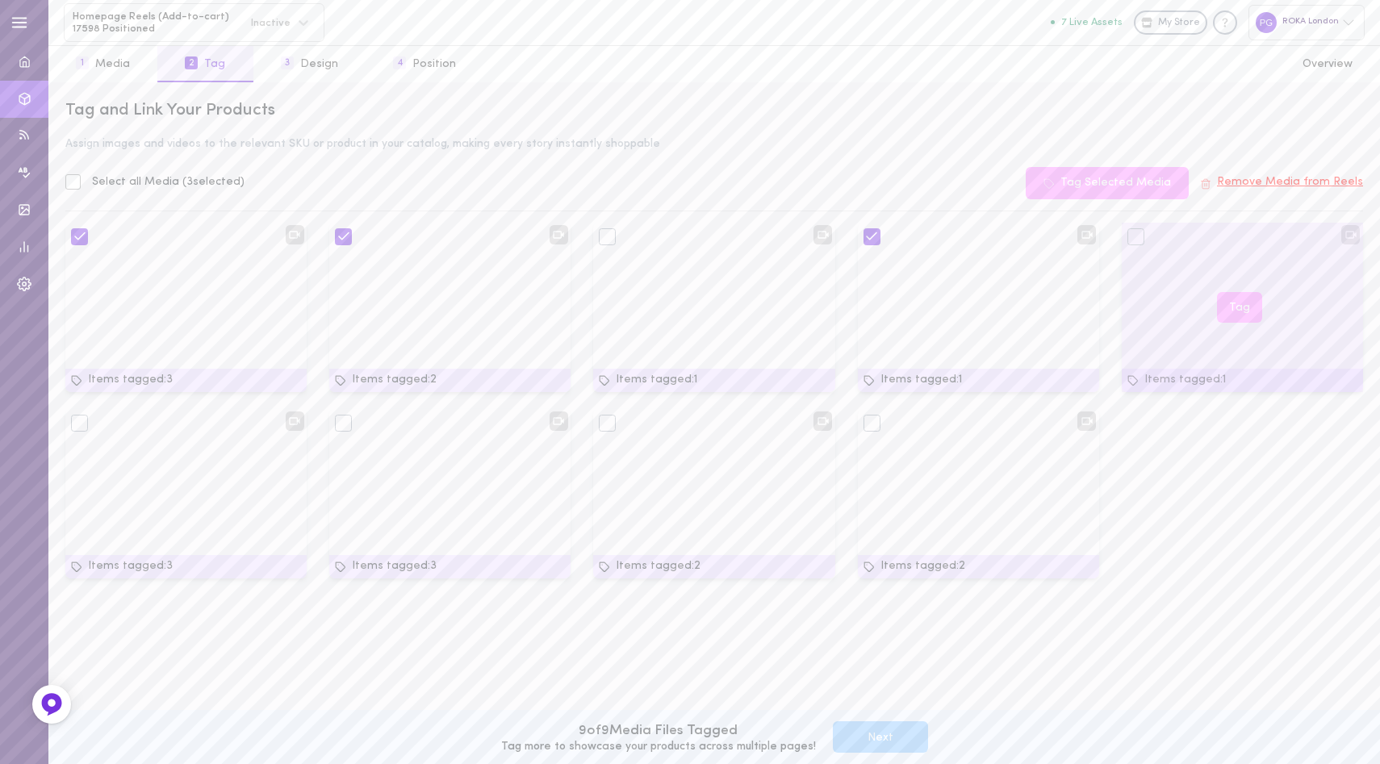
click at [1139, 240] on div at bounding box center [1135, 236] width 17 height 17
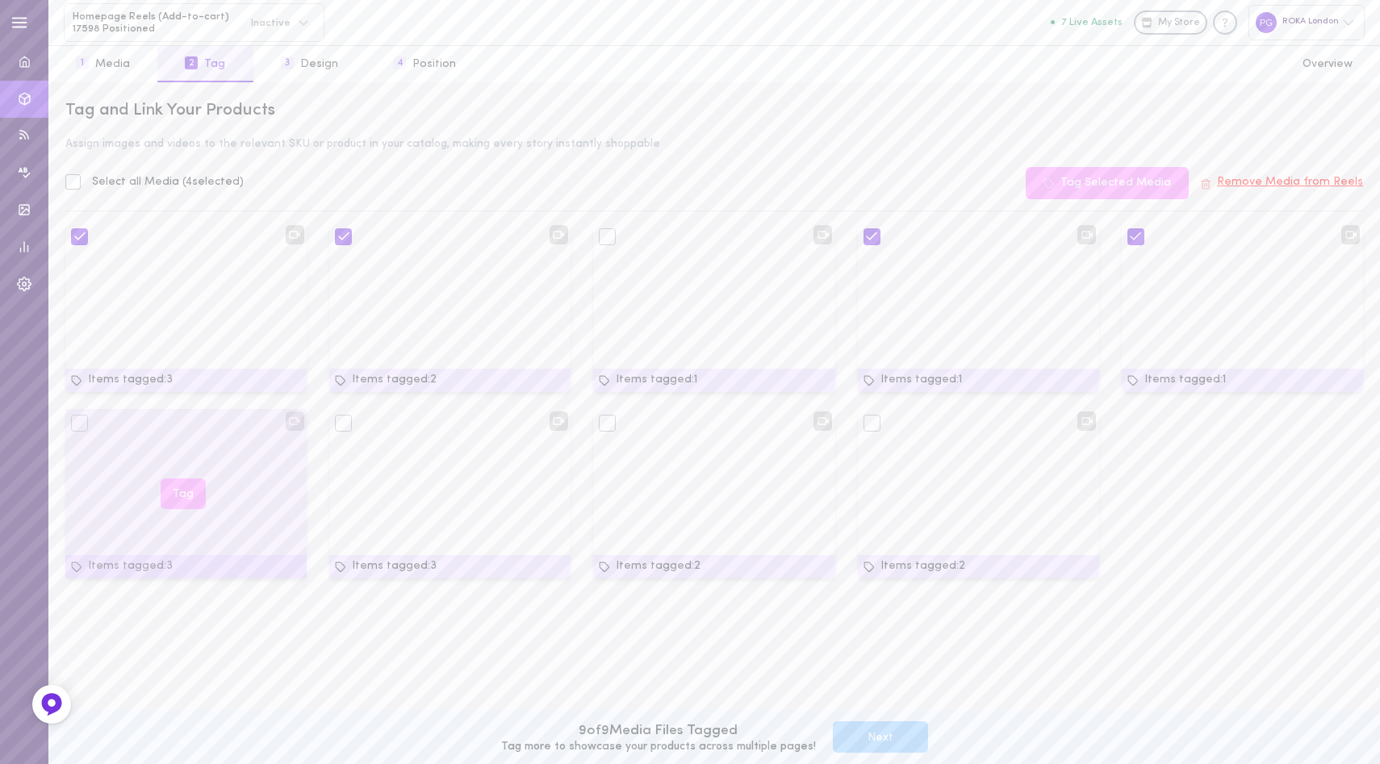
click at [79, 425] on div at bounding box center [79, 423] width 17 height 17
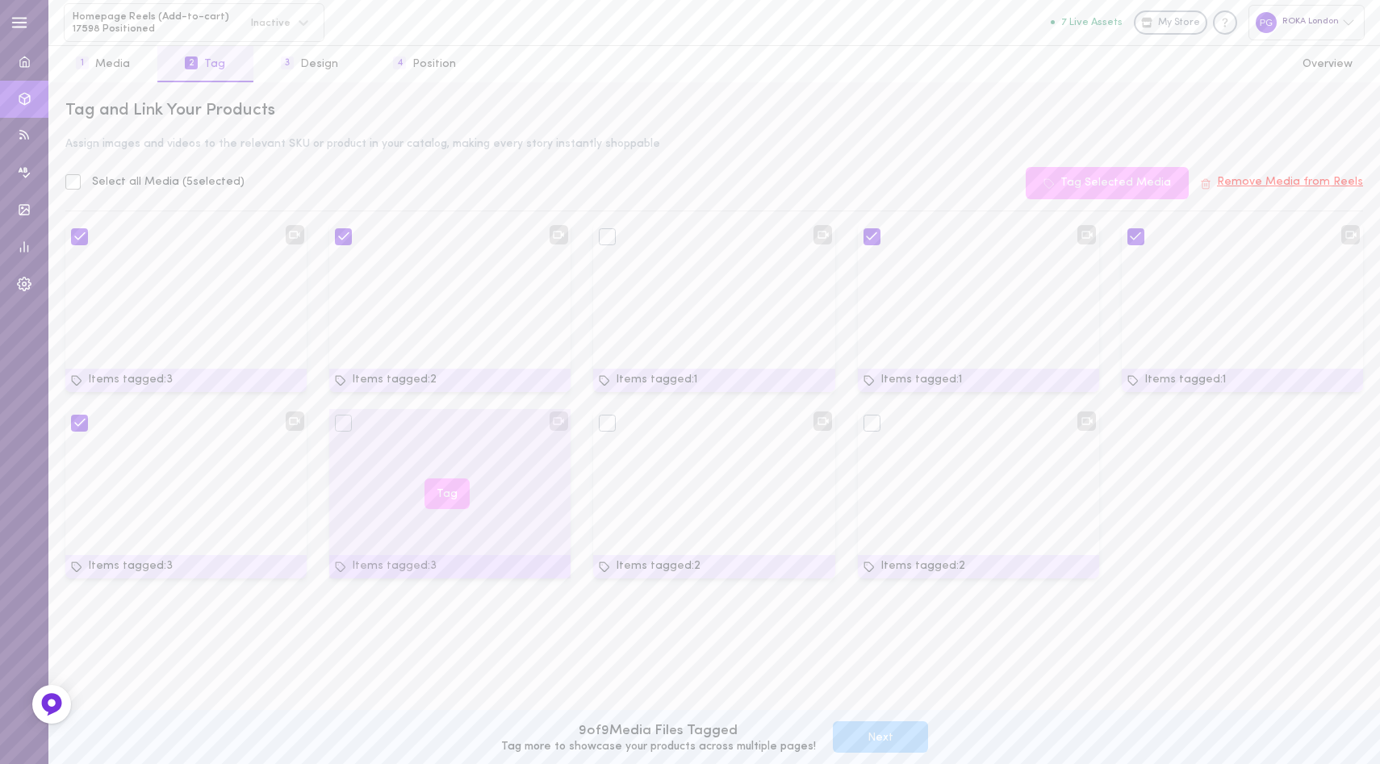
click at [344, 423] on div at bounding box center [343, 423] width 17 height 17
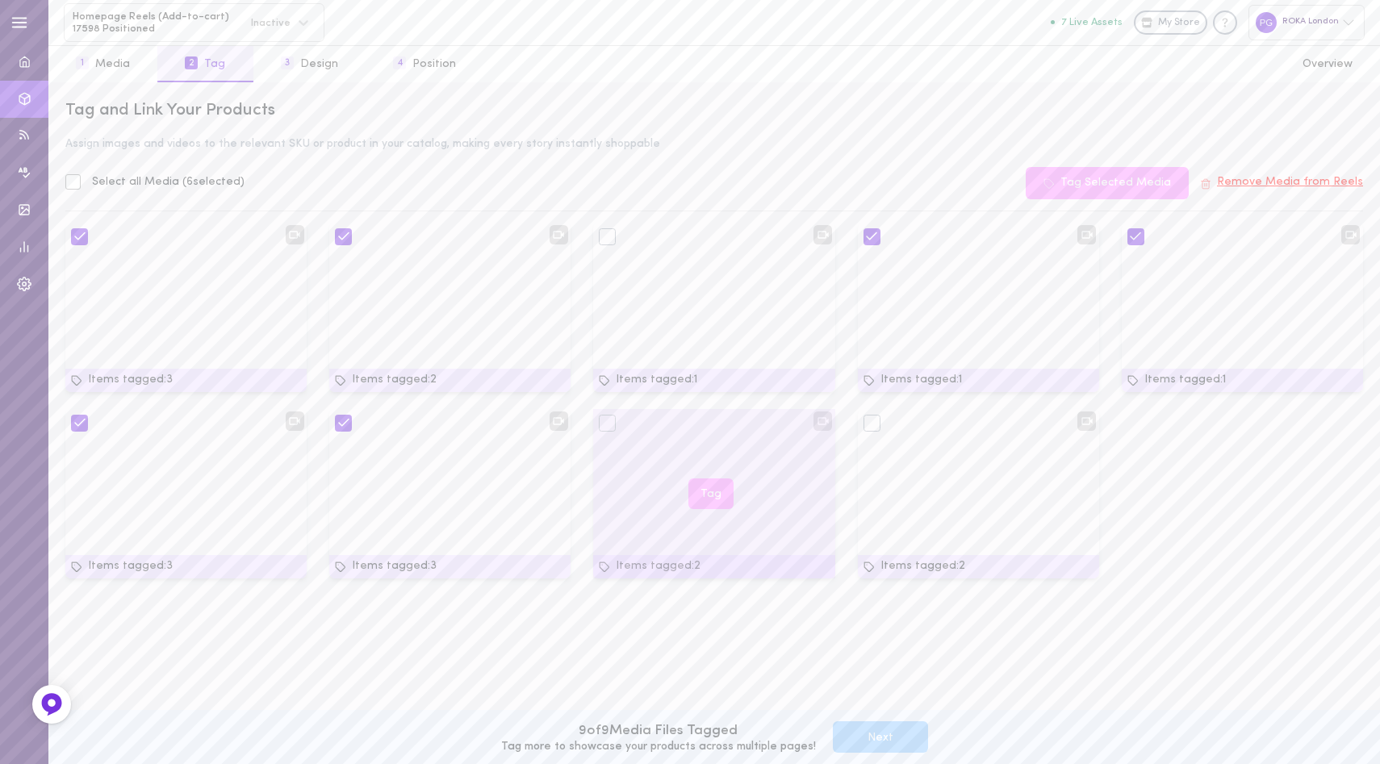
click at [608, 420] on div at bounding box center [607, 423] width 17 height 17
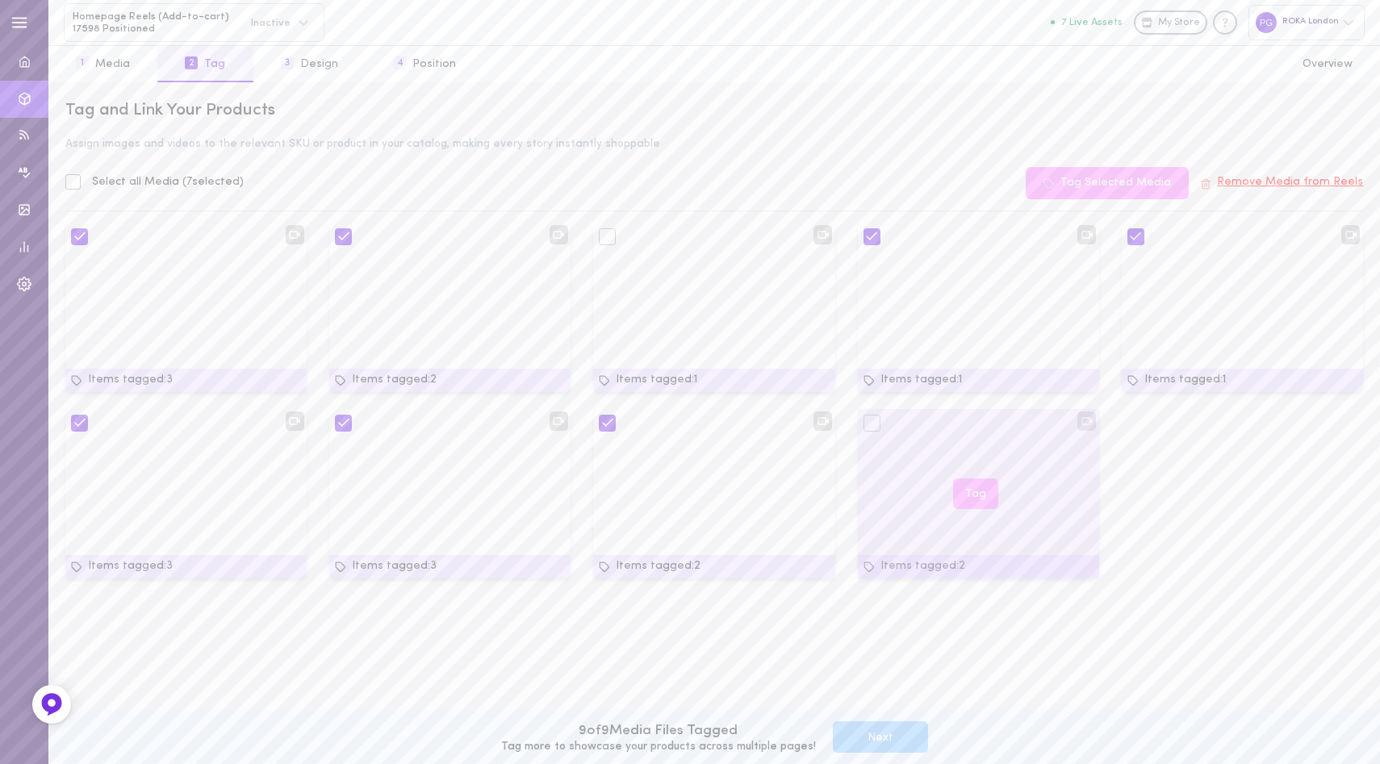
click at [869, 420] on div at bounding box center [871, 423] width 17 height 17
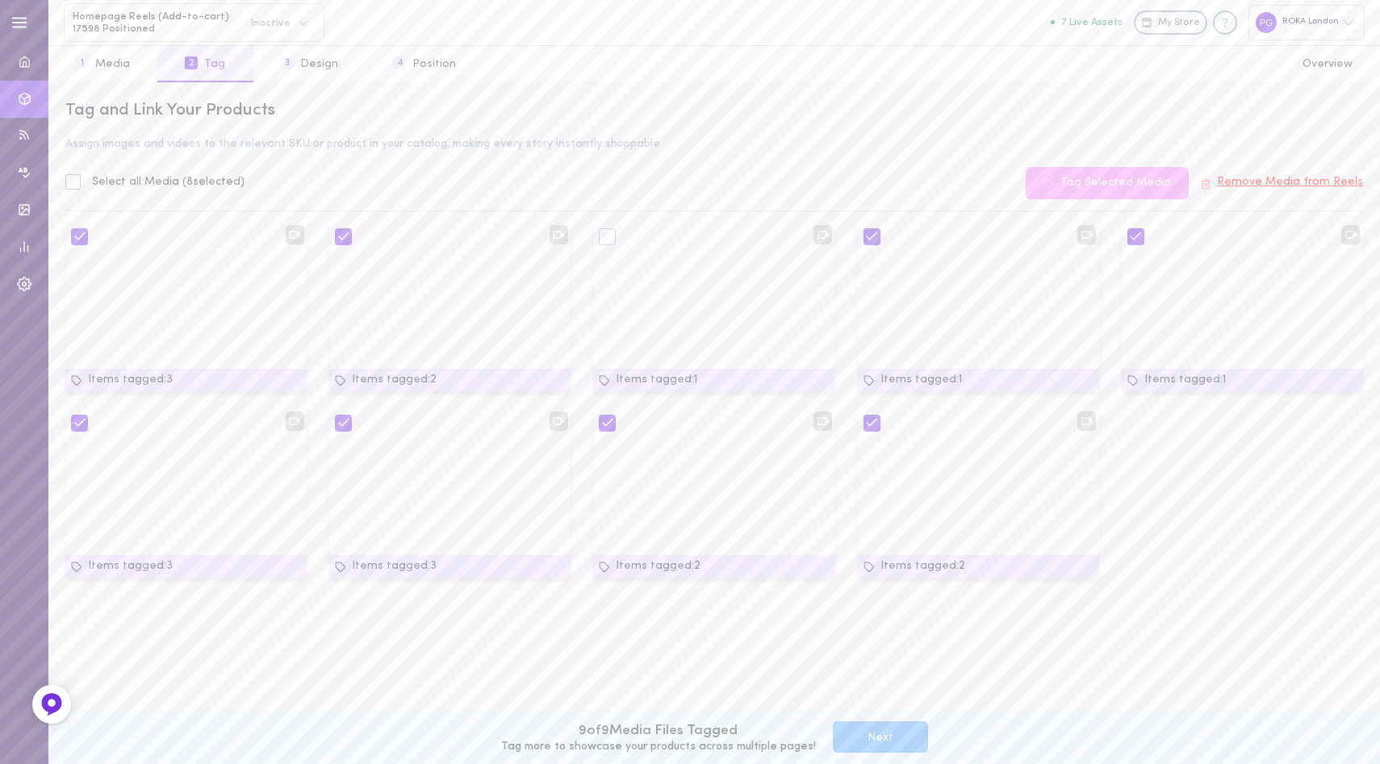
click at [863, 746] on button "Next" at bounding box center [880, 736] width 95 height 31
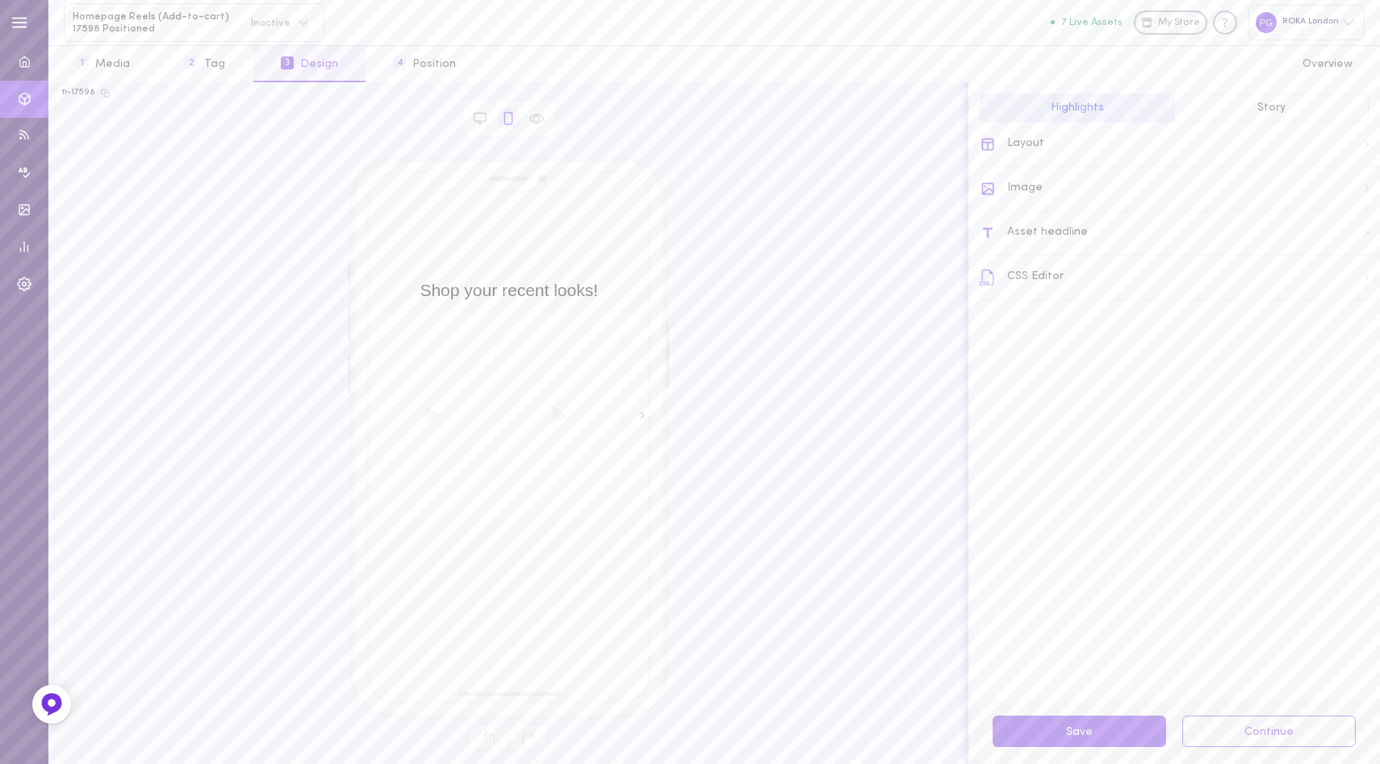
click at [642, 416] on icon at bounding box center [642, 416] width 8 height 8
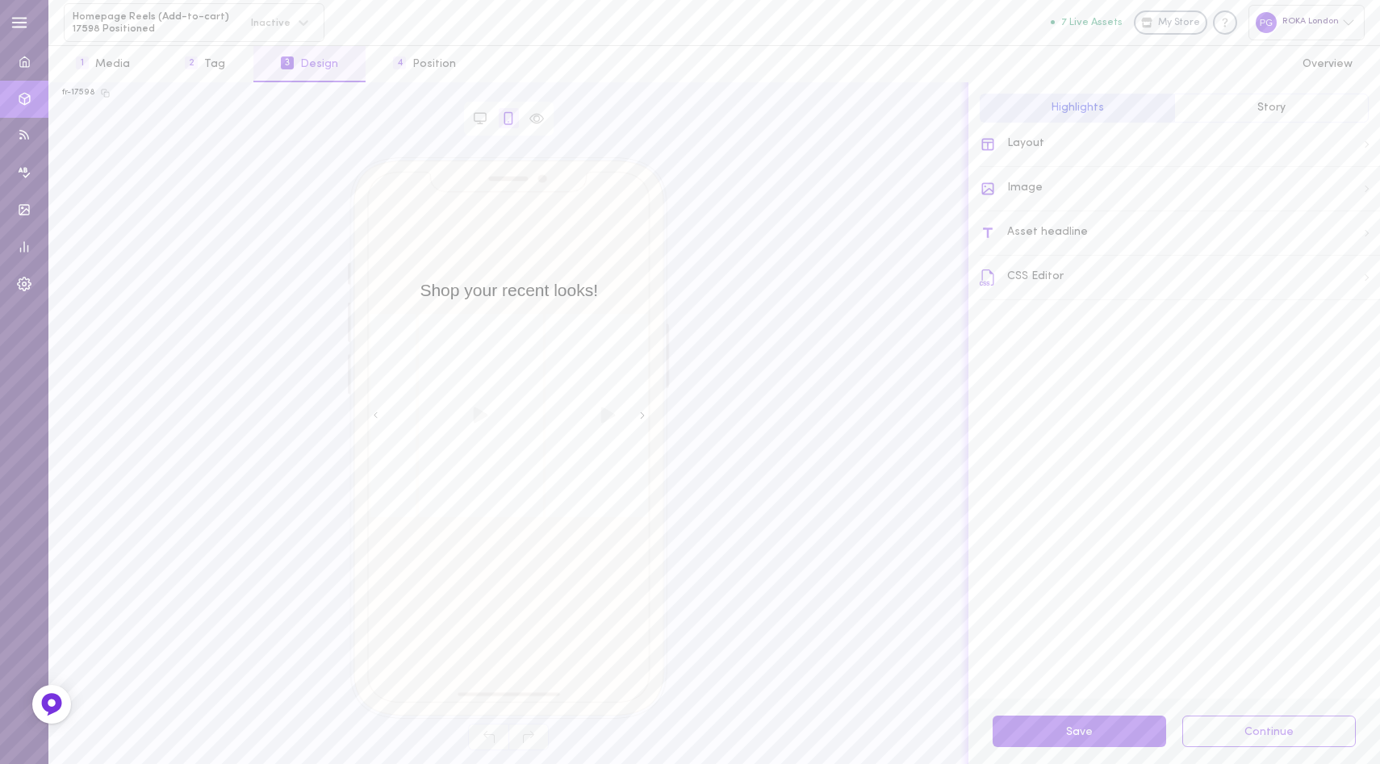
click at [642, 416] on icon at bounding box center [642, 416] width 8 height 8
click at [1094, 737] on button "Save" at bounding box center [1078, 731] width 173 height 31
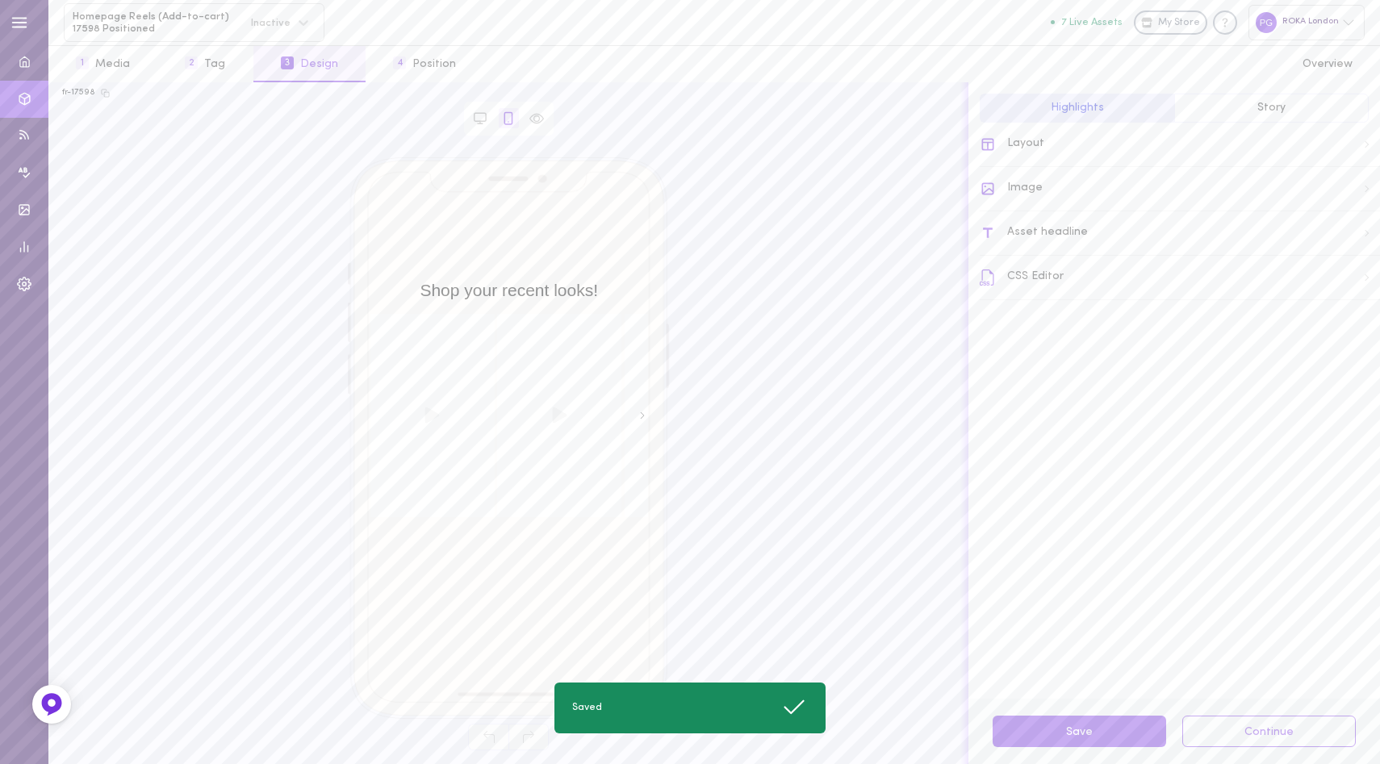
click at [1252, 105] on button "Story" at bounding box center [1271, 108] width 194 height 29
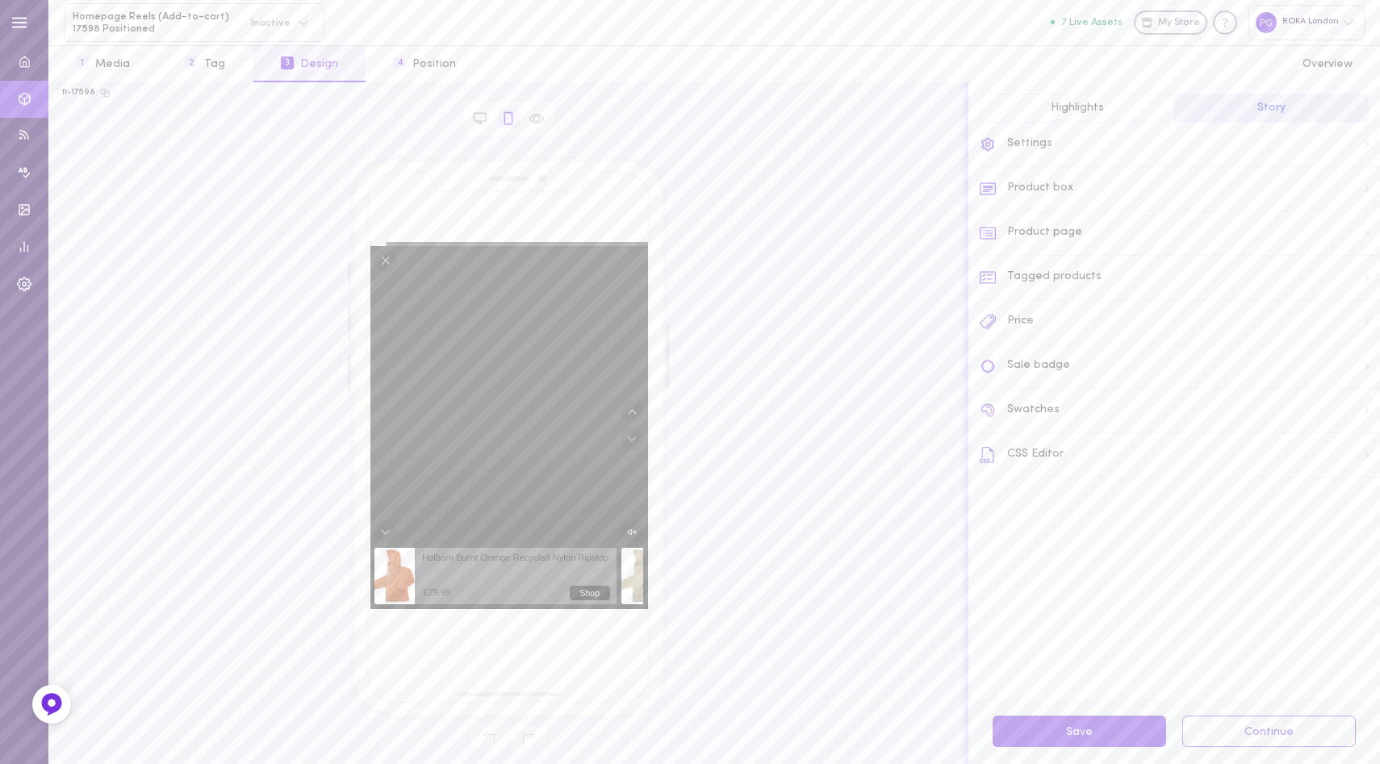
click at [1092, 99] on button "Highlights" at bounding box center [1077, 108] width 194 height 29
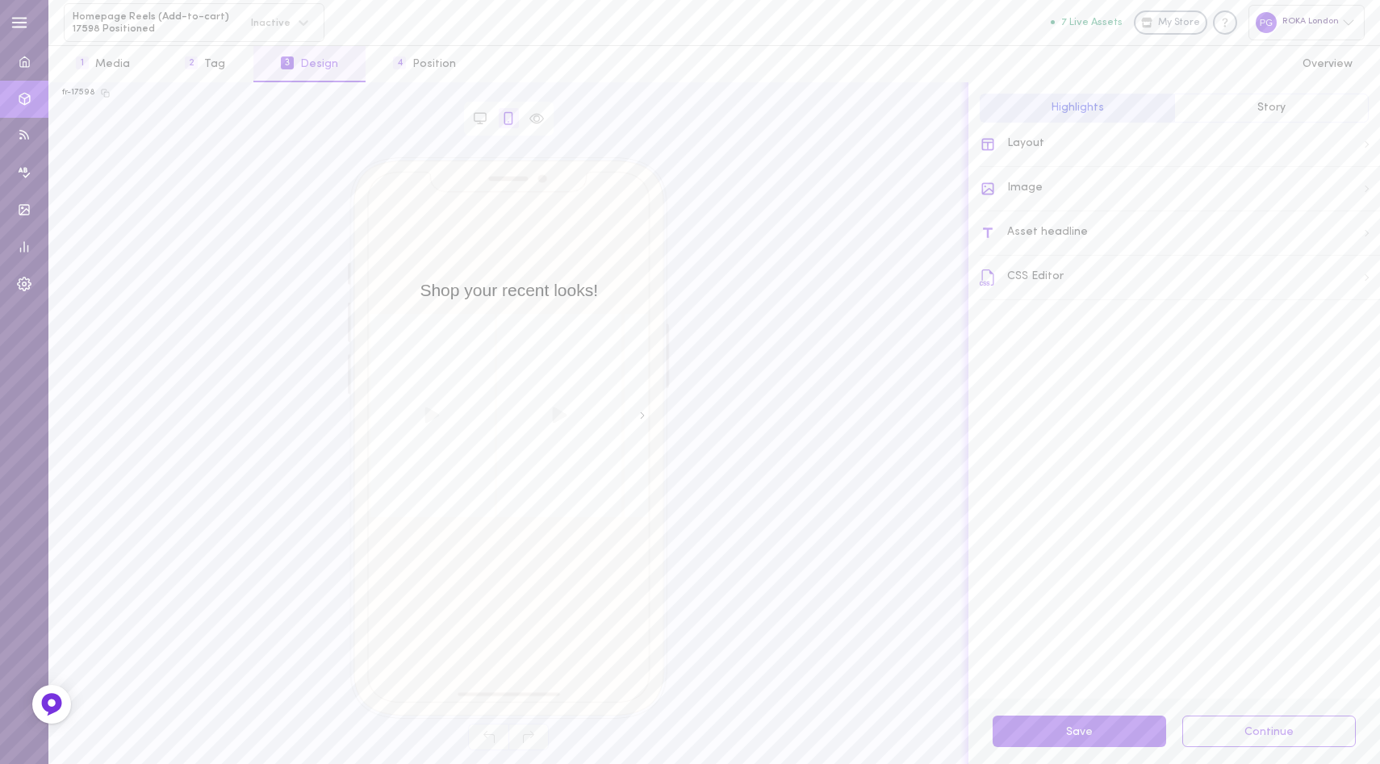
click at [1258, 111] on span "Story" at bounding box center [1271, 108] width 28 height 12
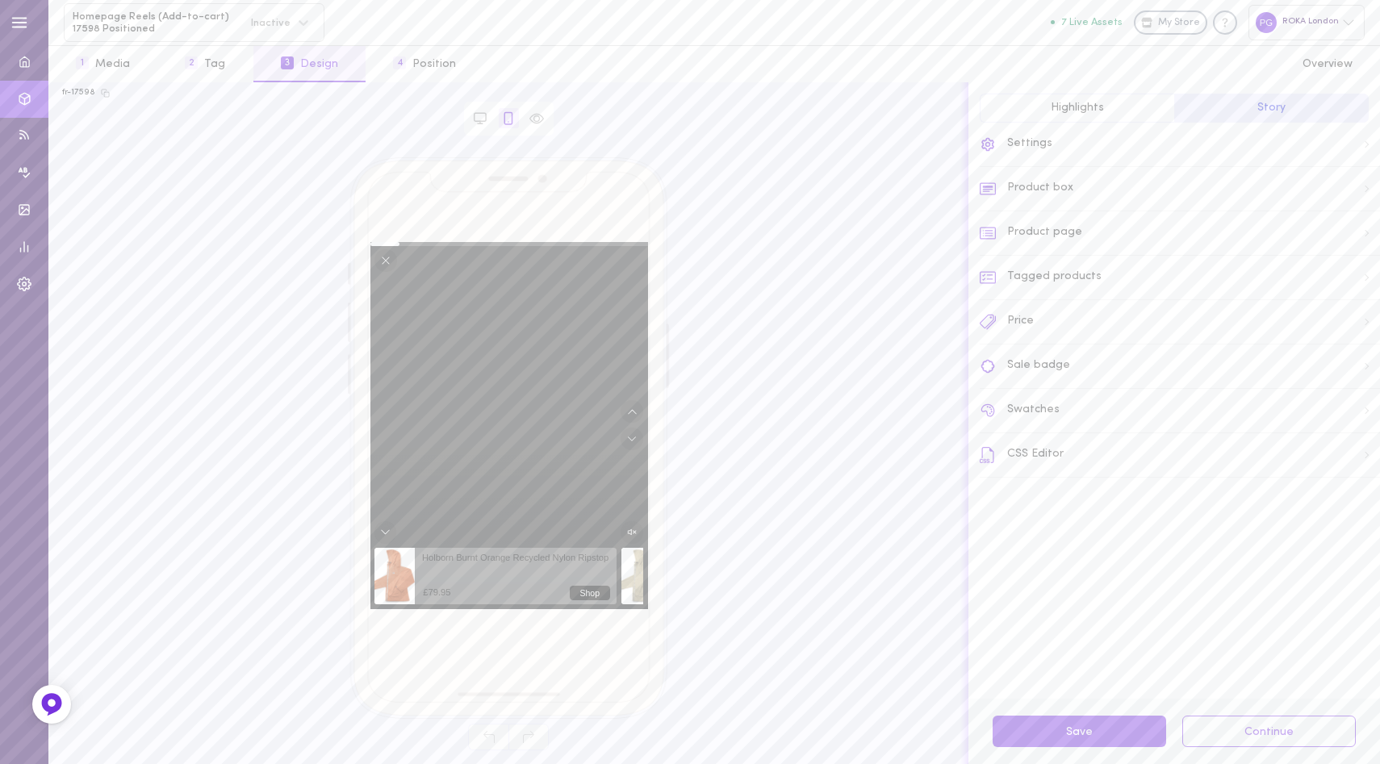
click at [1080, 183] on div "Product box" at bounding box center [1180, 189] width 400 height 44
click at [1083, 252] on input "View products" at bounding box center [1180, 255] width 400 height 30
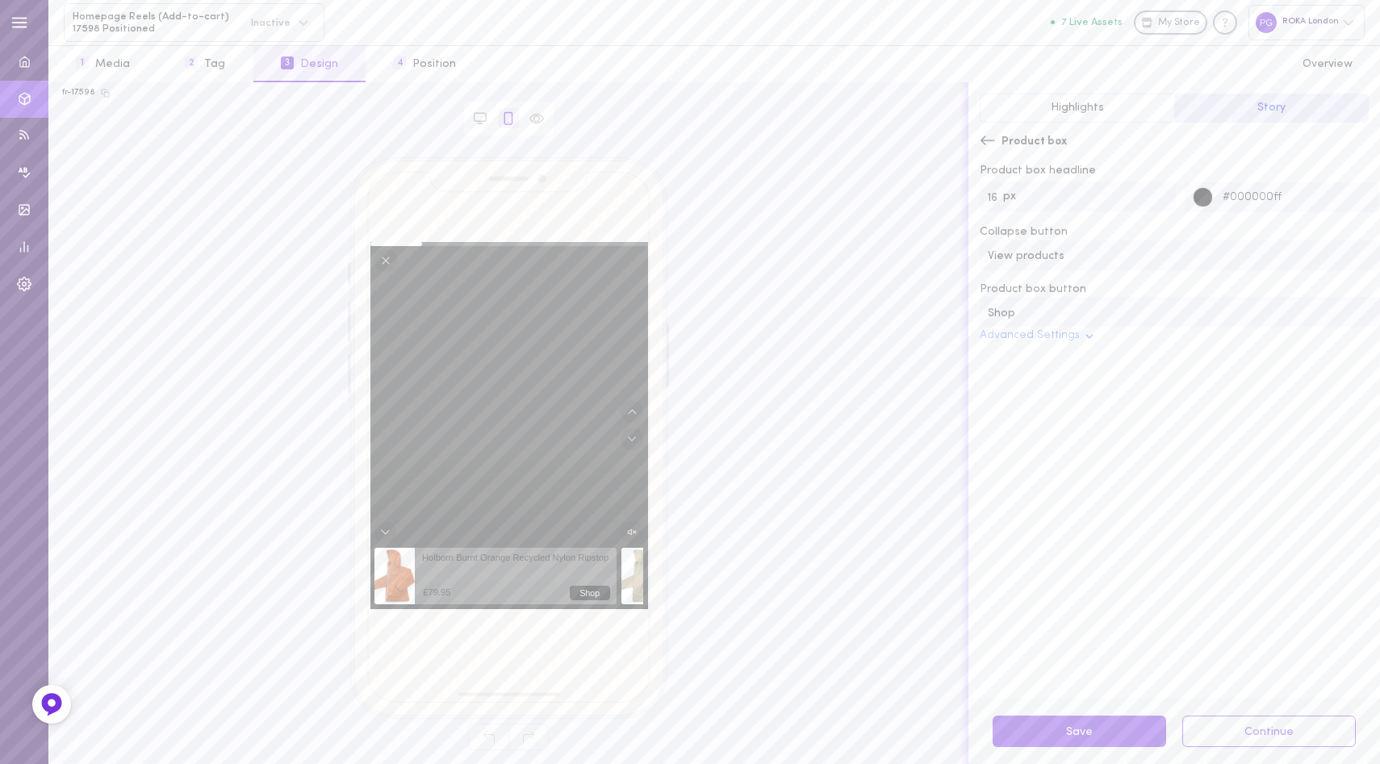
click at [1044, 310] on input "Shop" at bounding box center [1180, 312] width 400 height 30
drag, startPoint x: 1019, startPoint y: 313, endPoint x: 1107, endPoint y: 313, distance: 87.9
click at [1107, 313] on input "Shop NOW" at bounding box center [1180, 312] width 400 height 30
type input "Shop Now"
click at [1062, 339] on button "Advanced Settings" at bounding box center [1038, 336] width 116 height 13
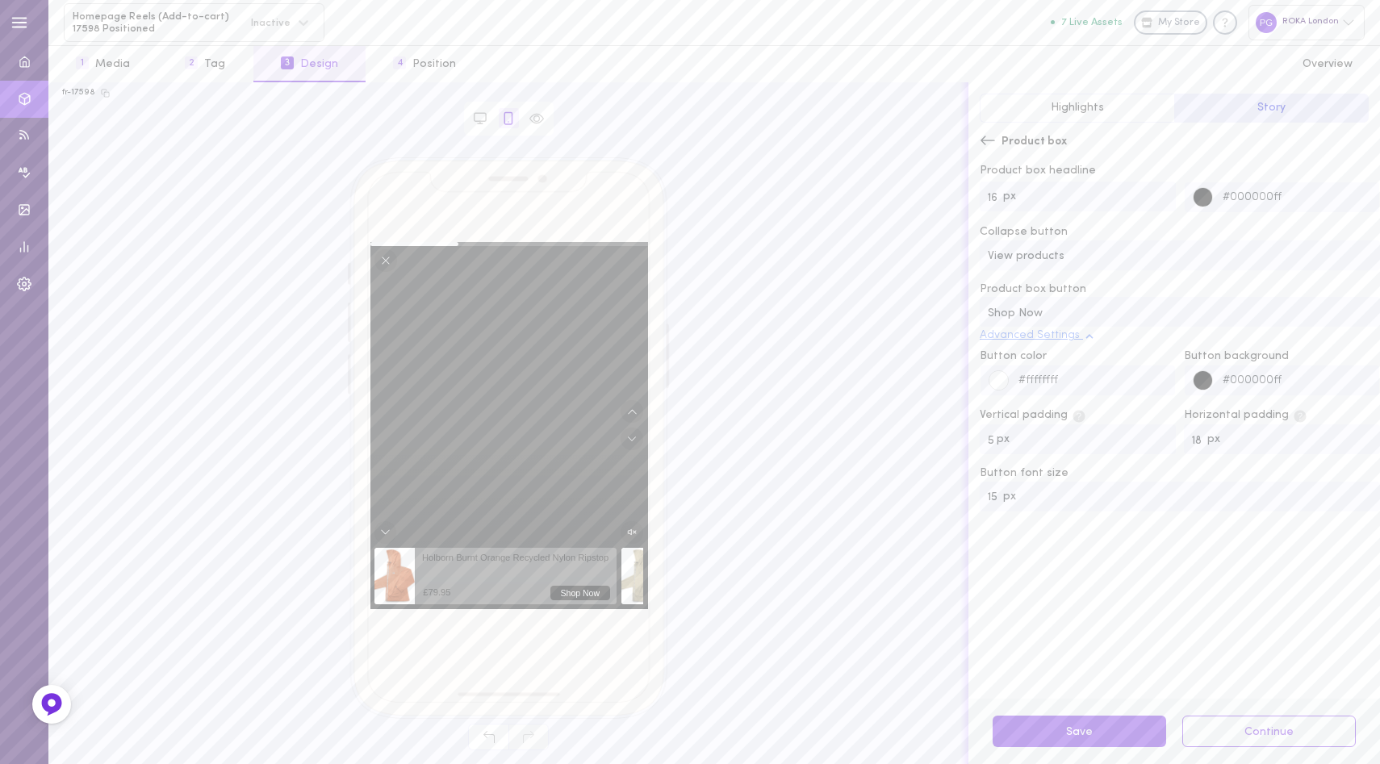
click at [1062, 339] on button "Advanced Settings" at bounding box center [1038, 336] width 116 height 13
click at [987, 136] on icon at bounding box center [988, 140] width 16 height 16
click at [1058, 145] on div "Settings" at bounding box center [1180, 145] width 400 height 44
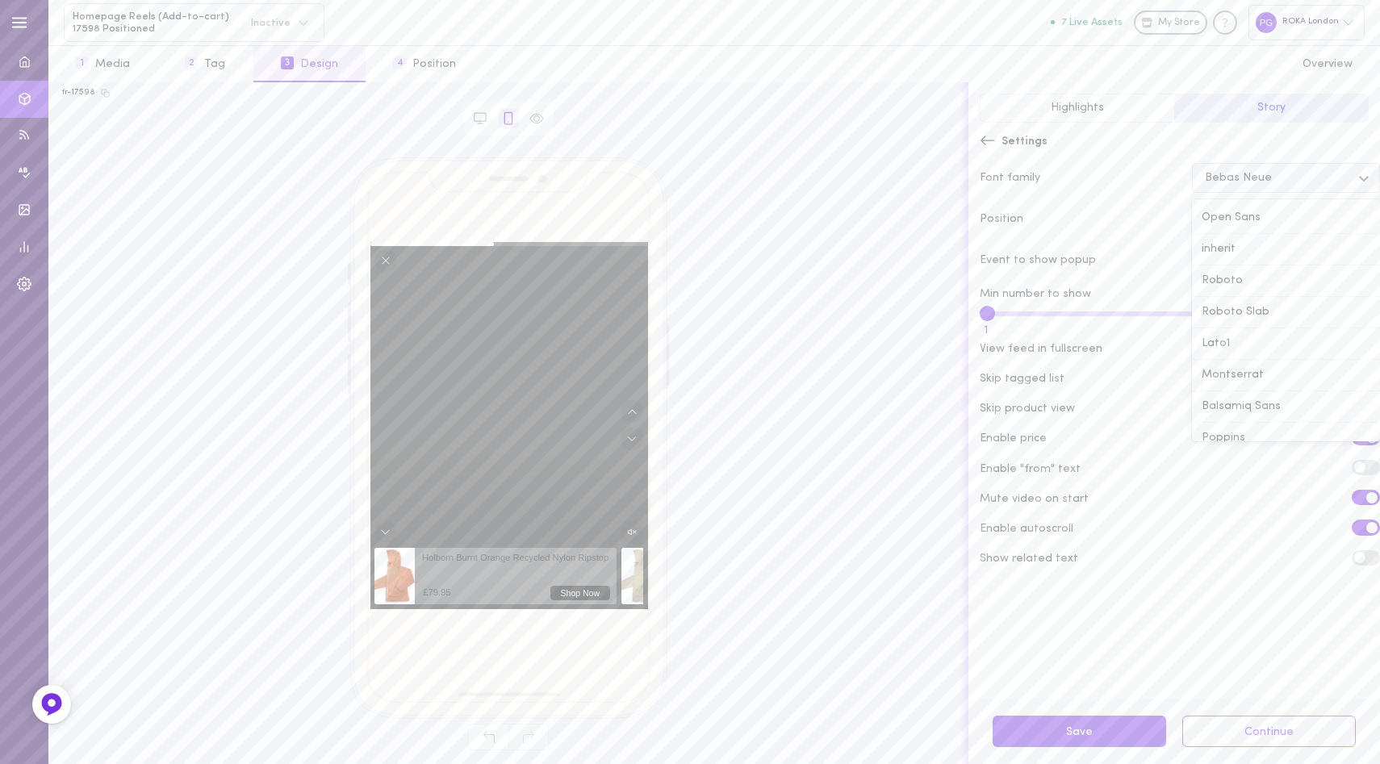
click at [1253, 186] on div "Bebas Neue" at bounding box center [1273, 178] width 153 height 22
click at [1239, 236] on div "NarkisBlockMFW" at bounding box center [1286, 226] width 188 height 31
click at [1242, 184] on div "NarkisBlockMFW" at bounding box center [1273, 178] width 153 height 22
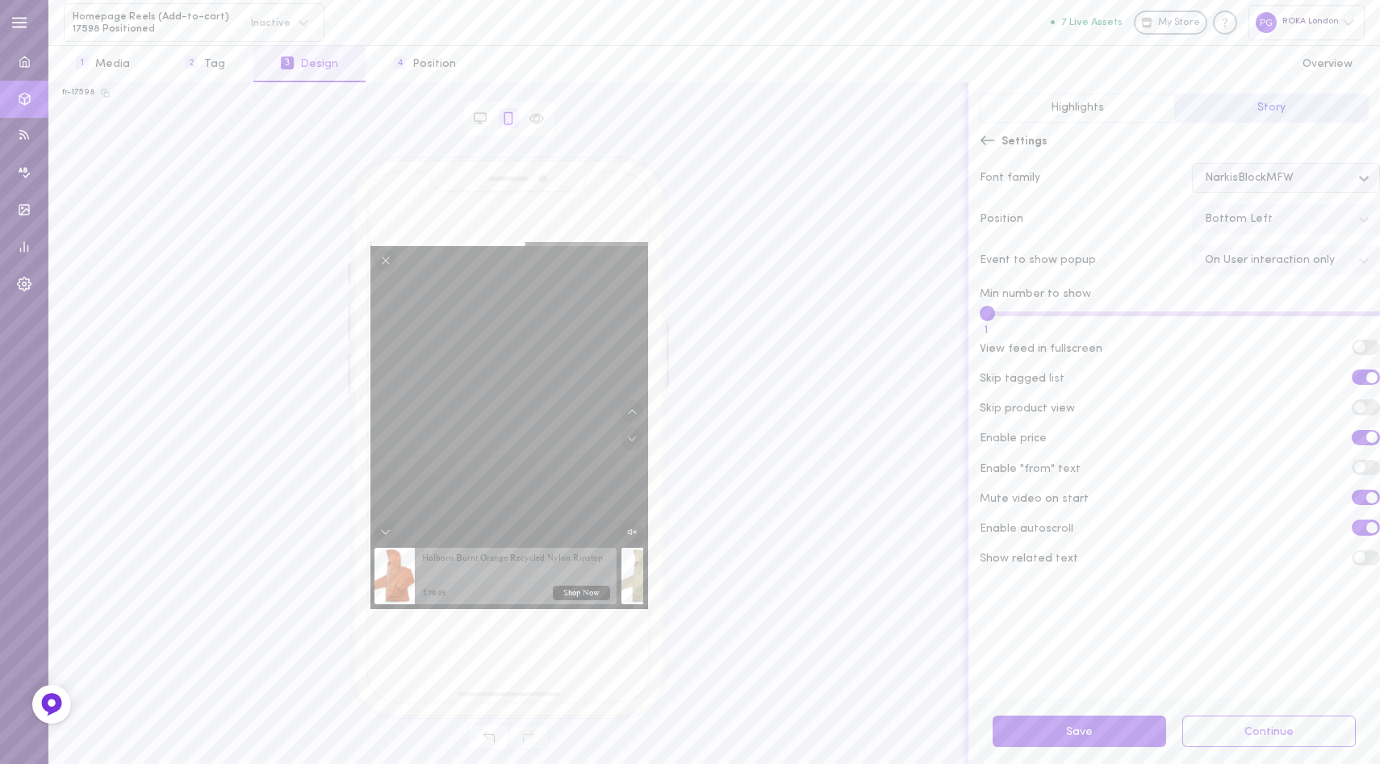
click at [1255, 174] on div "NarkisBlockMFW" at bounding box center [1249, 178] width 89 height 11
type input "poppi"
click at [1241, 218] on div "Poppins" at bounding box center [1286, 218] width 188 height 31
click at [1252, 262] on div "On User interaction only" at bounding box center [1270, 260] width 130 height 11
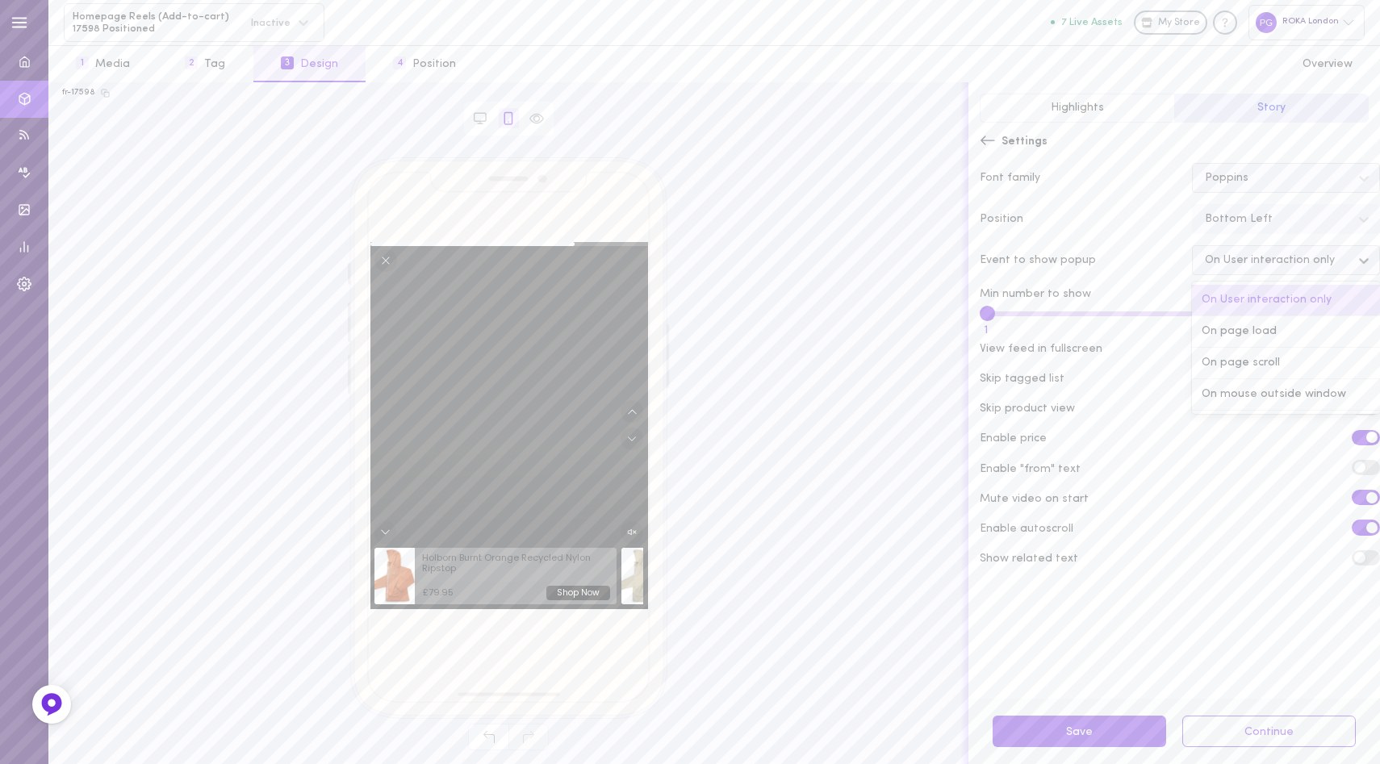
click at [1264, 262] on div "On User interaction only" at bounding box center [1270, 260] width 130 height 11
click at [1095, 108] on span "Highlights" at bounding box center [1077, 108] width 53 height 12
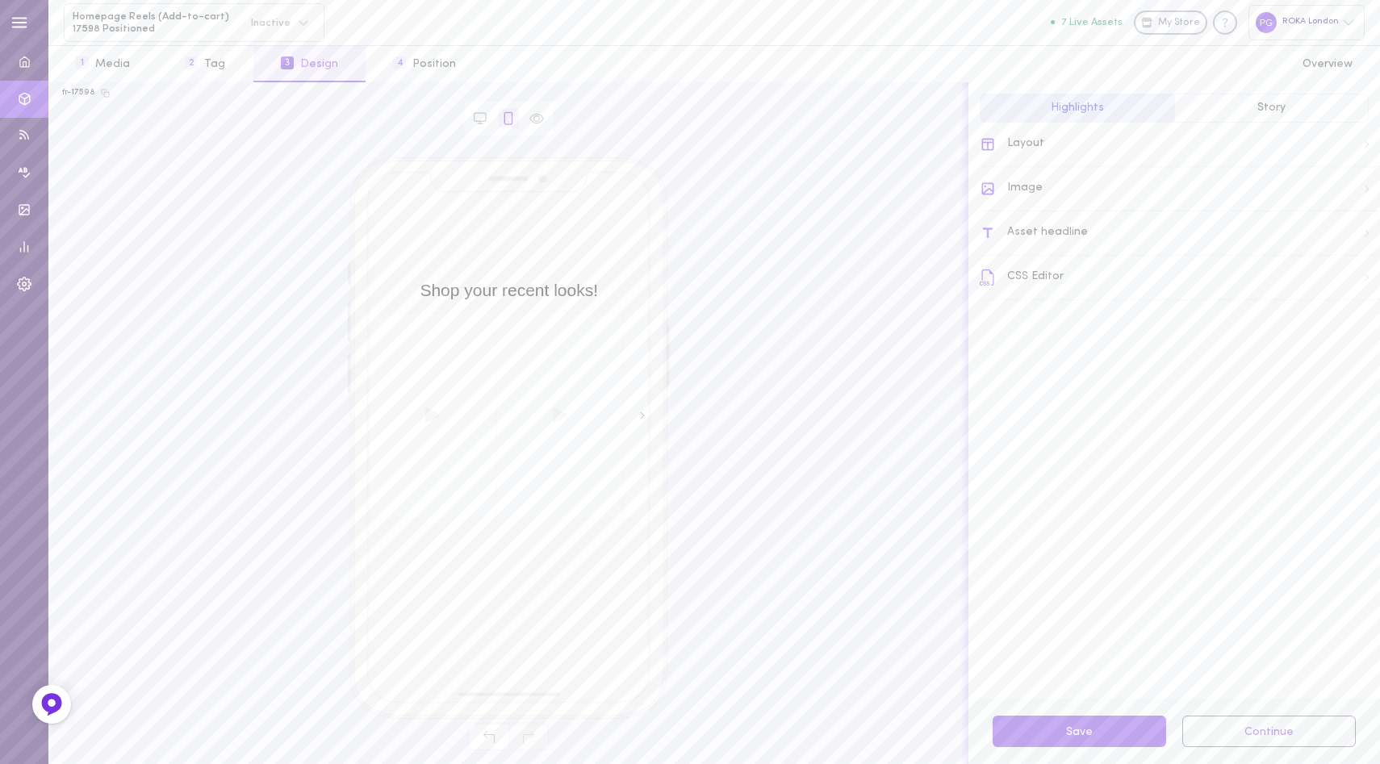
click at [1224, 108] on button "Story" at bounding box center [1271, 108] width 194 height 29
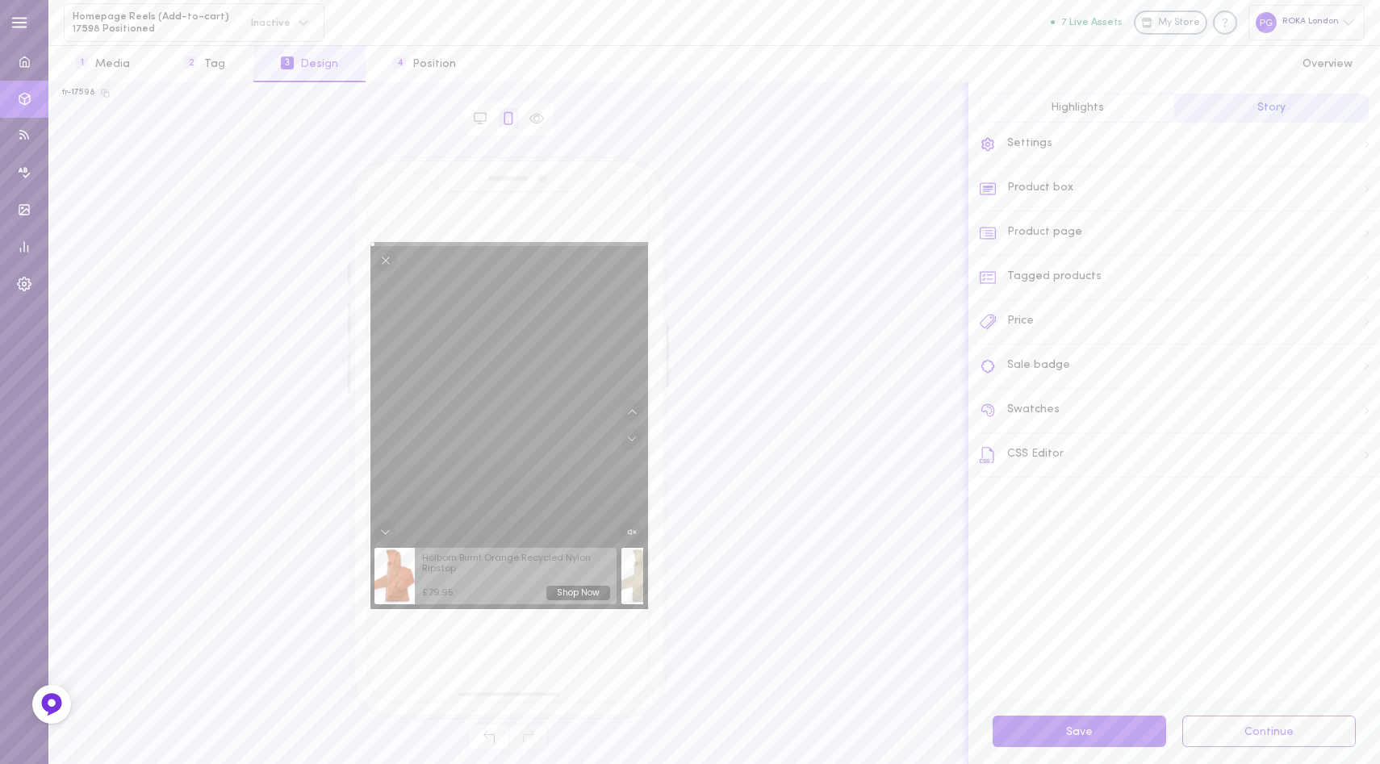
click at [1094, 195] on div "Product box" at bounding box center [1180, 189] width 400 height 44
click at [1049, 307] on input "Shop Now" at bounding box center [1180, 312] width 400 height 30
type input "SHOP NOW"
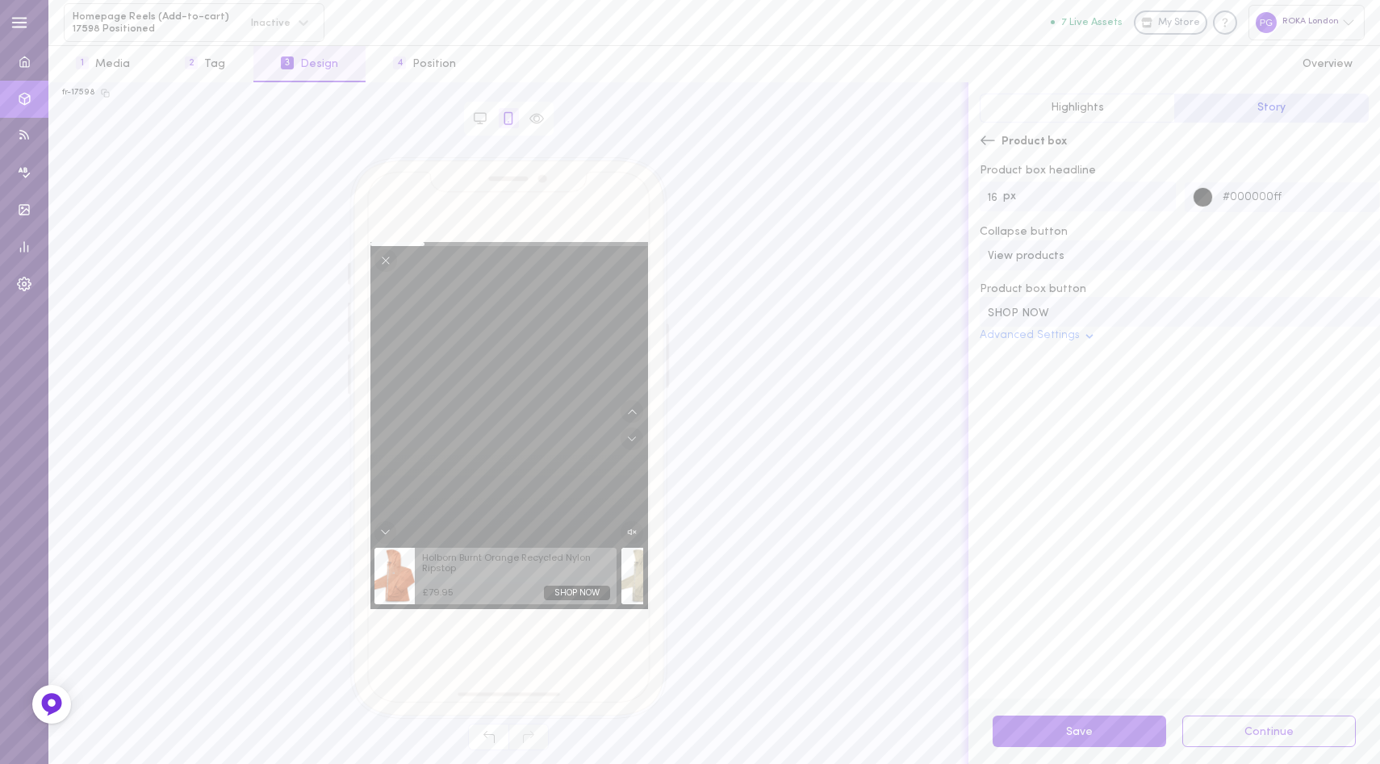
click at [1076, 252] on input "View products" at bounding box center [1180, 255] width 400 height 30
click at [1076, 253] on input "View products" at bounding box center [1180, 255] width 400 height 30
type input "View products"
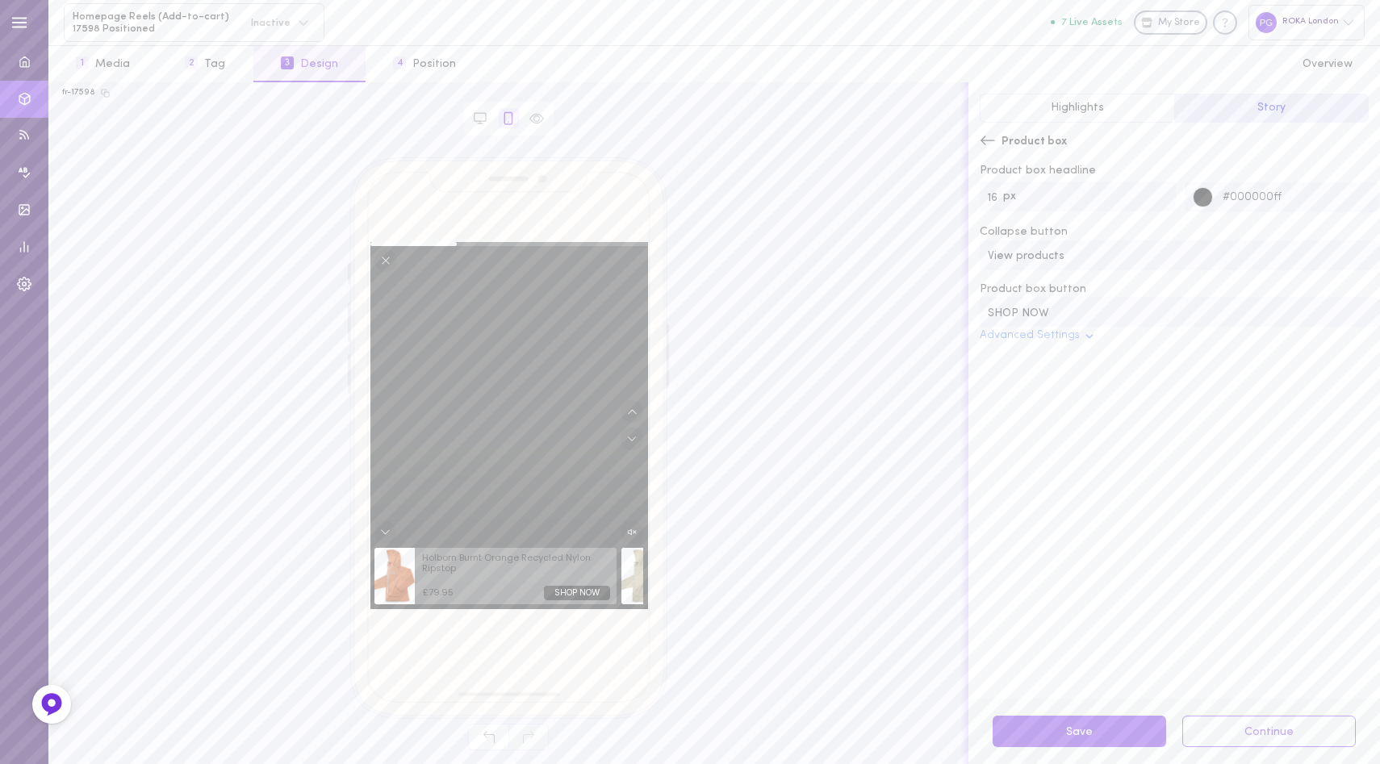
click at [1039, 378] on div "Product box headline px 16 #000000ff Collapse button View products Product box …" at bounding box center [1180, 425] width 400 height 524
click at [986, 138] on icon at bounding box center [988, 140] width 16 height 16
click at [1045, 235] on div "Product page" at bounding box center [1180, 233] width 400 height 44
click at [1071, 192] on input "Add to cart" at bounding box center [1078, 194] width 196 height 30
drag, startPoint x: 1026, startPoint y: 191, endPoint x: 1115, endPoint y: 191, distance: 89.6
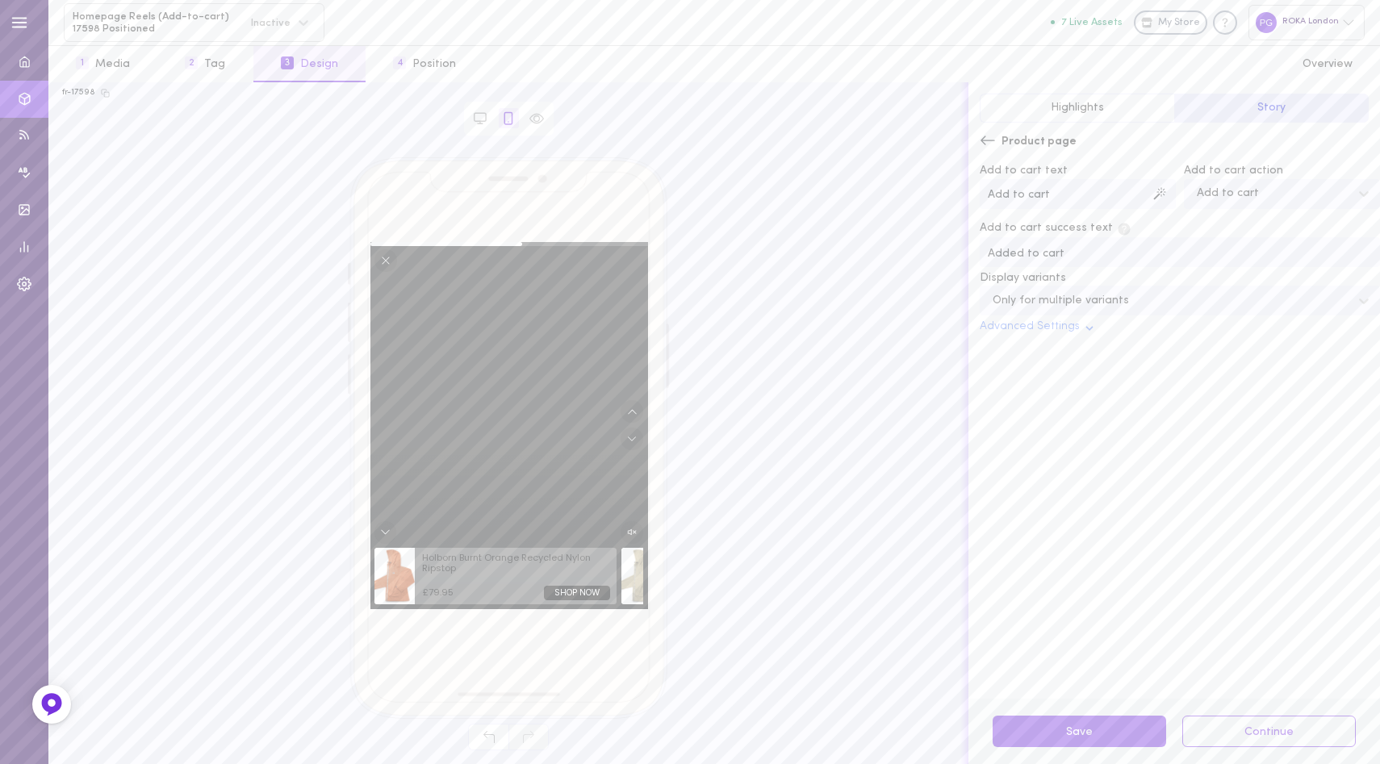
click at [1115, 191] on input "Add to cart" at bounding box center [1078, 194] width 196 height 30
click at [1118, 194] on input "Add to basket" at bounding box center [1078, 194] width 196 height 30
type input "Add to basket"
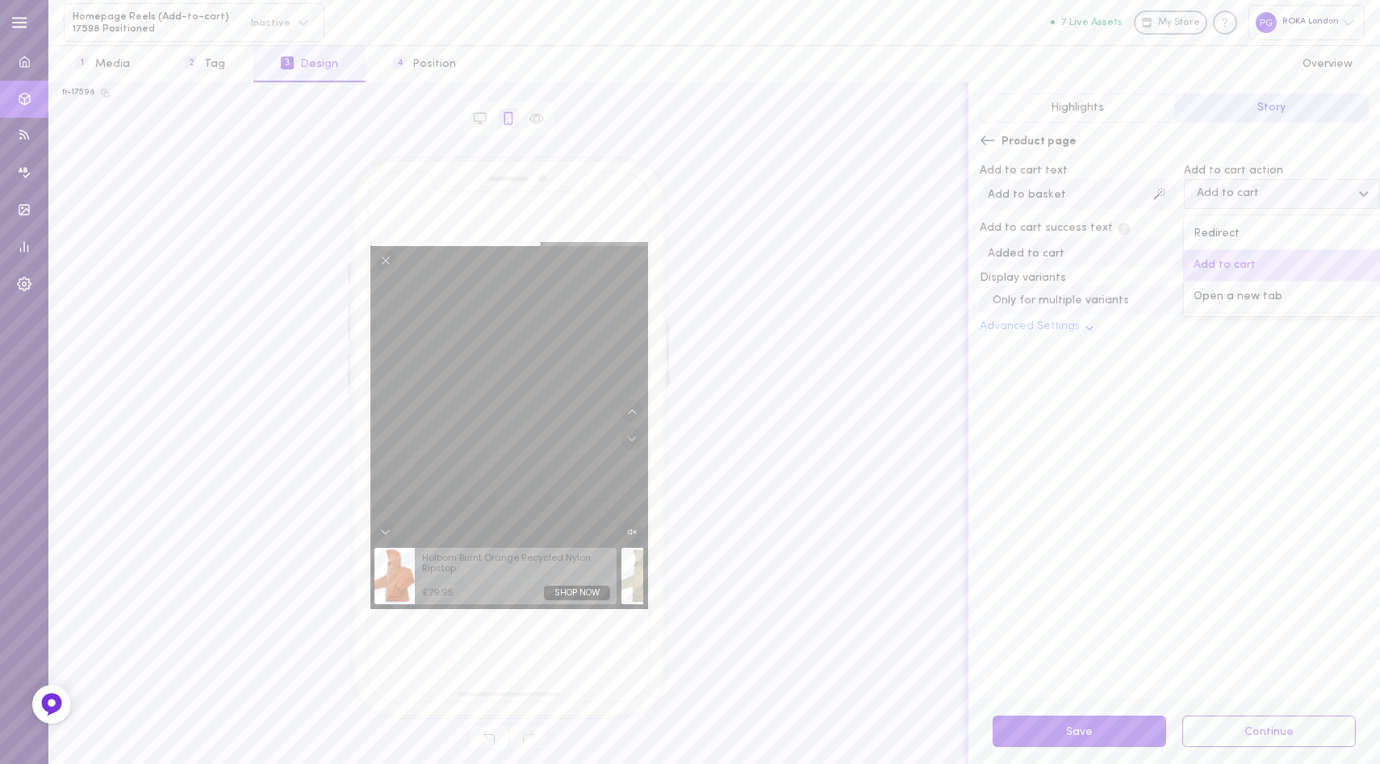
click at [1217, 194] on div "Add to cart" at bounding box center [1228, 193] width 62 height 11
paste input "Add to basket"
type input "Add to basket"
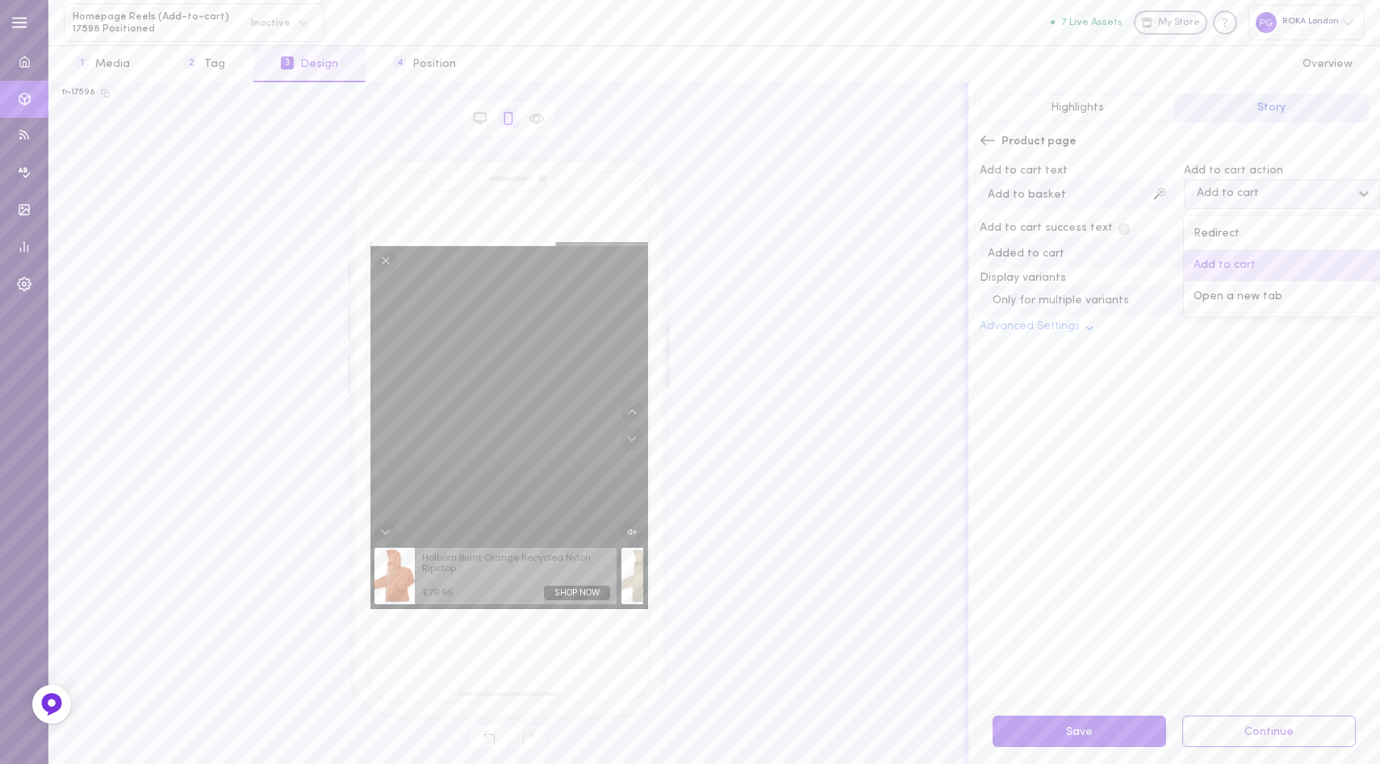
click at [1223, 266] on div "Add to cart" at bounding box center [1282, 265] width 196 height 31
click at [1151, 399] on div "Add to cart text Add to basket Add to cart action option Add to cart, selected.…" at bounding box center [1180, 425] width 400 height 524
click at [1093, 258] on input "Added to cart" at bounding box center [1180, 252] width 400 height 30
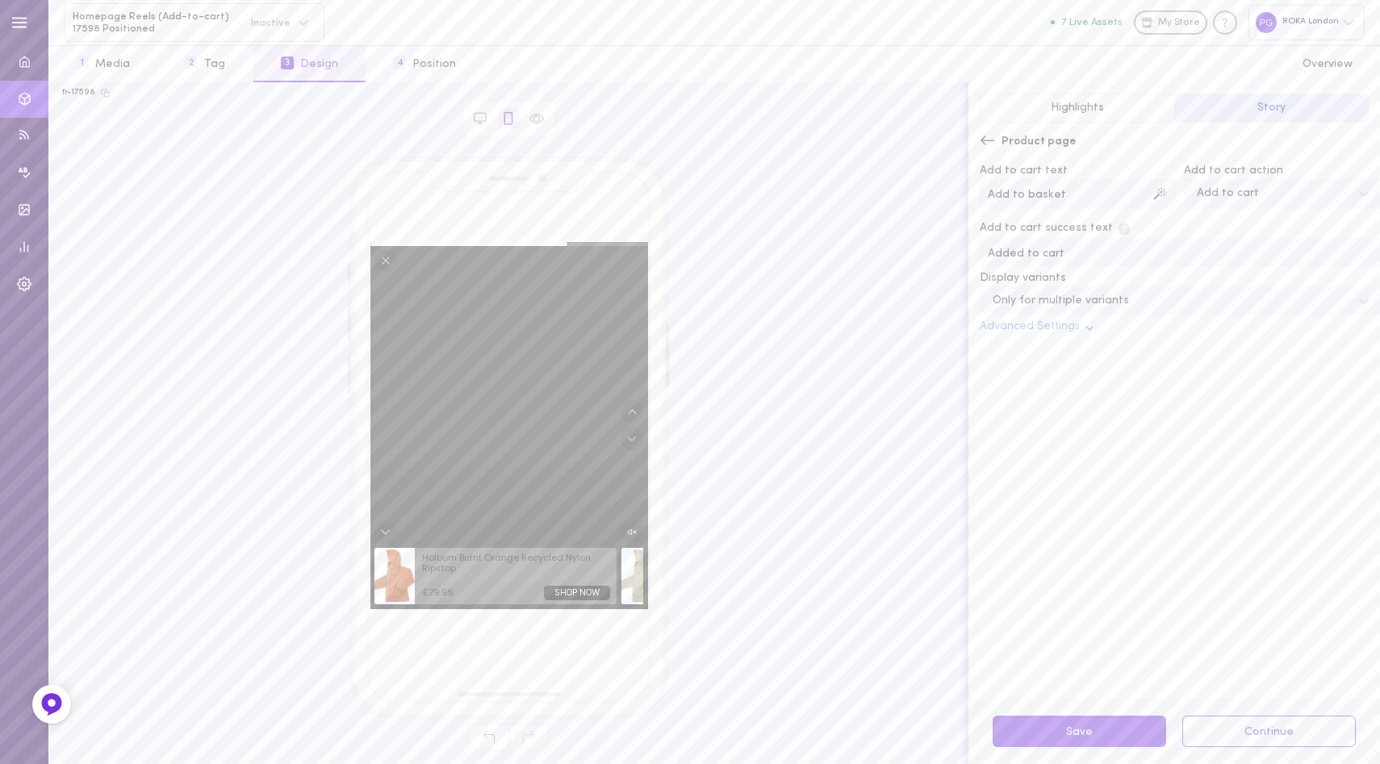
paste input "to baske"
click at [1009, 249] on input "Add to basket" at bounding box center [1180, 252] width 400 height 30
type input "Added to basket"
click at [1159, 366] on div "Add to cart text Add to basket Add to cart action Add to cart Add to cart succe…" at bounding box center [1180, 425] width 400 height 524
click at [1126, 297] on div "Only for multiple variants" at bounding box center [1167, 300] width 366 height 15
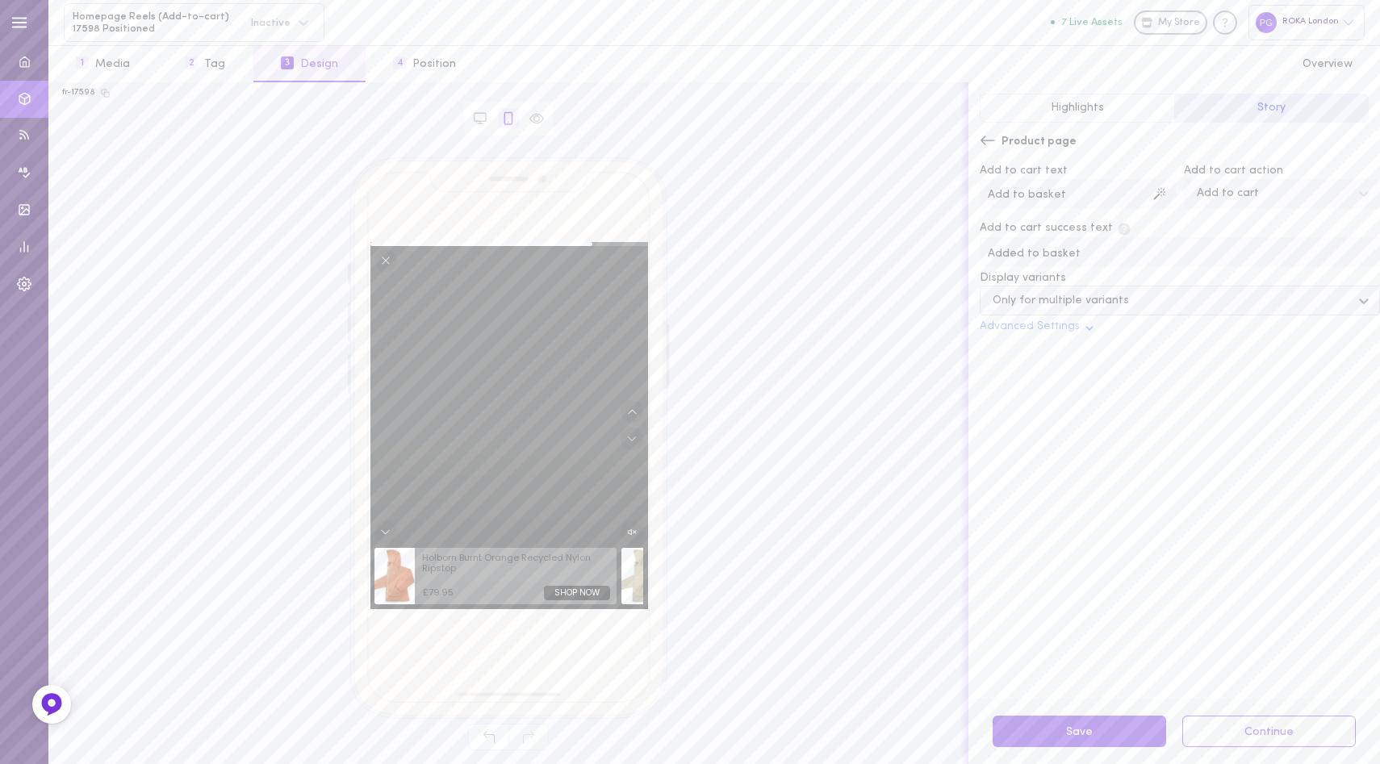
click at [1126, 297] on div "Only for multiple variants" at bounding box center [1167, 300] width 366 height 15
click at [1104, 370] on div "Add to cart text Add to basket Add to cart action Add to cart Add to cart succe…" at bounding box center [1180, 425] width 400 height 524
click at [1077, 334] on div "Add to cart text Add to basket Add to cart action Add to cart Add to cart succe…" at bounding box center [1180, 425] width 400 height 524
click at [1083, 323] on icon at bounding box center [1089, 328] width 13 height 13
click at [1076, 325] on button "Advanced Settings" at bounding box center [1038, 327] width 116 height 13
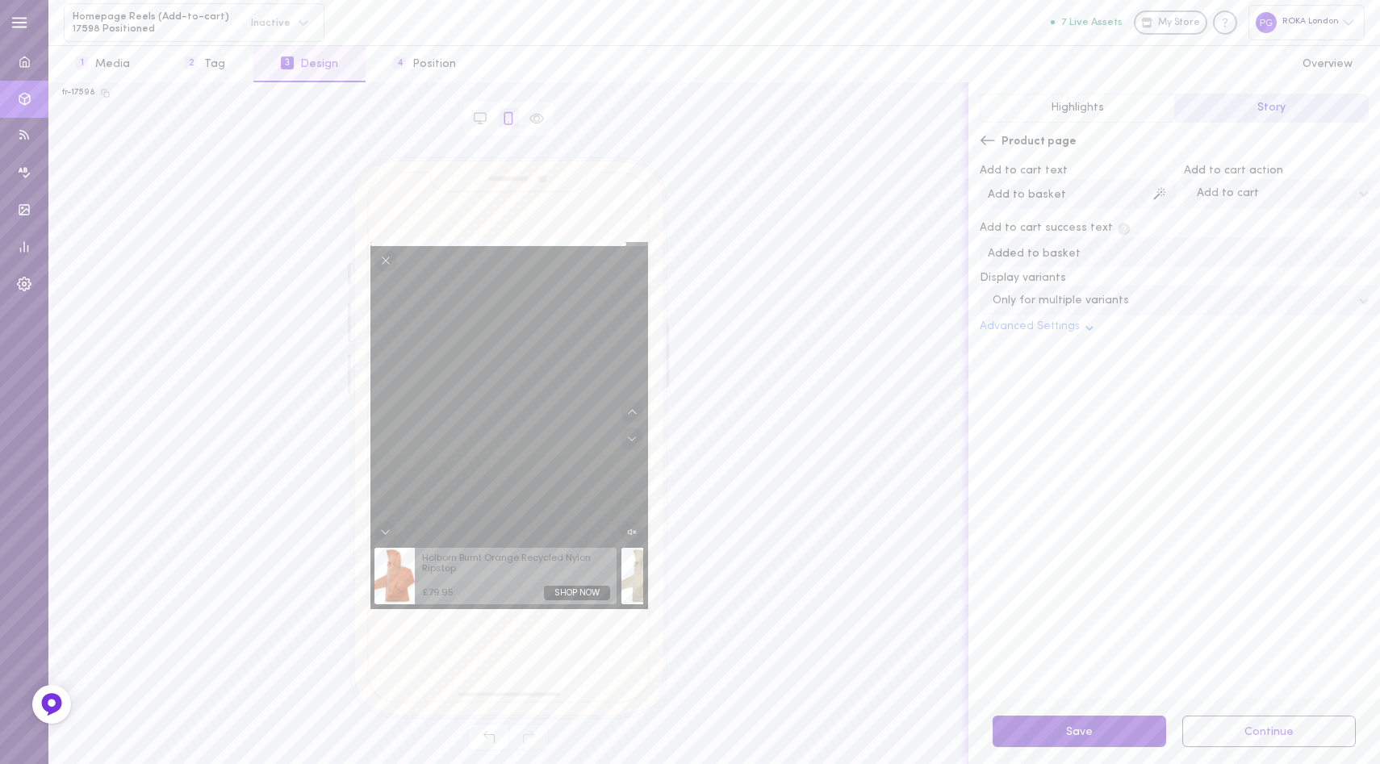
click at [1054, 734] on button "Save" at bounding box center [1078, 731] width 173 height 31
click at [988, 135] on icon at bounding box center [988, 140] width 16 height 16
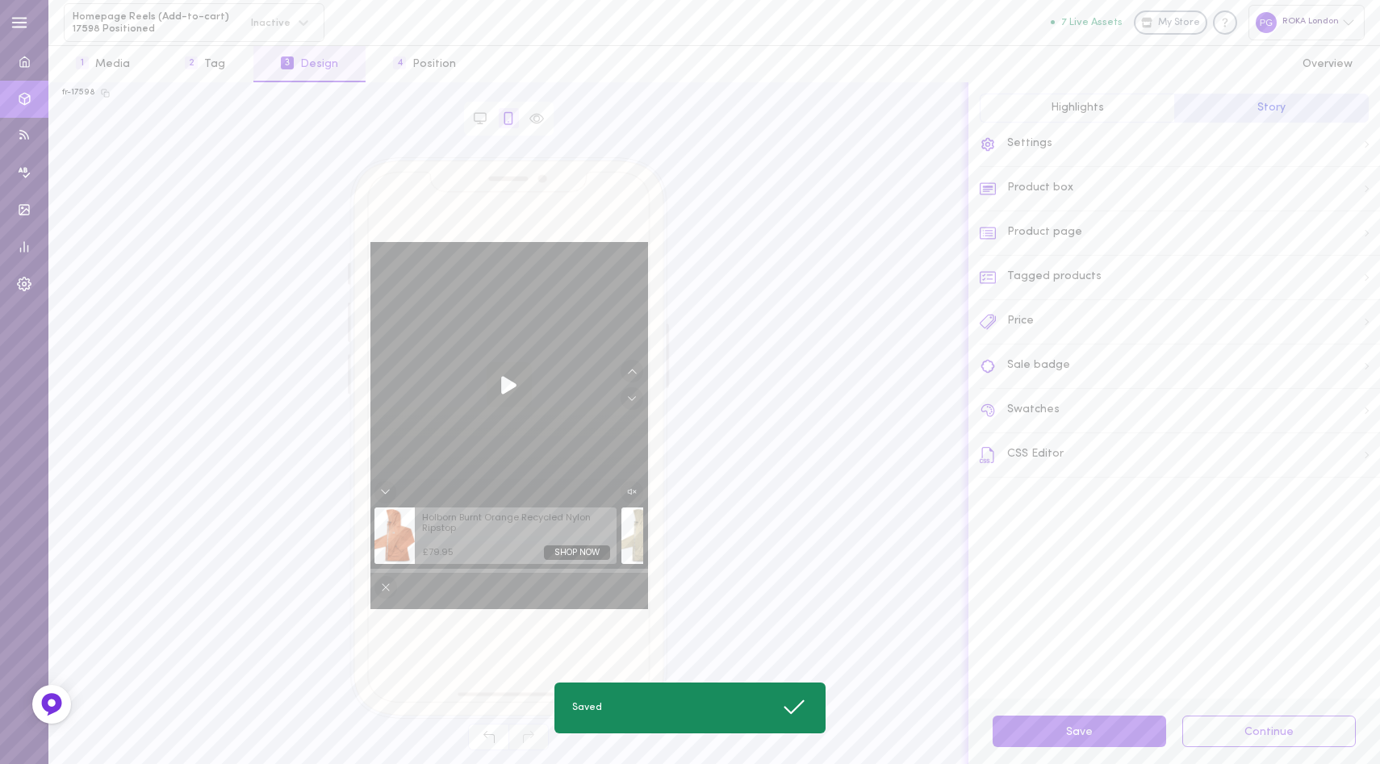
click at [1062, 320] on div "Price" at bounding box center [1180, 322] width 400 height 44
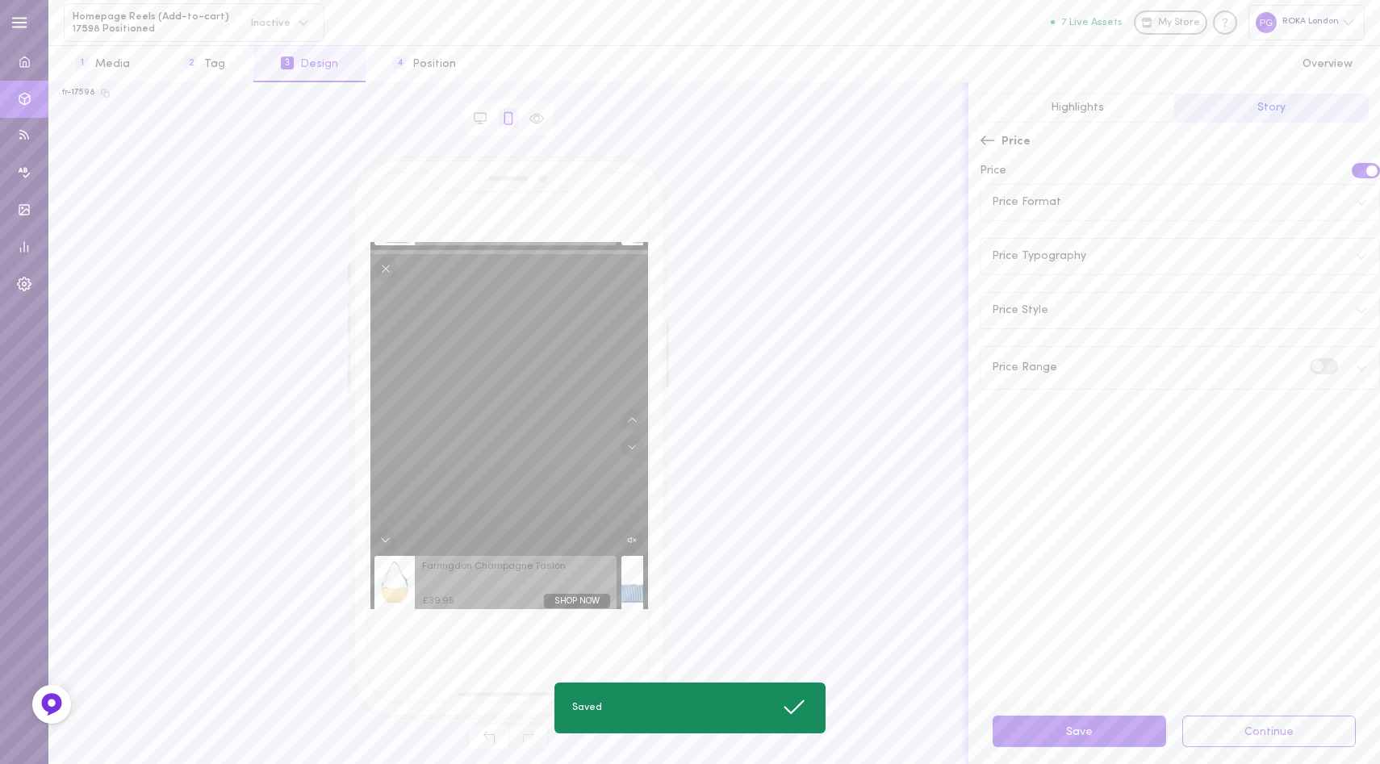
scroll to position [524, 0]
click at [988, 140] on icon at bounding box center [987, 140] width 15 height 9
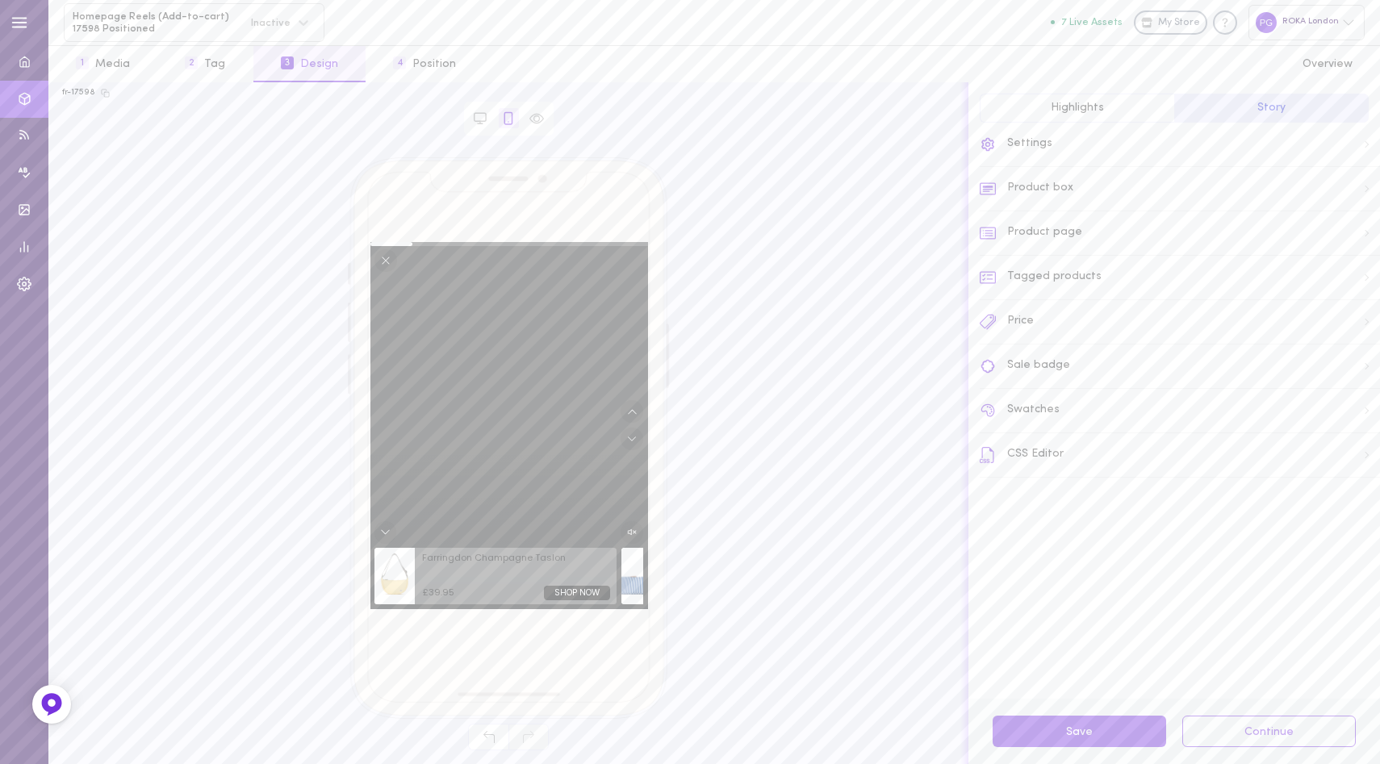
click at [1094, 366] on div "Sale badge" at bounding box center [1180, 367] width 400 height 44
click at [1056, 216] on button "Advanced Settings" at bounding box center [1038, 217] width 116 height 13
click at [1064, 216] on button "Advanced Settings" at bounding box center [1038, 217] width 116 height 13
click at [981, 140] on icon at bounding box center [987, 140] width 15 height 9
click at [1084, 319] on div "Price" at bounding box center [1180, 322] width 400 height 44
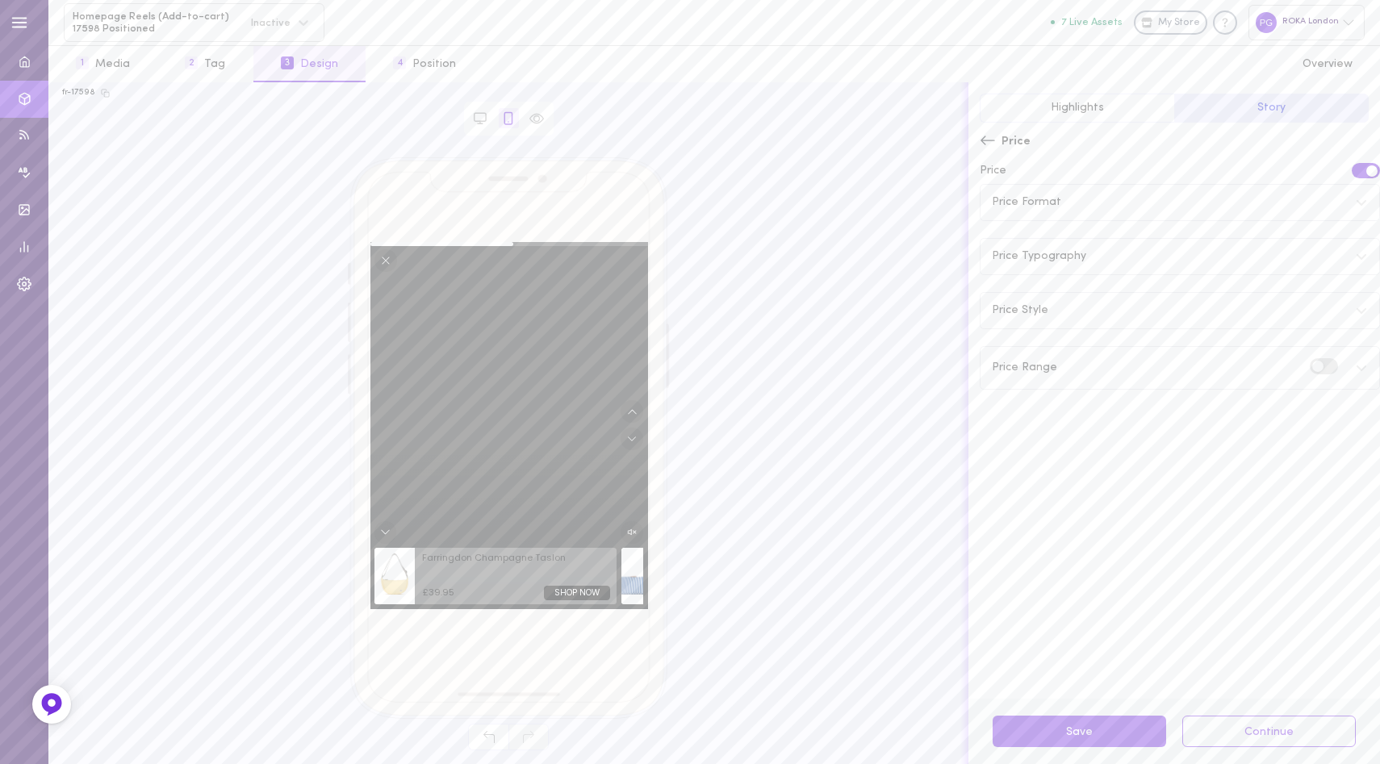
click at [987, 139] on icon at bounding box center [988, 140] width 16 height 16
click at [1039, 410] on div "Swatches" at bounding box center [1180, 411] width 400 height 44
click at [1310, 182] on label at bounding box center [1324, 182] width 28 height 15
click at [0, 0] on input "checkbox" at bounding box center [0, 0] width 0 height 0
click at [1324, 182] on span at bounding box center [1329, 183] width 11 height 11
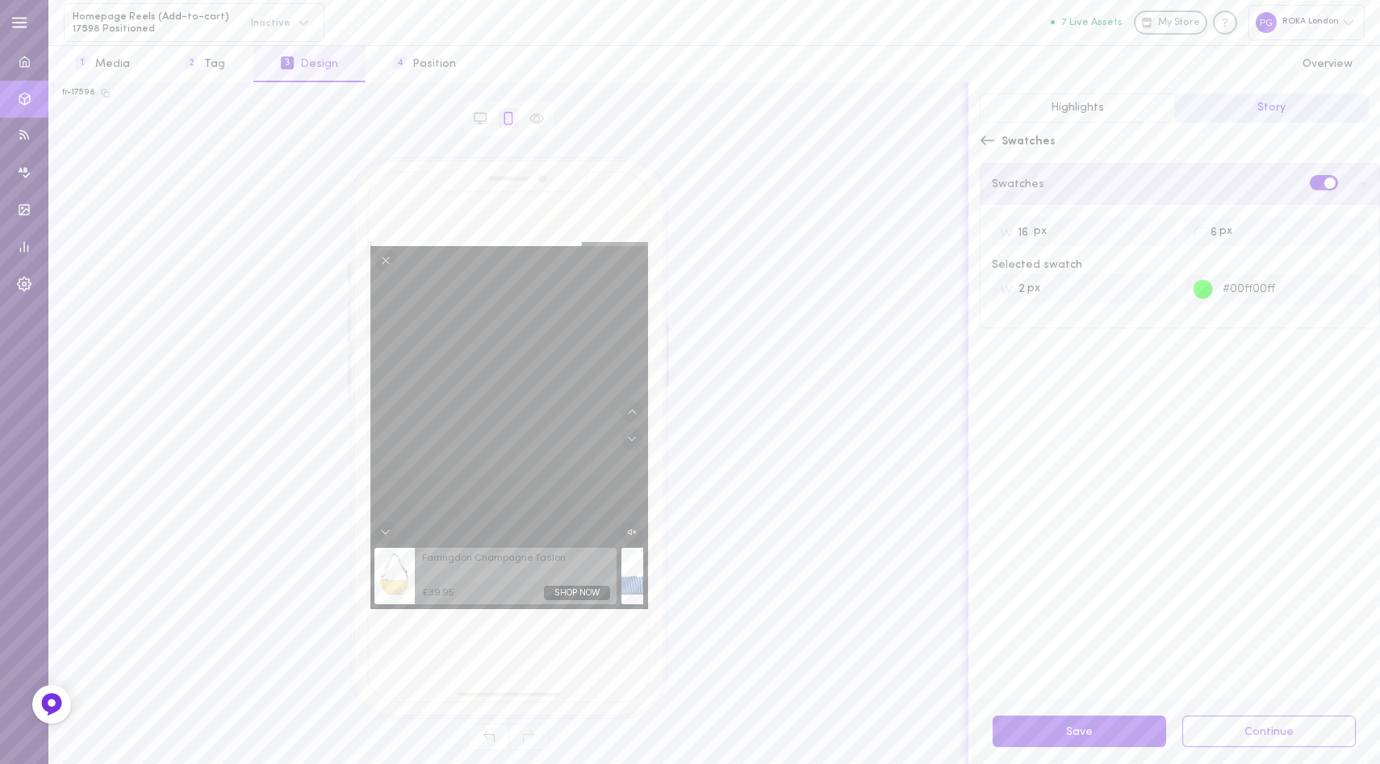
click at [0, 0] on input "checkbox" at bounding box center [0, 0] width 0 height 0
click at [988, 136] on icon at bounding box center [988, 140] width 16 height 16
click at [1076, 736] on button "Save" at bounding box center [1078, 731] width 173 height 31
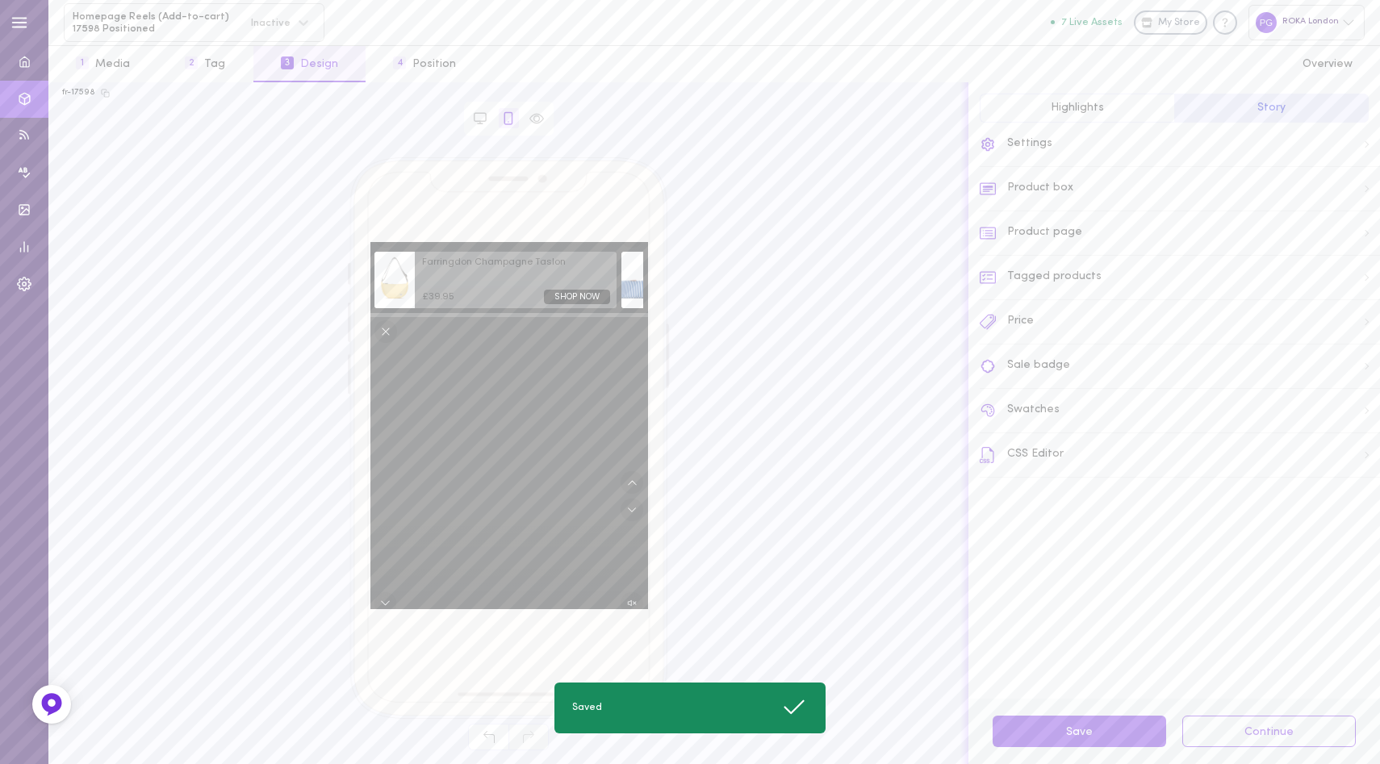
scroll to position [1049, 0]
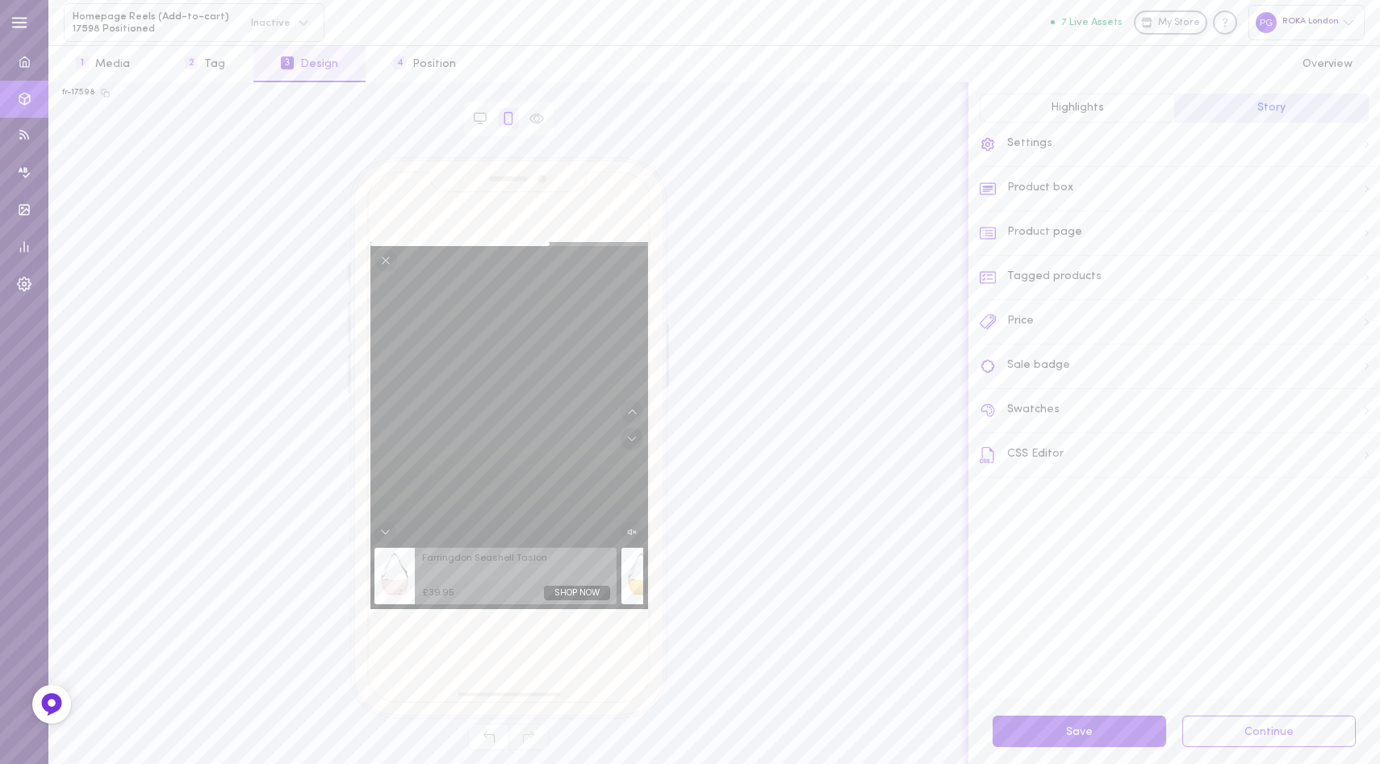
click at [635, 438] on icon "Move to next video" at bounding box center [632, 439] width 10 height 10
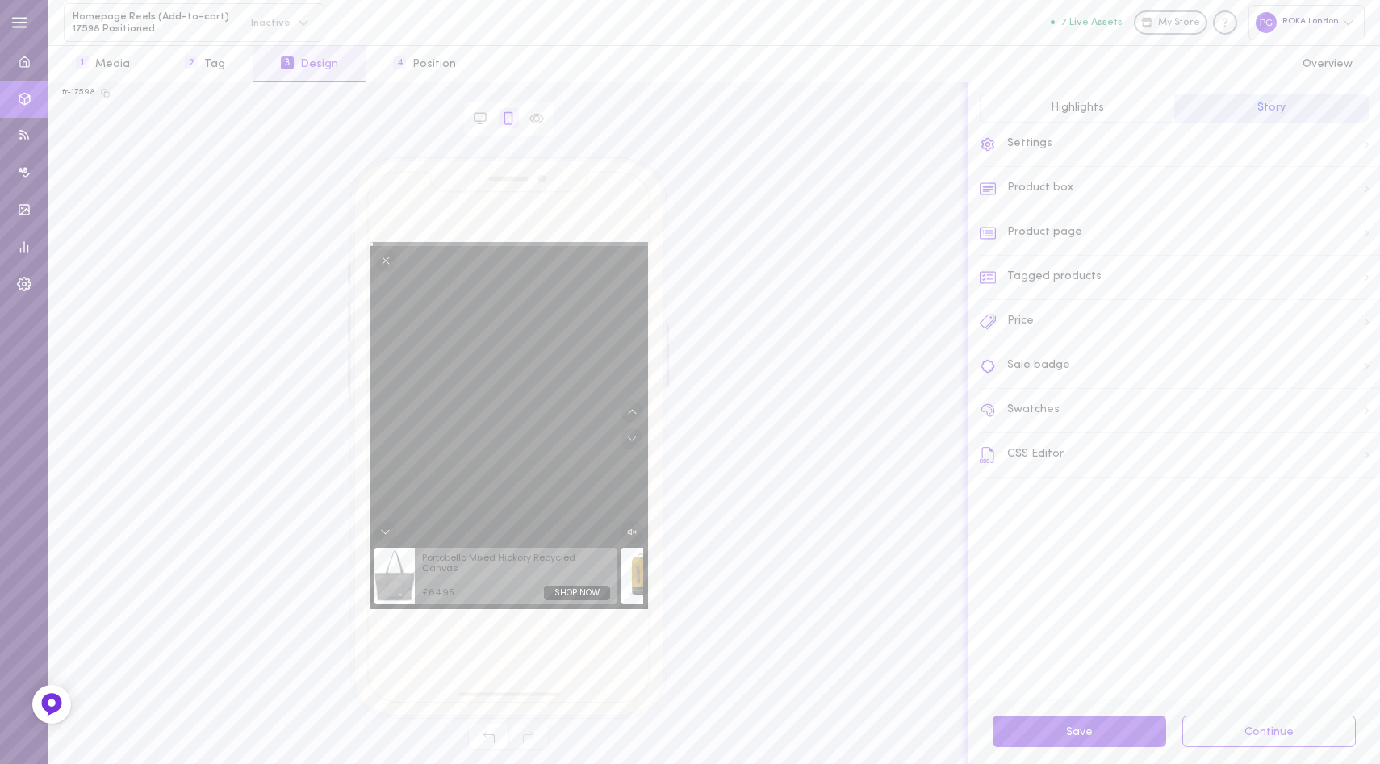
click at [635, 438] on icon "Move to next video" at bounding box center [632, 439] width 10 height 10
click at [632, 438] on icon "Move to next video" at bounding box center [632, 439] width 10 height 10
click at [633, 411] on icon "Move to previous video" at bounding box center [632, 412] width 10 height 10
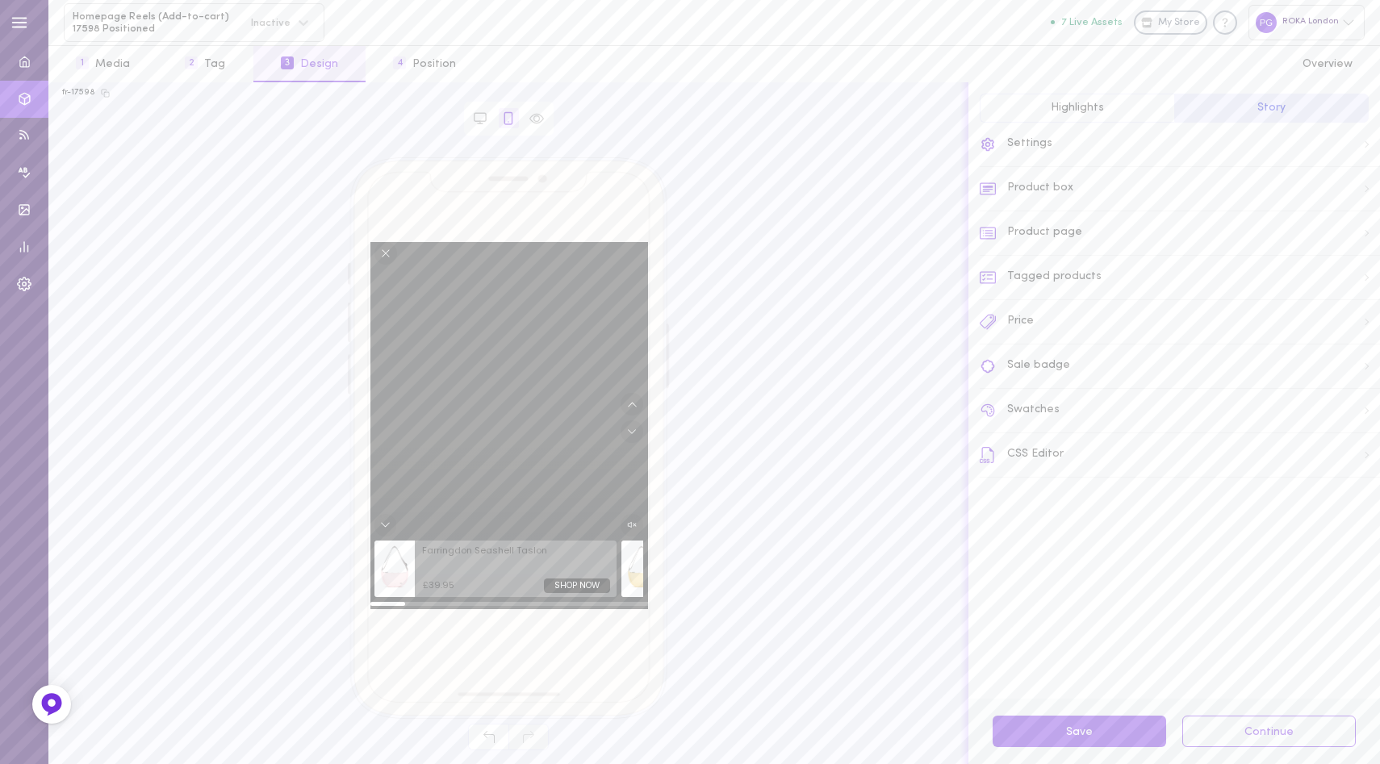
click at [633, 410] on icon "Move to previous video" at bounding box center [632, 404] width 10 height 10
click at [633, 411] on icon "Move to previous video" at bounding box center [632, 412] width 10 height 10
click at [200, 54] on button "2 Tag" at bounding box center [204, 64] width 95 height 36
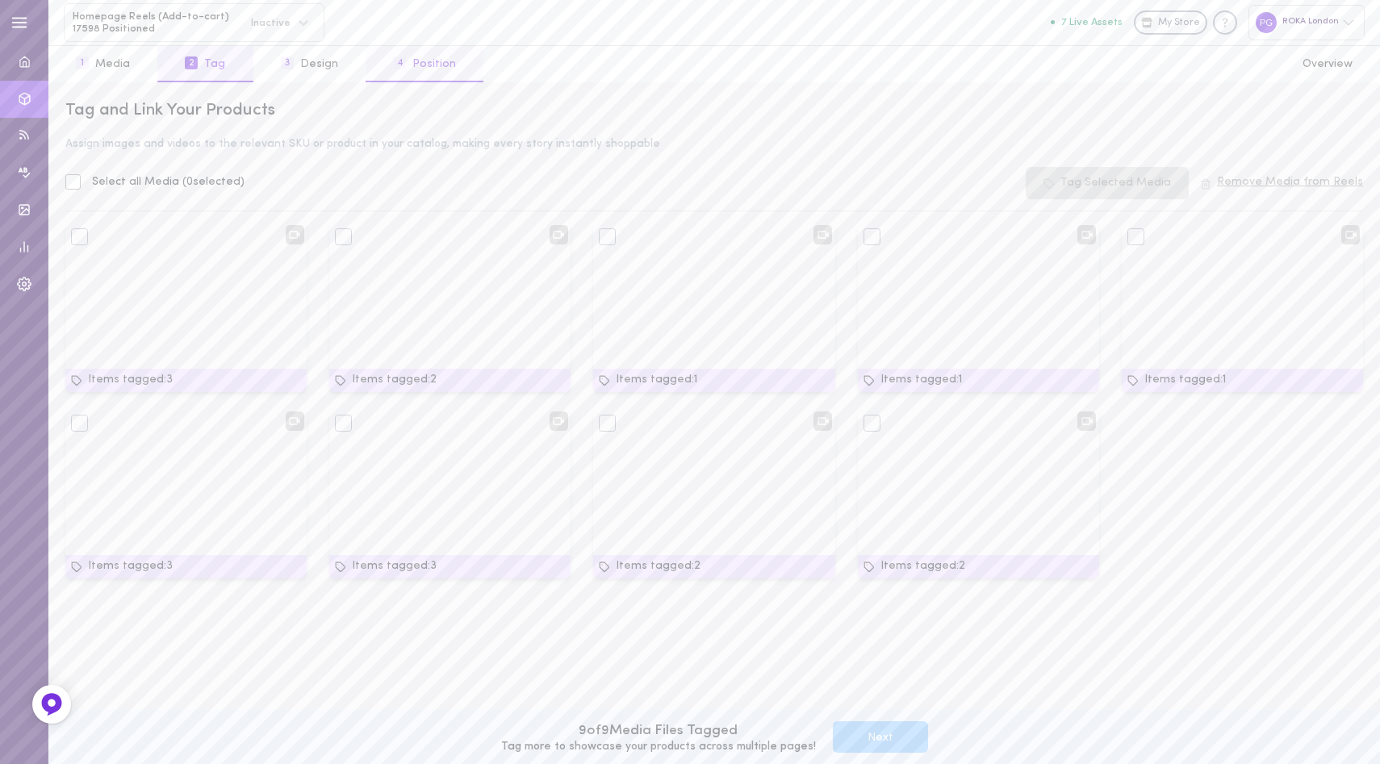
click at [419, 69] on button "4 Position" at bounding box center [425, 64] width 118 height 36
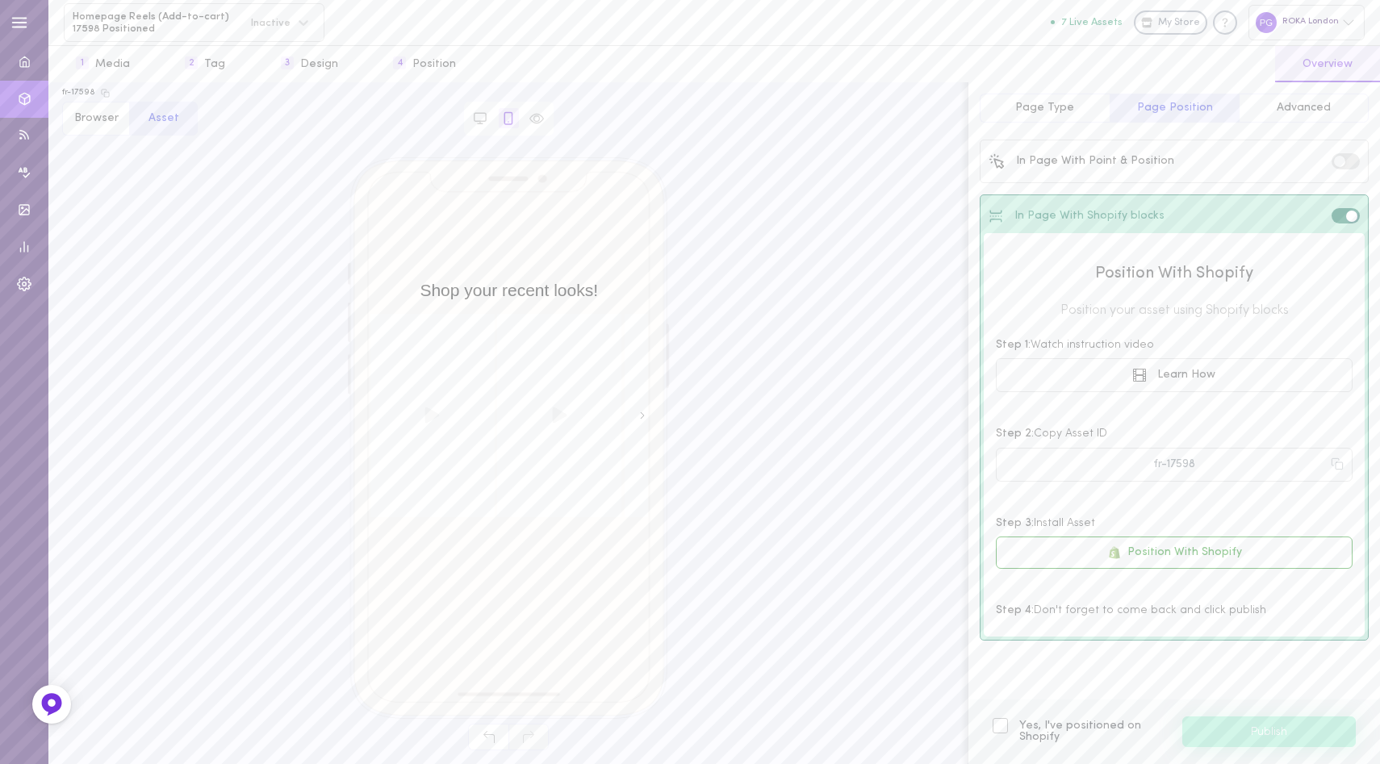
click at [1200, 163] on div "In Page With Point & Position" at bounding box center [1174, 162] width 381 height 36
click at [1337, 167] on label at bounding box center [1345, 160] width 28 height 15
click at [0, 0] on input "checkbox" at bounding box center [0, 0] width 0 height 0
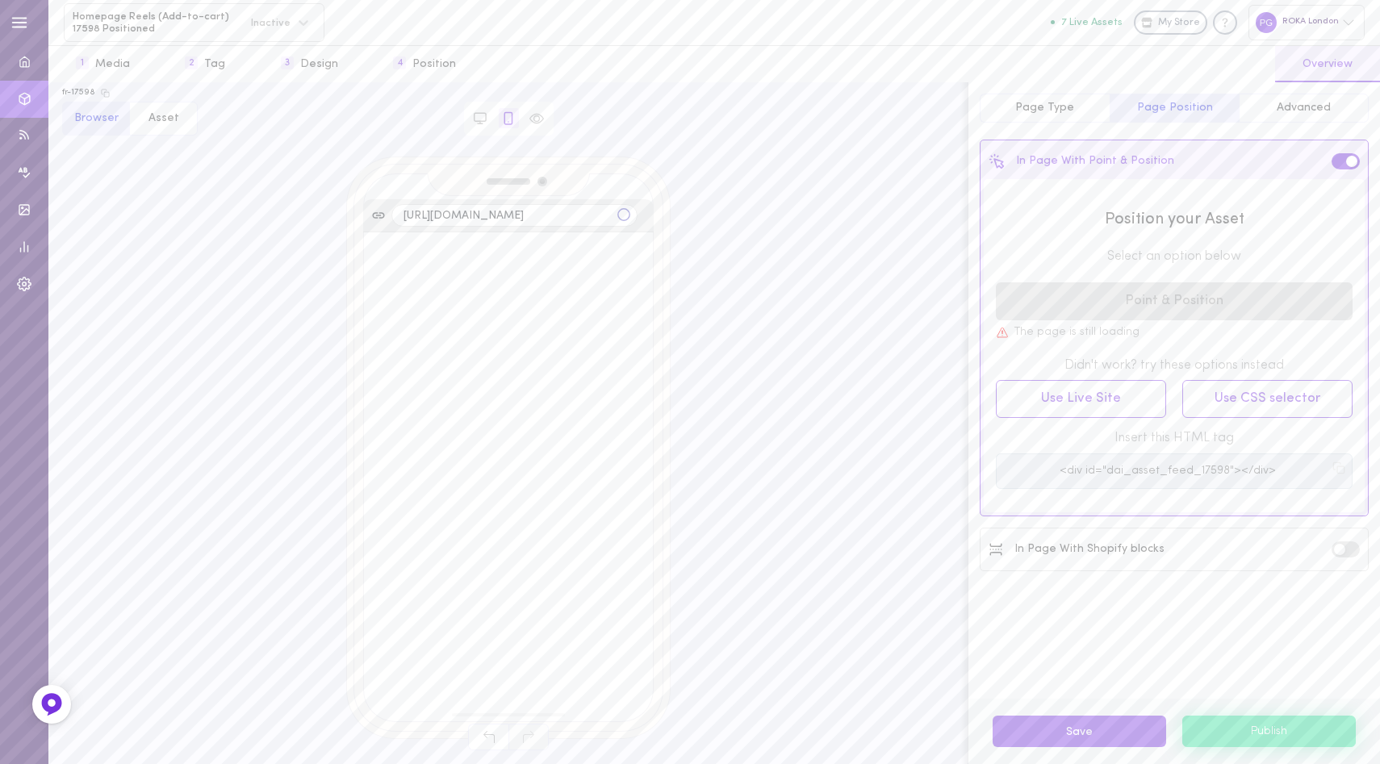
click at [1344, 166] on label at bounding box center [1345, 160] width 28 height 15
click at [0, 0] on input "checkbox" at bounding box center [0, 0] width 0 height 0
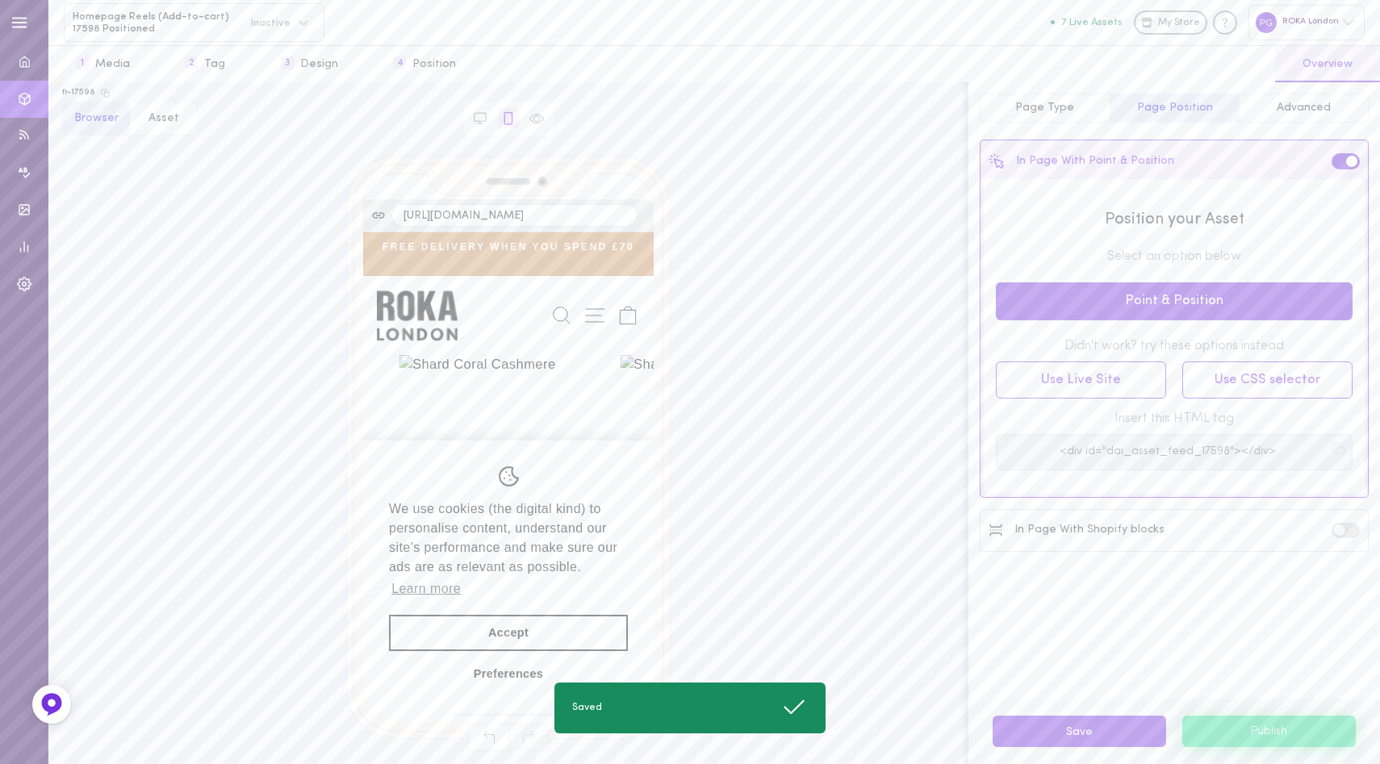
click at [1346, 163] on span at bounding box center [1351, 161] width 11 height 11
click at [0, 0] on input "checkbox" at bounding box center [0, 0] width 0 height 0
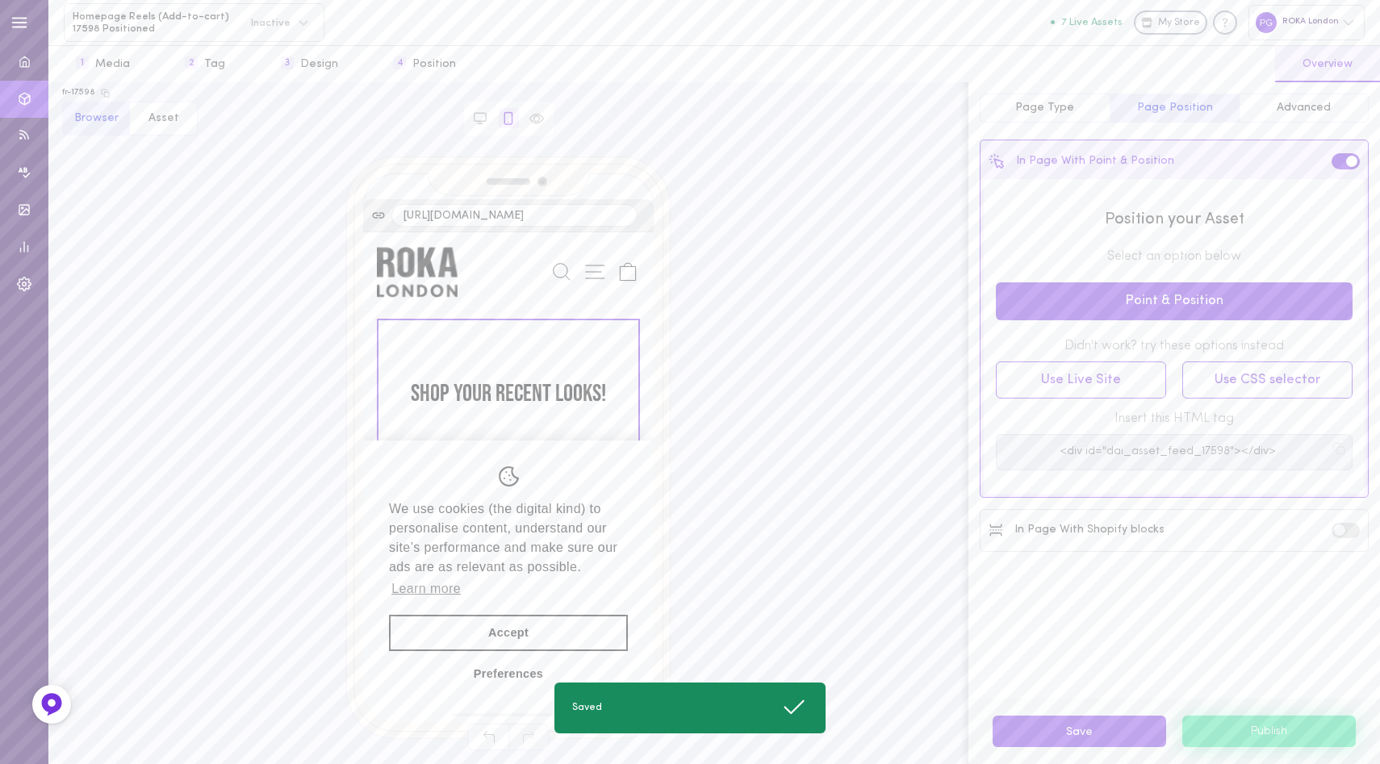
click at [1350, 160] on span at bounding box center [1351, 161] width 11 height 11
click at [0, 0] on input "checkbox" at bounding box center [0, 0] width 0 height 0
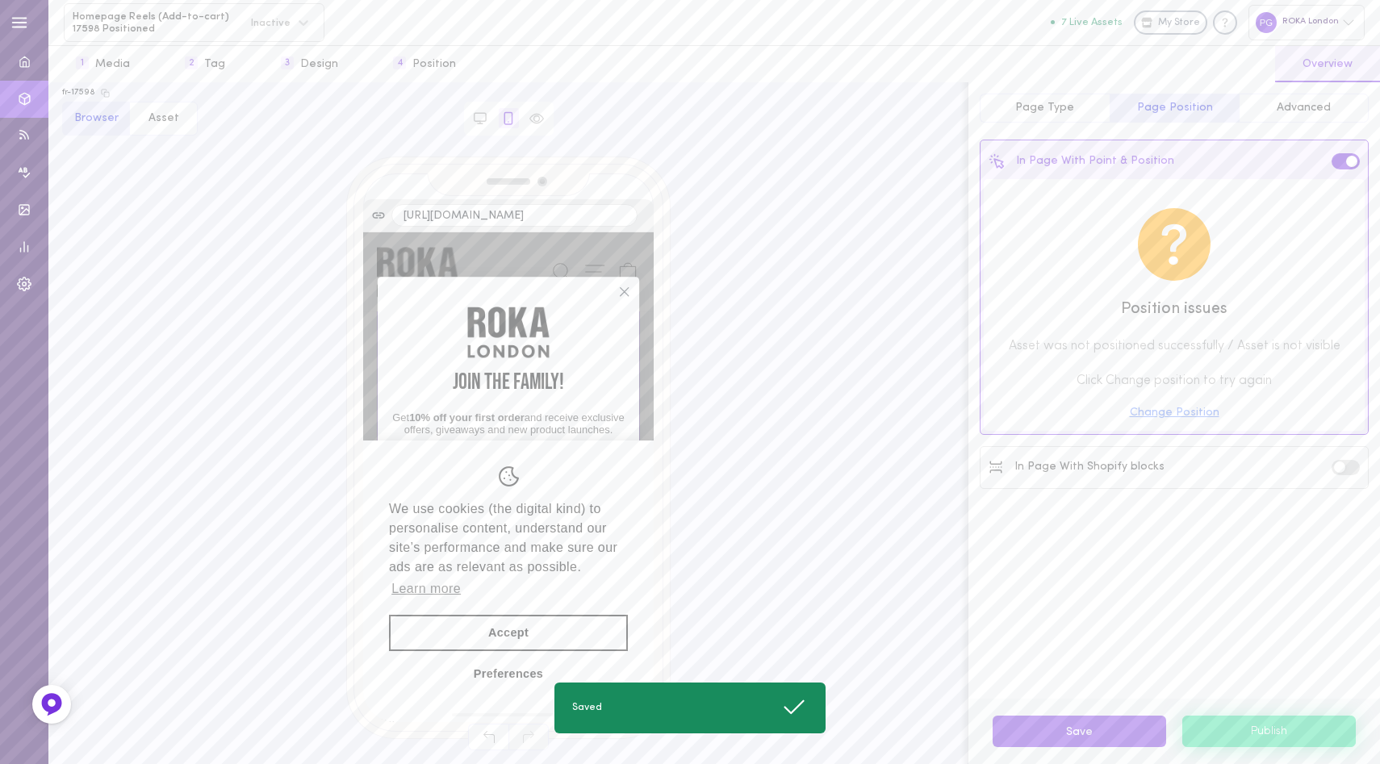
scroll to position [934, 0]
click at [1354, 160] on span at bounding box center [1351, 161] width 11 height 11
click at [0, 0] on input "checkbox" at bounding box center [0, 0] width 0 height 0
click at [1353, 160] on span at bounding box center [1351, 161] width 11 height 11
click at [0, 0] on input "checkbox" at bounding box center [0, 0] width 0 height 0
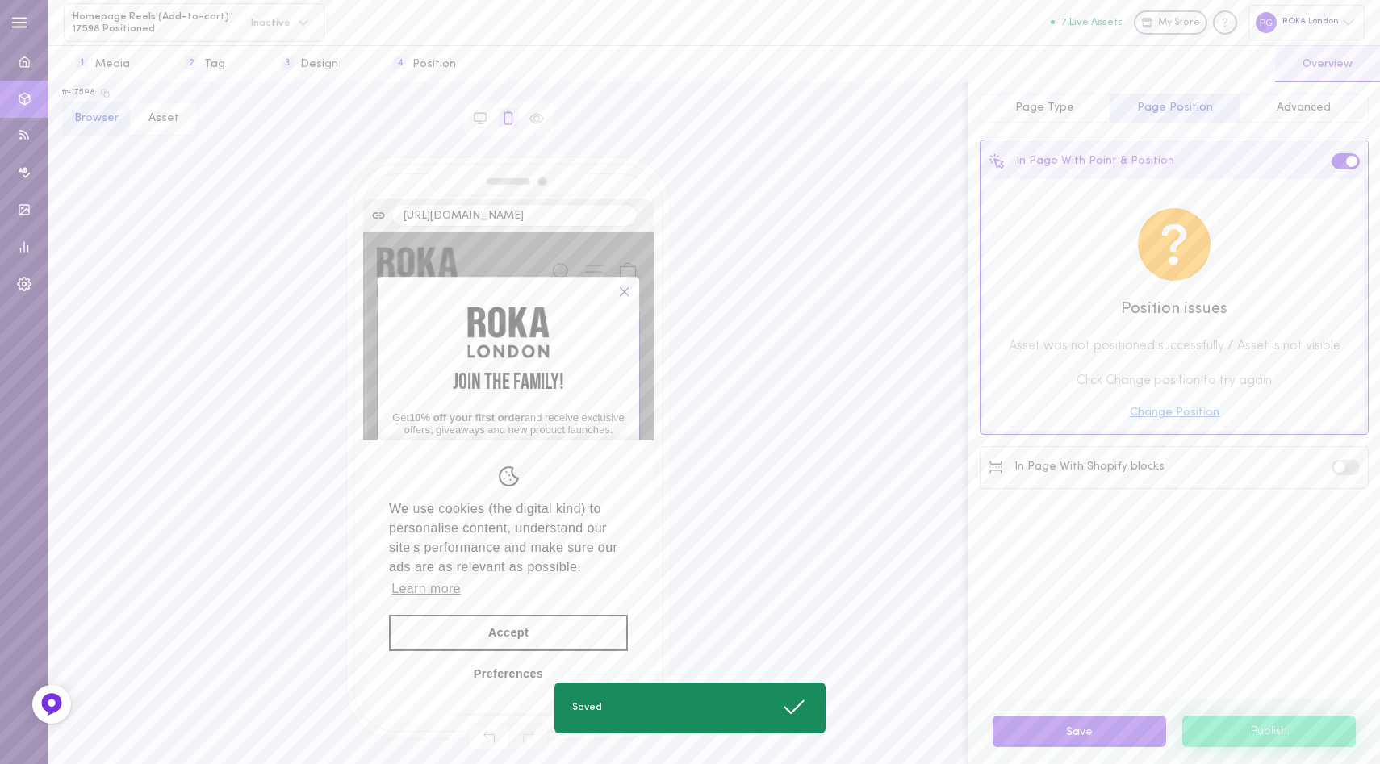
click at [1051, 107] on span "Page Type" at bounding box center [1044, 108] width 59 height 12
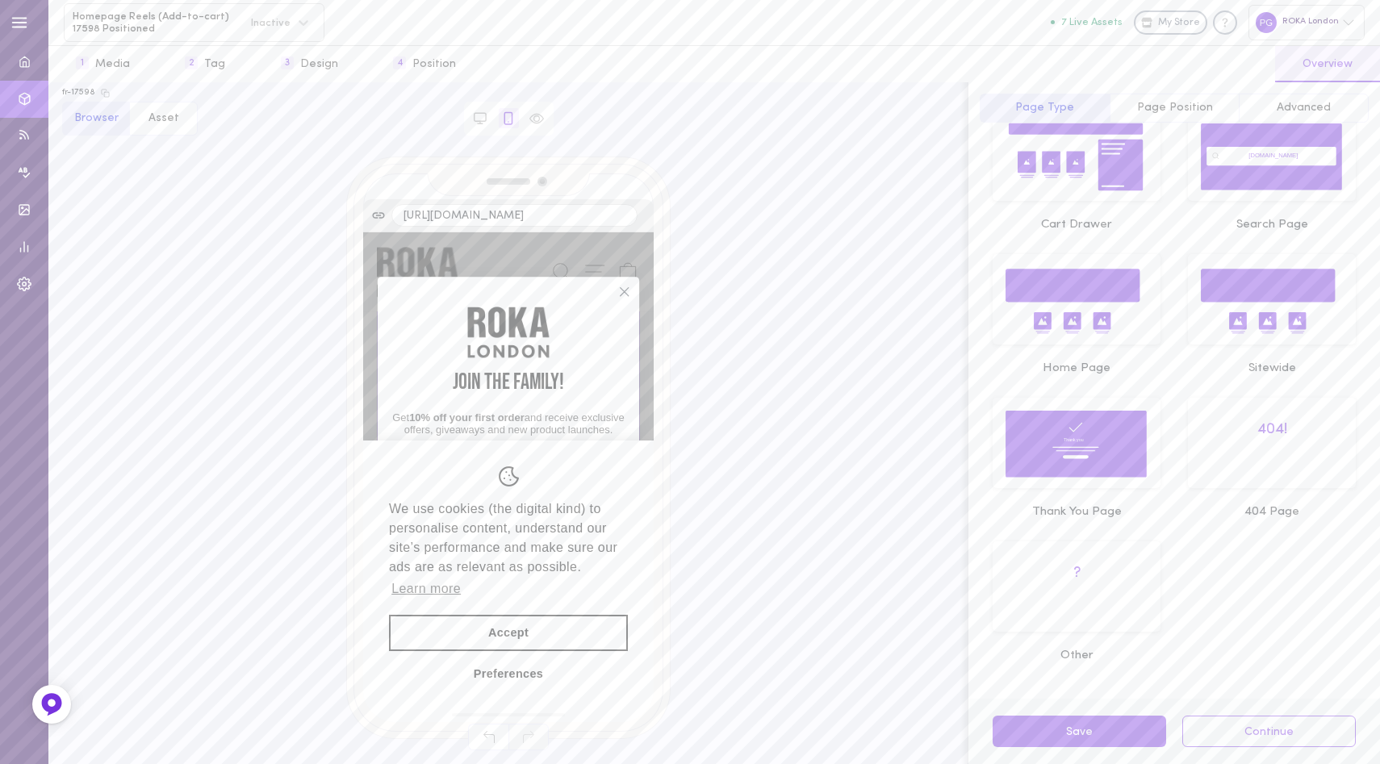
scroll to position [0, 0]
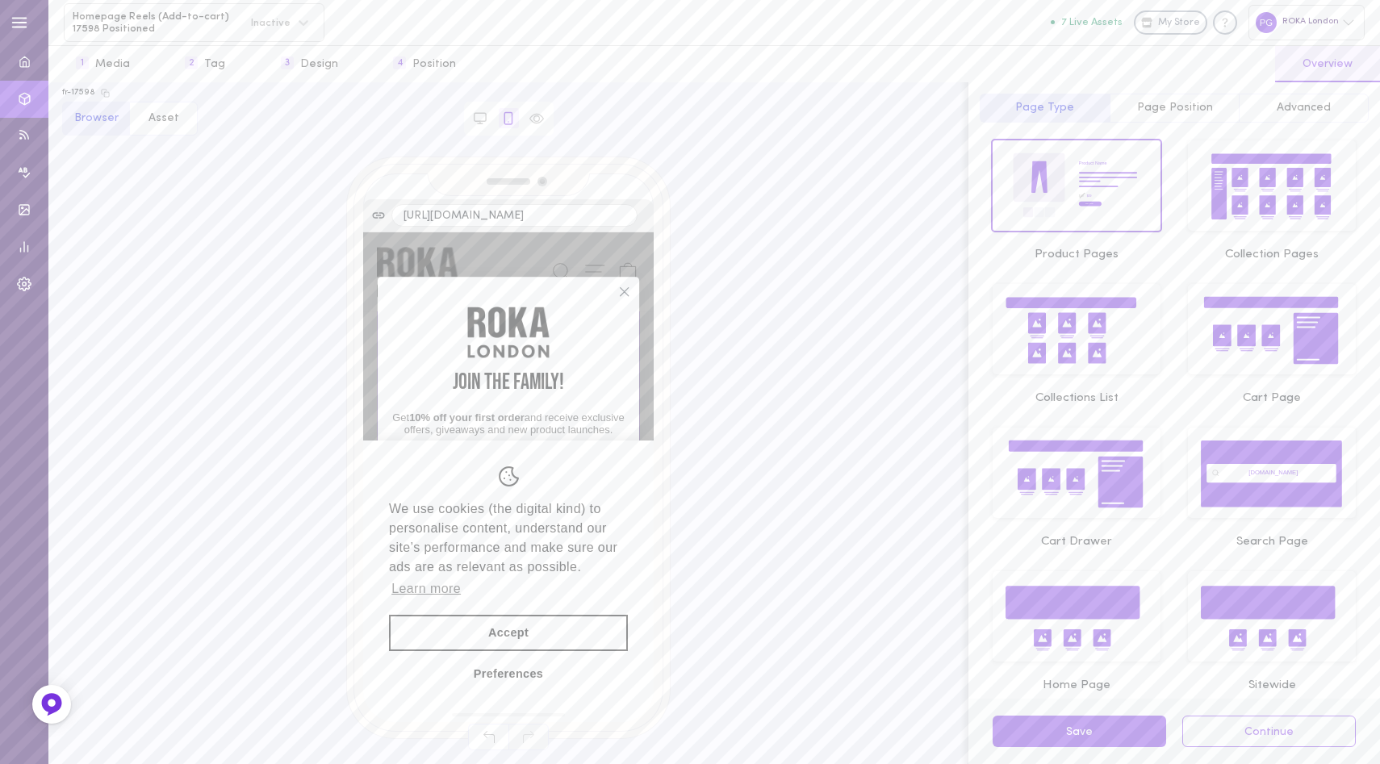
click at [1146, 107] on span "Page Position" at bounding box center [1175, 108] width 76 height 12
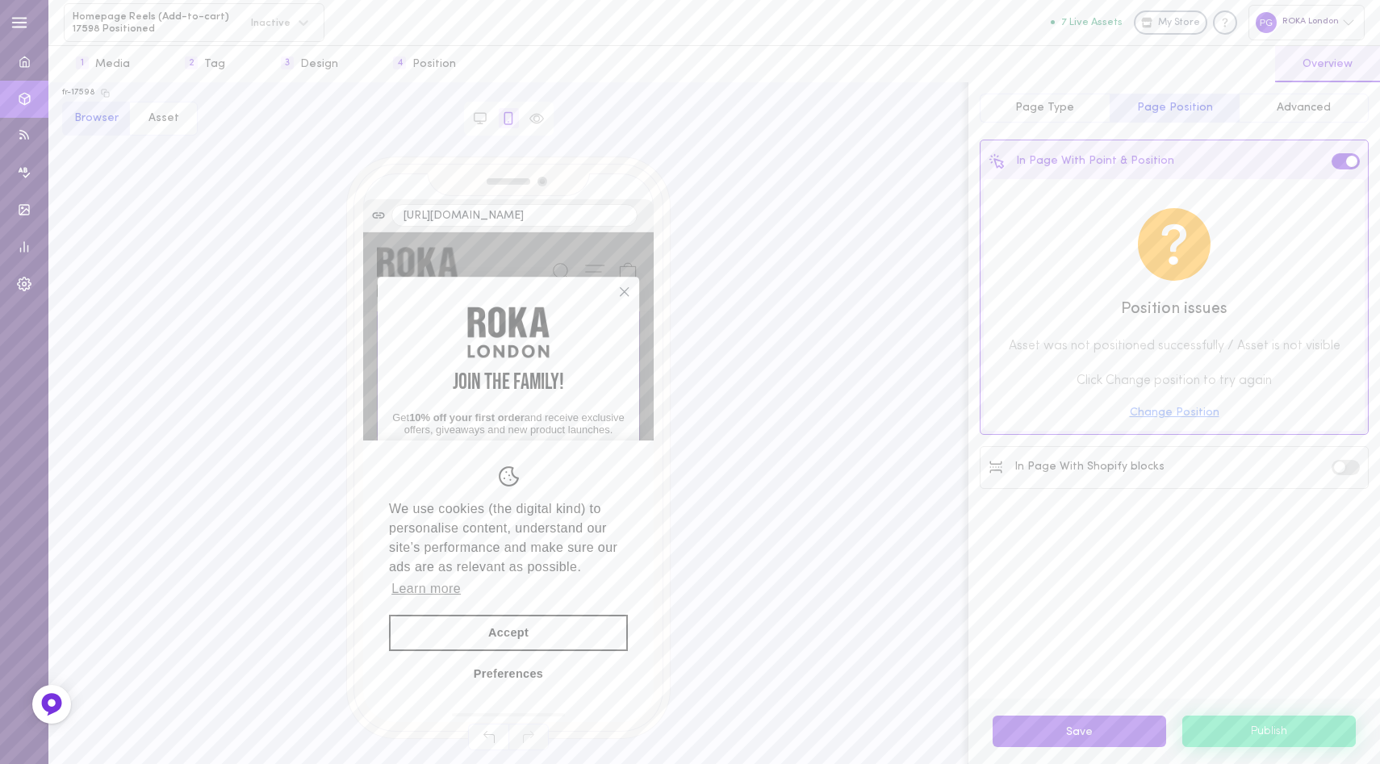
click at [1289, 110] on span "Advanced" at bounding box center [1303, 108] width 54 height 12
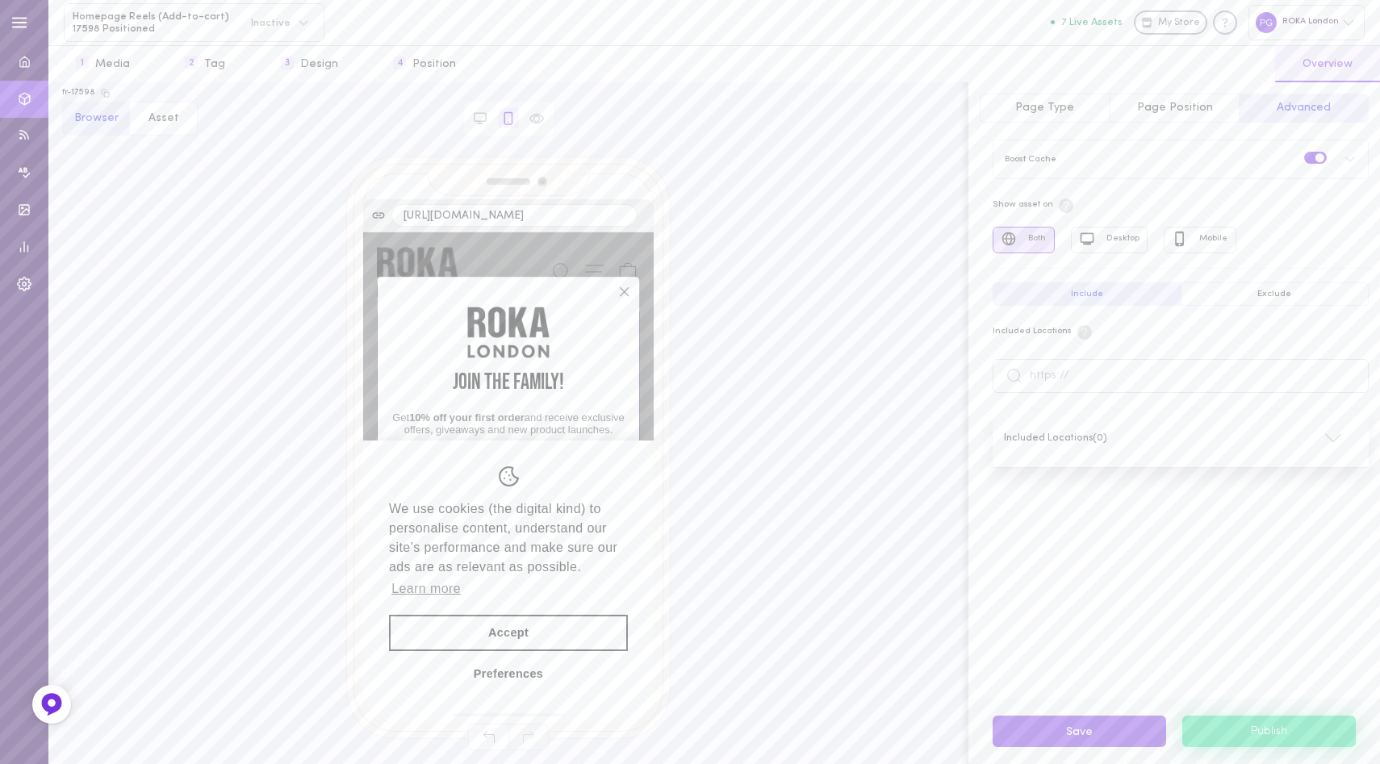
click at [1180, 105] on span "Page Position" at bounding box center [1175, 108] width 76 height 12
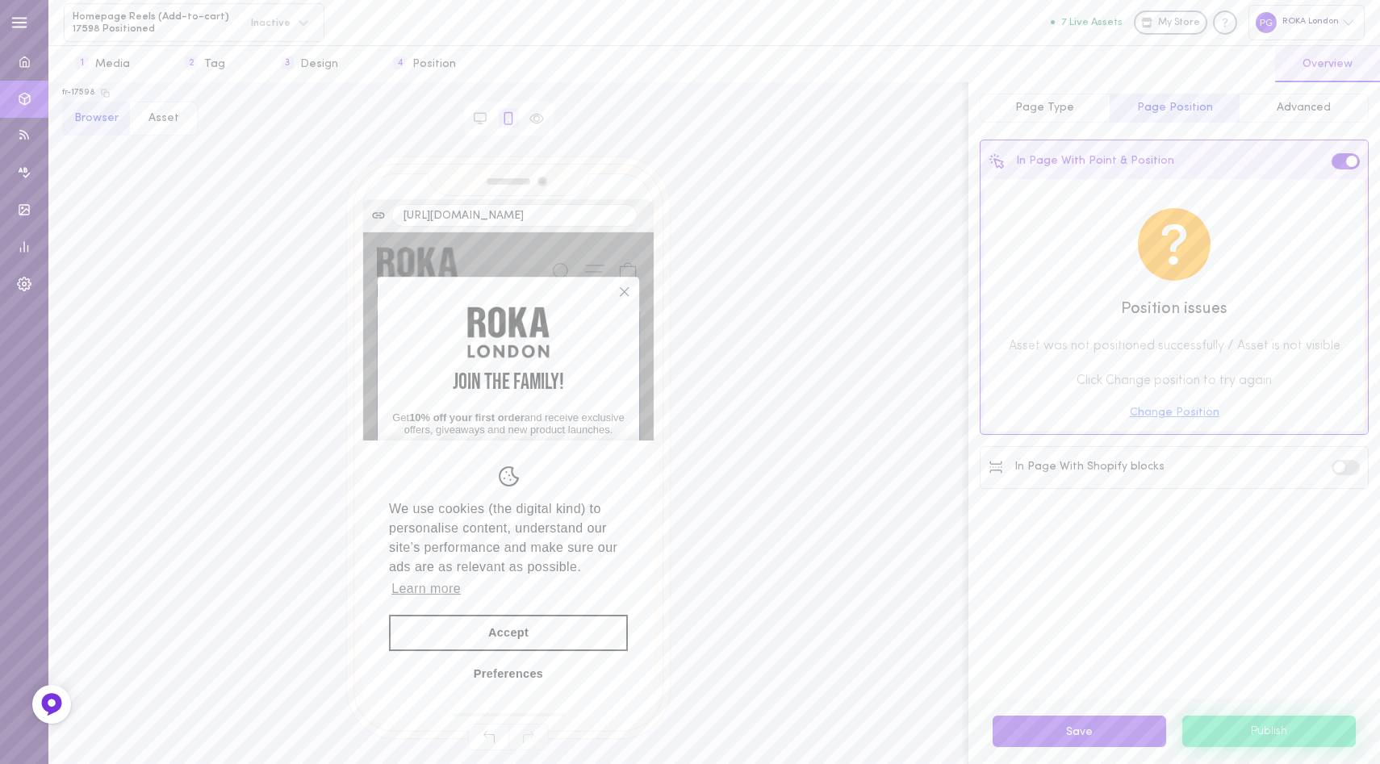
click at [1137, 452] on div "In Page With Shopify blocks" at bounding box center [1174, 467] width 381 height 35
click at [1137, 461] on div "In Page With Shopify blocks" at bounding box center [1076, 467] width 176 height 15
click at [1347, 462] on label at bounding box center [1345, 467] width 28 height 15
click at [0, 0] on input "checkbox" at bounding box center [0, 0] width 0 height 0
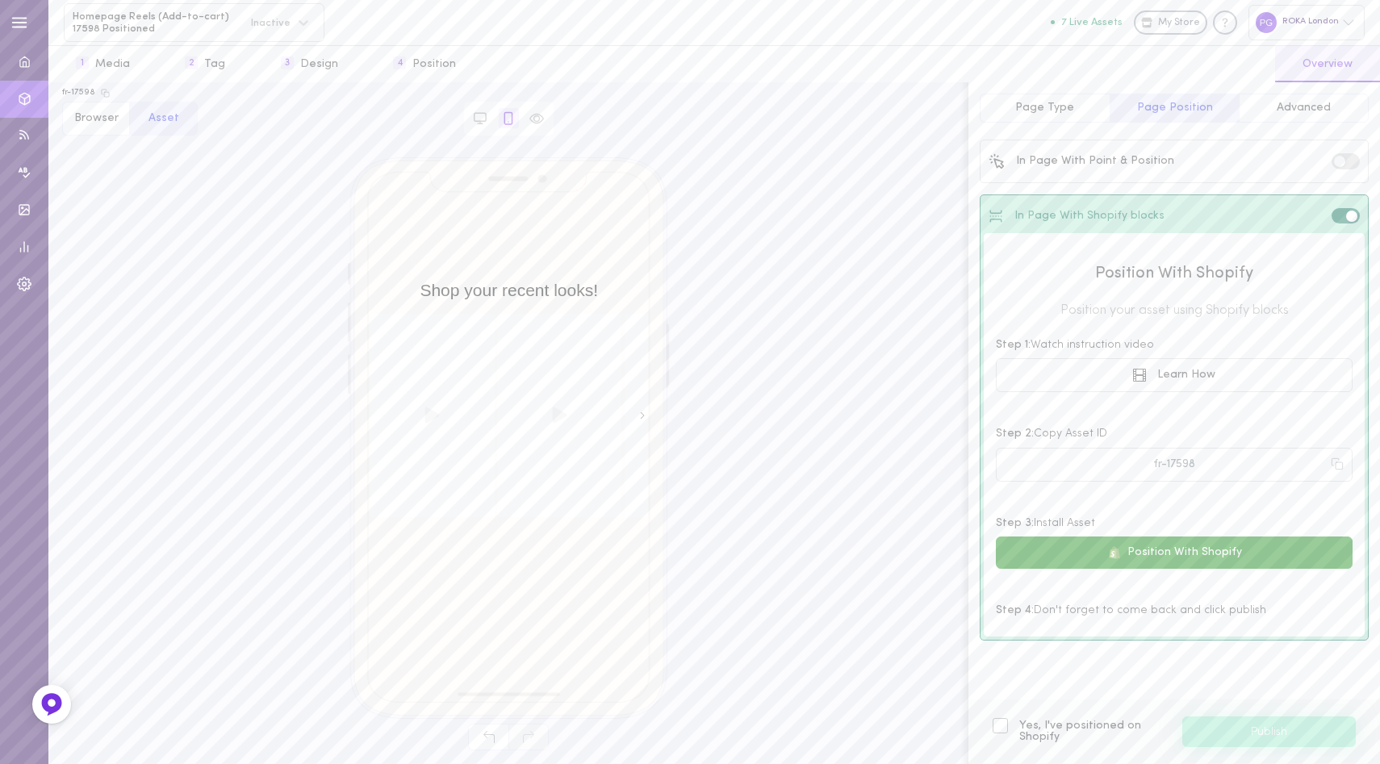
click at [1171, 552] on button "Position With Shopify" at bounding box center [1174, 553] width 357 height 32
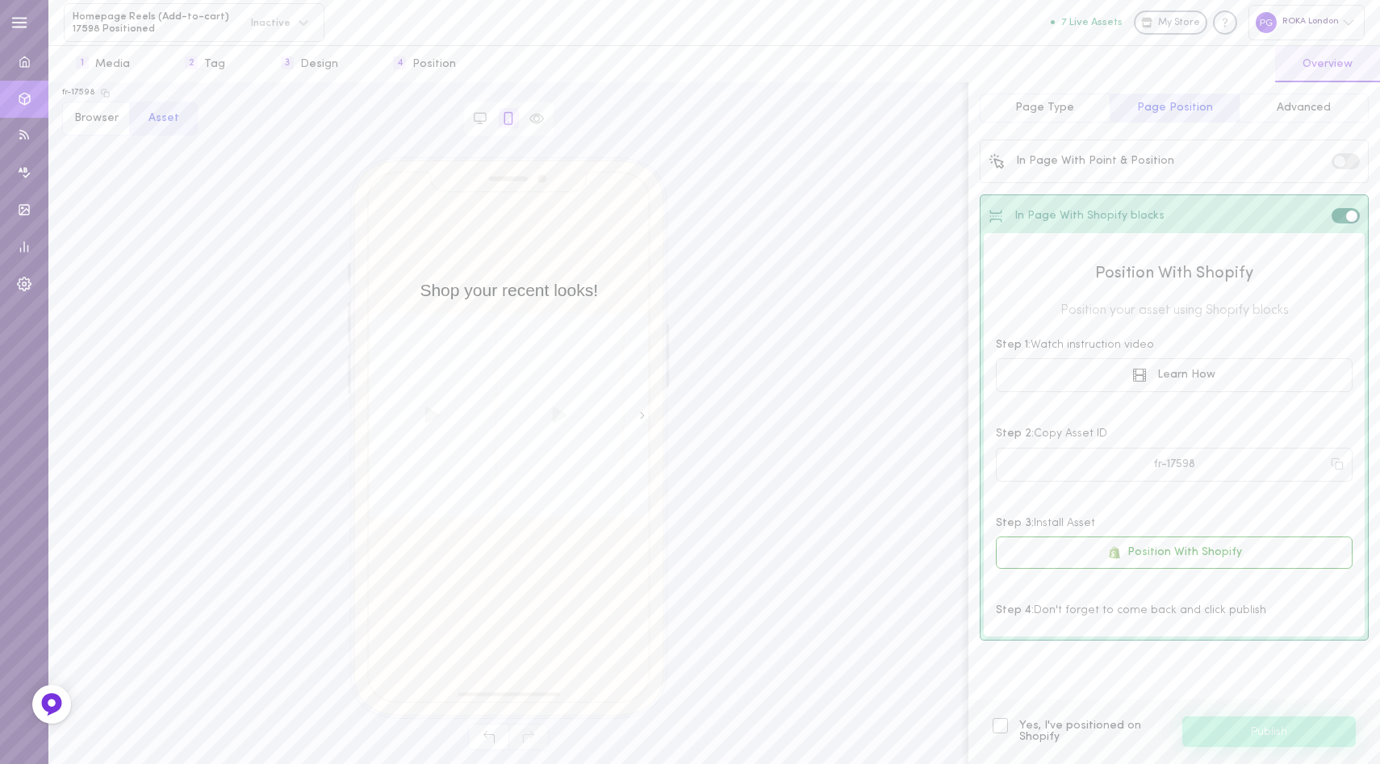
click at [1056, 106] on span "Page Type" at bounding box center [1044, 108] width 59 height 12
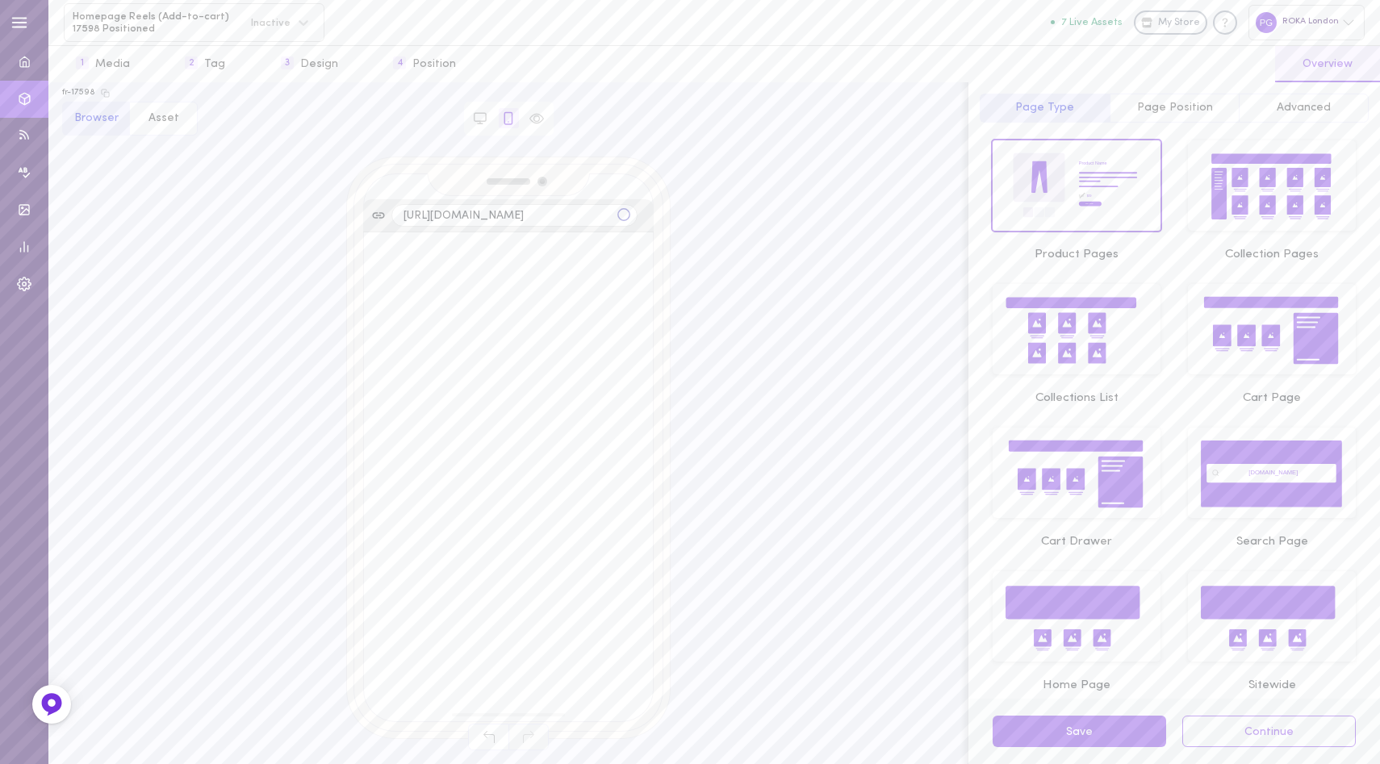
click at [1168, 102] on span "Page Position" at bounding box center [1175, 108] width 76 height 12
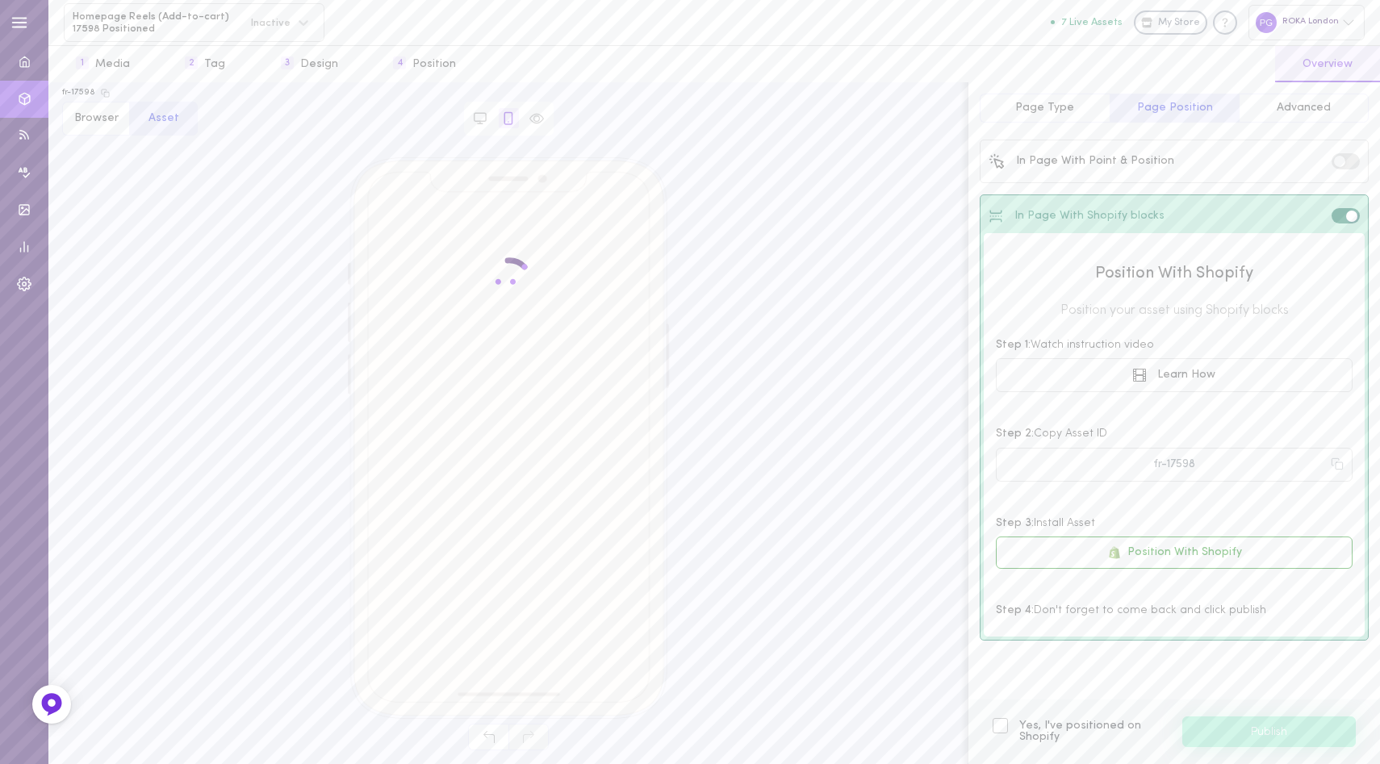
click at [1306, 95] on button "Advanced" at bounding box center [1304, 108] width 130 height 29
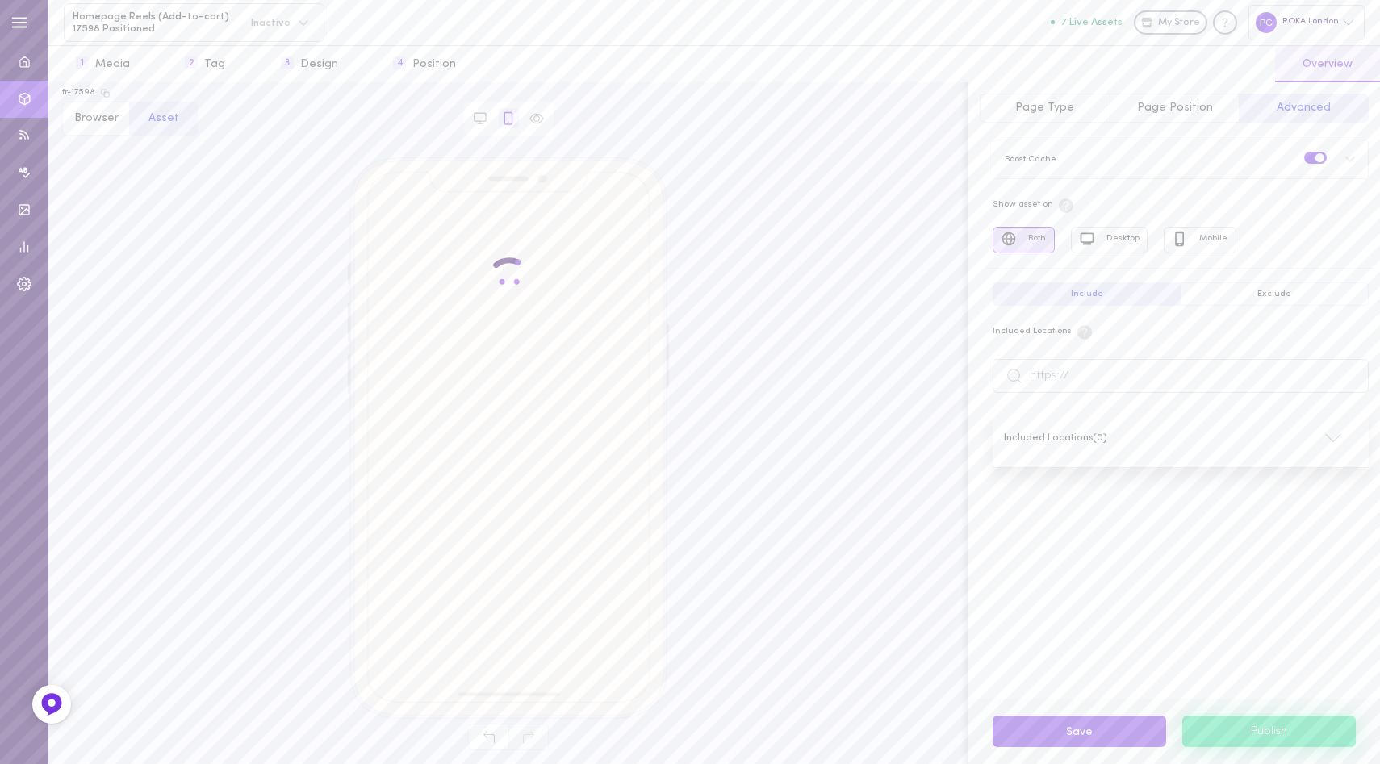
click at [1172, 106] on span "Page Position" at bounding box center [1175, 108] width 76 height 12
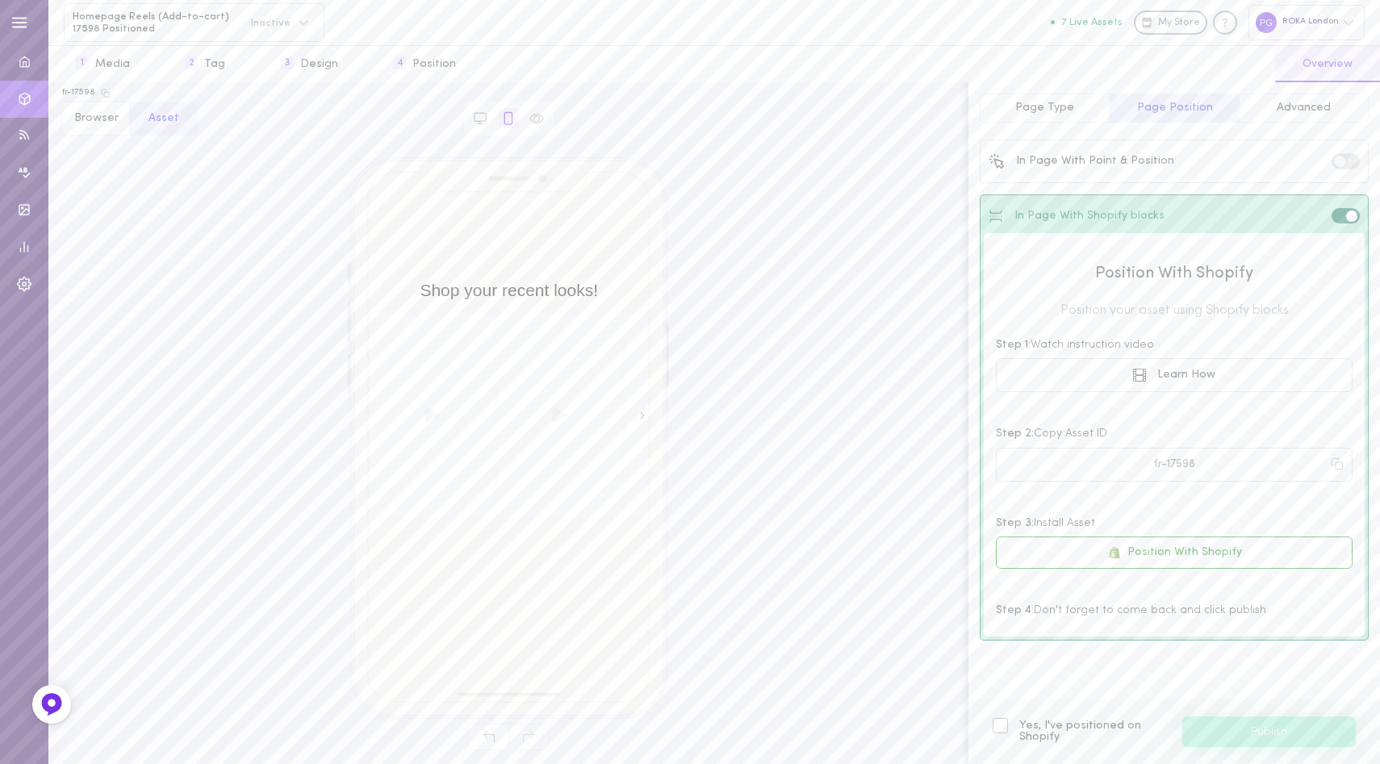
click at [1038, 101] on button "Page Type" at bounding box center [1045, 108] width 130 height 29
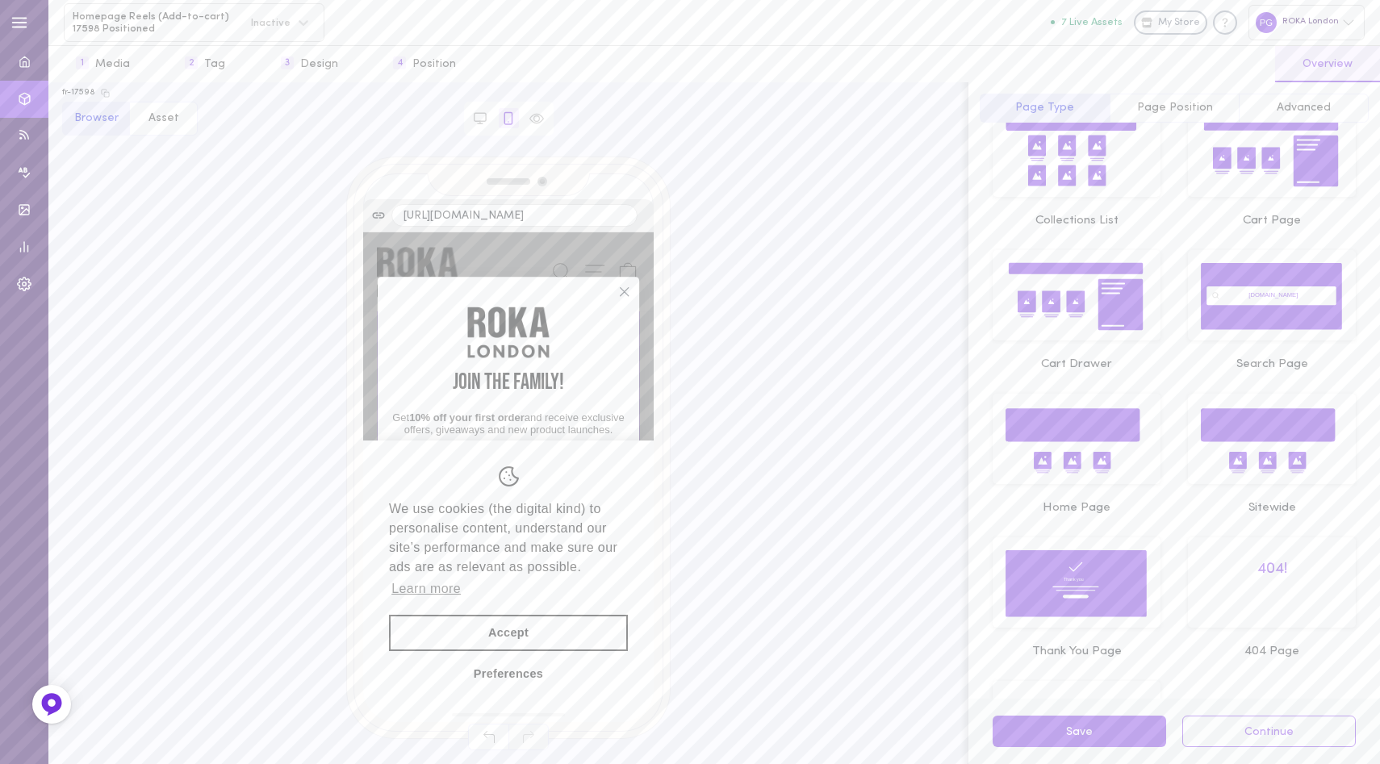
scroll to position [179, 0]
click at [1084, 430] on icon at bounding box center [1072, 423] width 134 height 33
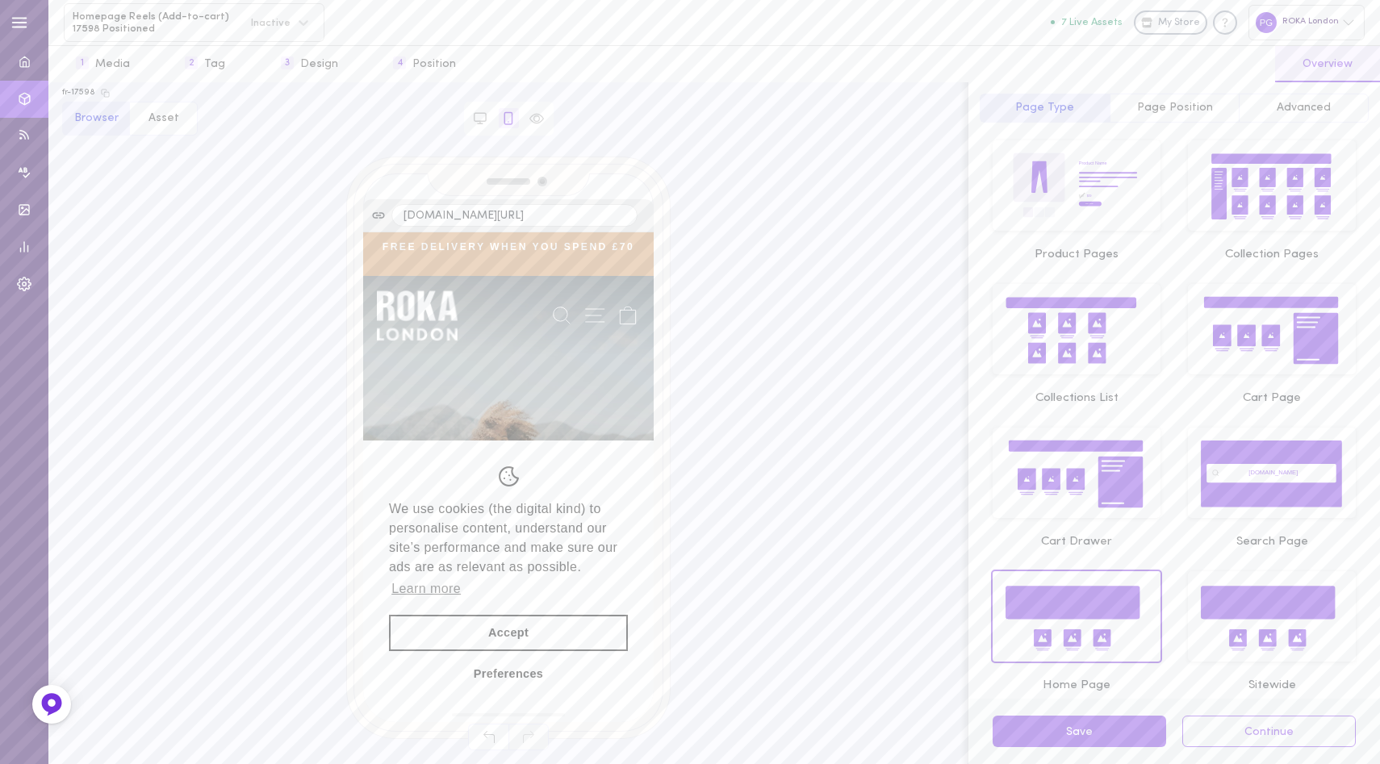
scroll to position [0, 0]
click at [494, 633] on button "Accept" at bounding box center [508, 633] width 239 height 37
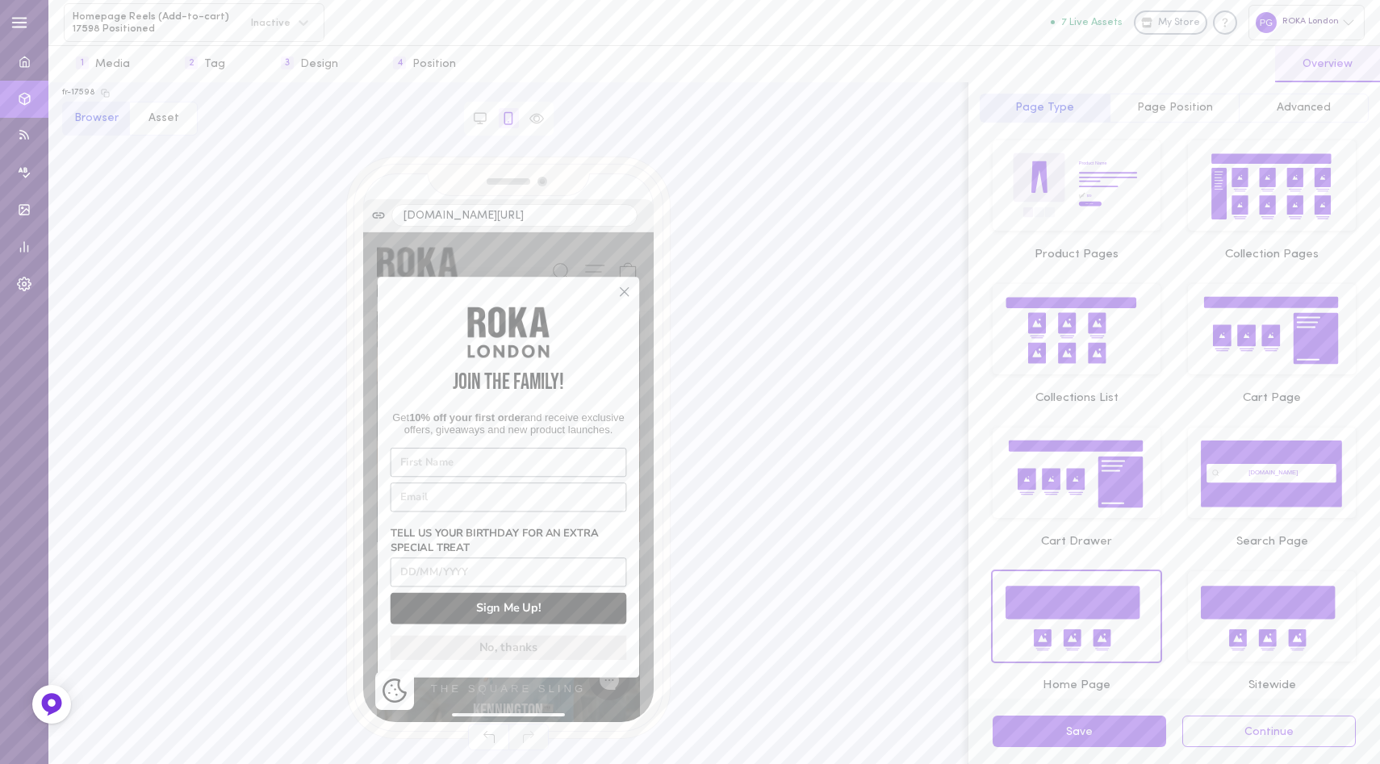
click at [620, 288] on icon "Close dialog" at bounding box center [624, 292] width 8 height 8
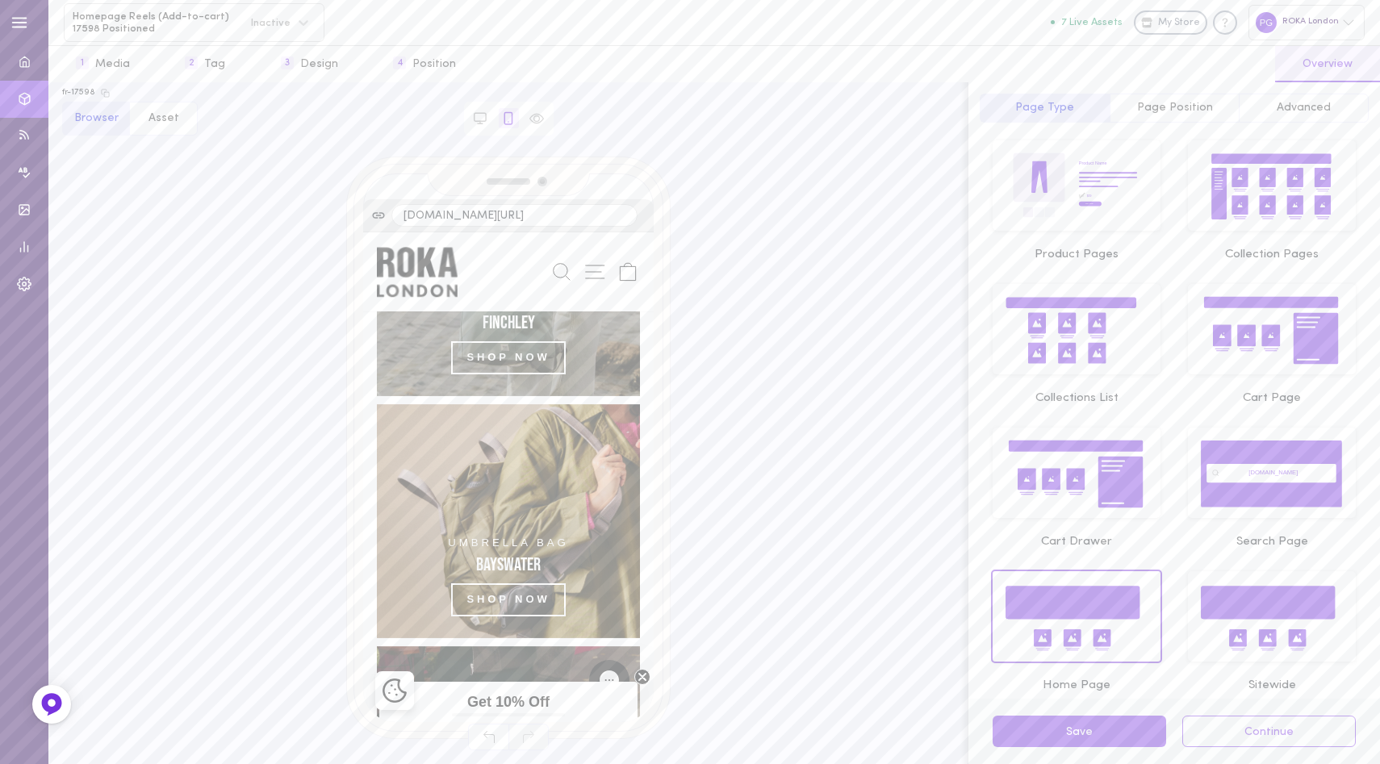
scroll to position [1072, 0]
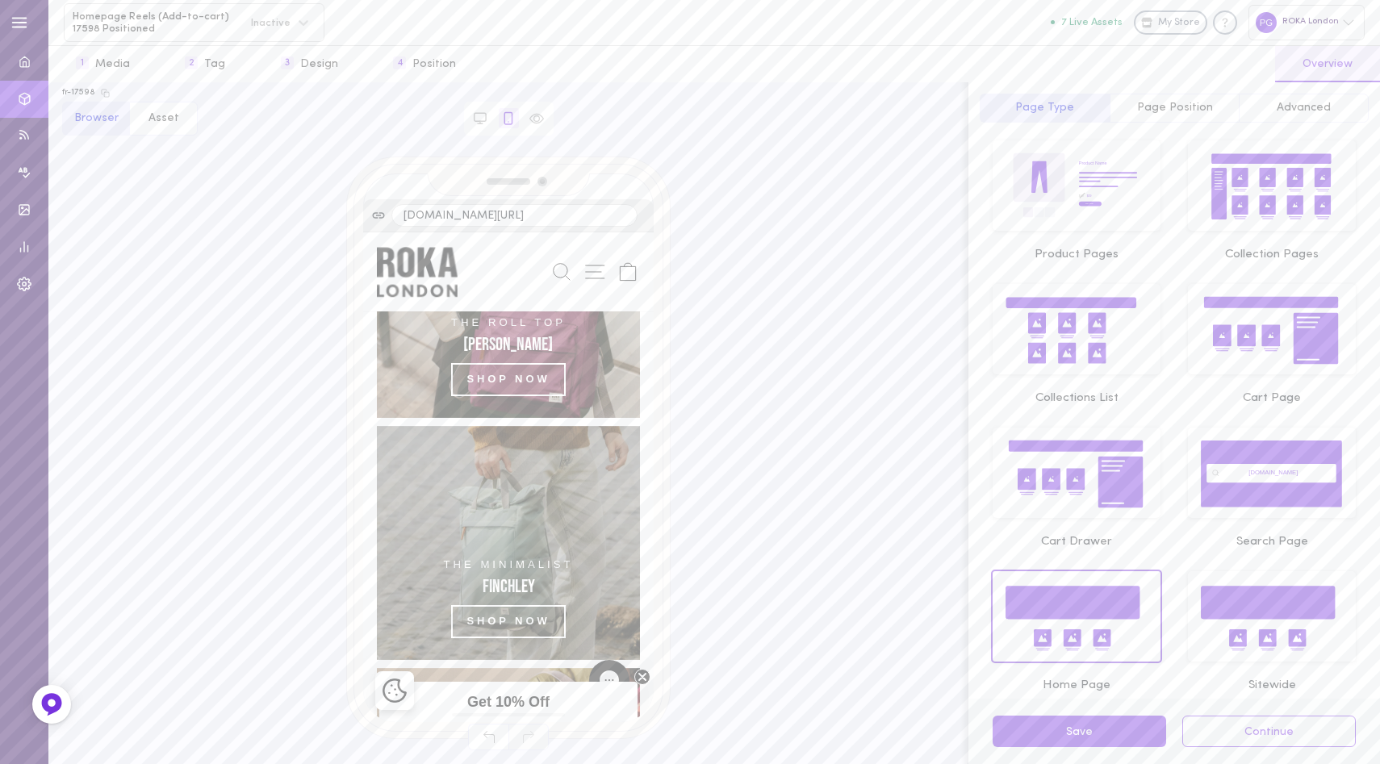
click at [1185, 104] on span "Page Position" at bounding box center [1175, 108] width 76 height 12
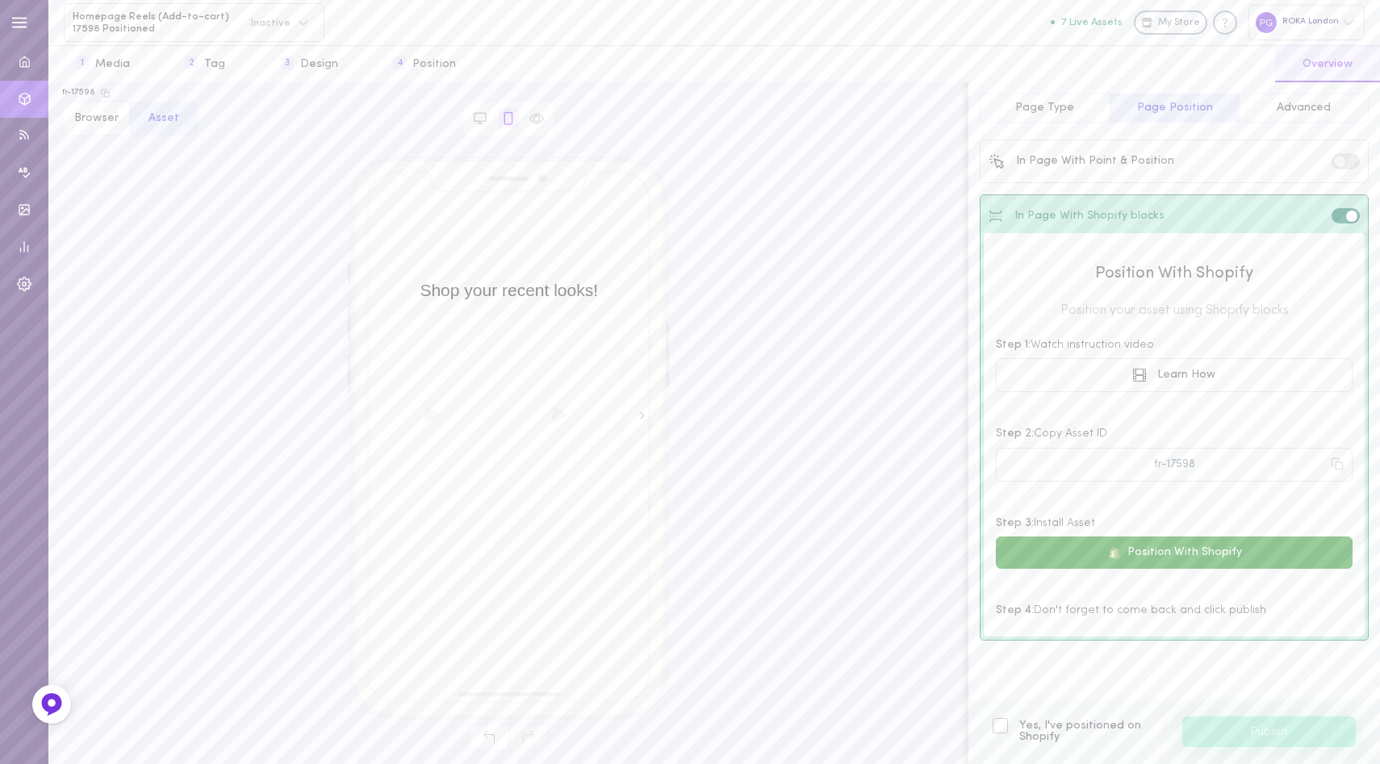
click at [1158, 551] on button "Position With Shopify" at bounding box center [1174, 553] width 357 height 32
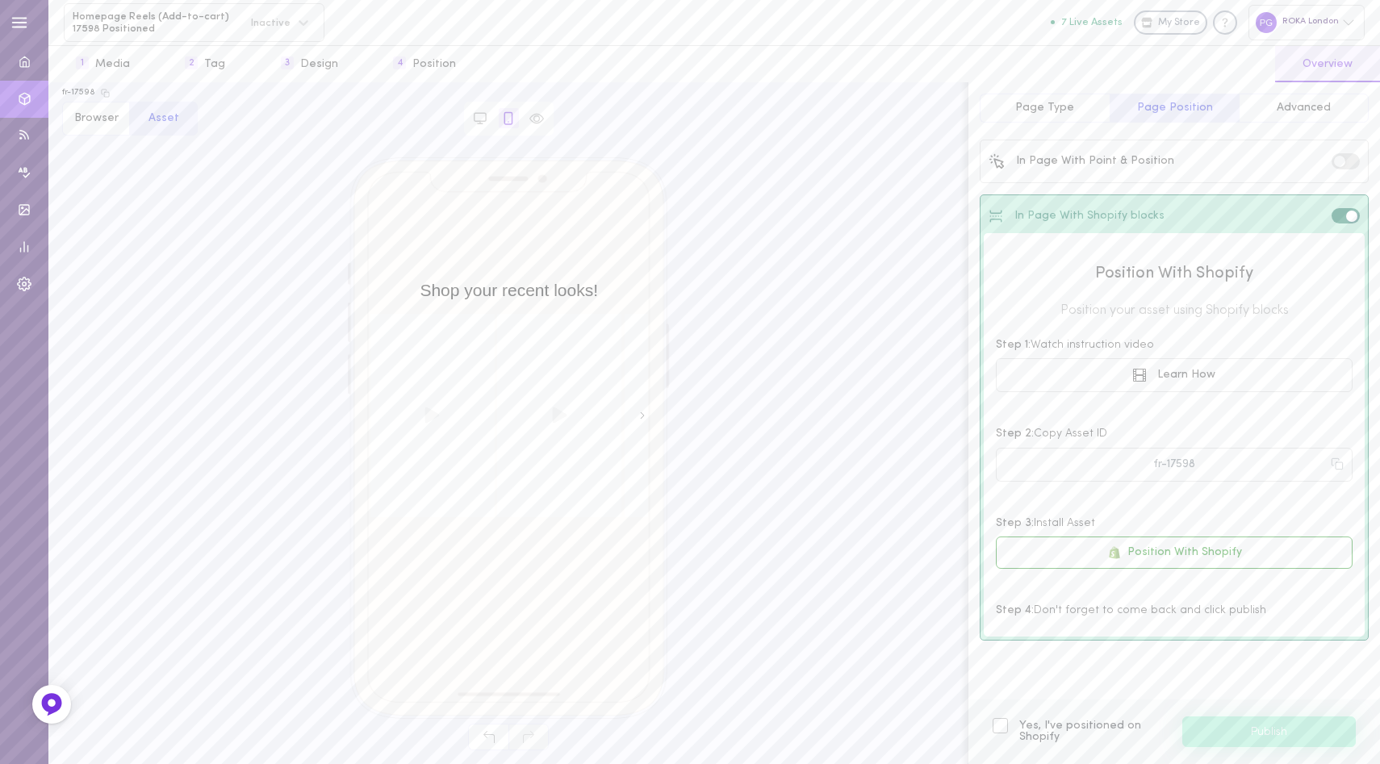
click at [1002, 725] on div at bounding box center [999, 725] width 15 height 15
click at [0, 0] on input "Yes, I've positioned on Shopify" at bounding box center [0, 0] width 0 height 0
click at [1250, 728] on button "Publish" at bounding box center [1268, 732] width 173 height 31
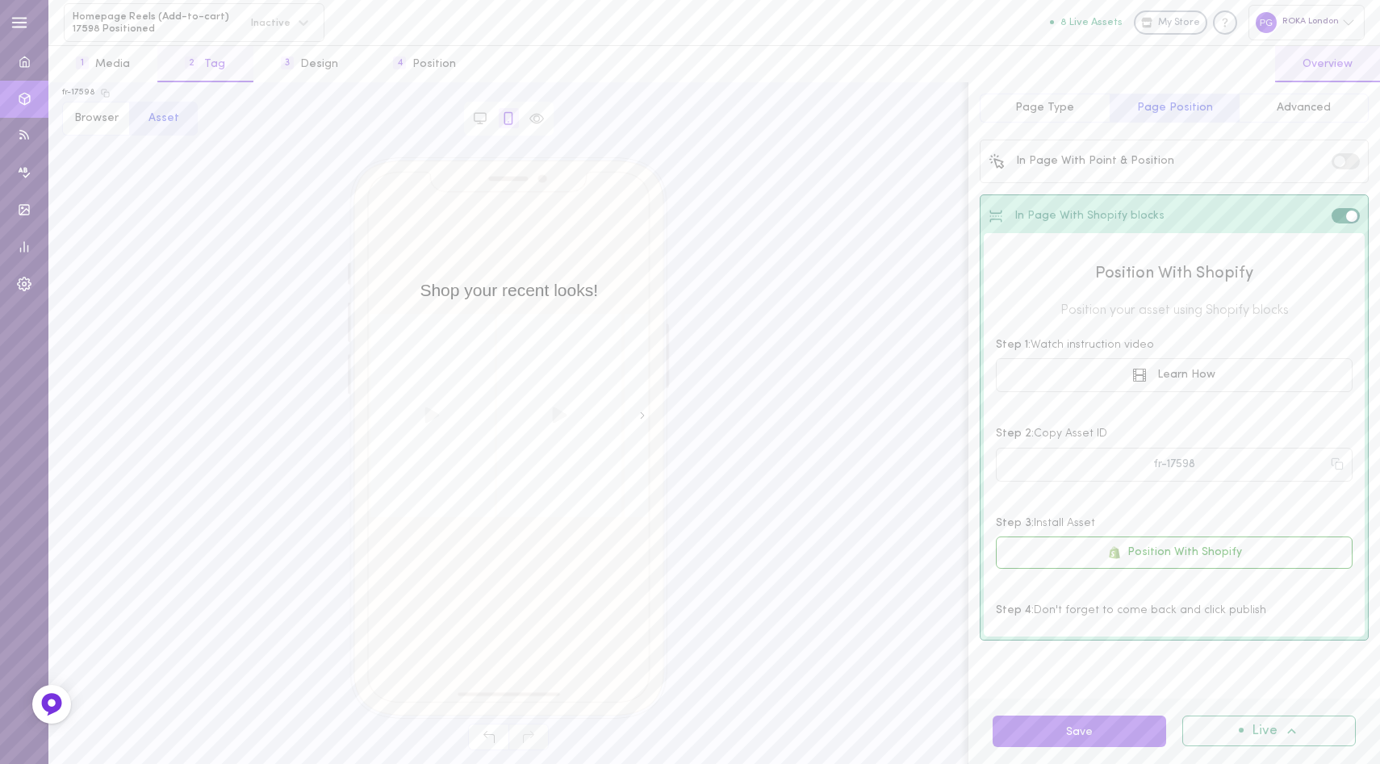
click at [215, 62] on button "2 Tag" at bounding box center [204, 64] width 95 height 36
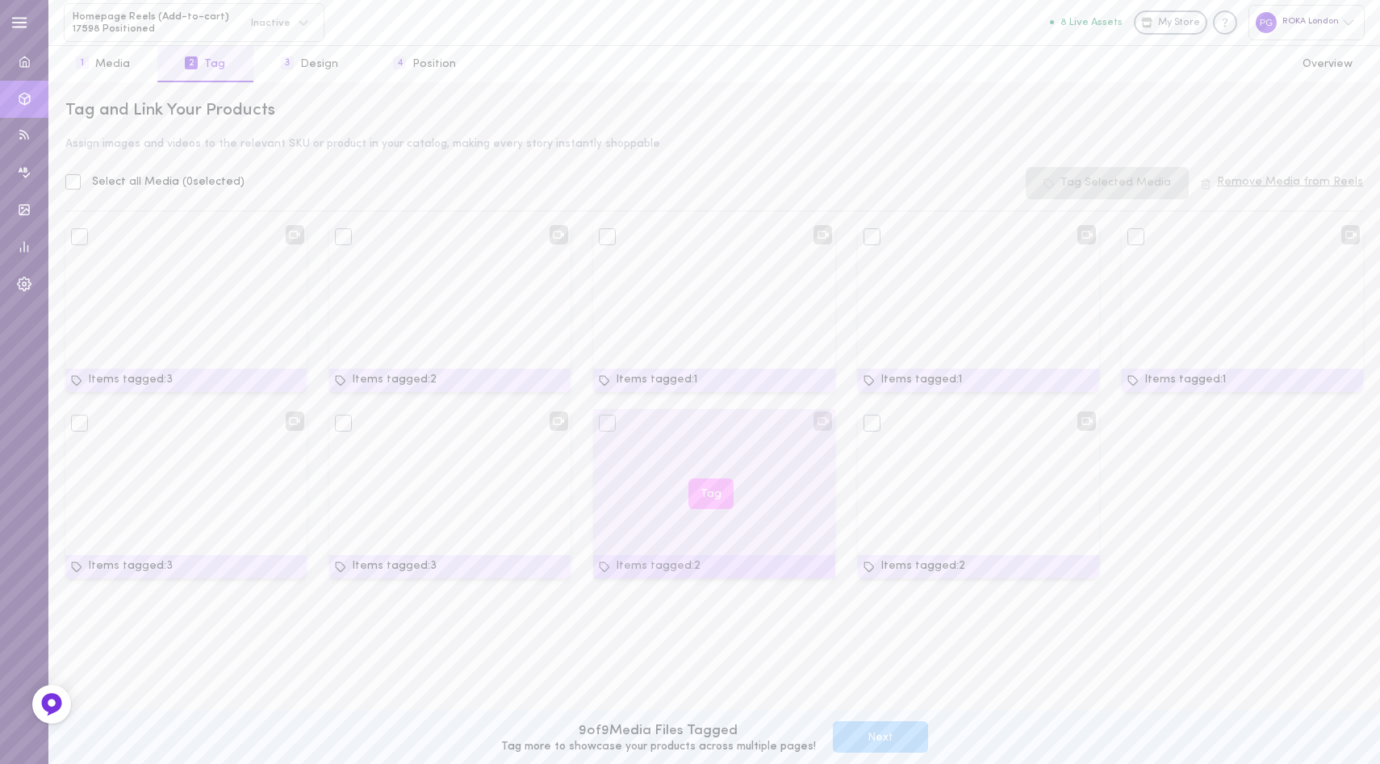
click at [707, 492] on button "Tag" at bounding box center [710, 493] width 45 height 31
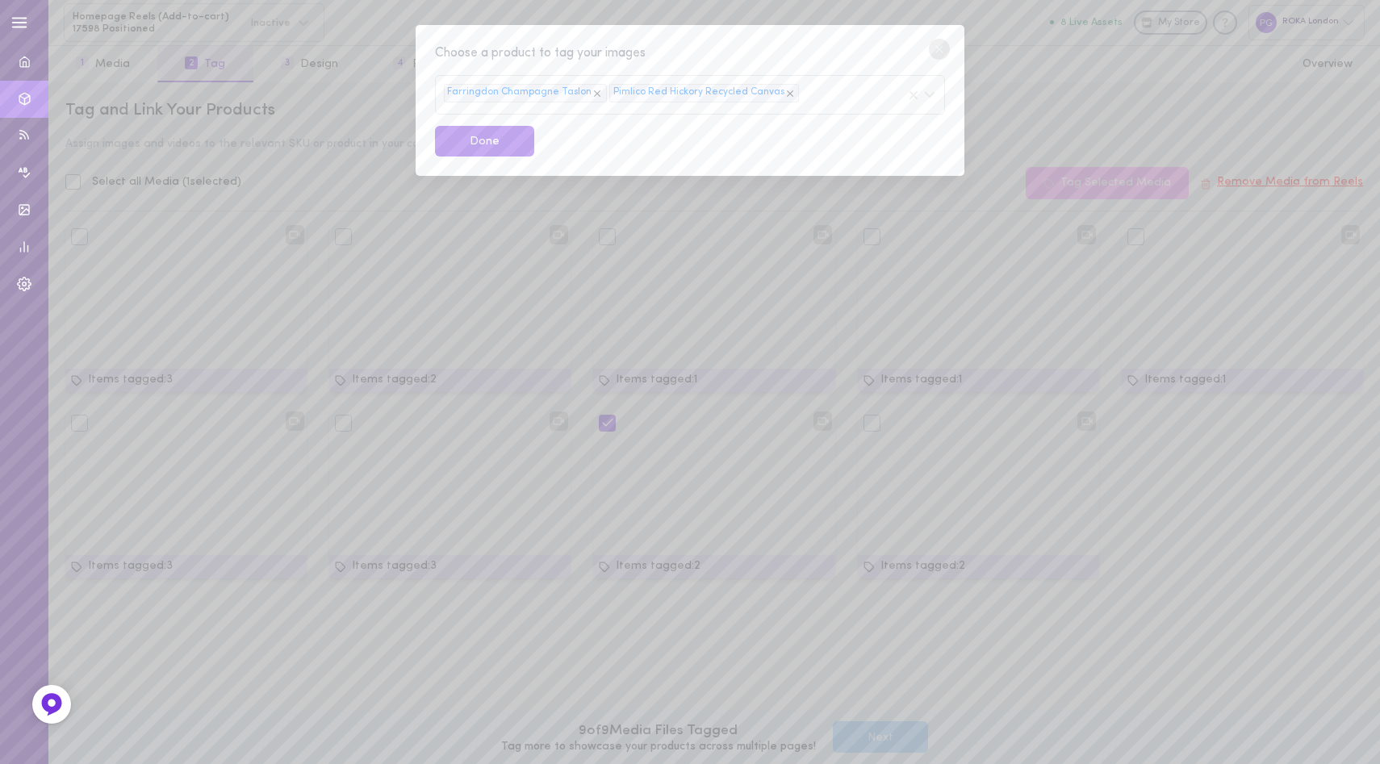
click at [591, 94] on icon at bounding box center [596, 93] width 11 height 11
click at [619, 93] on icon at bounding box center [623, 93] width 11 height 11
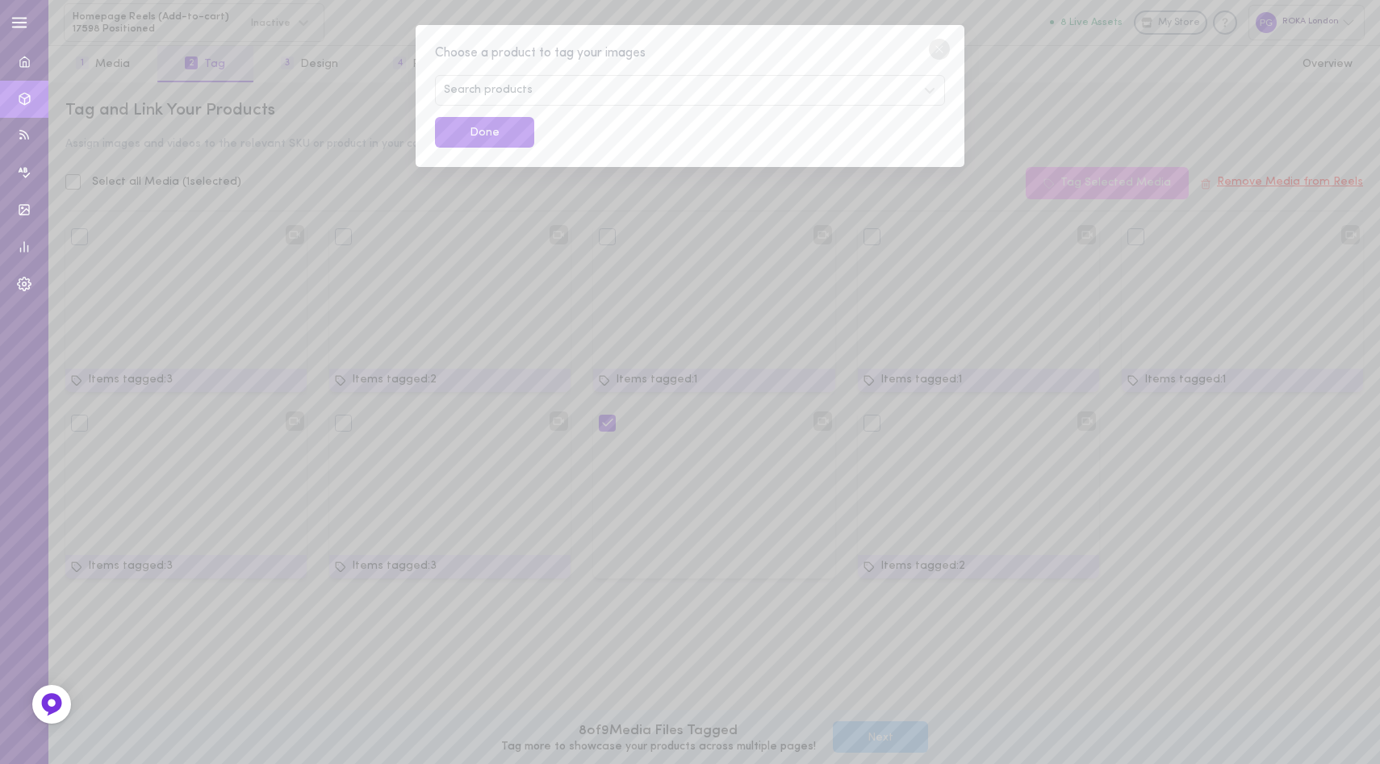
click at [663, 93] on div "Search products" at bounding box center [690, 90] width 510 height 31
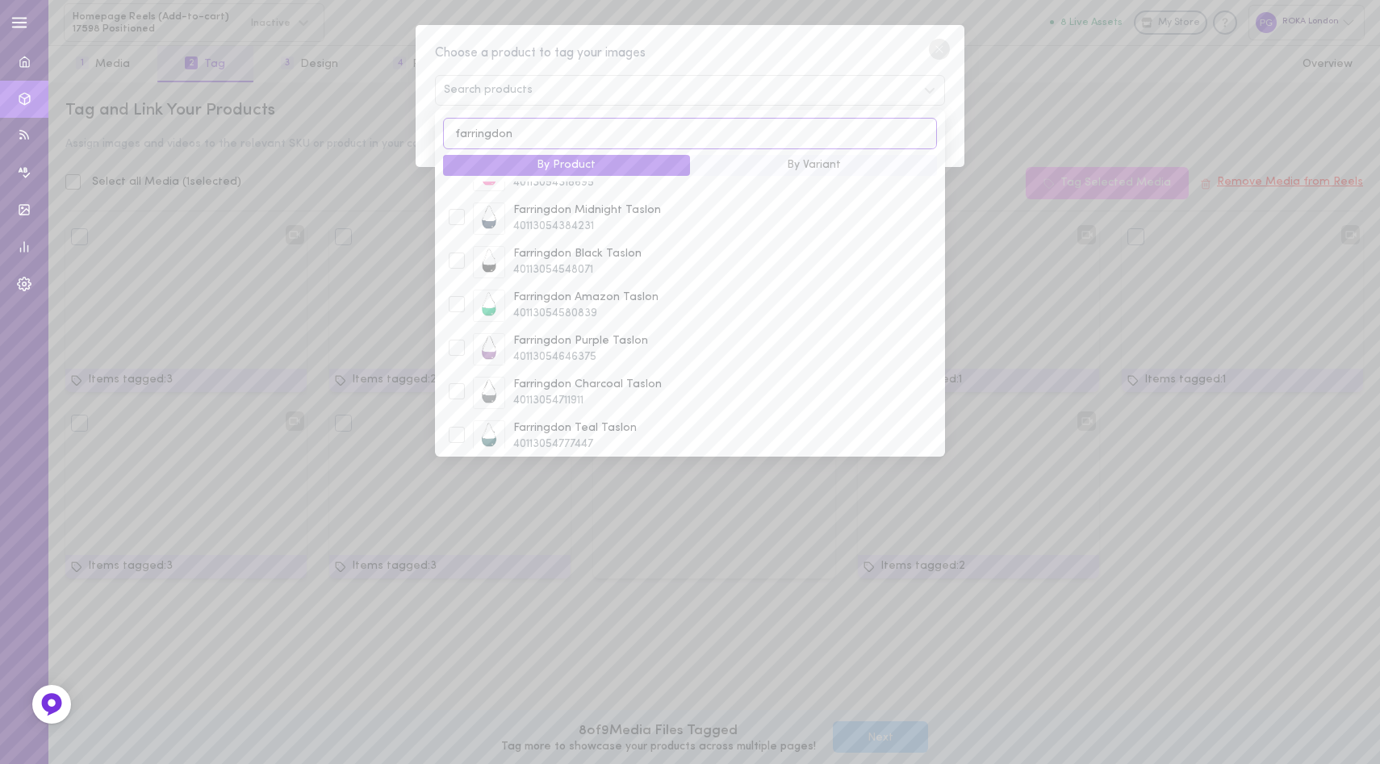
scroll to position [429, 0]
type input "farringdon"
click at [623, 294] on span "Farringdon Champagne Taslon" at bounding box center [727, 289] width 429 height 16
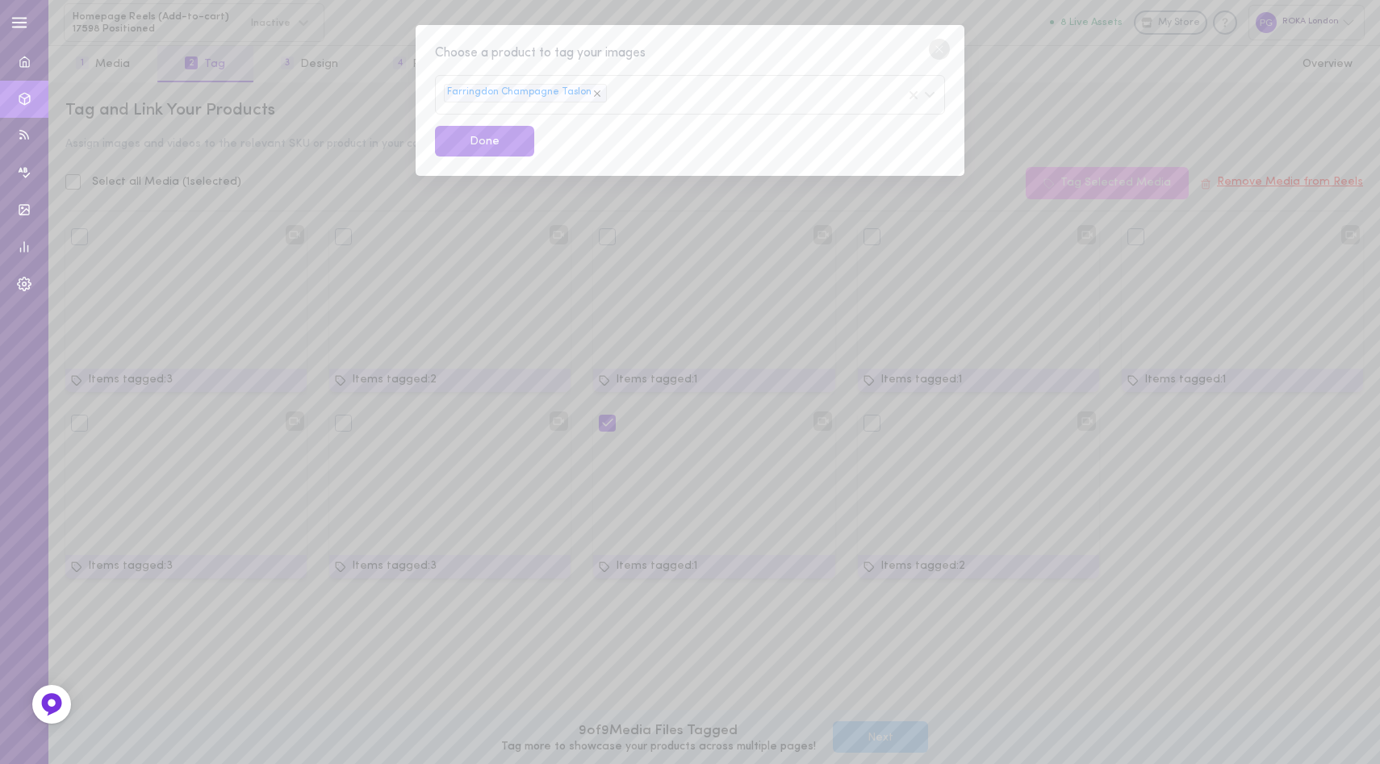
click at [683, 53] on div "Choose a product to tag your images" at bounding box center [690, 54] width 510 height 20
click at [491, 137] on button "Done" at bounding box center [484, 141] width 99 height 31
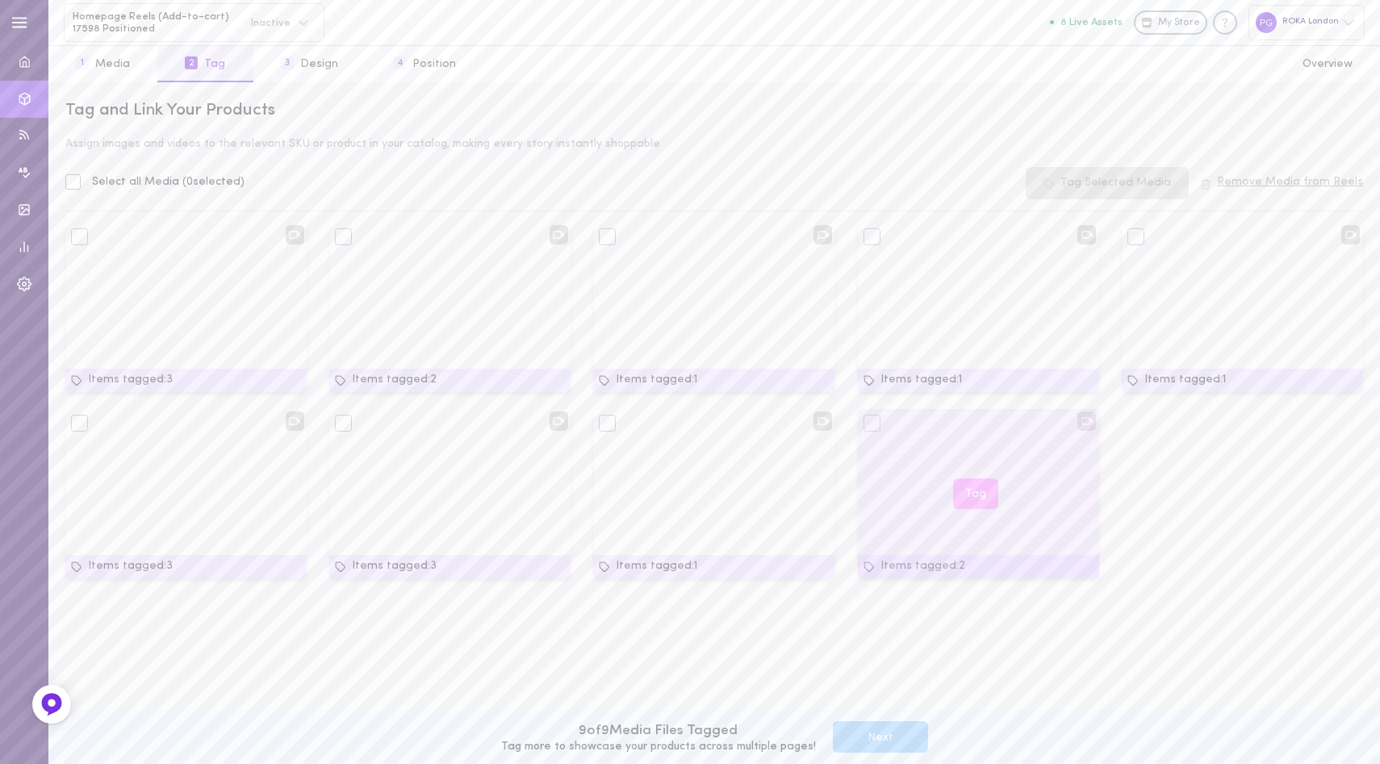
click at [1010, 523] on div "Tag" at bounding box center [978, 493] width 241 height 169
click at [975, 503] on button "Tag" at bounding box center [975, 493] width 45 height 31
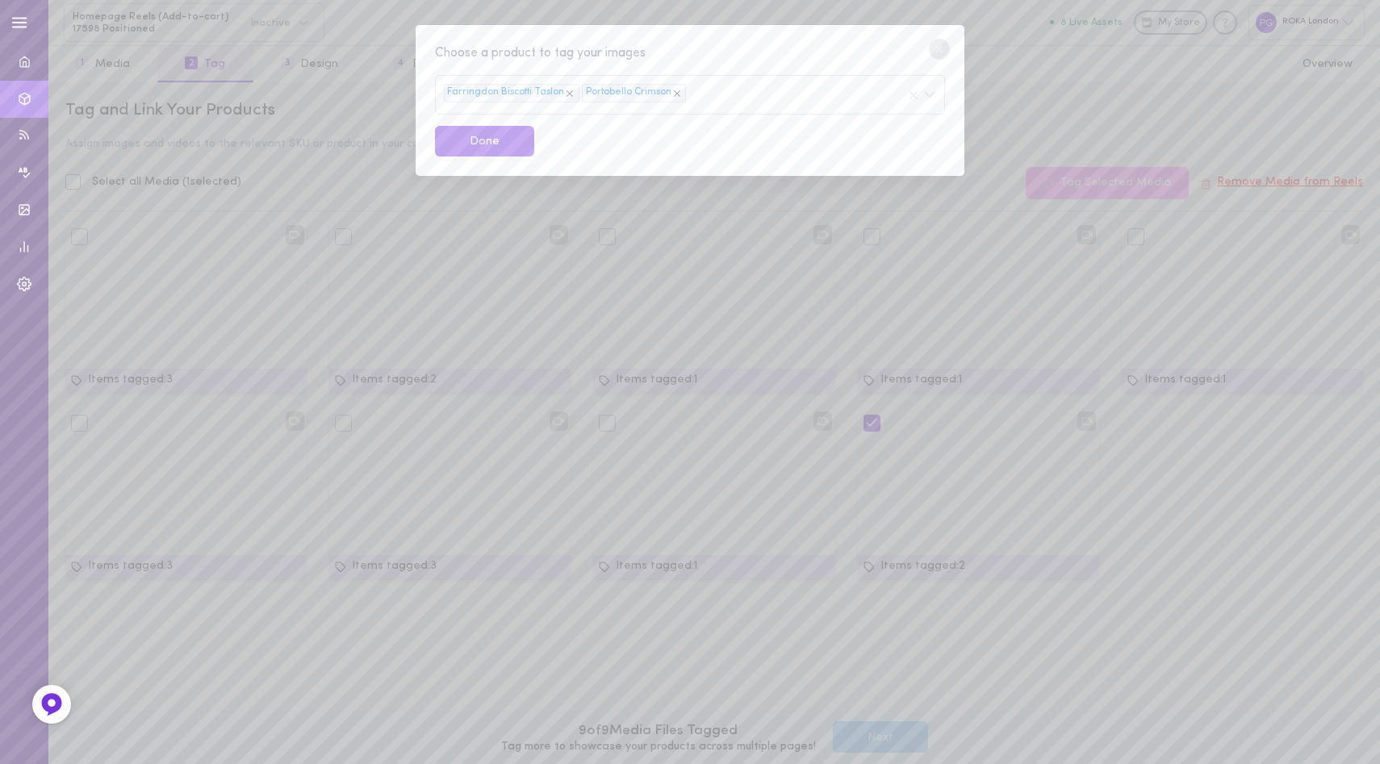
click at [676, 92] on icon at bounding box center [676, 93] width 11 height 11
click at [569, 92] on icon at bounding box center [569, 93] width 11 height 11
click at [587, 90] on div "Farringdon Biscotti Taslon" at bounding box center [690, 95] width 510 height 40
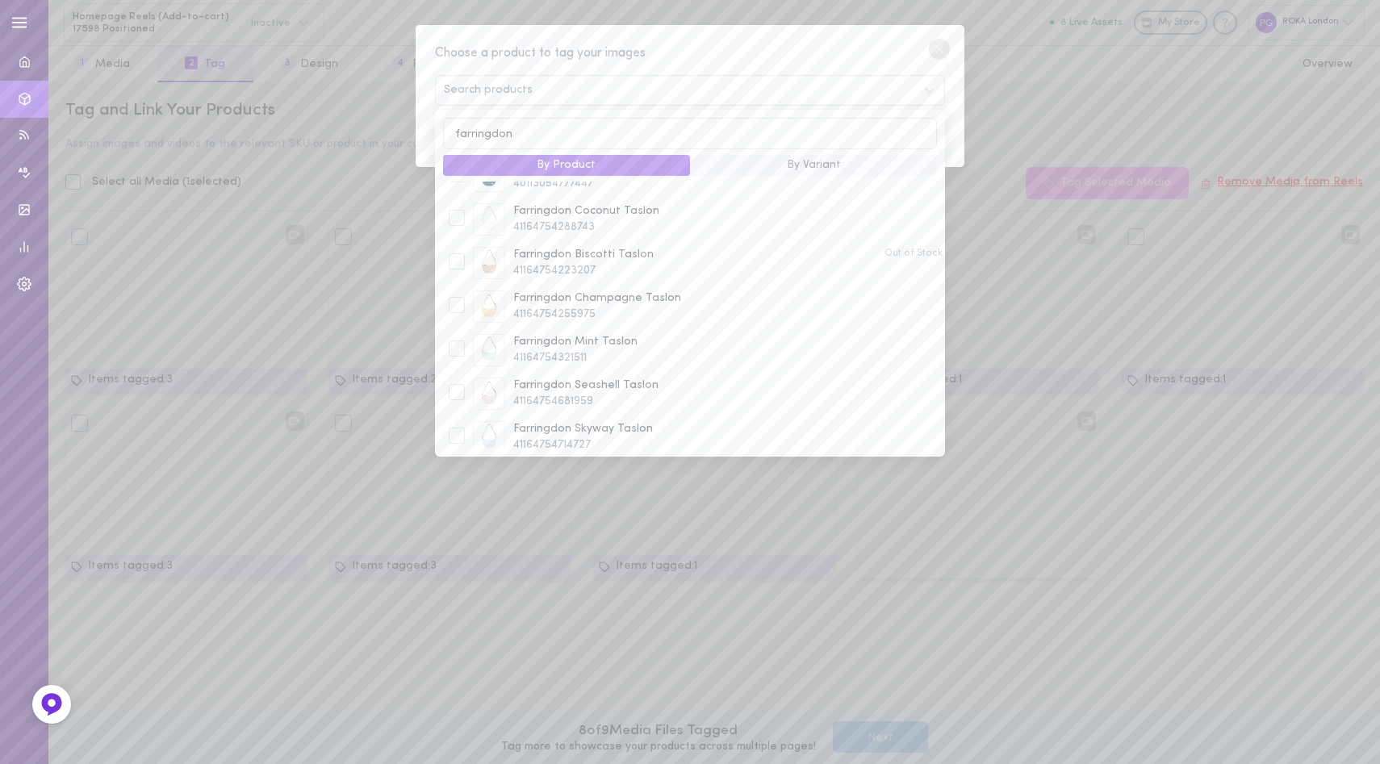
scroll to position [426, 0]
type input "farringdon"
click at [667, 301] on span "41164754255975" at bounding box center [727, 308] width 429 height 16
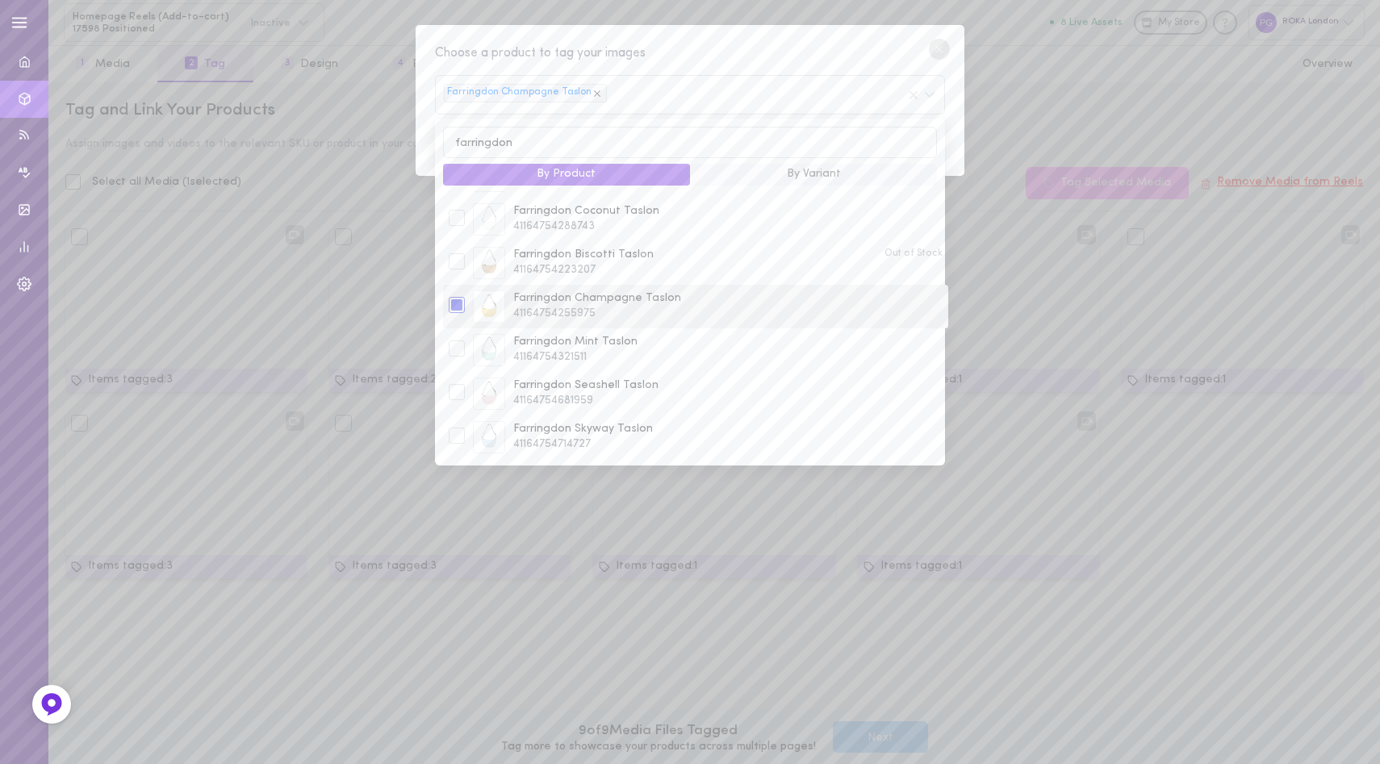
scroll to position [0, 0]
click at [737, 44] on div "Choose a product to tag your images" at bounding box center [690, 54] width 510 height 20
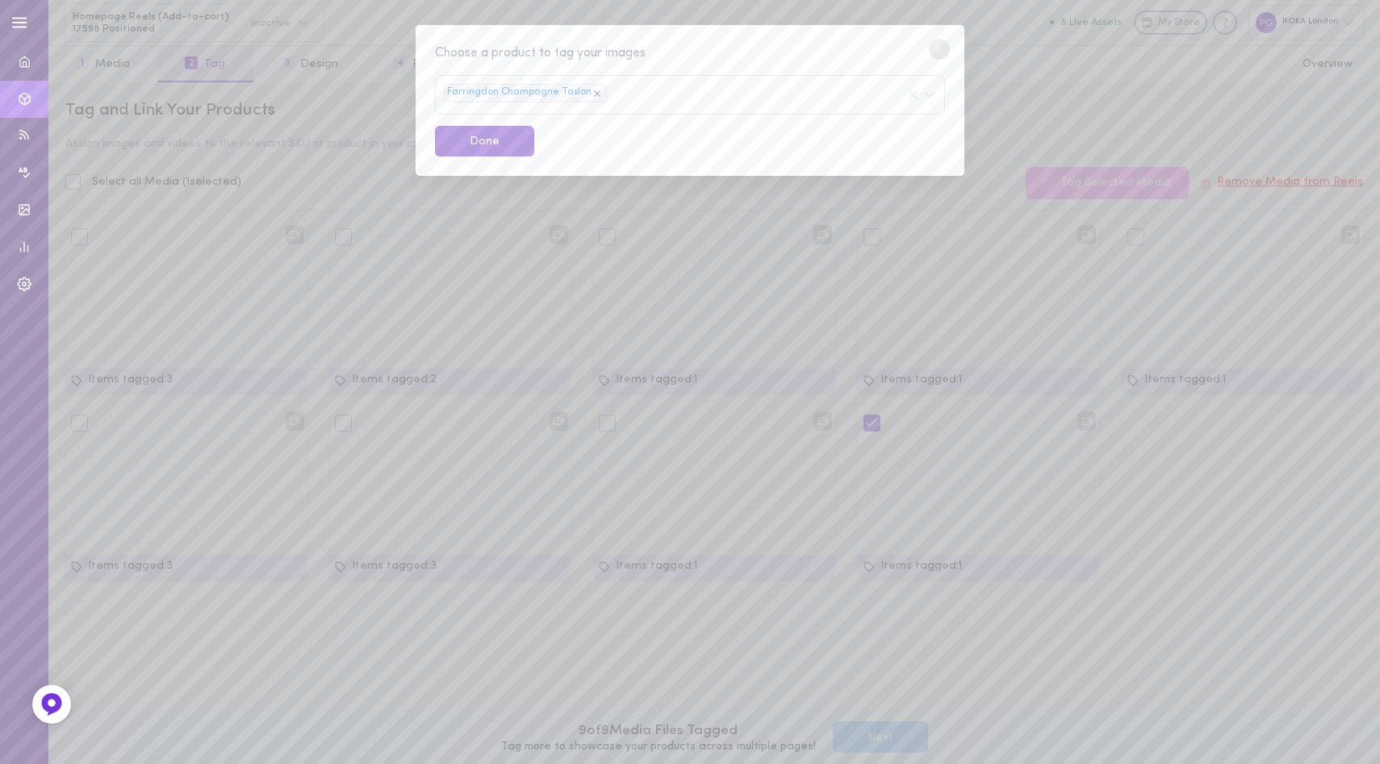
click at [480, 145] on button "Done" at bounding box center [484, 141] width 99 height 31
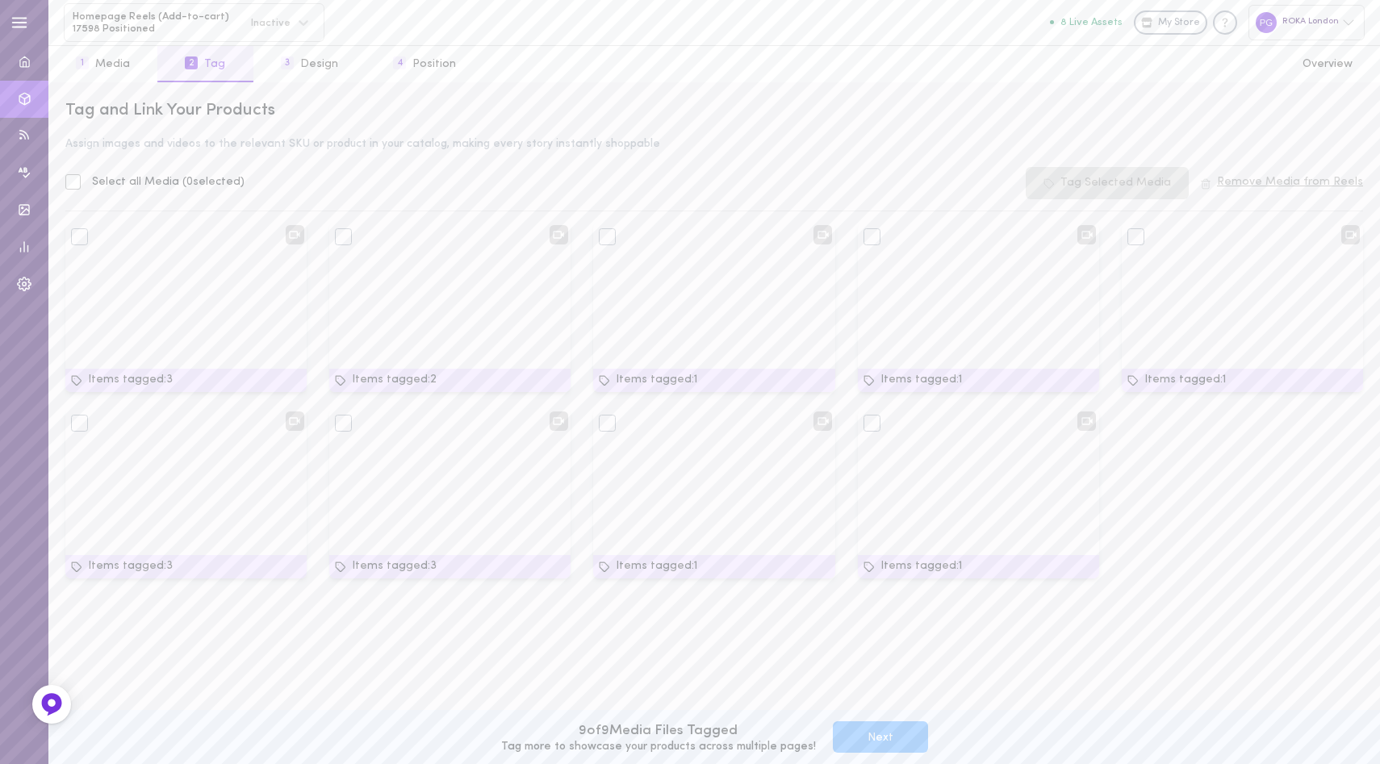
click at [869, 737] on button "Next" at bounding box center [880, 736] width 95 height 31
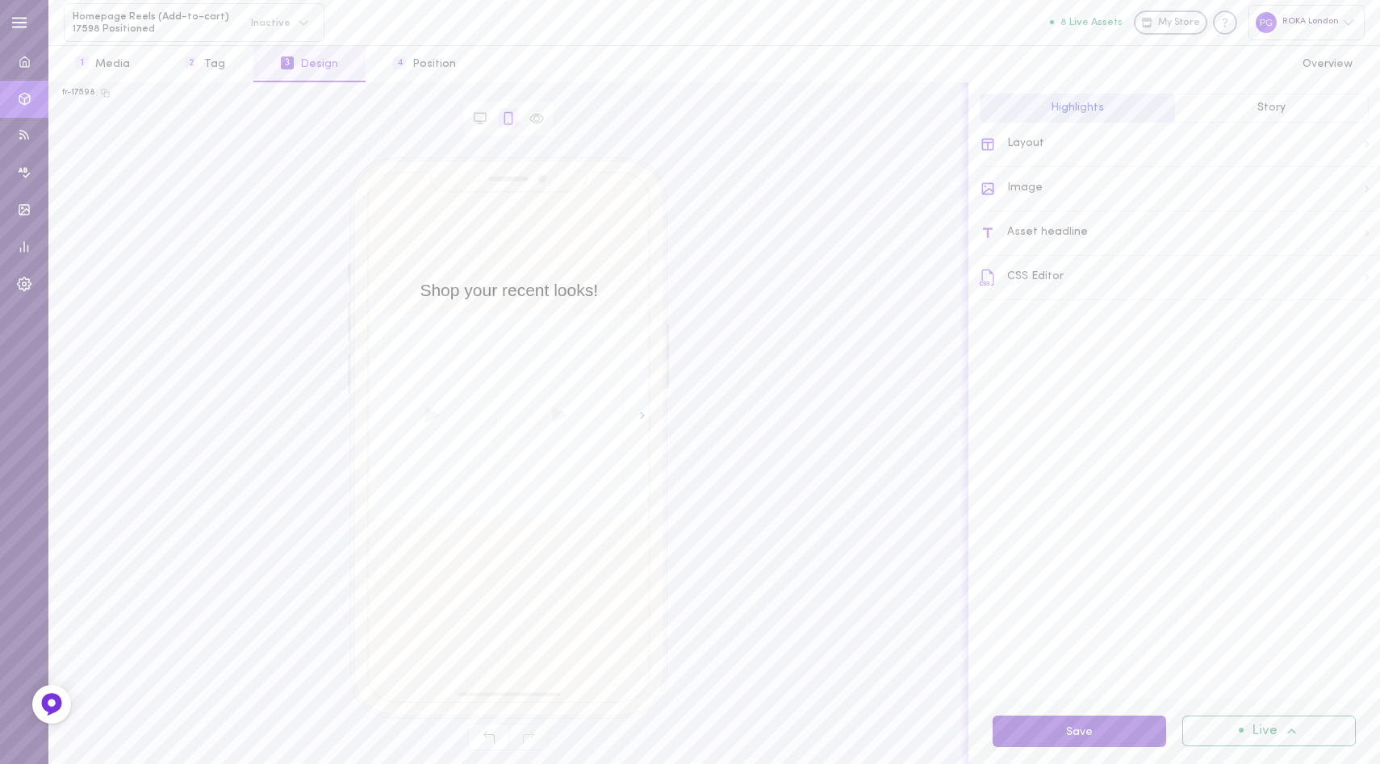
click at [1061, 733] on button "Save" at bounding box center [1078, 731] width 173 height 31
